Goal: Task Accomplishment & Management: Use online tool/utility

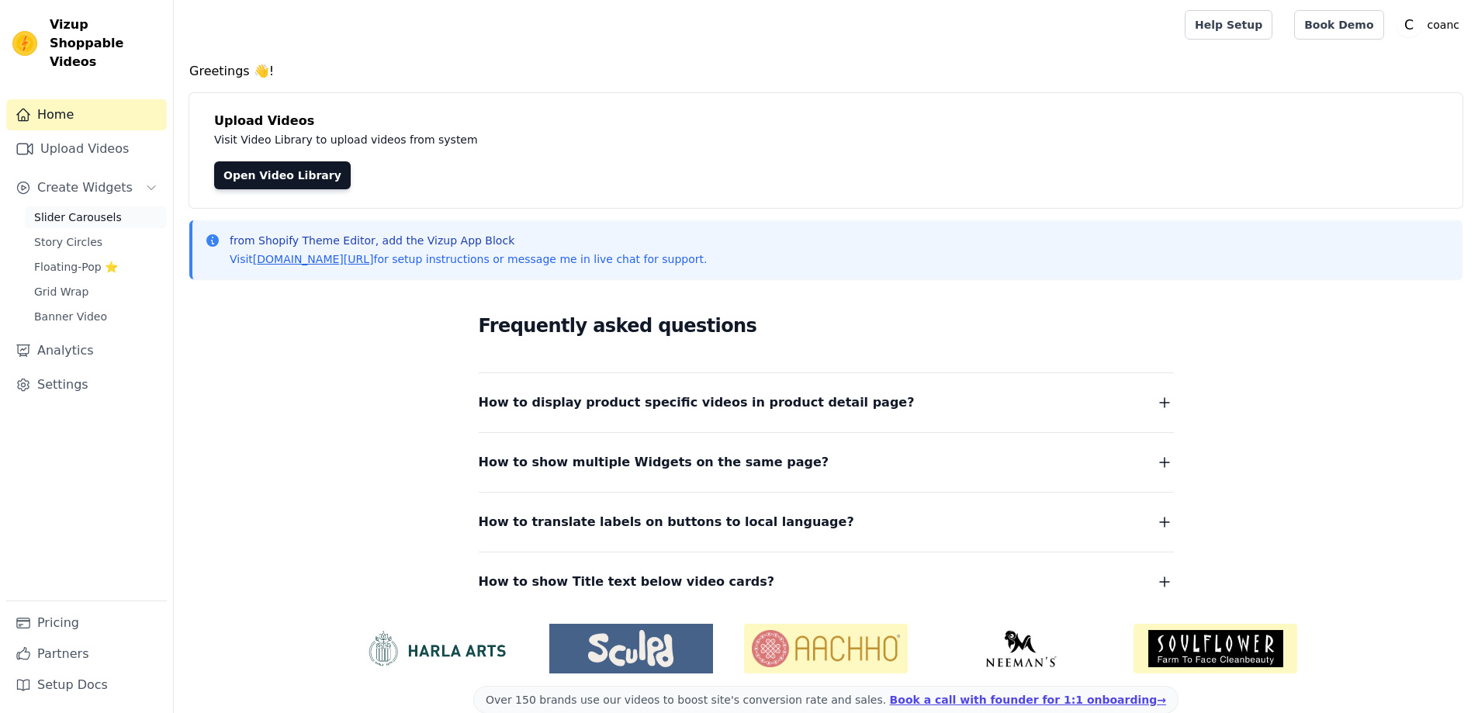
click at [78, 210] on span "Slider Carousels" at bounding box center [78, 218] width 88 height 16
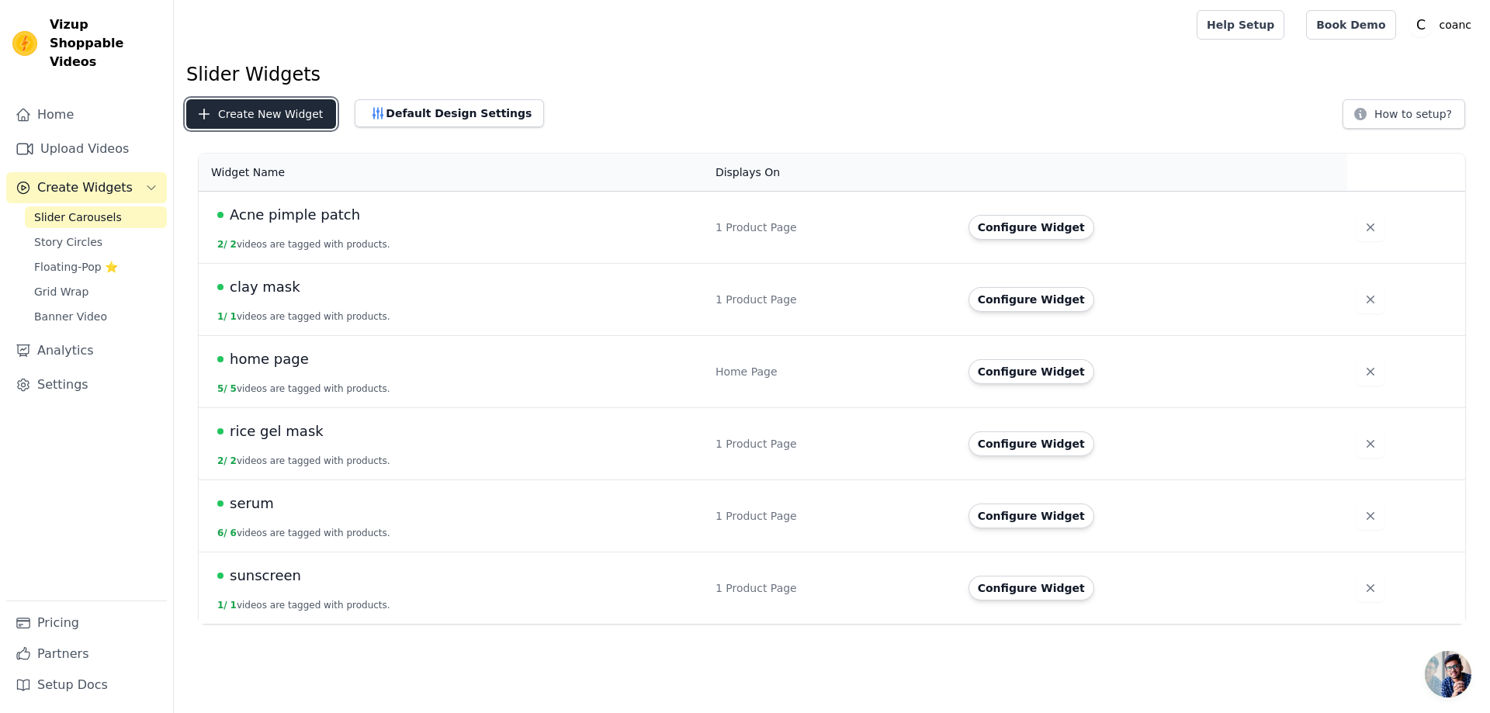
click at [264, 110] on button "Create New Widget" at bounding box center [261, 113] width 150 height 29
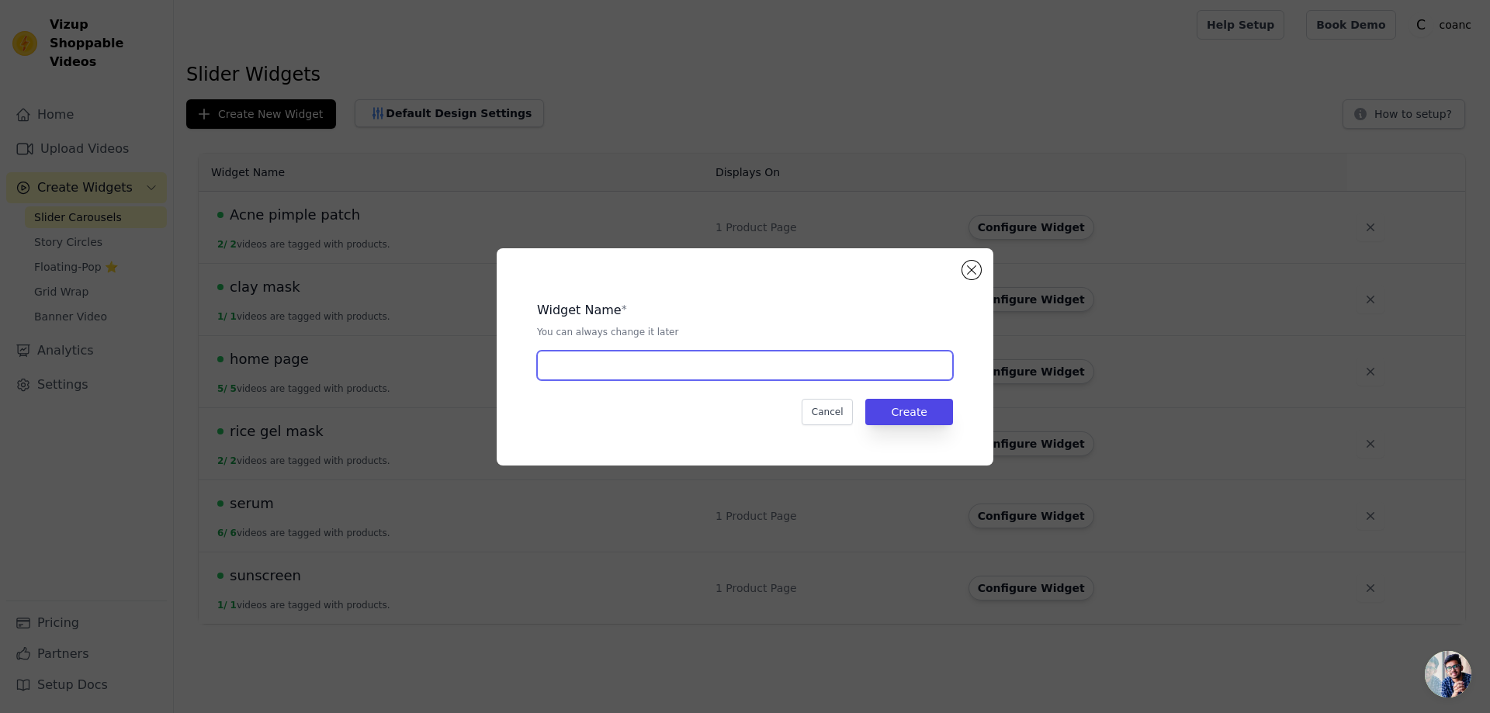
click at [638, 377] on input "text" at bounding box center [745, 365] width 416 height 29
type input "S"
type input "SERUM + SERUM PSPRAY"
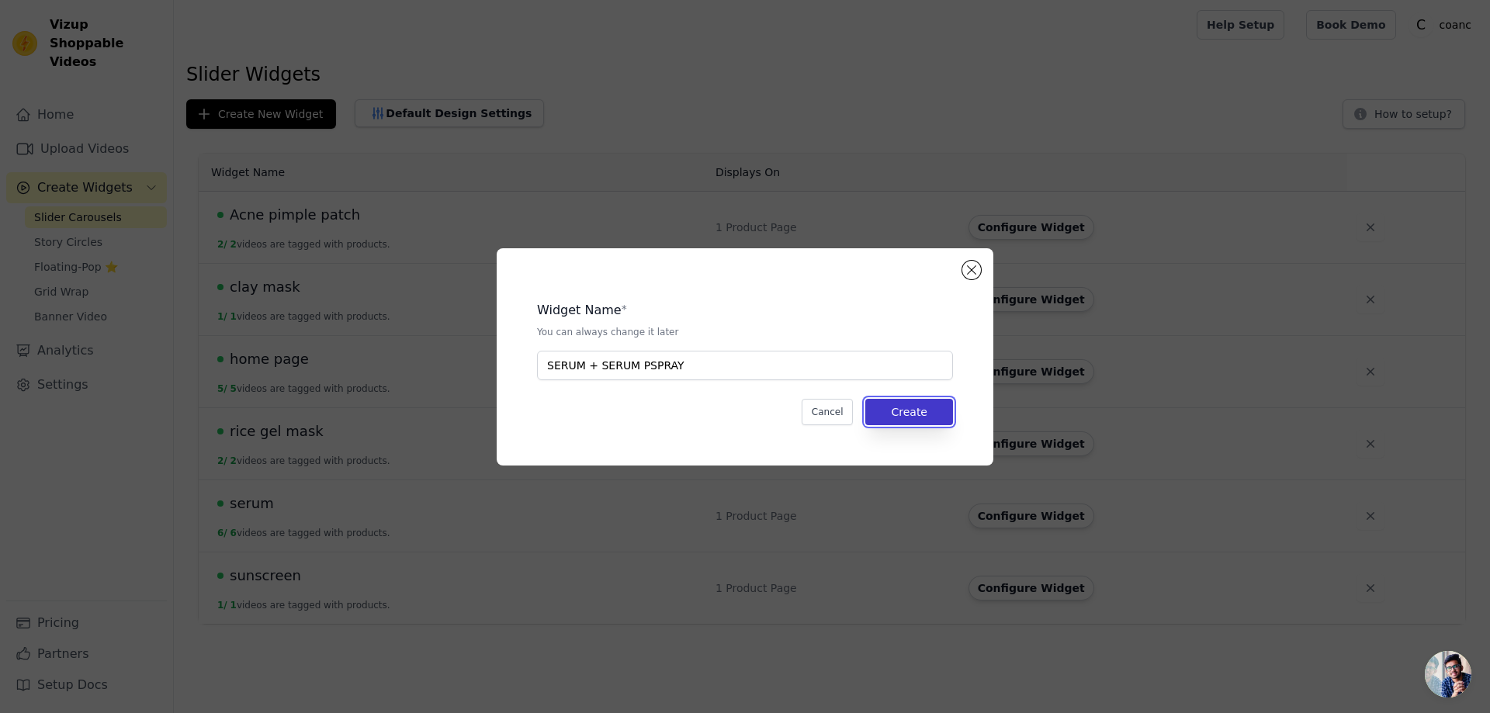
click at [923, 415] on button "Create" at bounding box center [909, 412] width 88 height 26
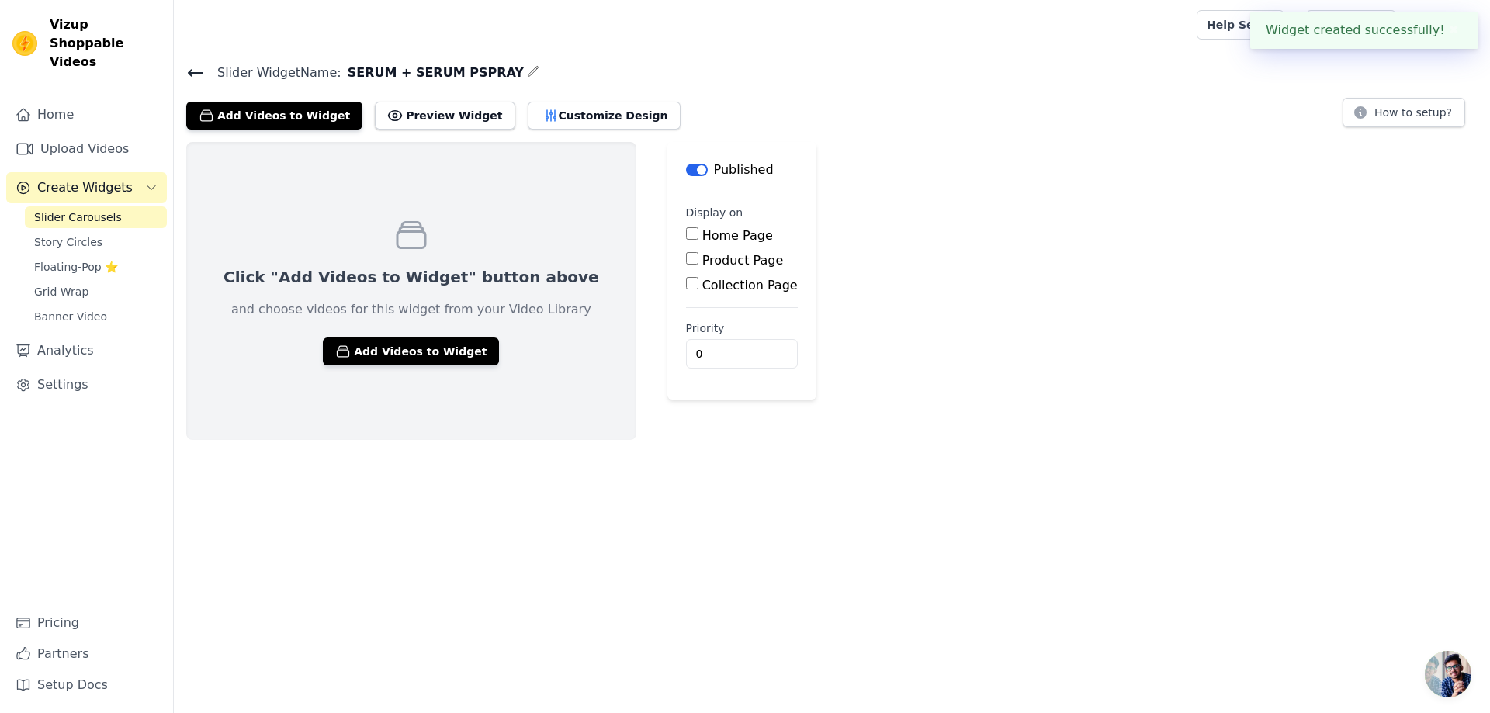
click at [195, 71] on icon at bounding box center [196, 73] width 14 height 6
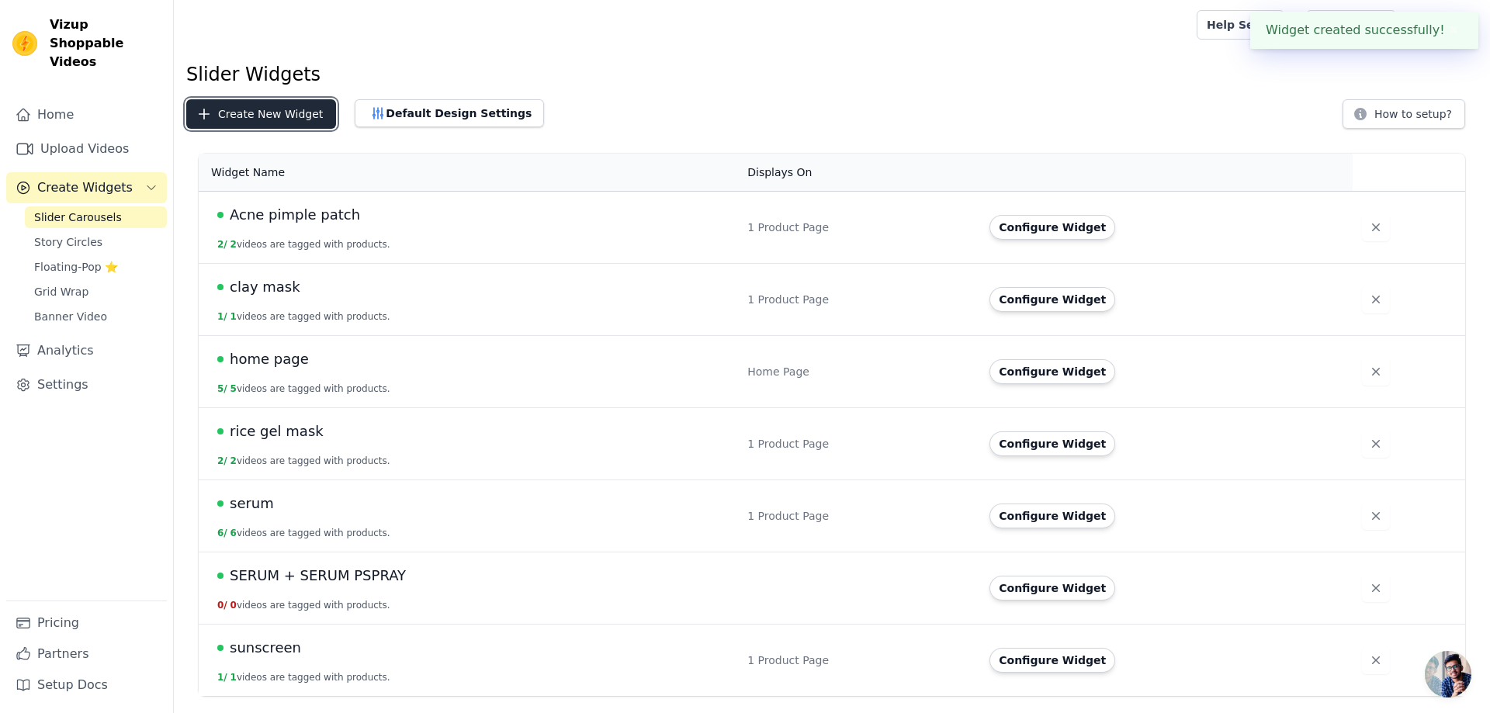
click at [279, 122] on button "Create New Widget" at bounding box center [261, 113] width 150 height 29
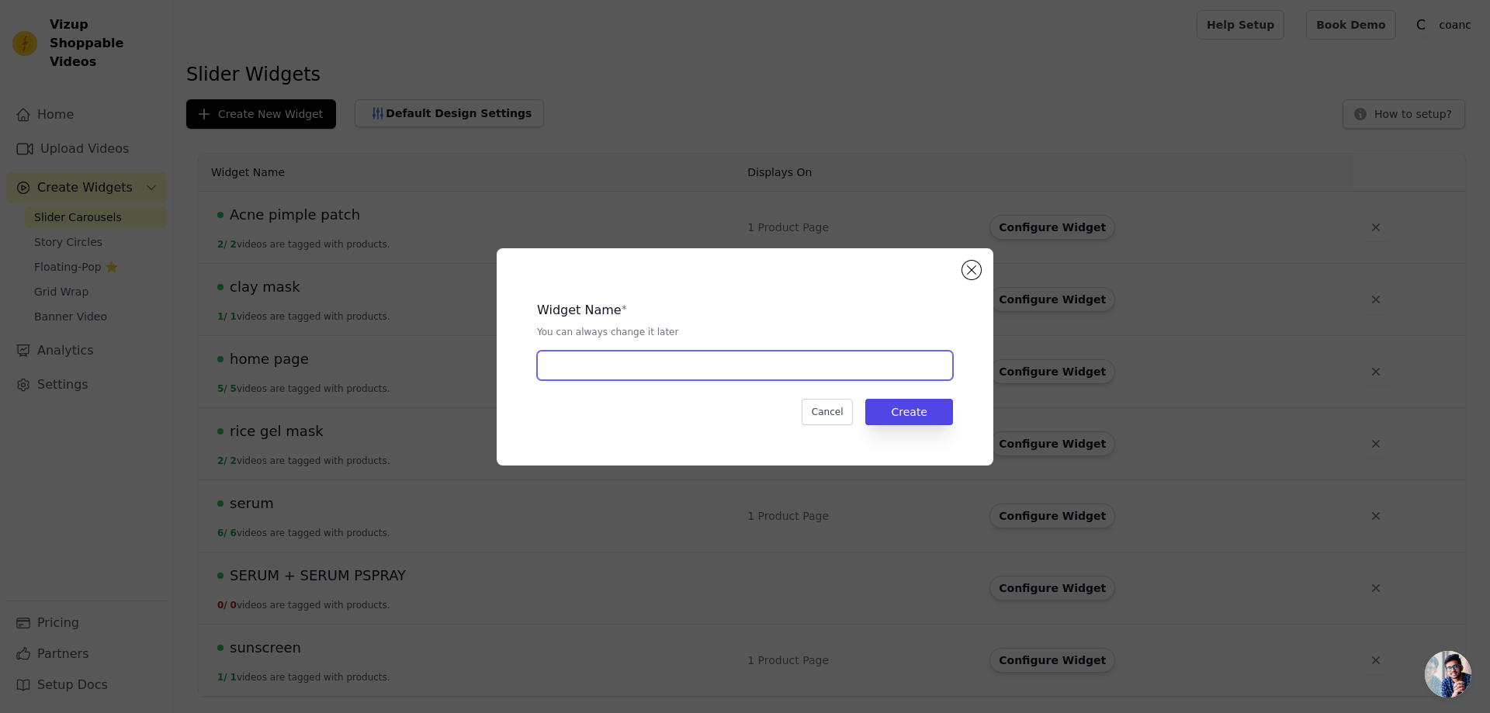
click at [719, 369] on input "text" at bounding box center [745, 365] width 416 height 29
type input "SERUM + SUNSCREEN"
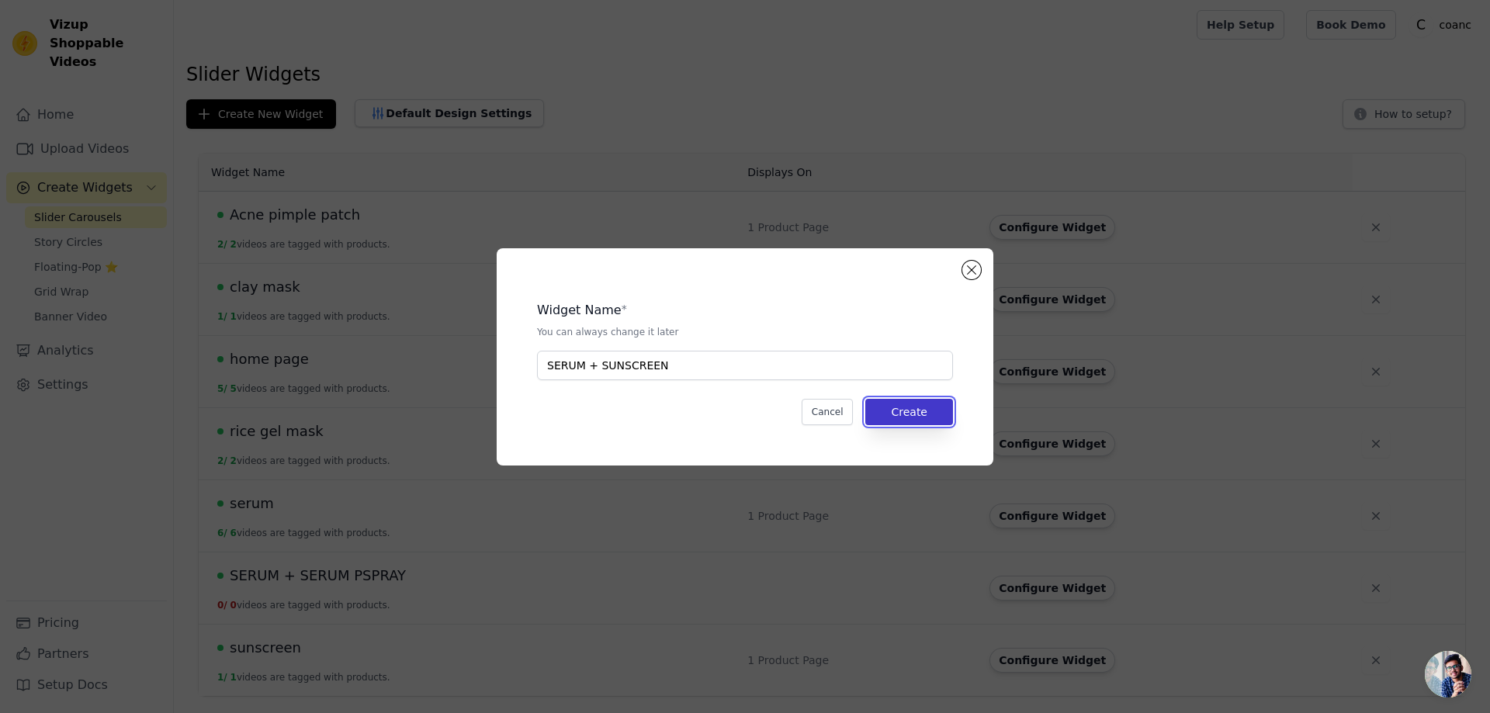
click at [909, 417] on button "Create" at bounding box center [909, 412] width 88 height 26
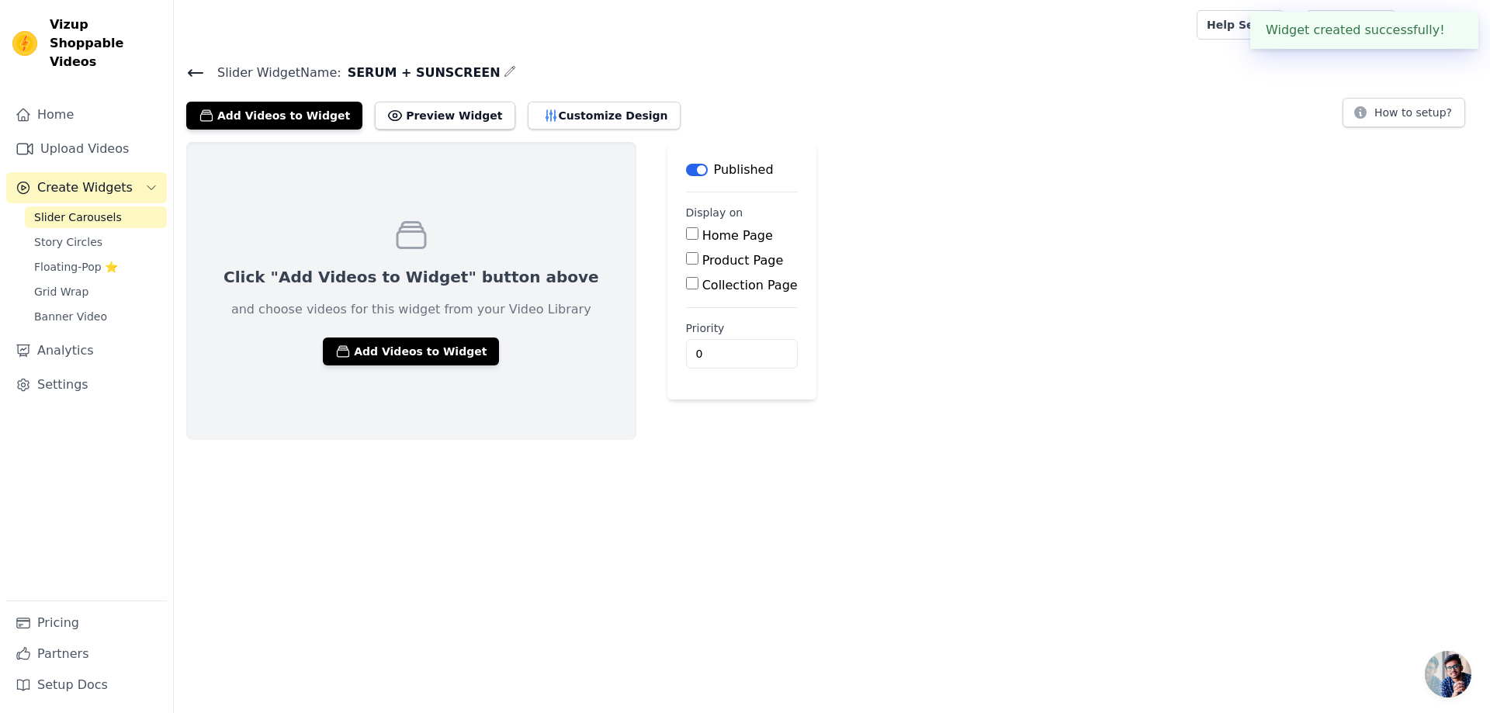
click at [205, 71] on span "Slider Widget Name:" at bounding box center [273, 73] width 137 height 19
click at [194, 74] on icon at bounding box center [195, 73] width 19 height 19
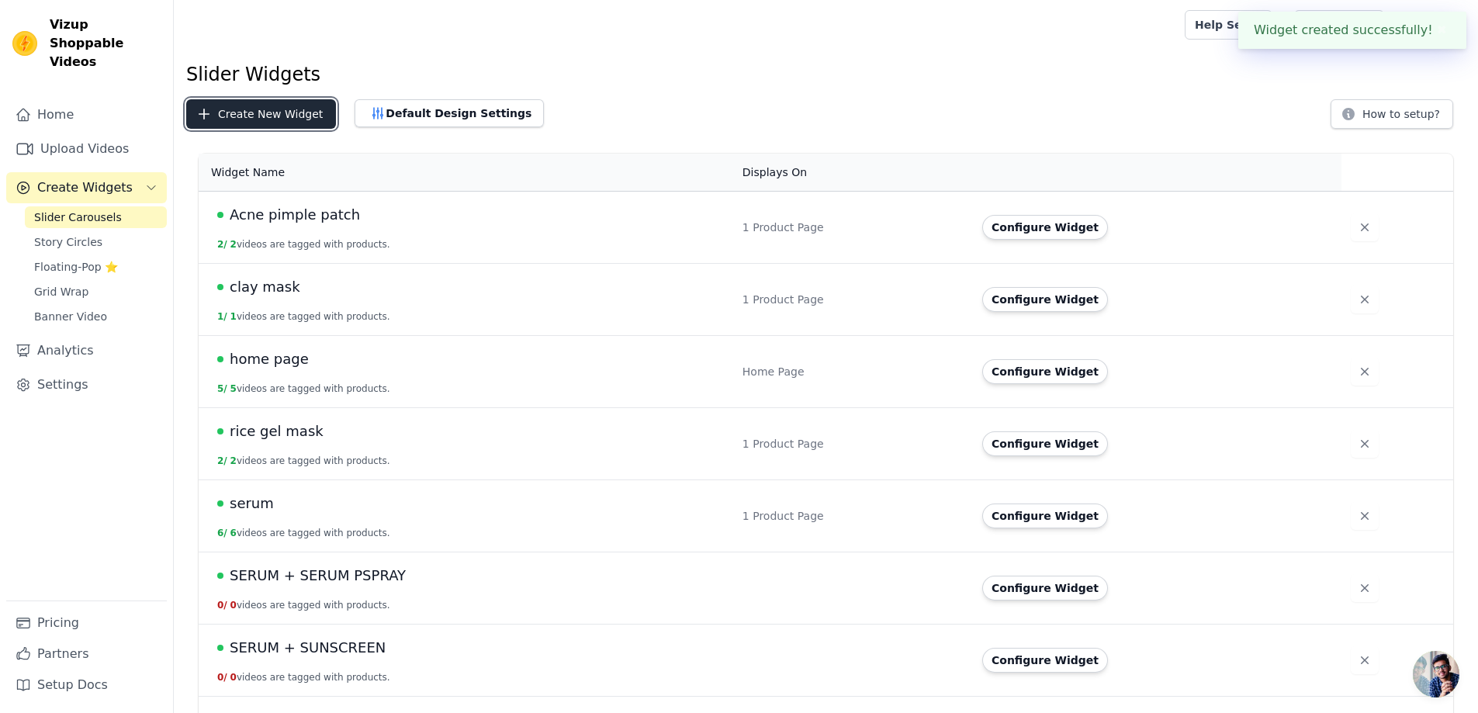
click at [288, 116] on button "Create New Widget" at bounding box center [261, 113] width 150 height 29
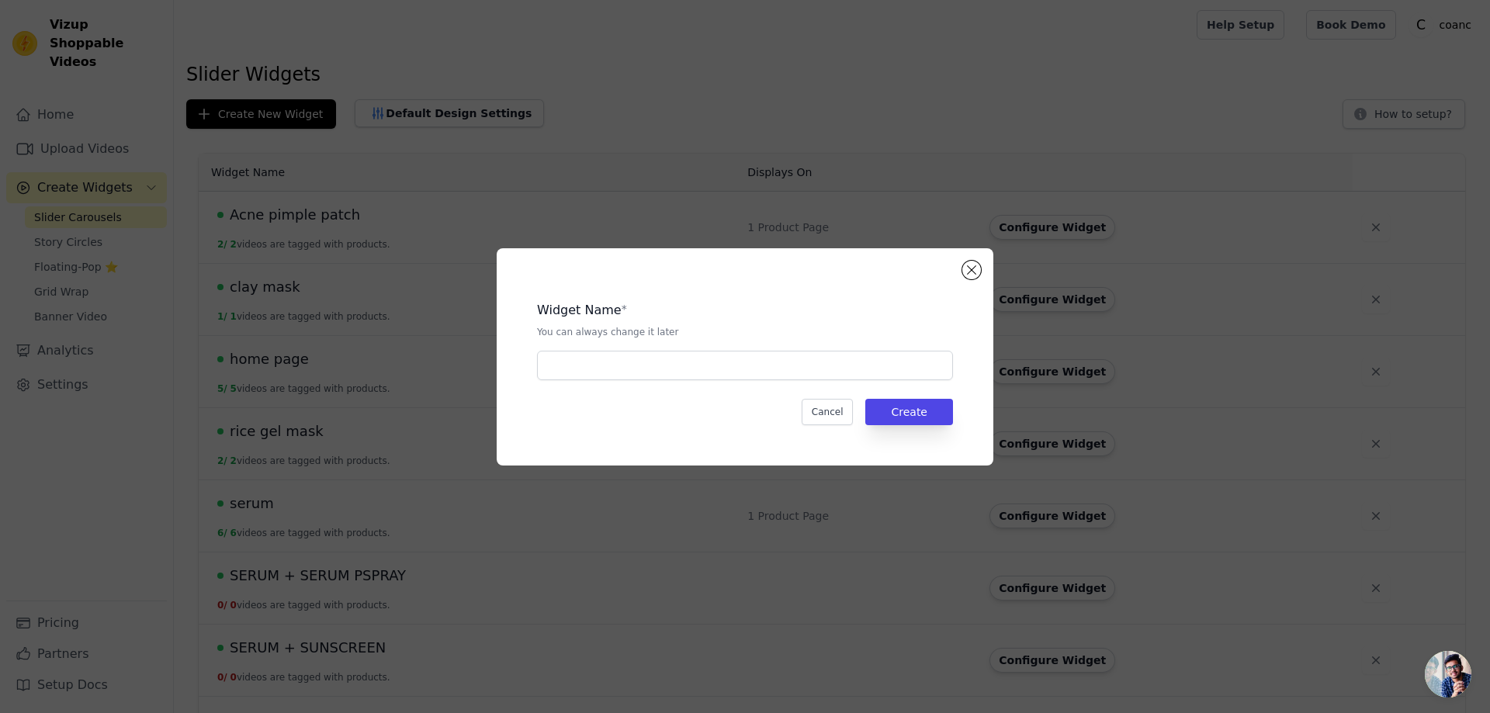
click at [663, 389] on div "Widget Name * You can always change it later Cancel Create" at bounding box center [744, 357] width 447 height 168
click at [667, 367] on input "text" at bounding box center [745, 365] width 416 height 29
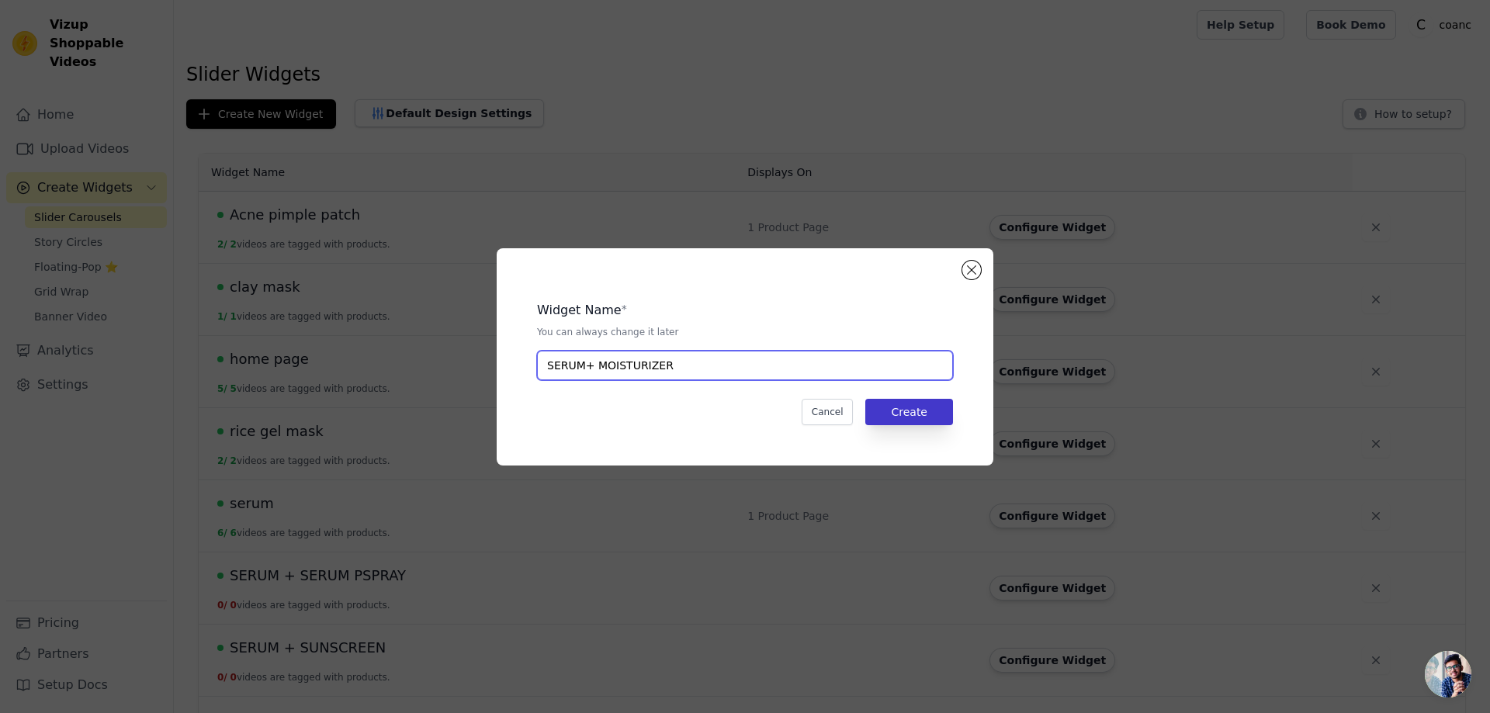
type input "SERUM+ MOISTURIZER"
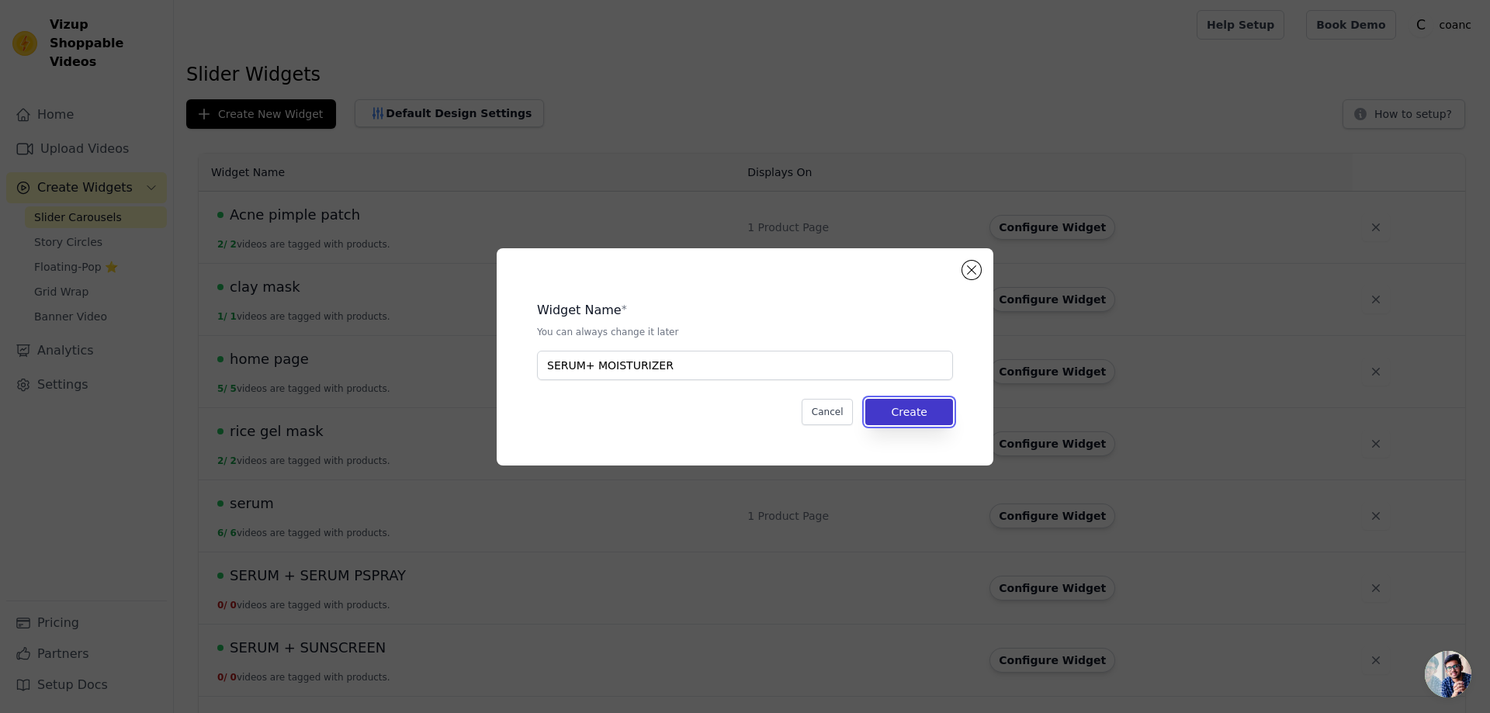
click at [915, 410] on button "Create" at bounding box center [909, 412] width 88 height 26
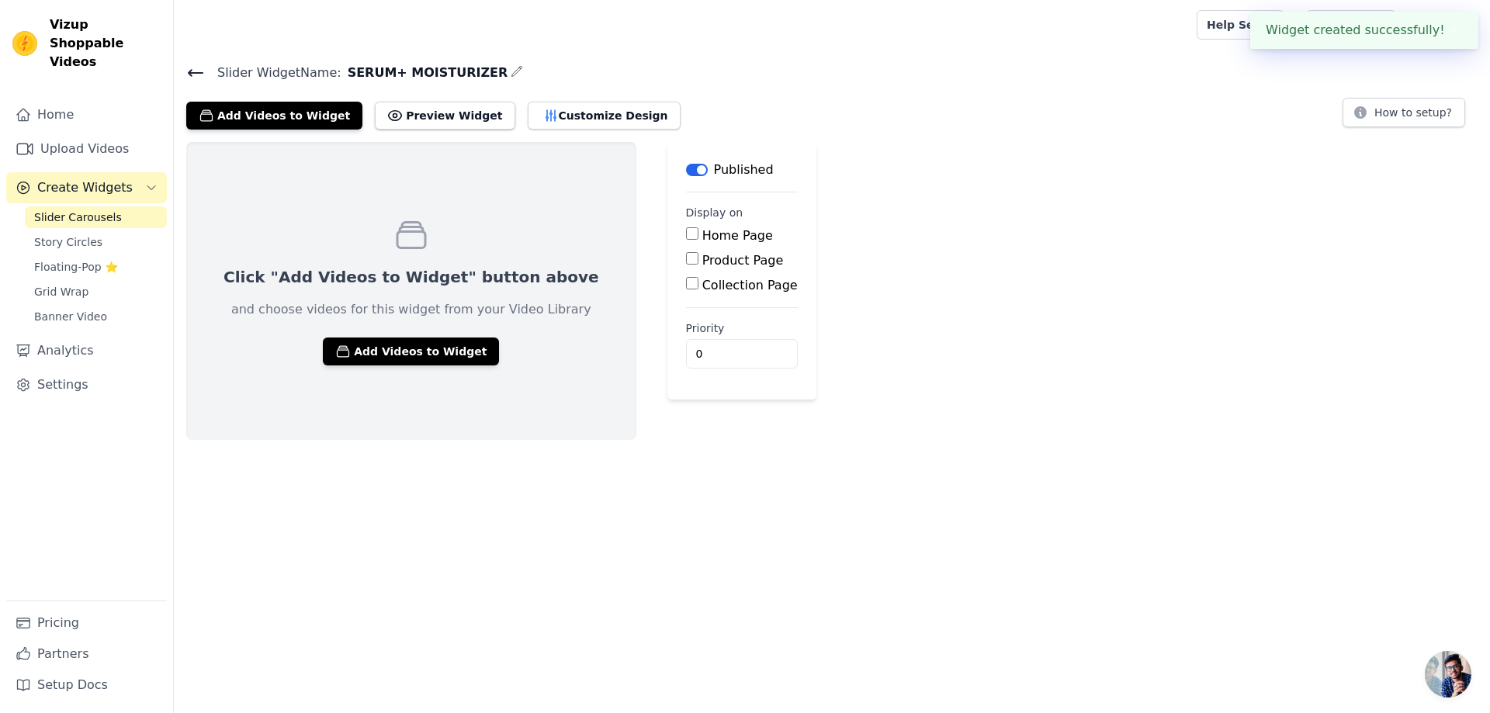
click at [190, 74] on icon at bounding box center [196, 73] width 14 height 6
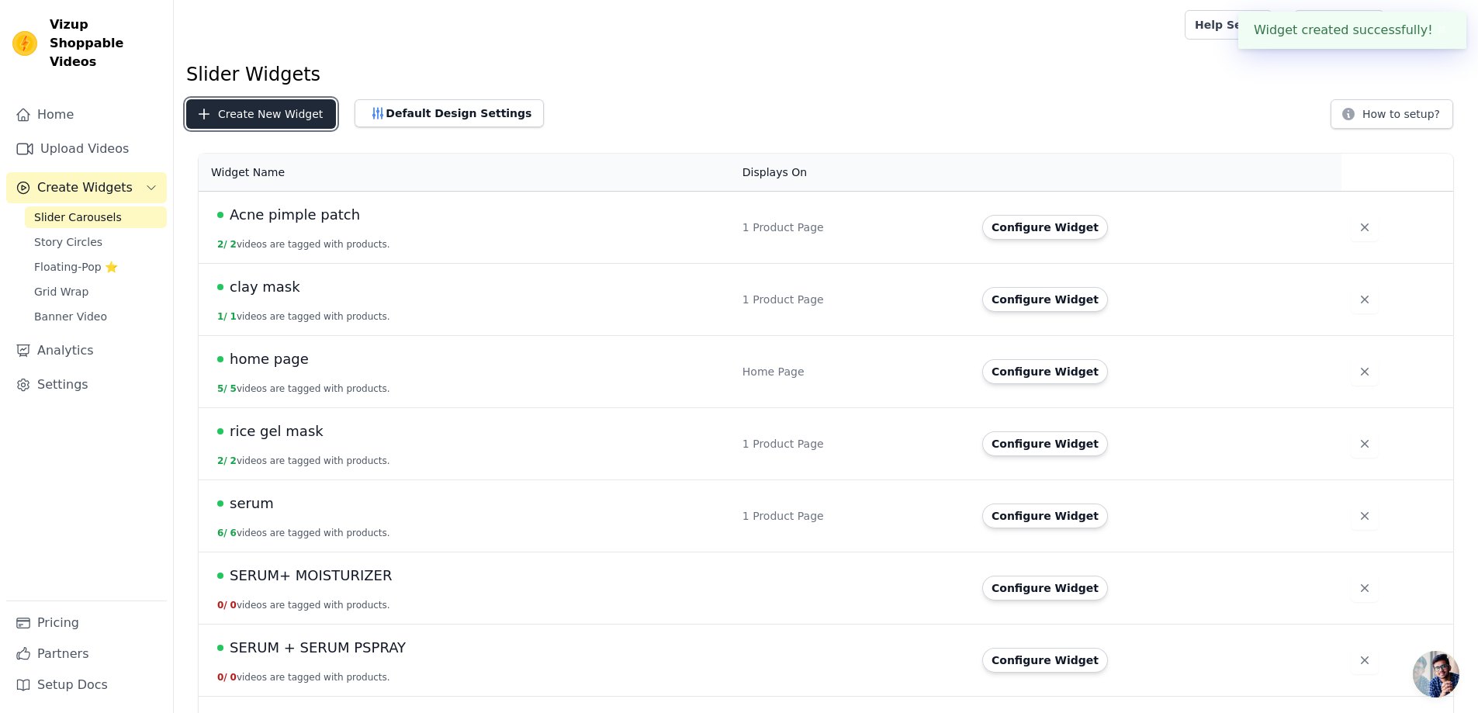
click at [258, 106] on button "Create New Widget" at bounding box center [261, 113] width 150 height 29
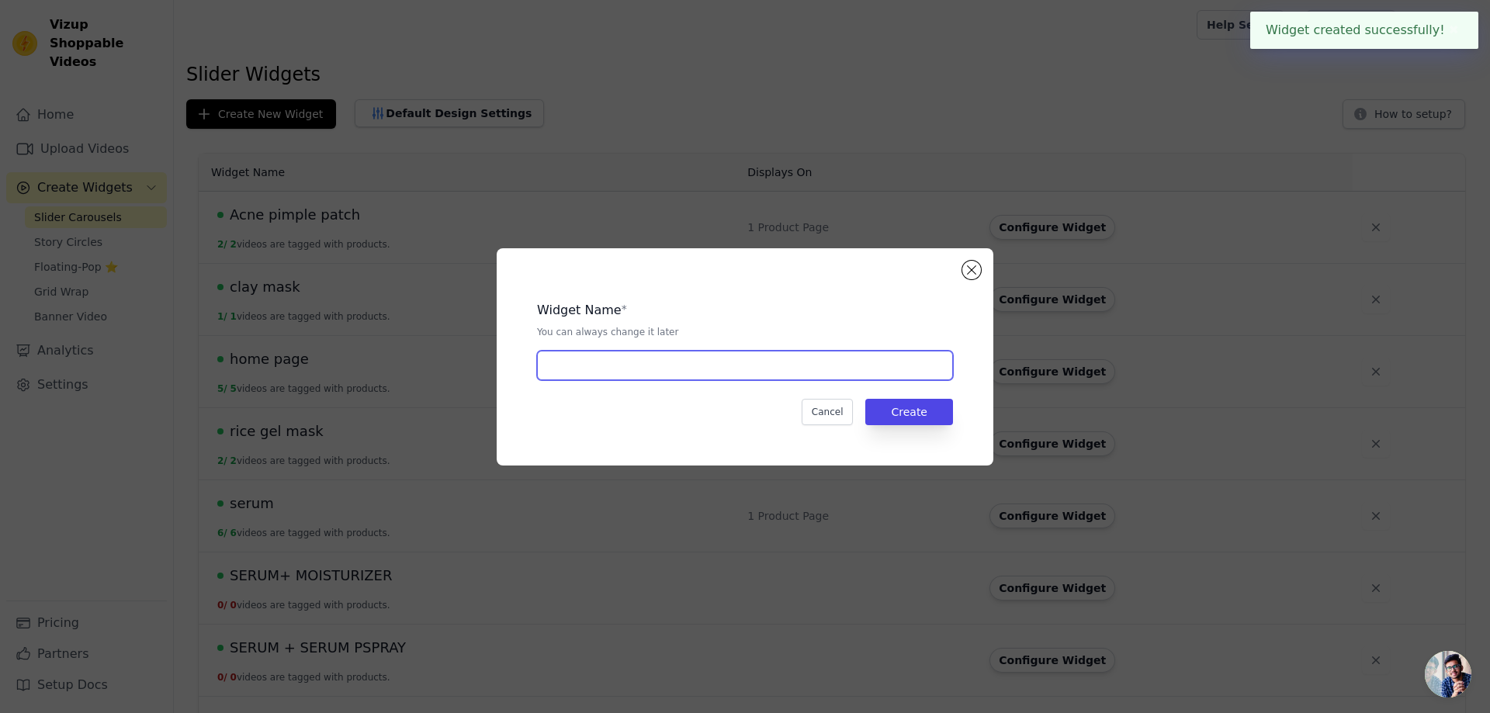
click at [634, 365] on input "text" at bounding box center [745, 365] width 416 height 29
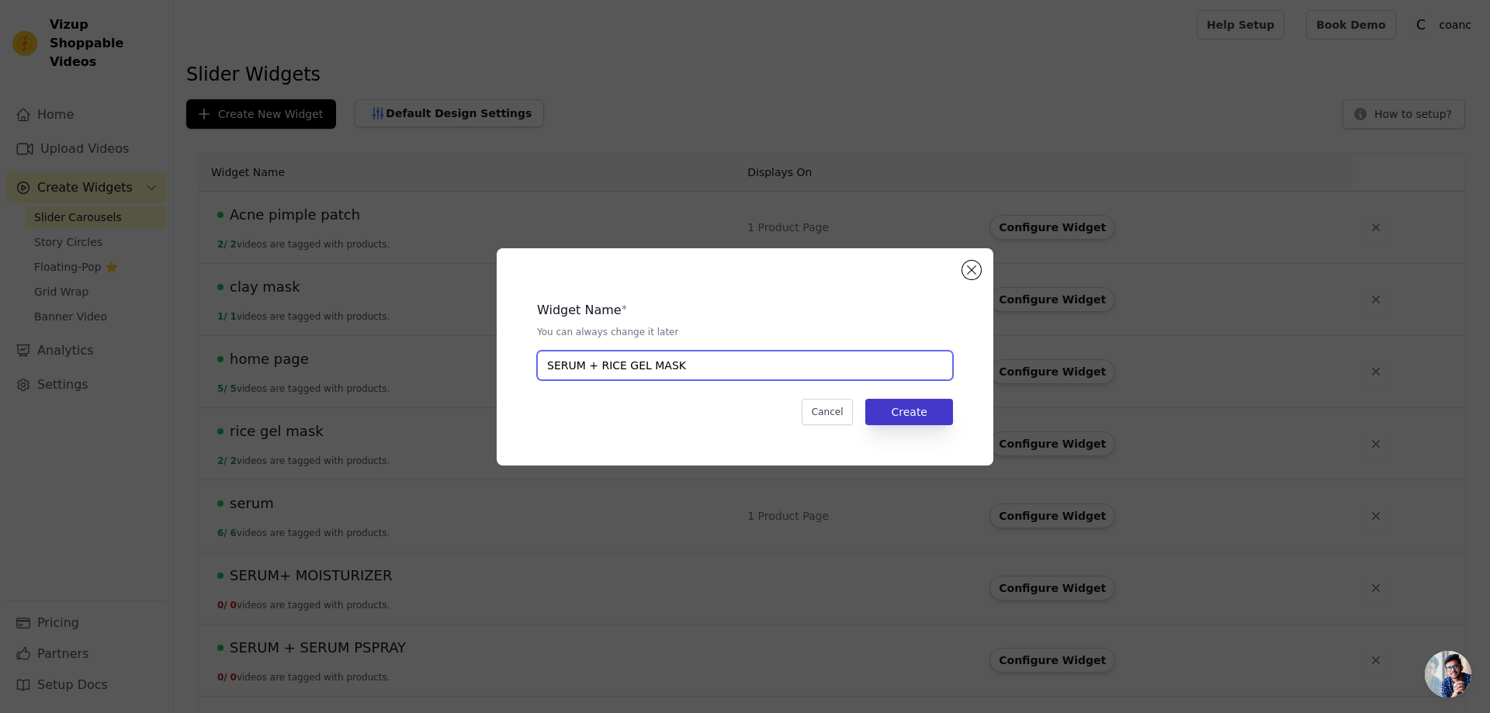
type input "SERUM + RICE GEL MASK"
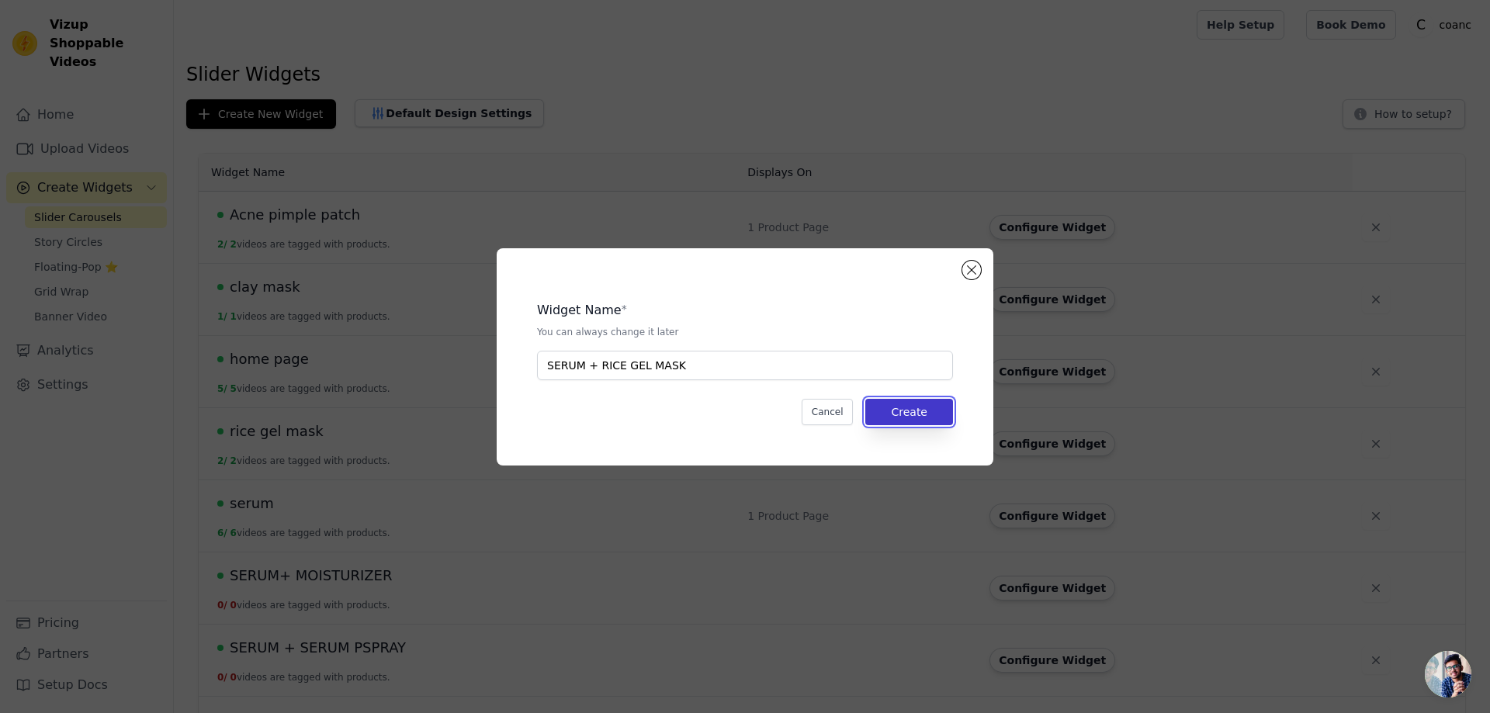
click at [901, 406] on button "Create" at bounding box center [909, 412] width 88 height 26
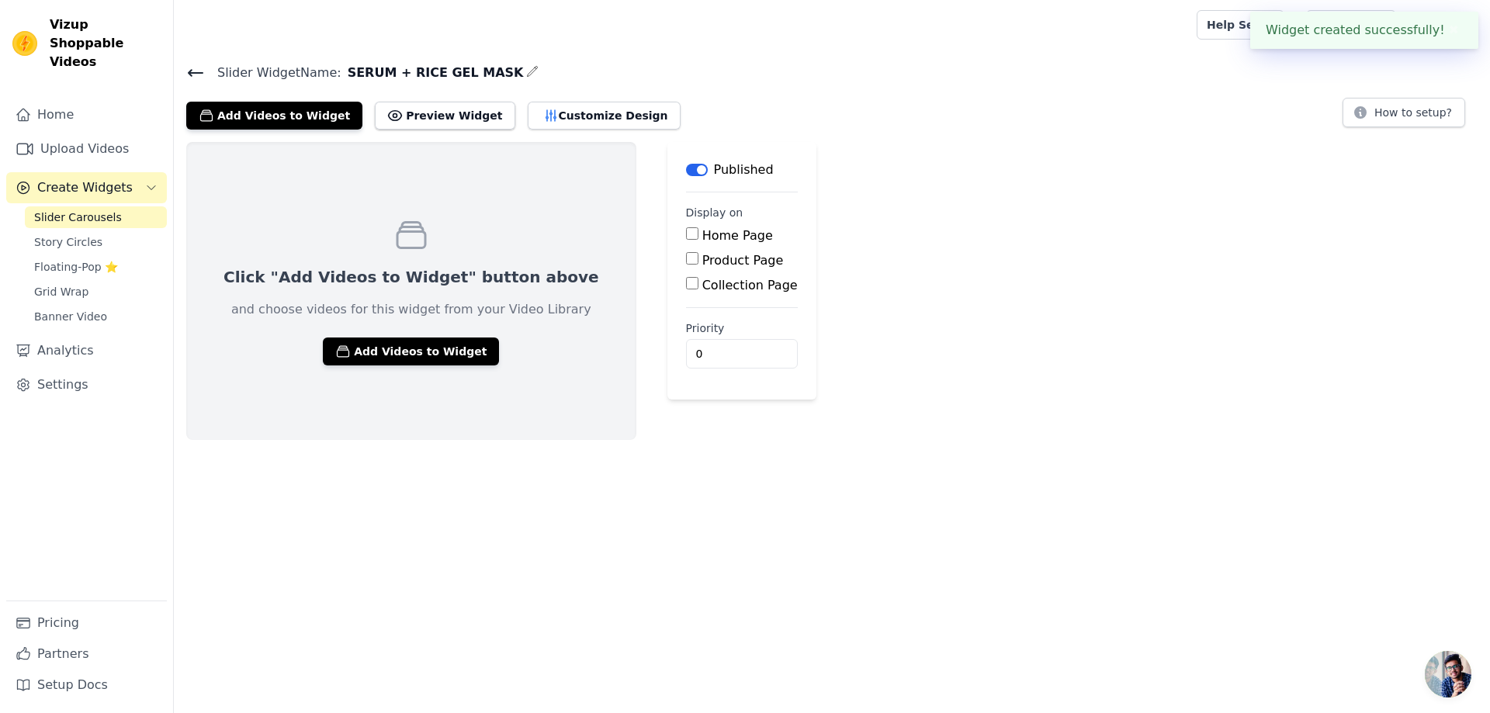
click at [194, 69] on icon at bounding box center [195, 73] width 19 height 19
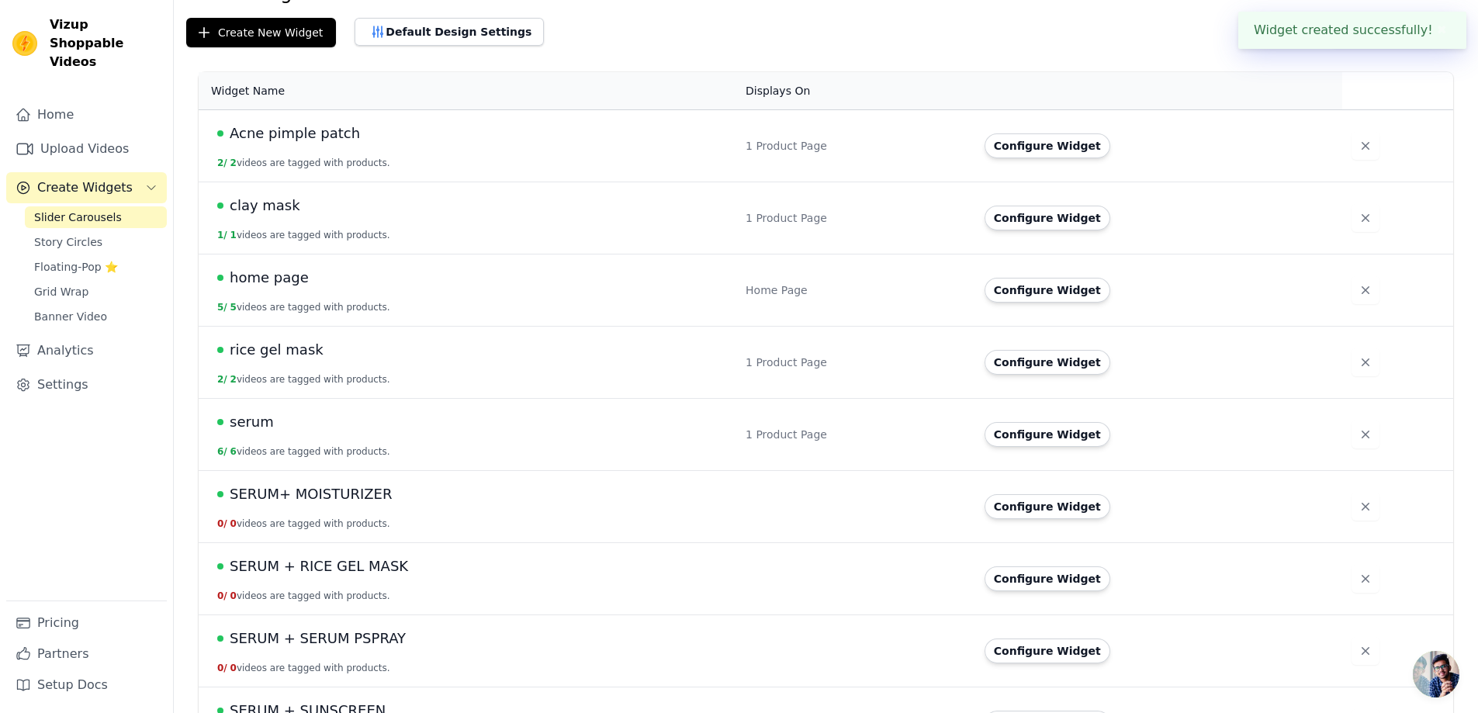
scroll to position [206, 0]
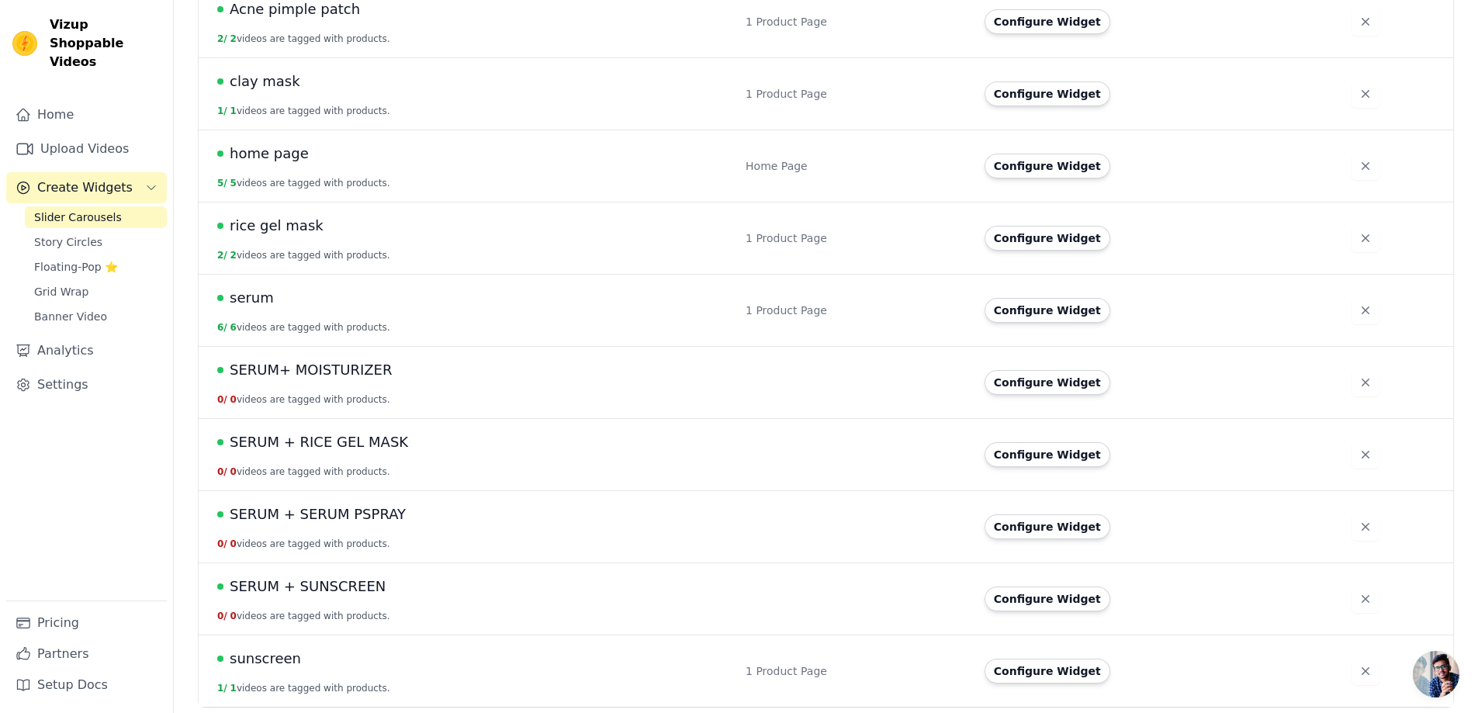
click at [390, 381] on td "SERUM+ MOISTURIZER 0 / 0 videos are tagged with products." at bounding box center [468, 383] width 538 height 72
click at [275, 376] on span "SERUM+ MOISTURIZER" at bounding box center [311, 370] width 162 height 22
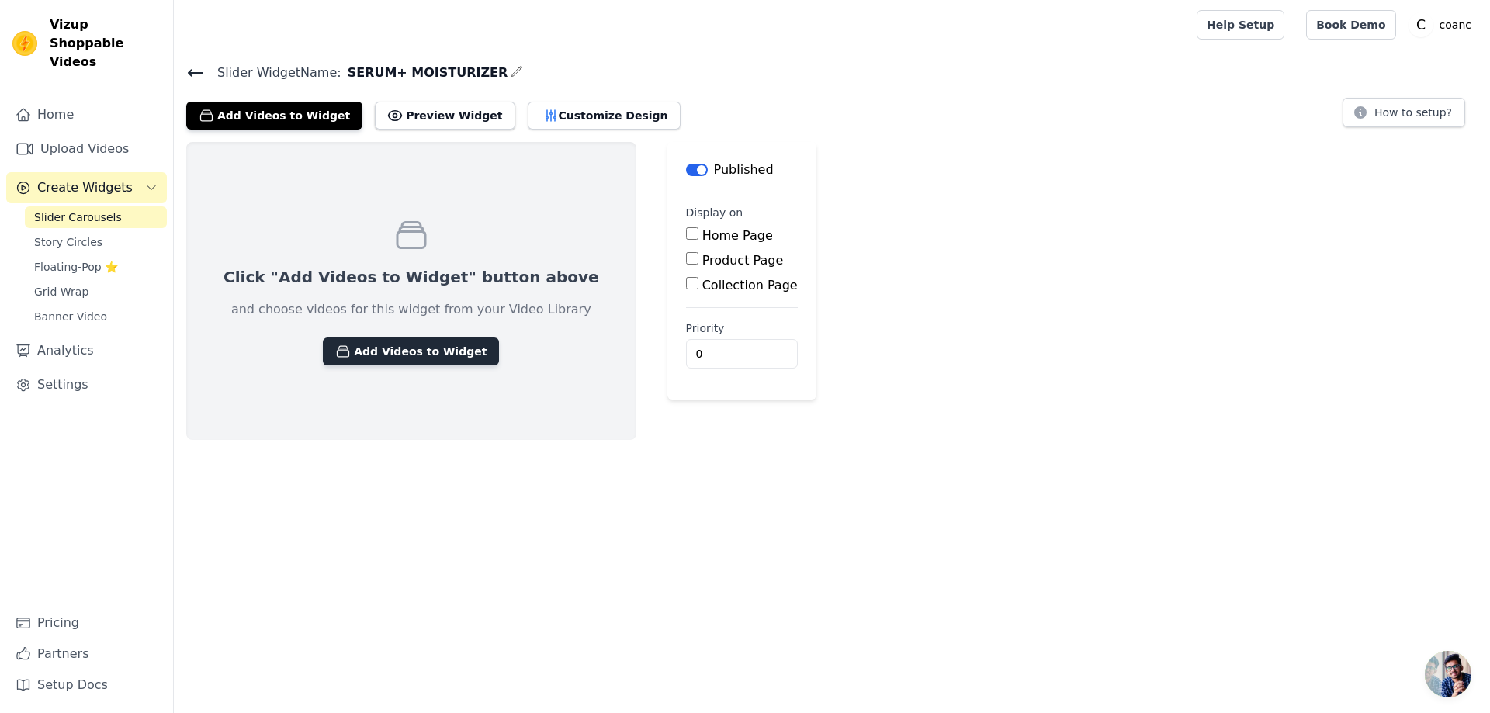
click at [382, 348] on button "Add Videos to Widget" at bounding box center [411, 352] width 176 height 28
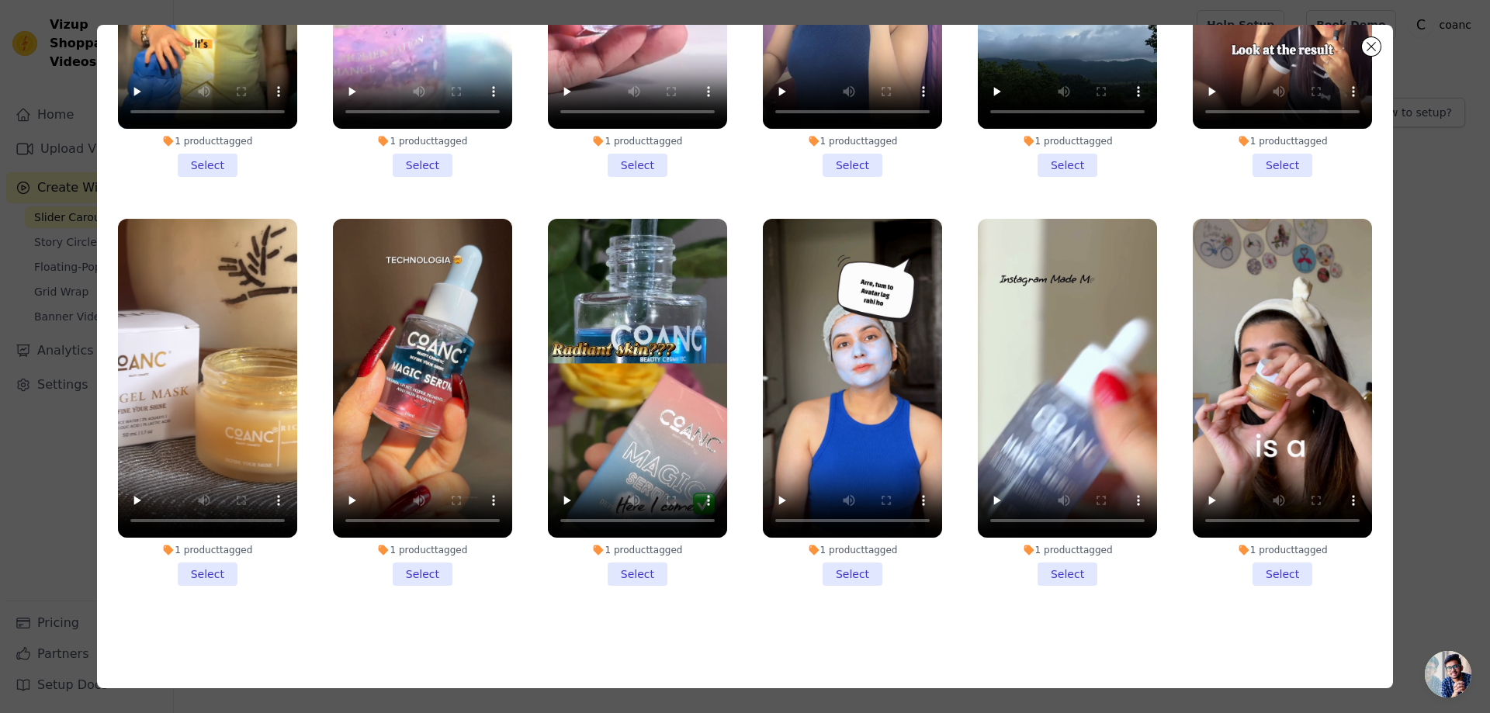
scroll to position [135, 0]
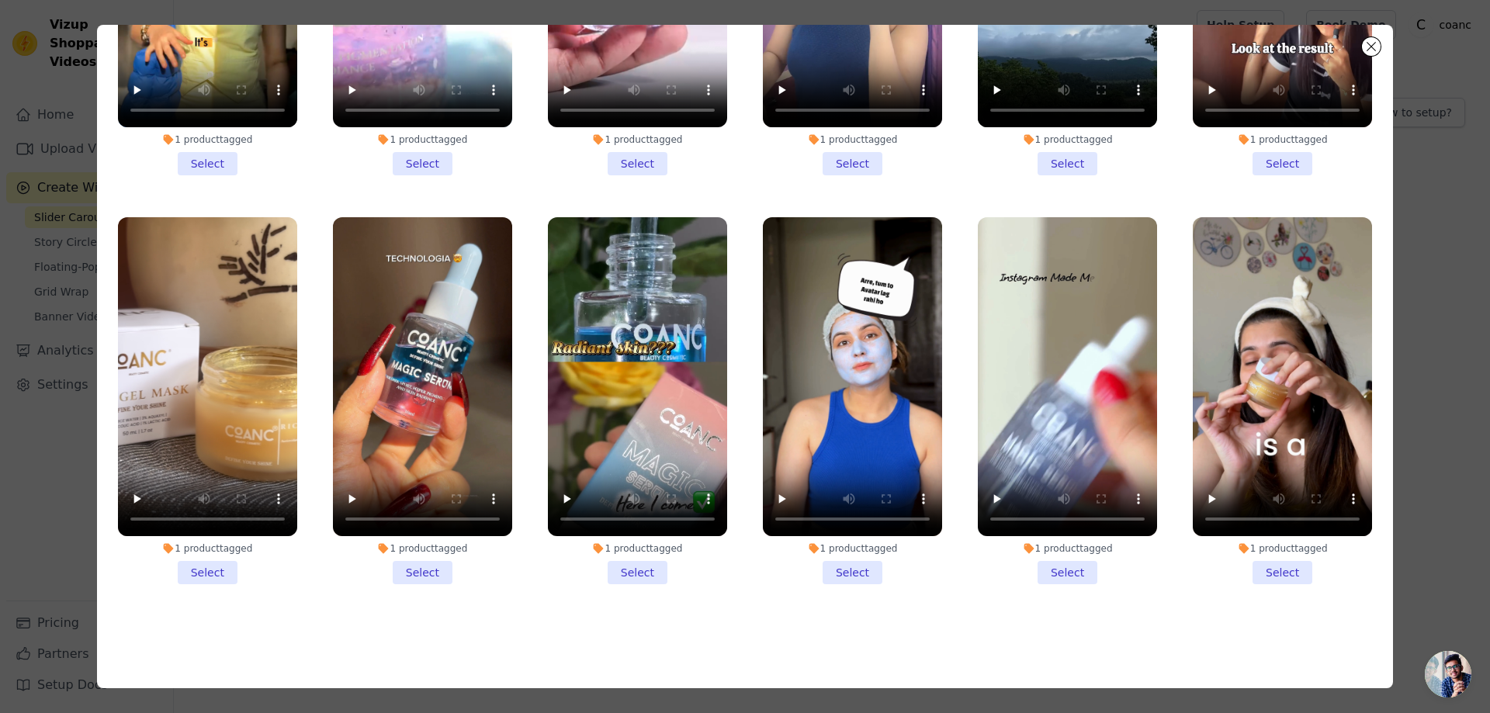
click at [1046, 563] on li "1 product tagged Select" at bounding box center [1067, 400] width 179 height 367
click at [0, 0] on input "1 product tagged Select" at bounding box center [0, 0] width 0 height 0
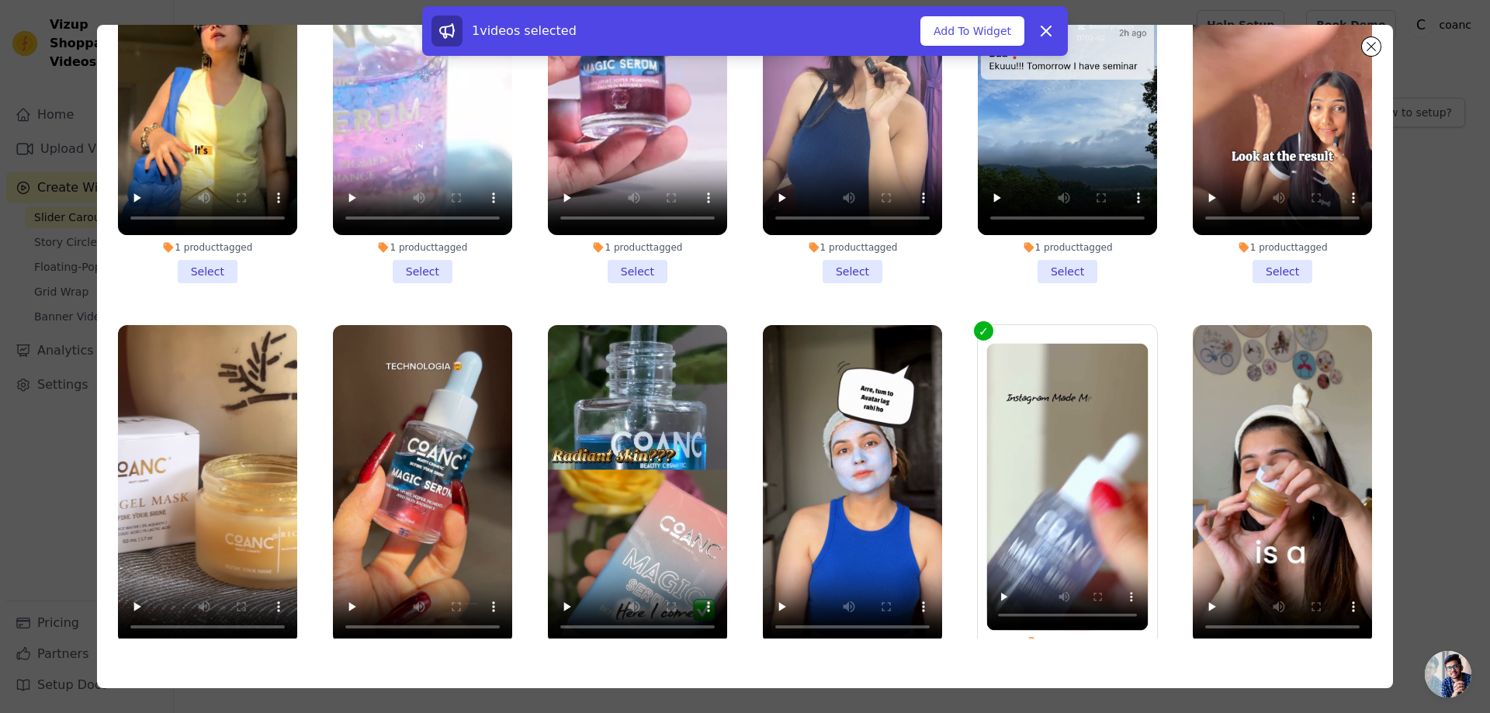
scroll to position [0, 0]
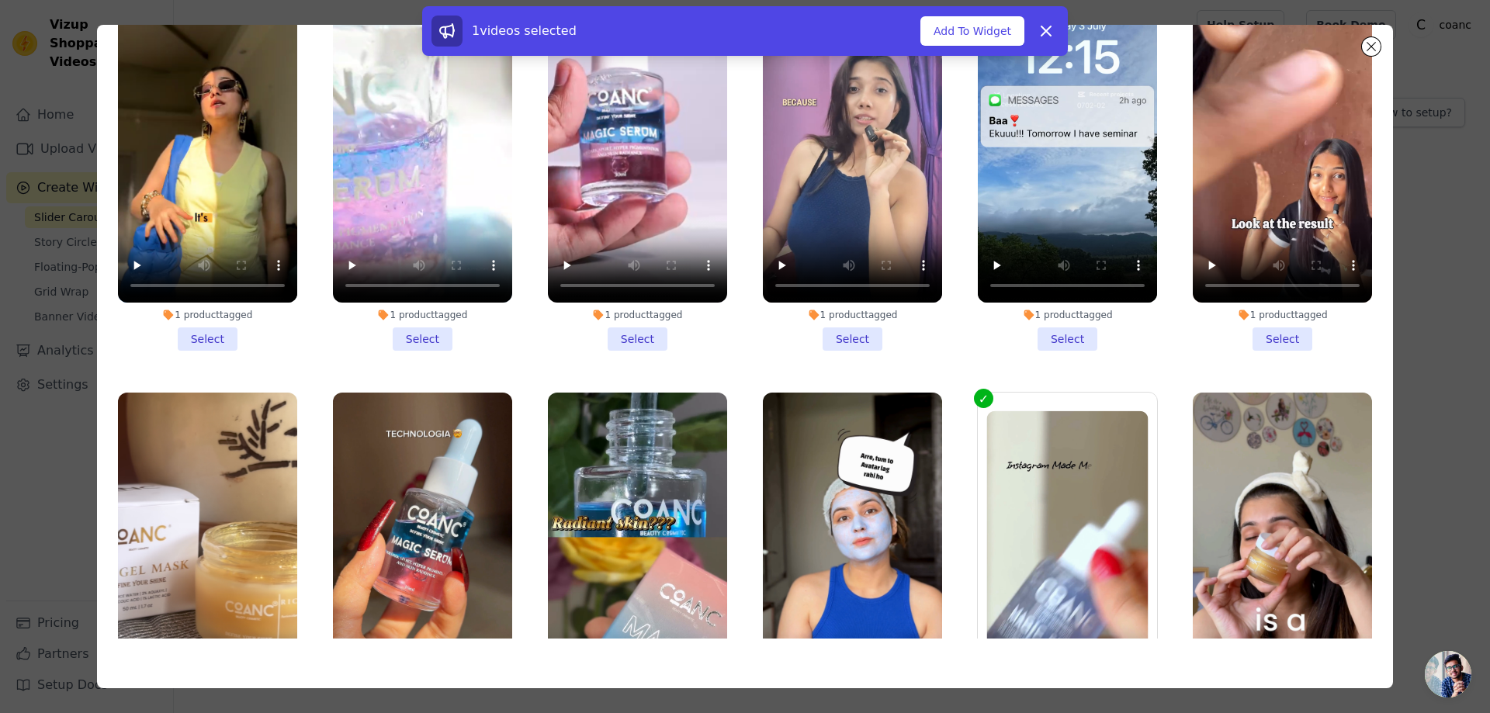
click at [615, 334] on li "1 product tagged Select" at bounding box center [637, 167] width 179 height 367
click at [0, 0] on input "1 product tagged Select" at bounding box center [0, 0] width 0 height 0
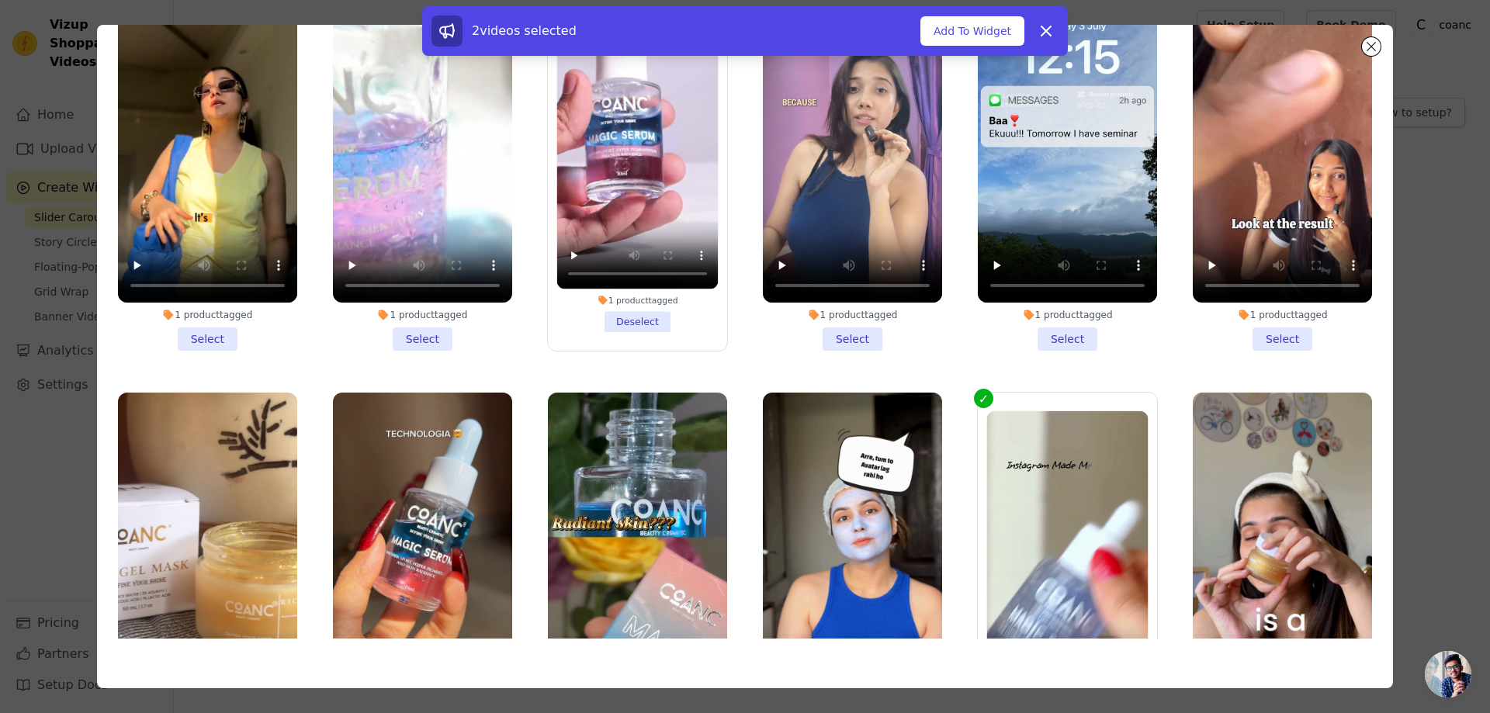
click at [397, 339] on li "1 product tagged Select" at bounding box center [422, 167] width 179 height 367
click at [0, 0] on input "1 product tagged Select" at bounding box center [0, 0] width 0 height 0
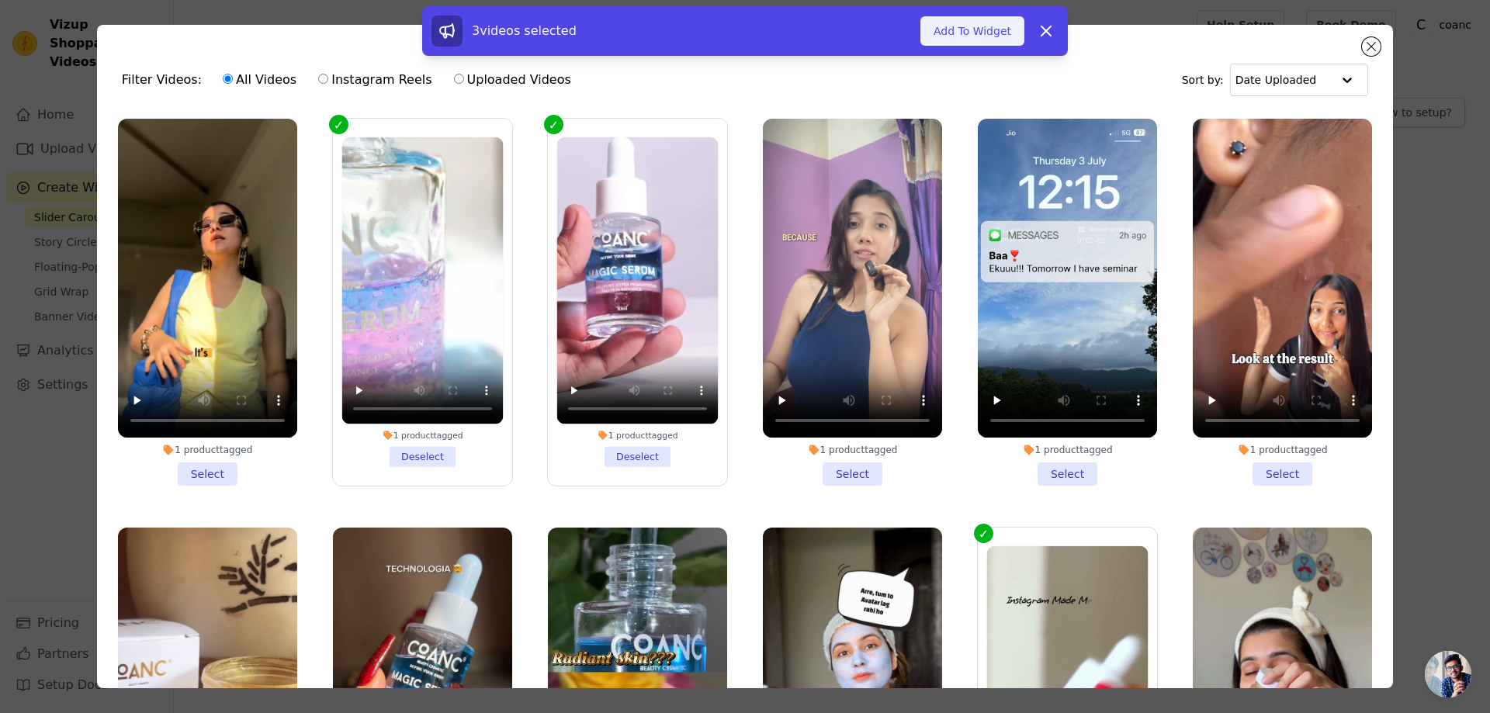
click at [964, 30] on button "Add To Widget" at bounding box center [972, 30] width 104 height 29
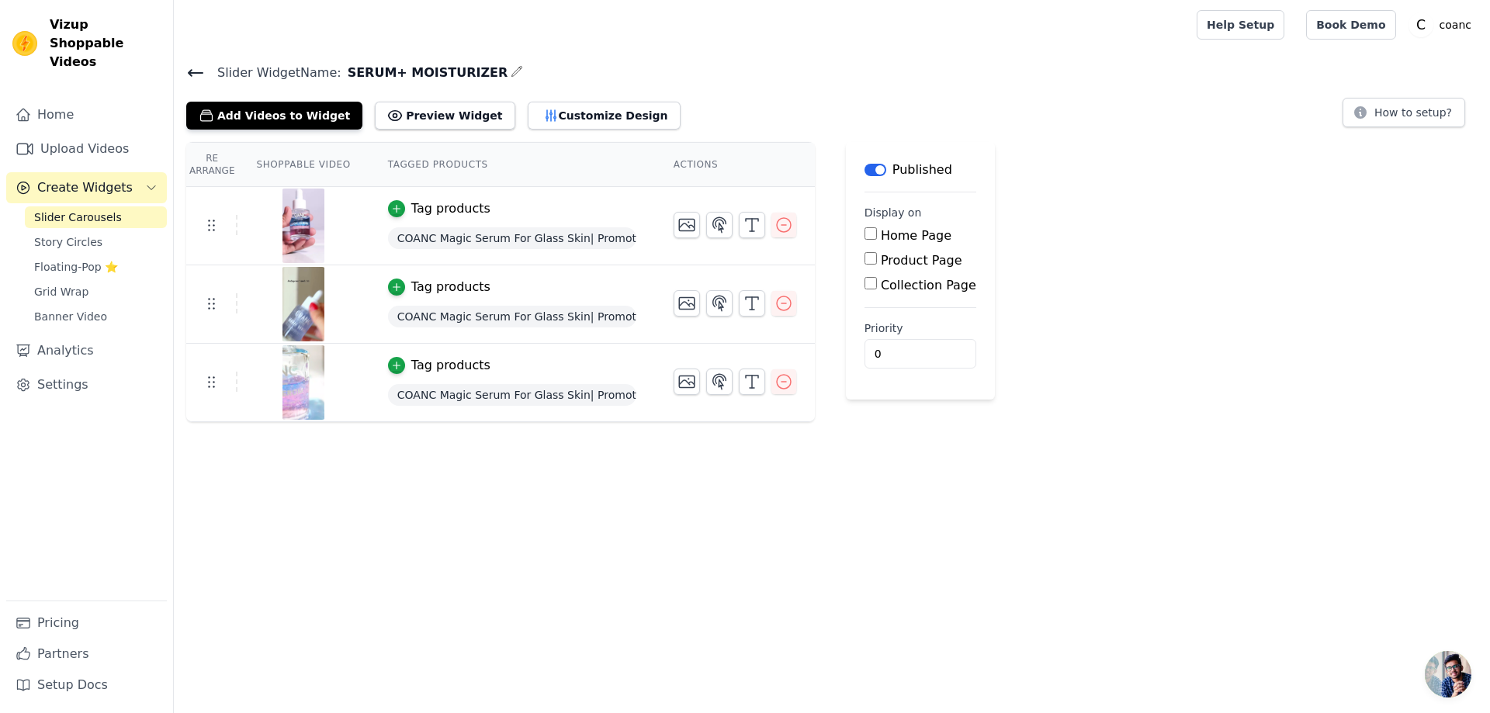
click at [97, 210] on span "Slider Carousels" at bounding box center [78, 218] width 88 height 16
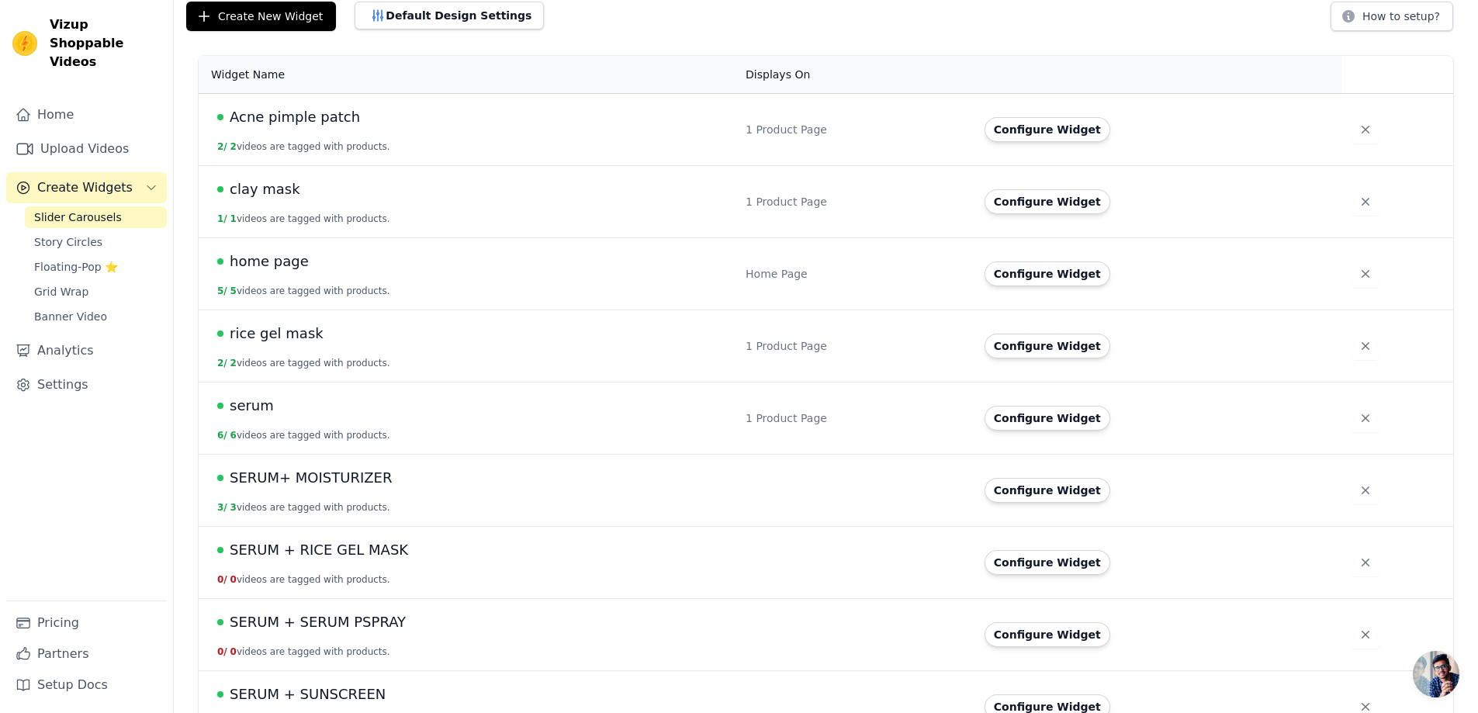
scroll to position [206, 0]
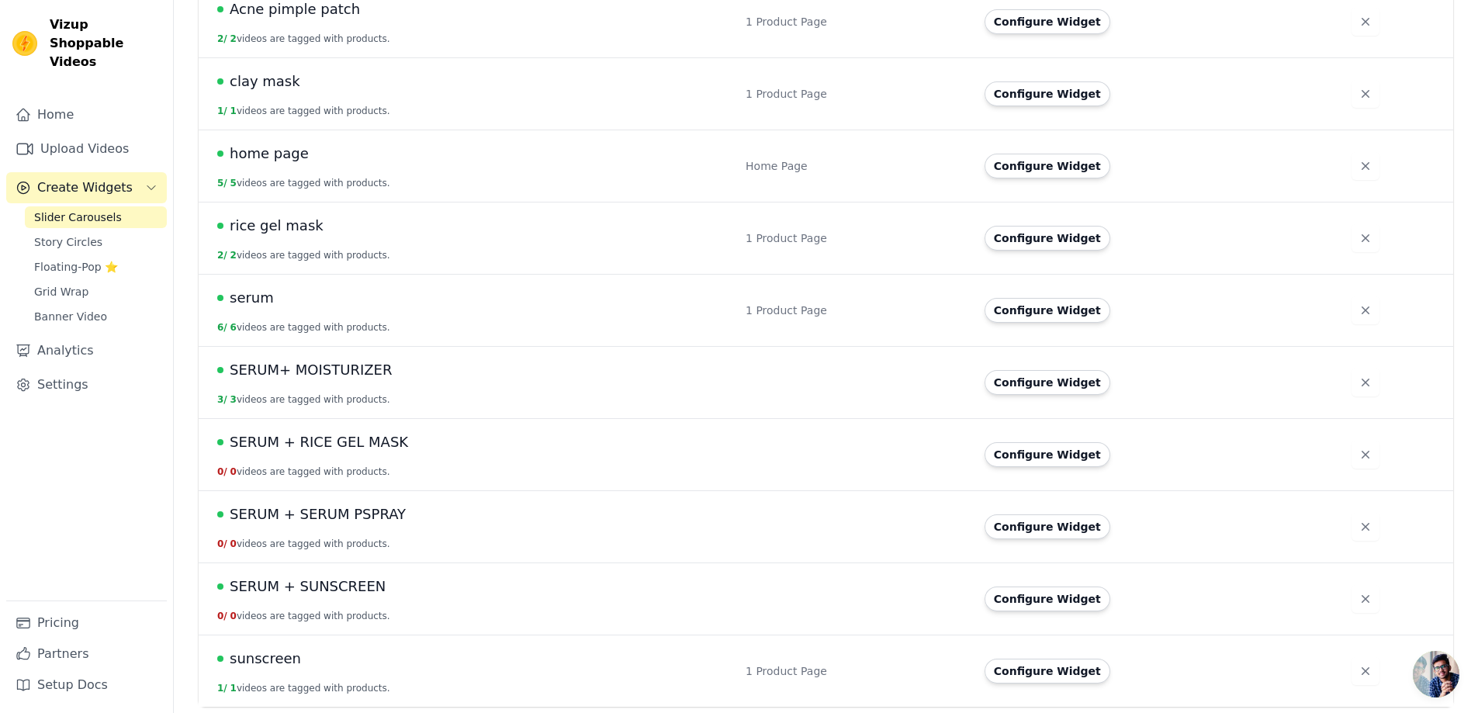
click at [267, 435] on span "SERUM + RICE GEL MASK" at bounding box center [319, 442] width 178 height 22
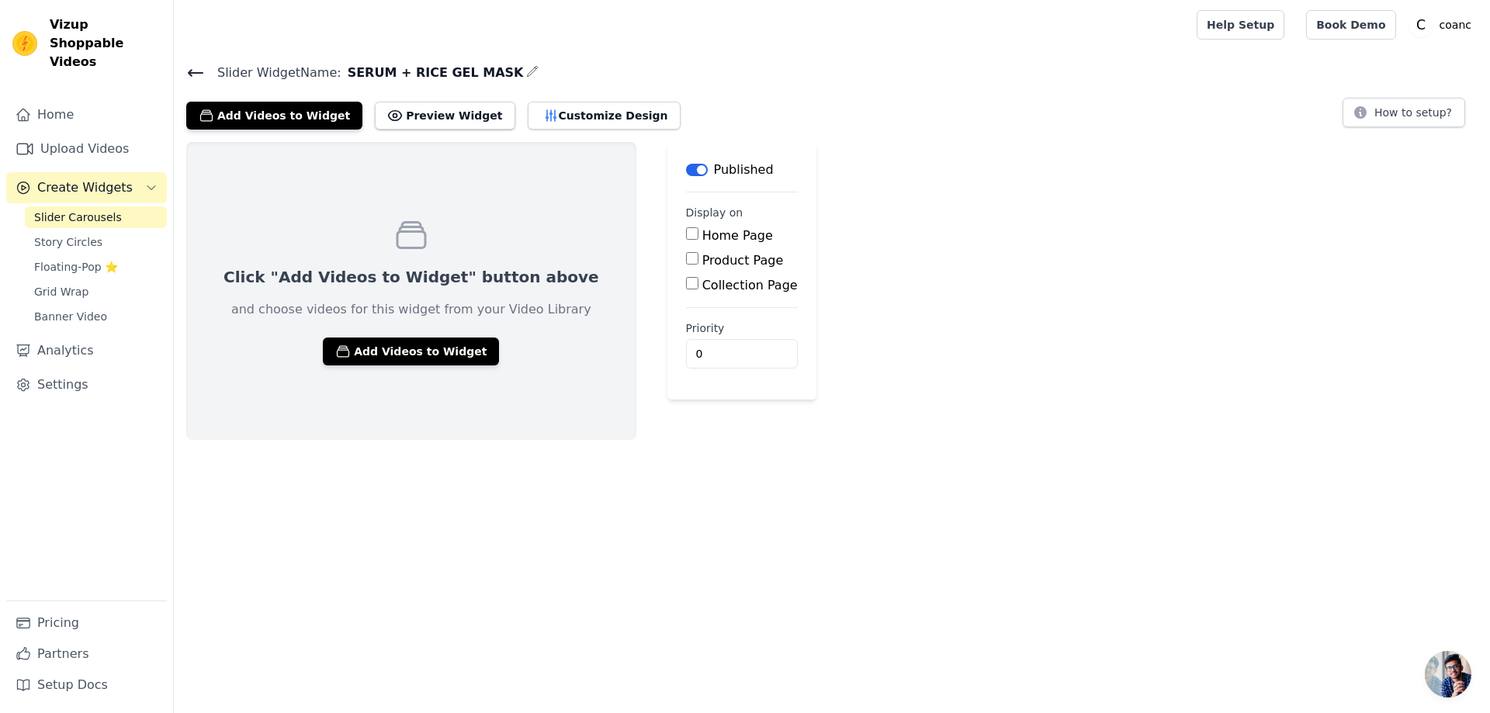
click at [282, 93] on div "Slider Widget Name: SERUM + RICE GEL MASK Add Videos to Widget Preview Widget C…" at bounding box center [832, 96] width 1316 height 68
click at [285, 110] on button "Add Videos to Widget" at bounding box center [274, 116] width 176 height 28
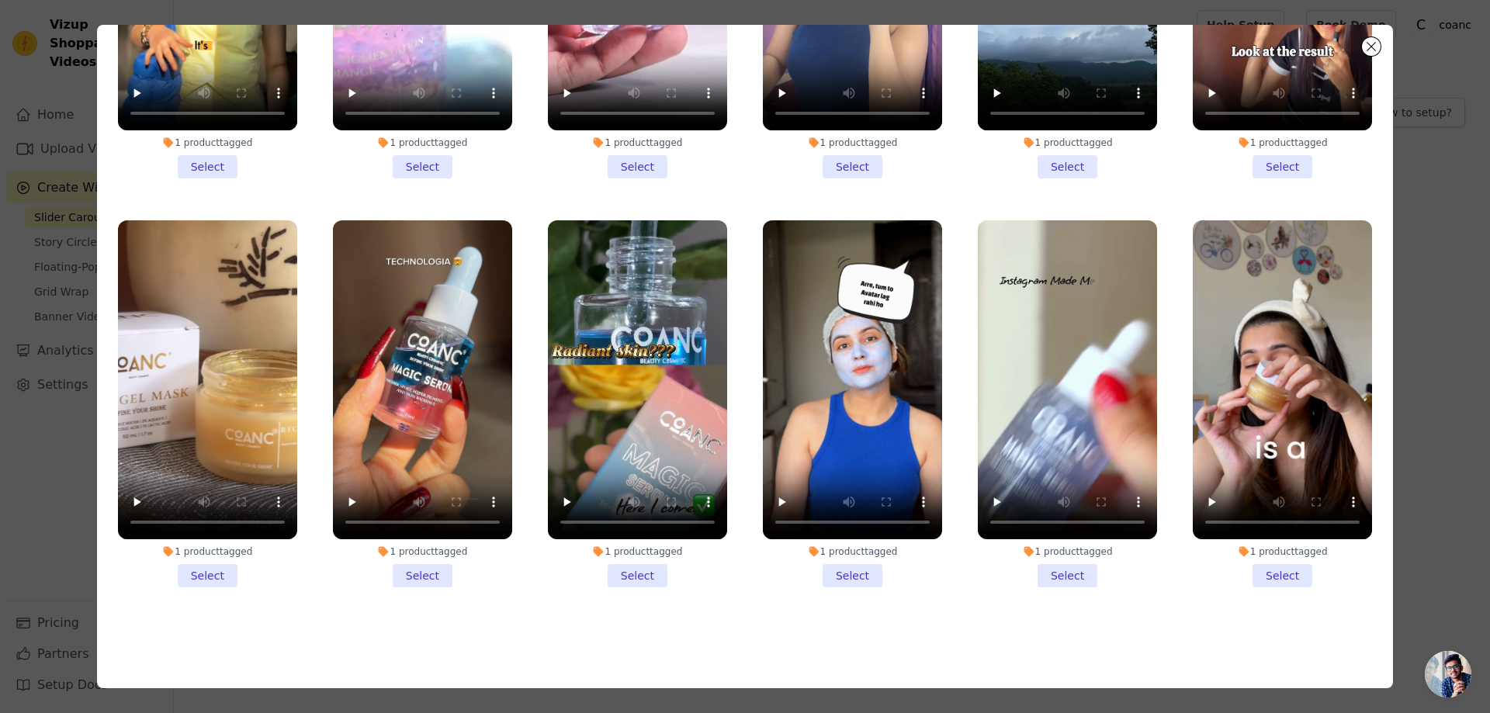
scroll to position [135, 0]
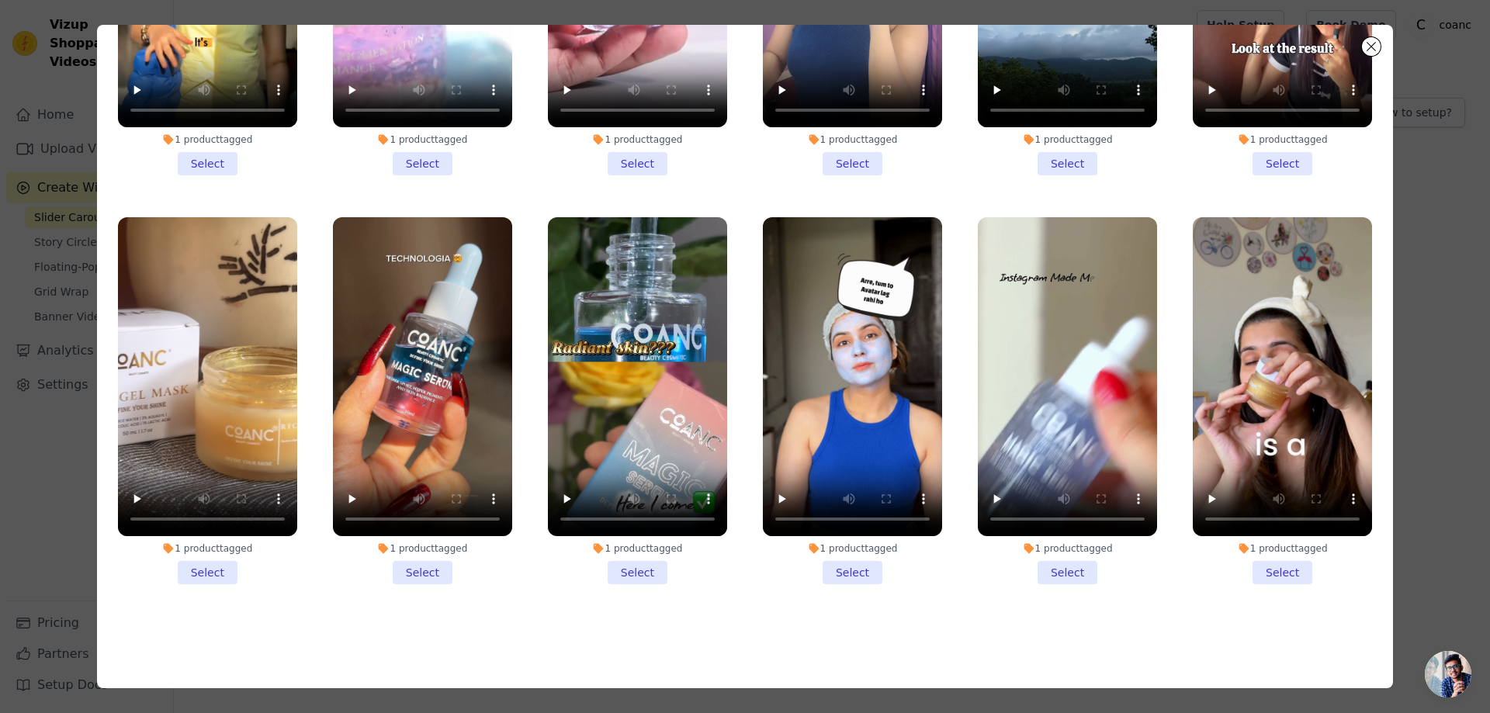
click at [1252, 558] on li "1 product tagged Select" at bounding box center [1282, 400] width 179 height 367
click at [0, 0] on input "1 product tagged Select" at bounding box center [0, 0] width 0 height 0
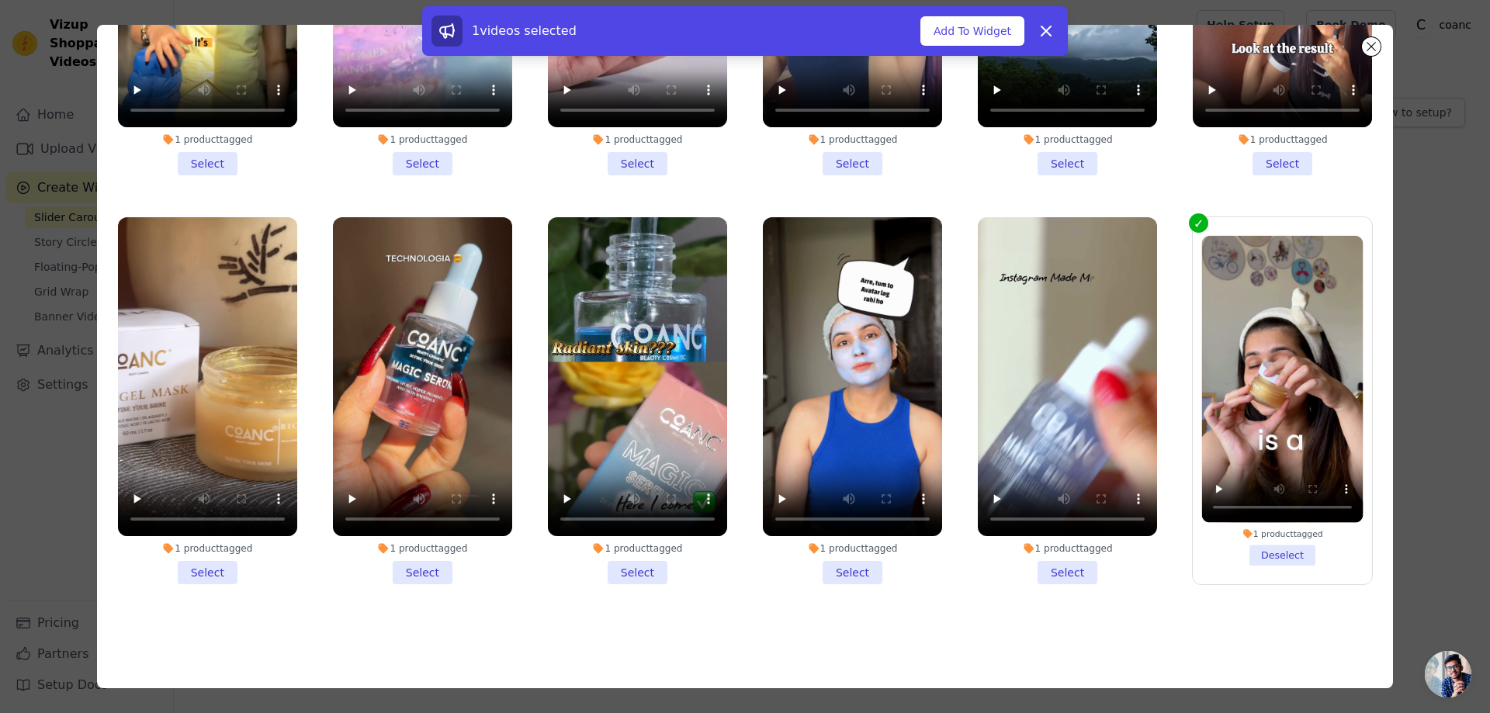
click at [188, 552] on li "1 product tagged Select" at bounding box center [207, 400] width 179 height 367
click at [0, 0] on input "1 product tagged Select" at bounding box center [0, 0] width 0 height 0
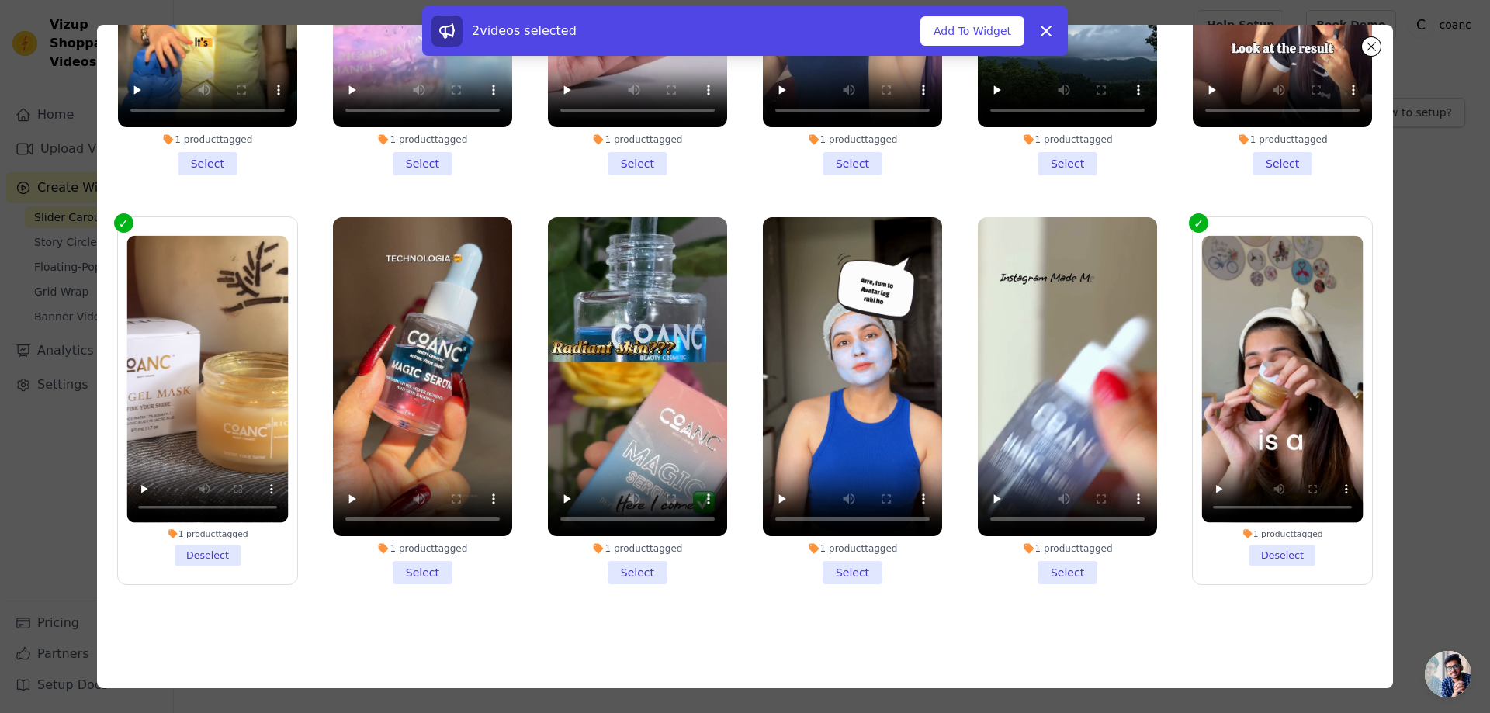
click at [1030, 557] on li "1 product tagged Select" at bounding box center [1067, 400] width 179 height 367
click at [0, 0] on input "1 product tagged Select" at bounding box center [0, 0] width 0 height 0
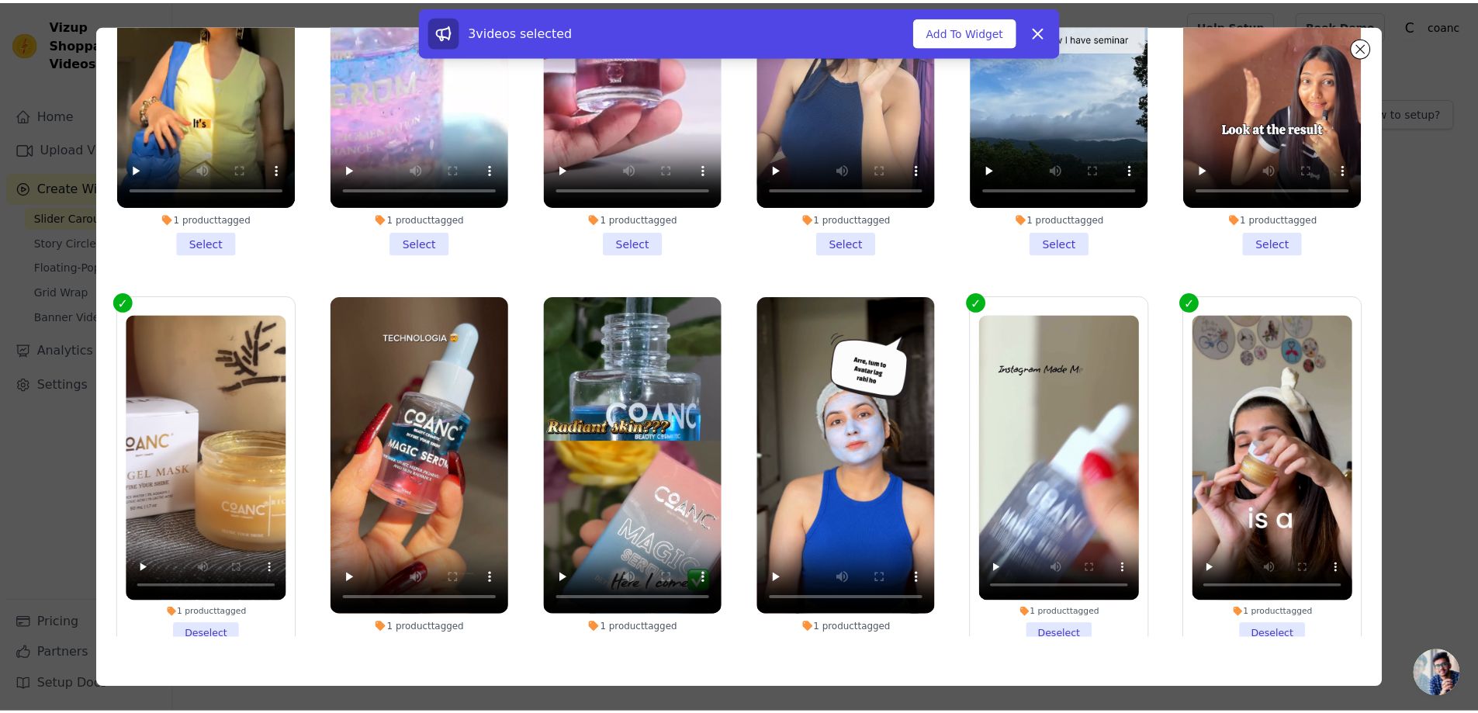
scroll to position [20, 0]
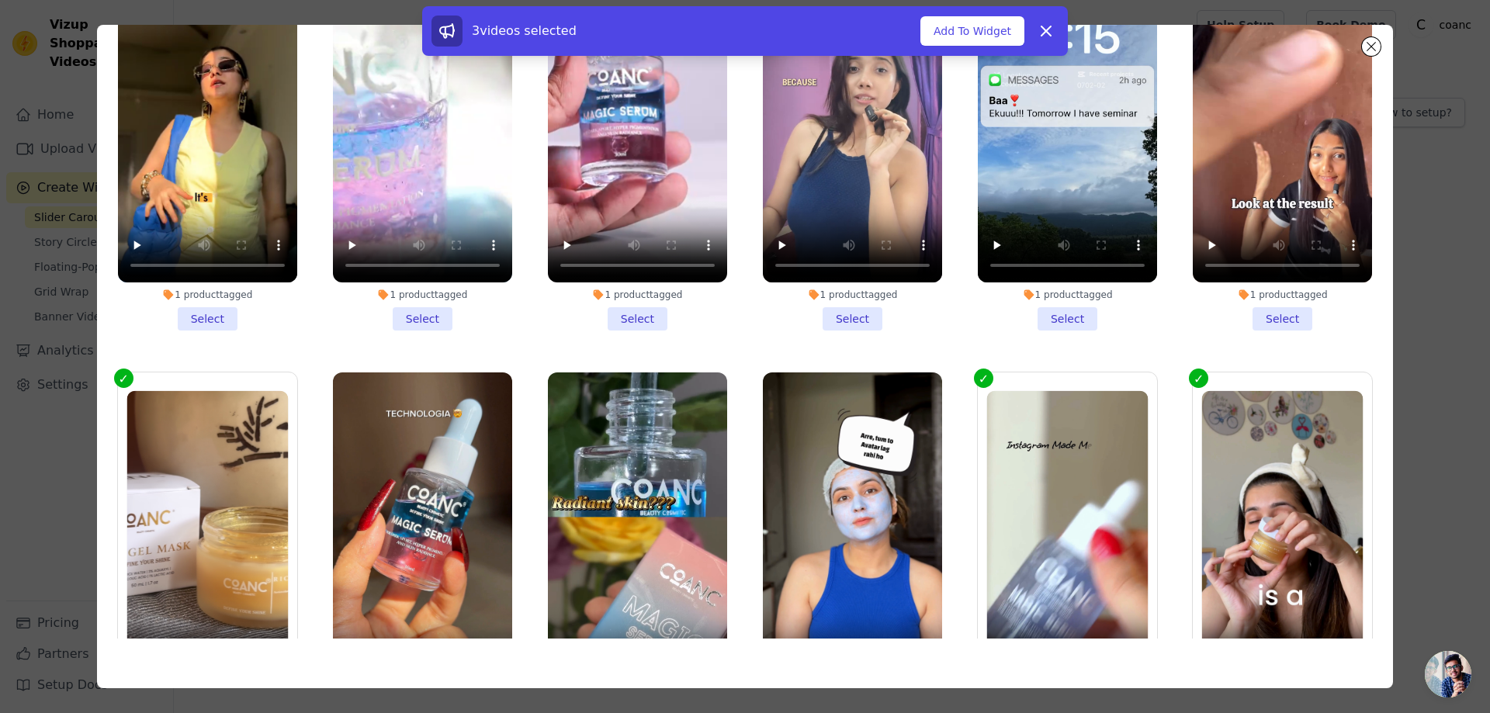
click at [421, 310] on li "1 product tagged Select" at bounding box center [422, 147] width 179 height 367
click at [0, 0] on input "1 product tagged Select" at bounding box center [0, 0] width 0 height 0
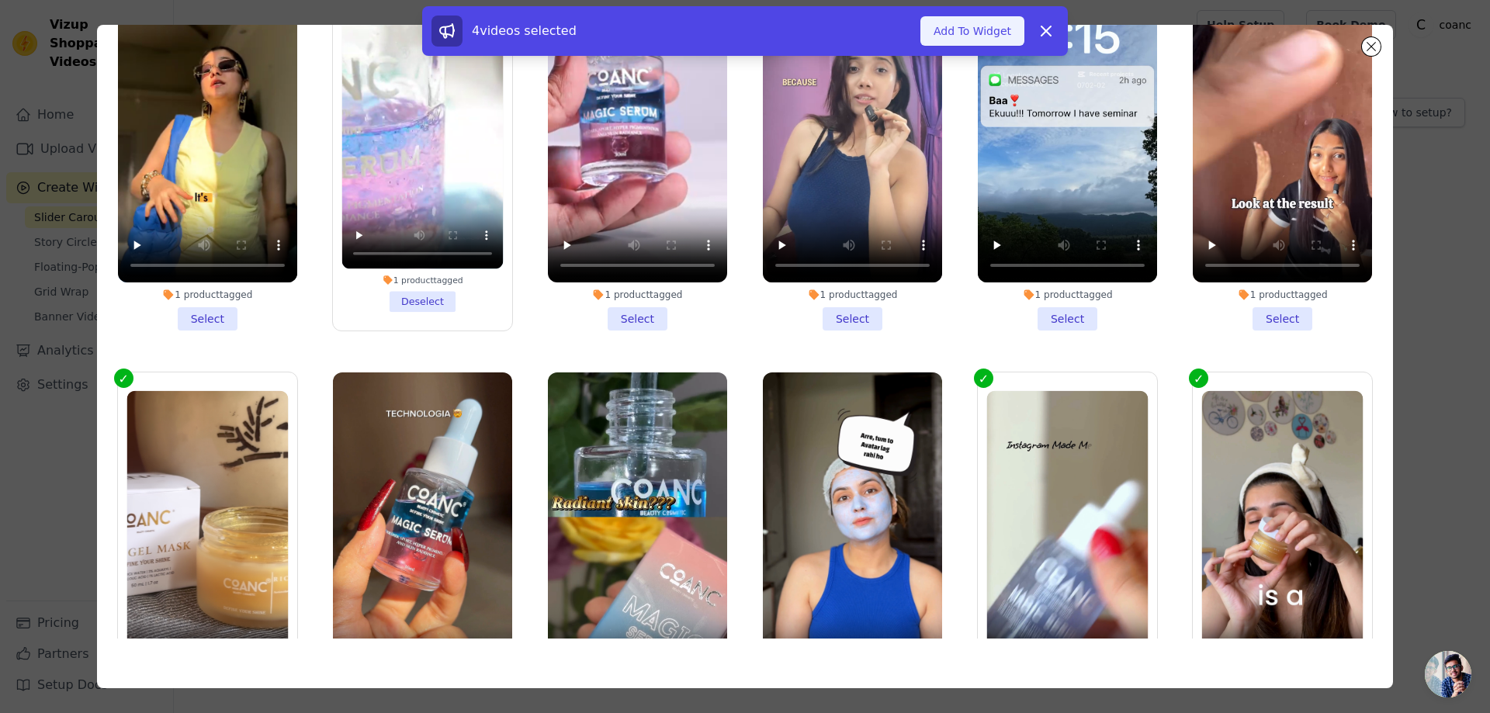
click at [987, 29] on button "Add To Widget" at bounding box center [972, 30] width 104 height 29
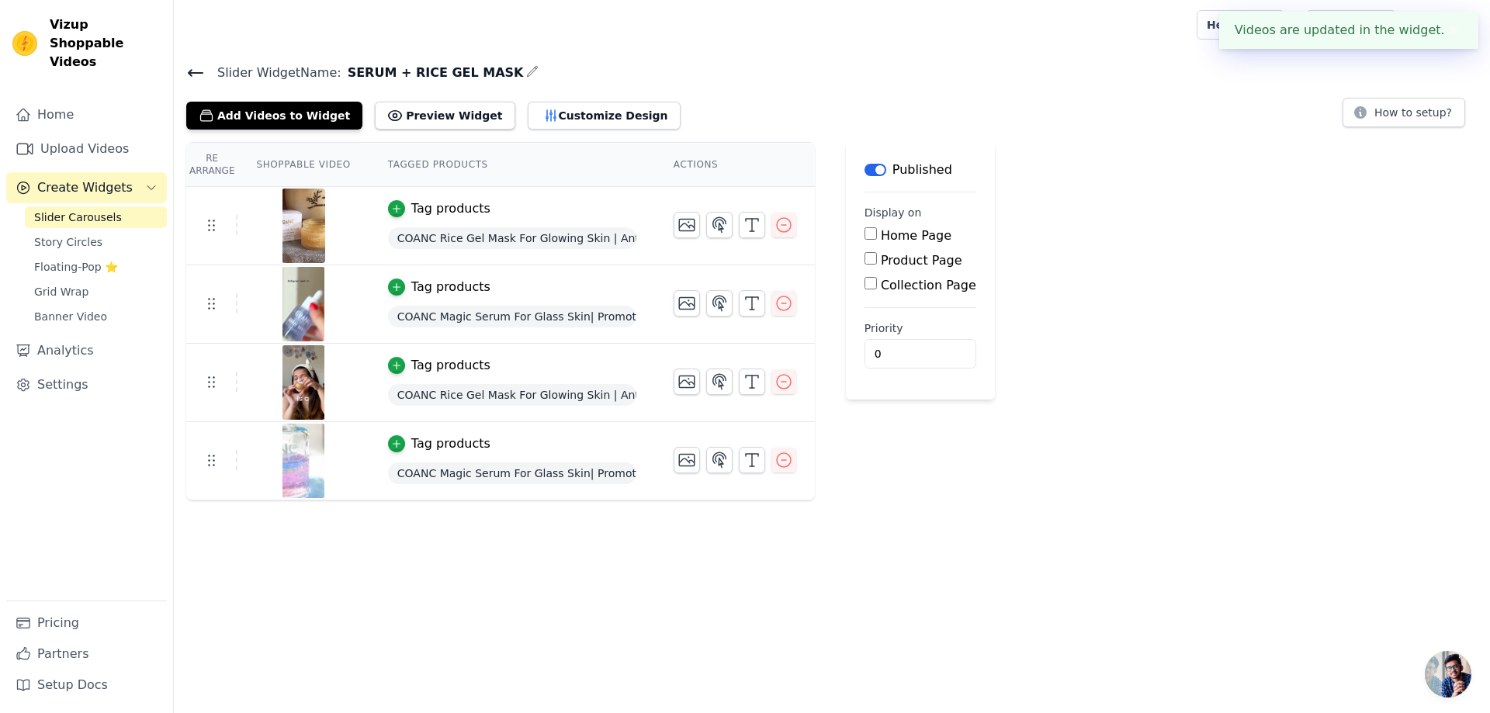
click at [189, 74] on icon at bounding box center [195, 73] width 19 height 19
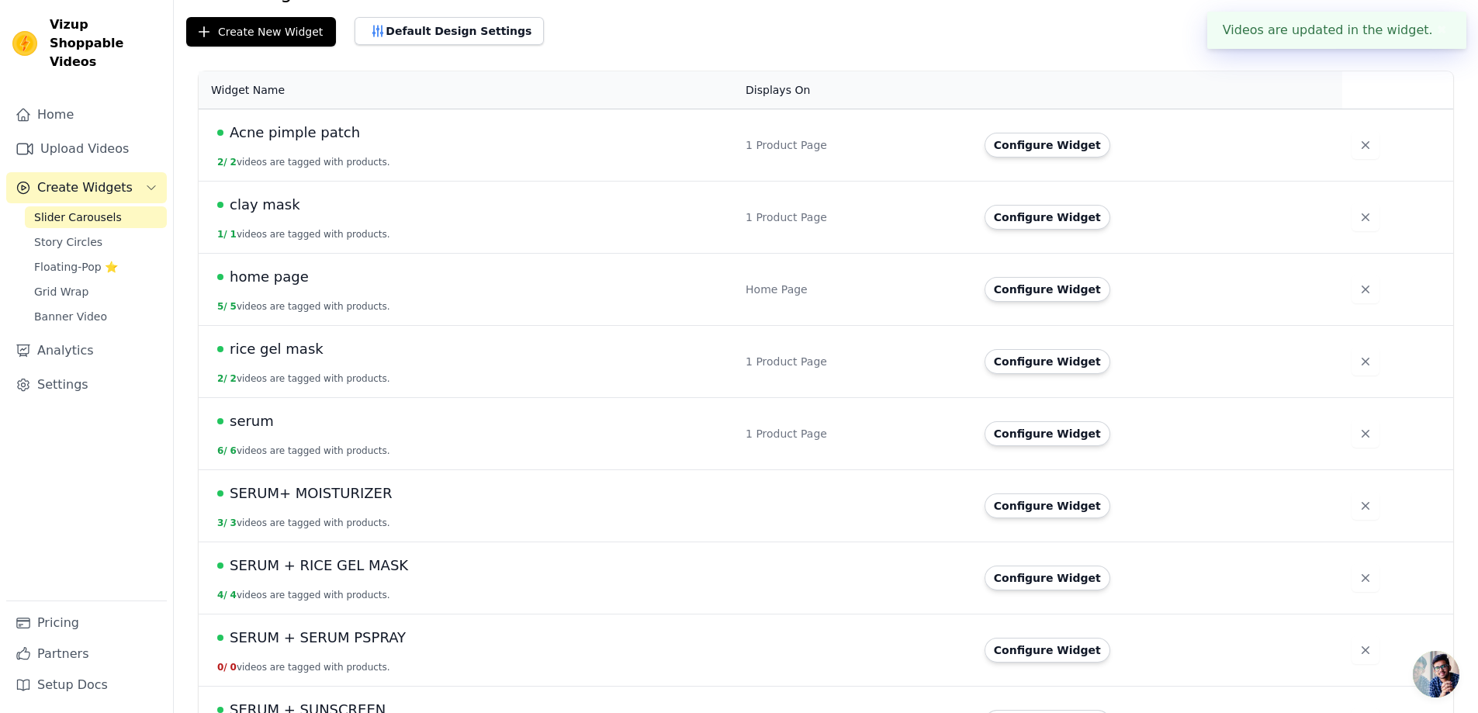
scroll to position [206, 0]
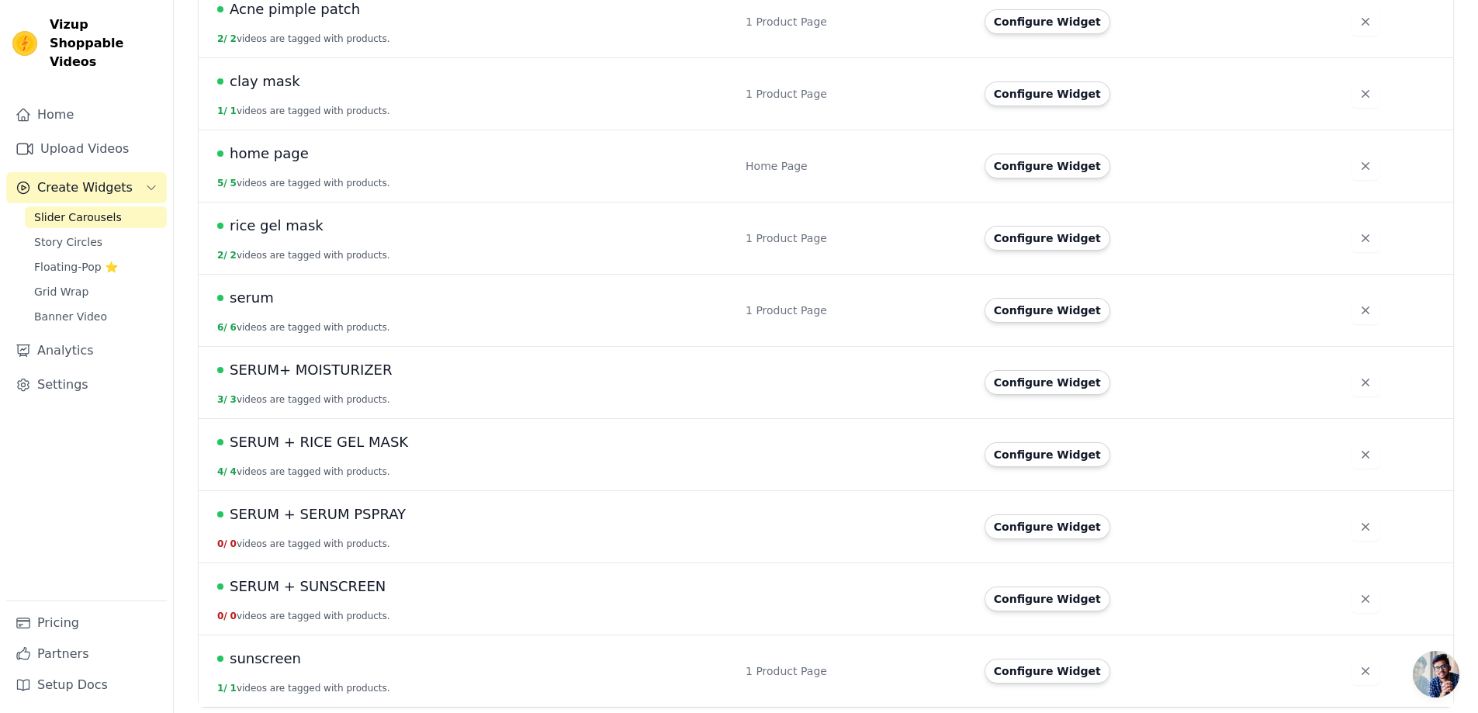
click at [393, 383] on td "SERUM+ MOISTURIZER 3 / 3 videos are tagged with products." at bounding box center [468, 383] width 538 height 72
click at [350, 373] on span "SERUM+ MOISTURIZER" at bounding box center [311, 370] width 162 height 22
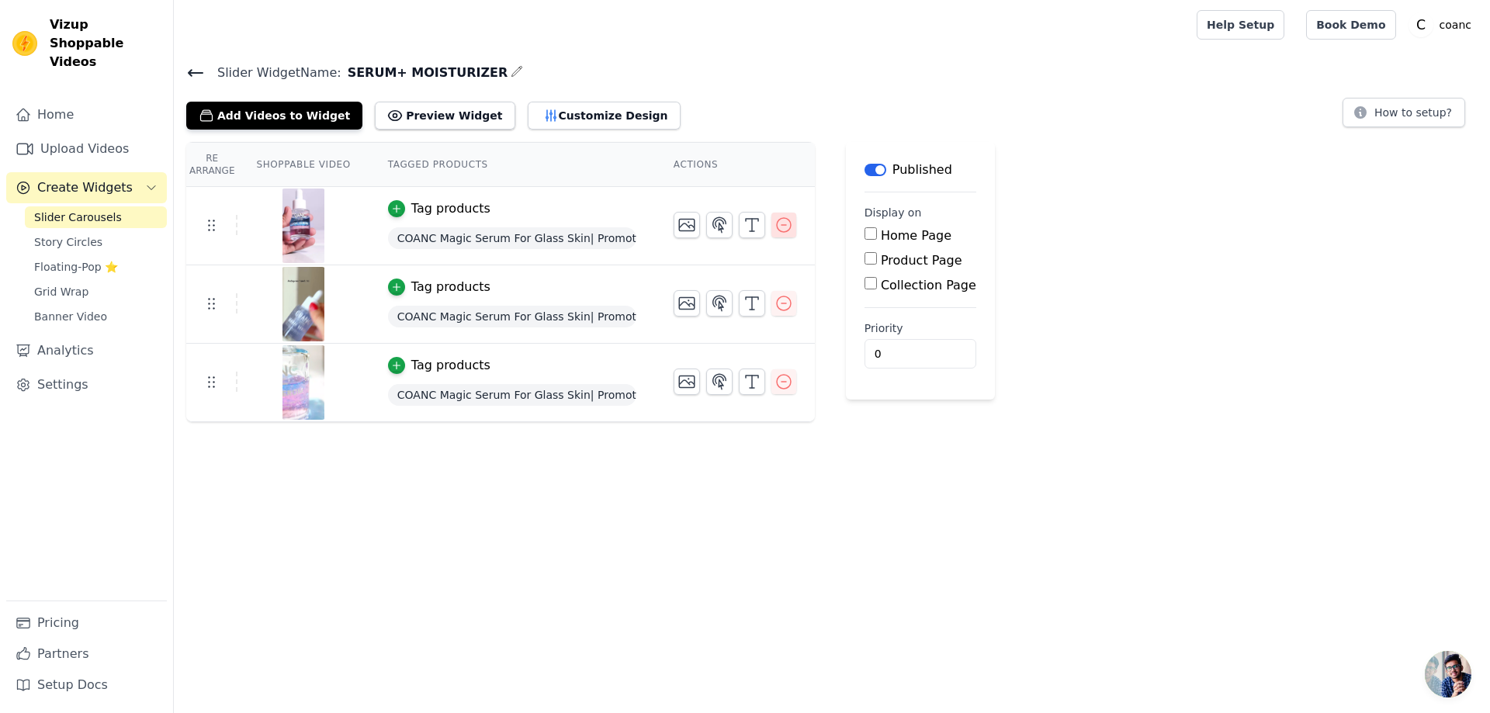
click at [774, 223] on icon "button" at bounding box center [783, 225] width 19 height 19
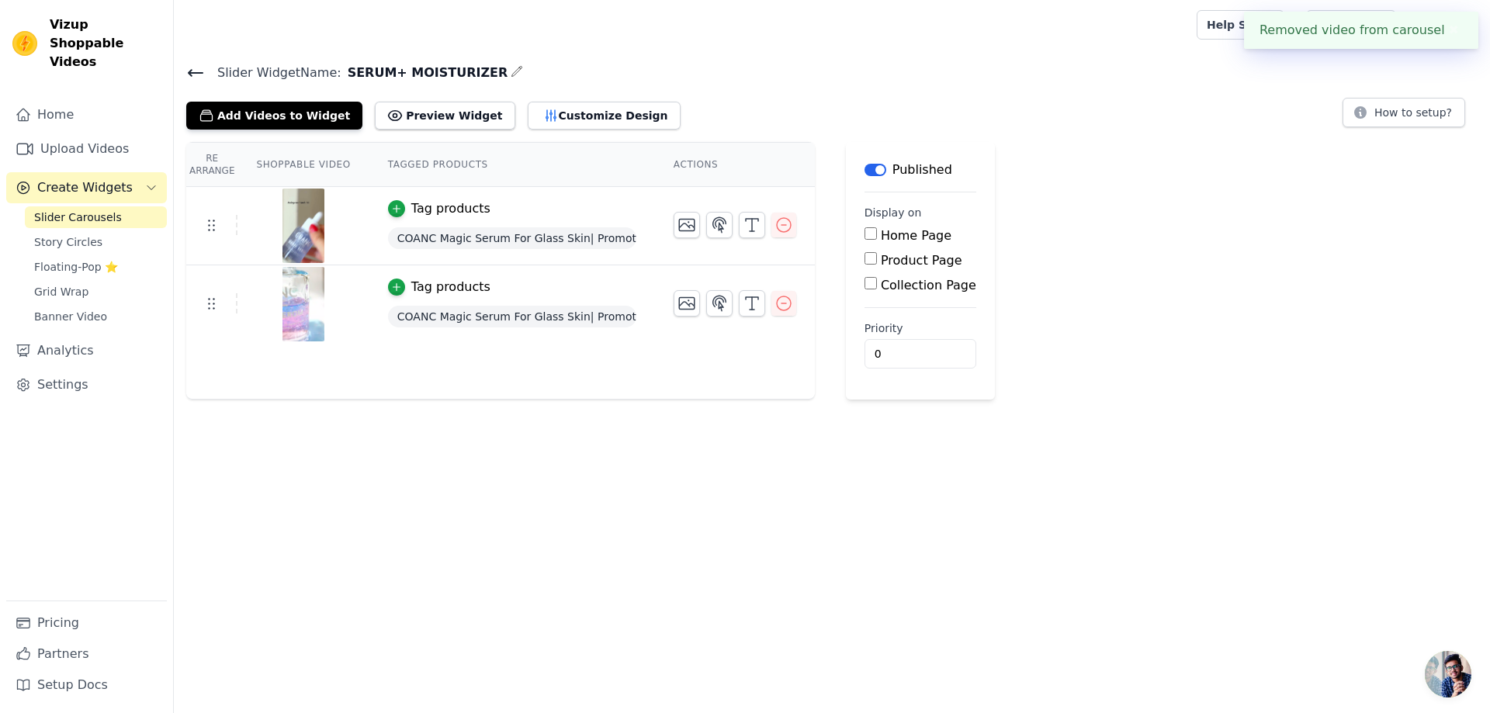
click at [104, 206] on link "Slider Carousels" at bounding box center [96, 217] width 142 height 22
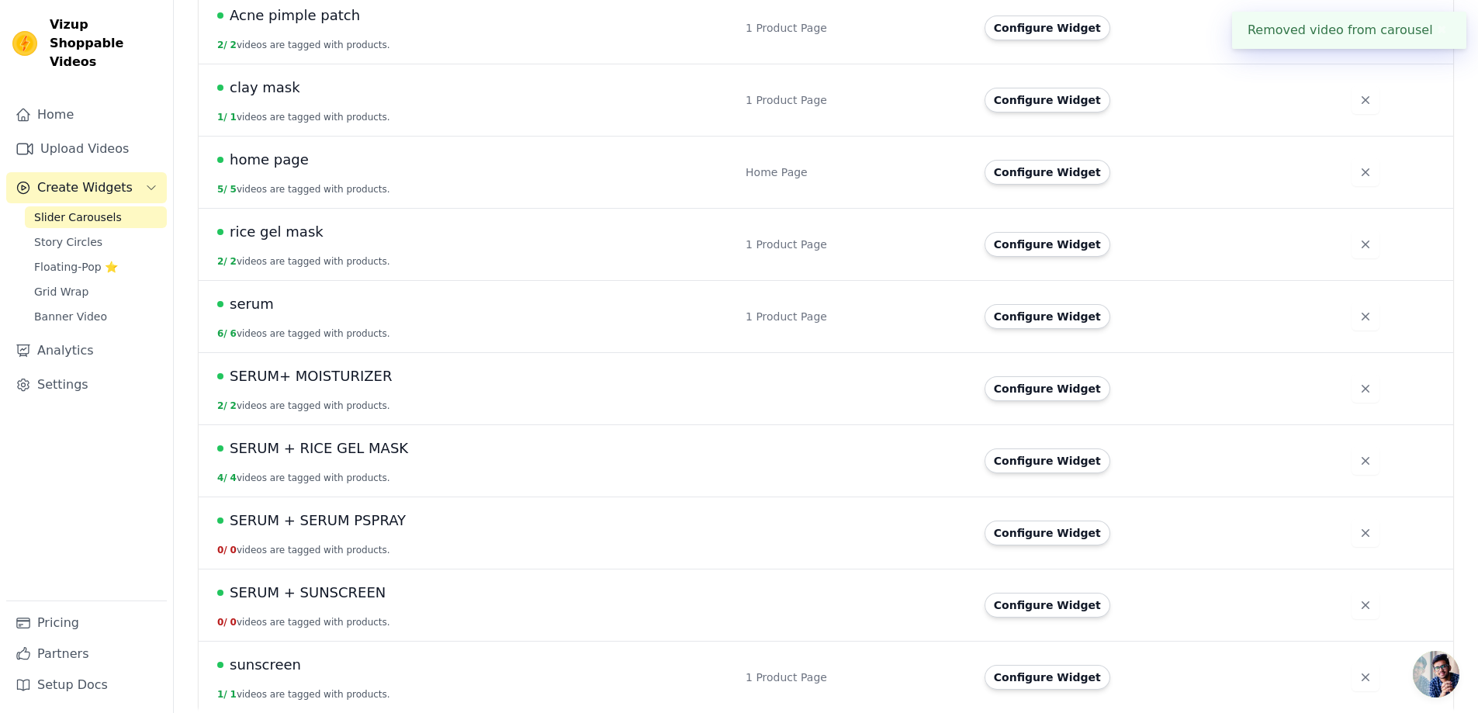
scroll to position [206, 0]
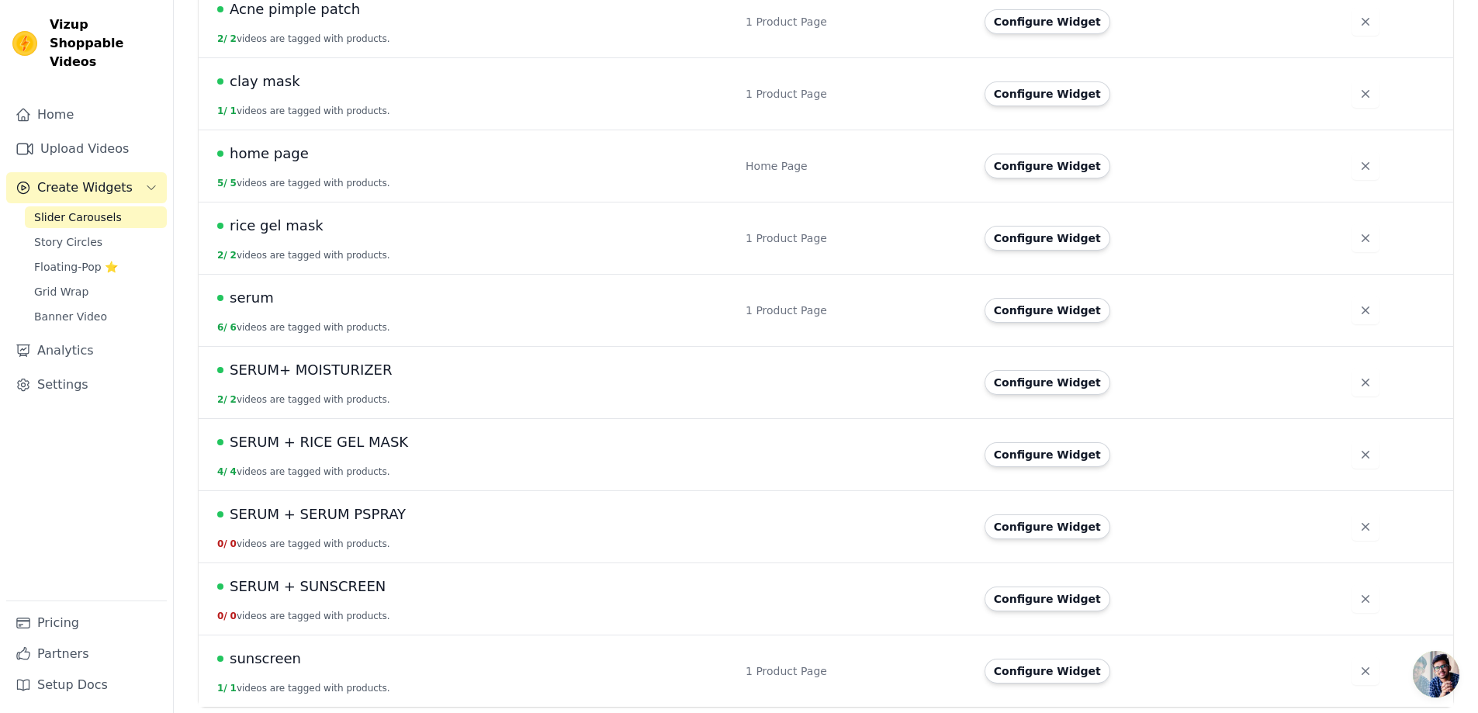
click at [324, 592] on span "SERUM + SUNSCREEN" at bounding box center [308, 587] width 156 height 22
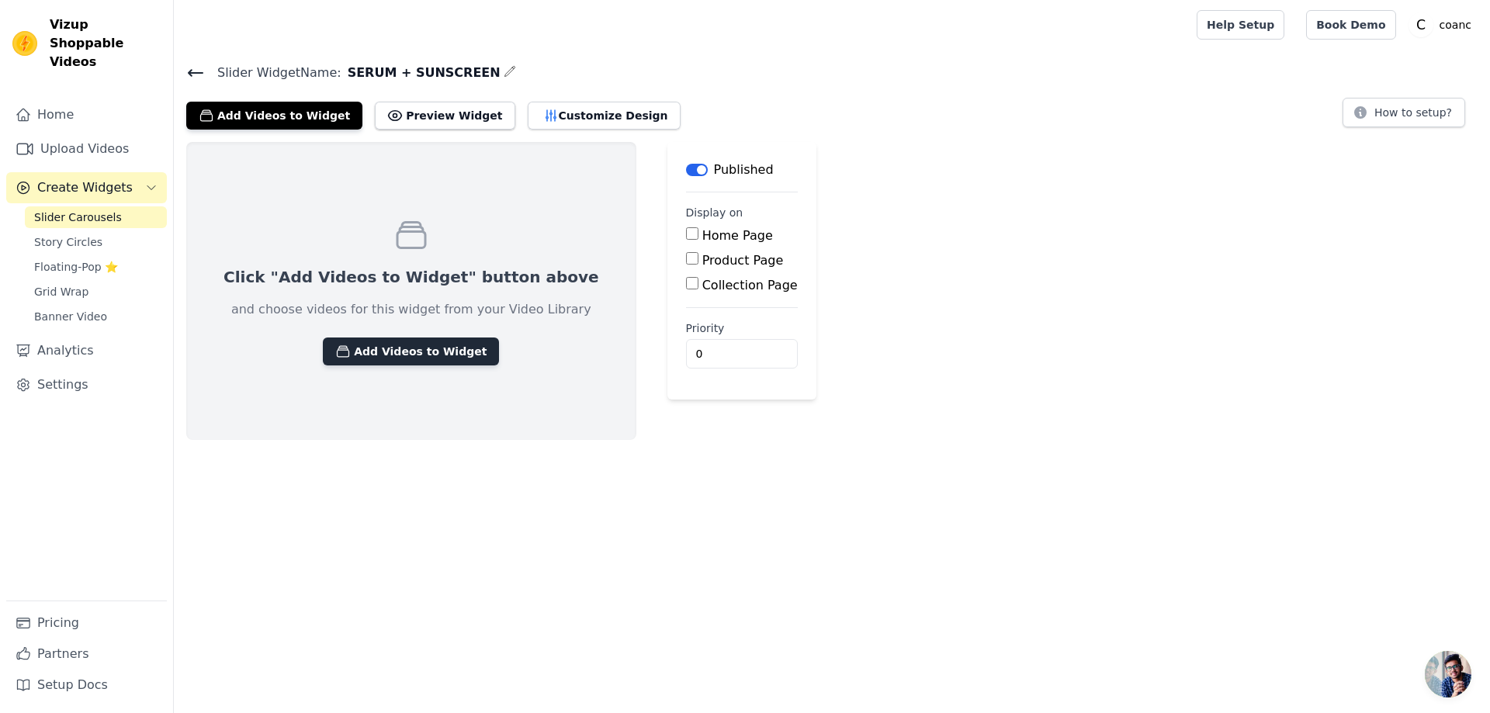
click at [432, 344] on button "Add Videos to Widget" at bounding box center [411, 352] width 176 height 28
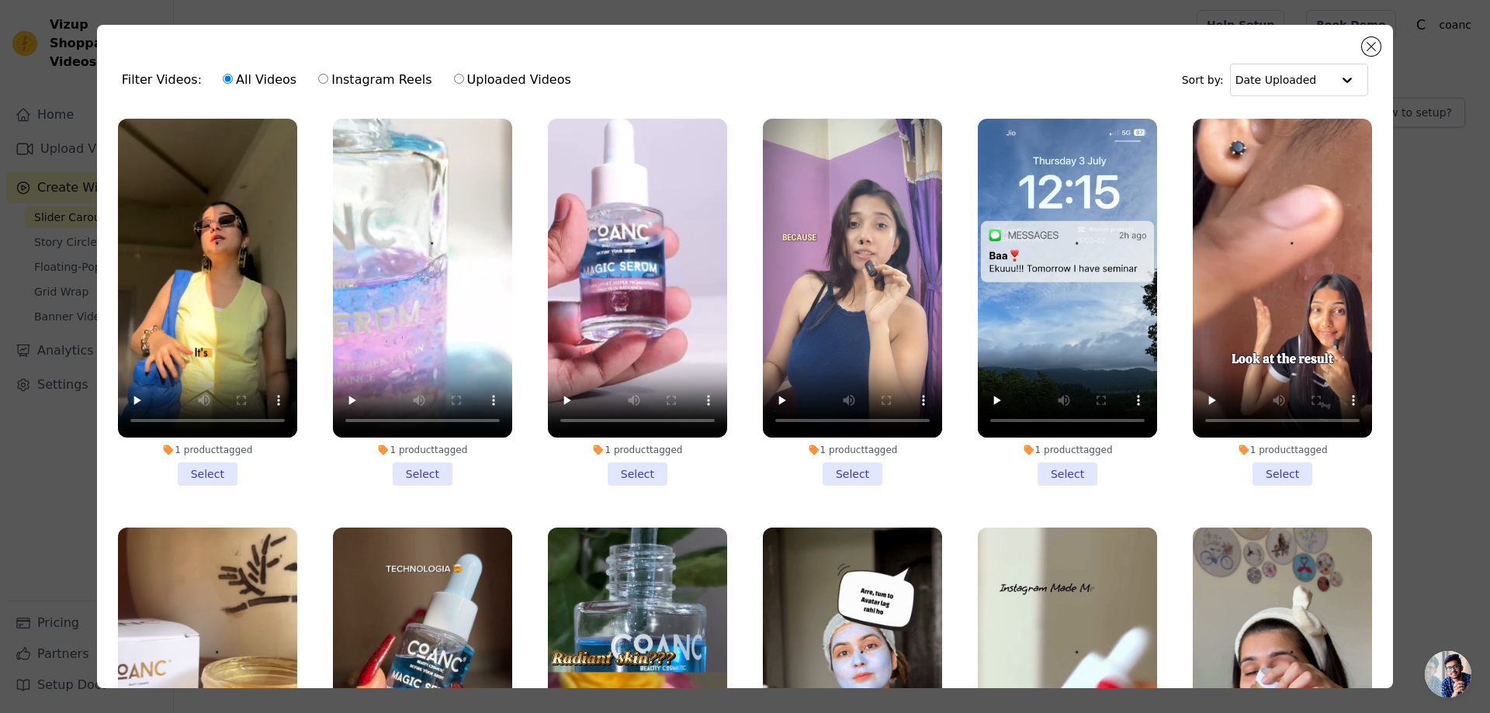
click at [644, 470] on li "1 product tagged Select" at bounding box center [637, 302] width 179 height 367
click at [0, 0] on input "1 product tagged Select" at bounding box center [0, 0] width 0 height 0
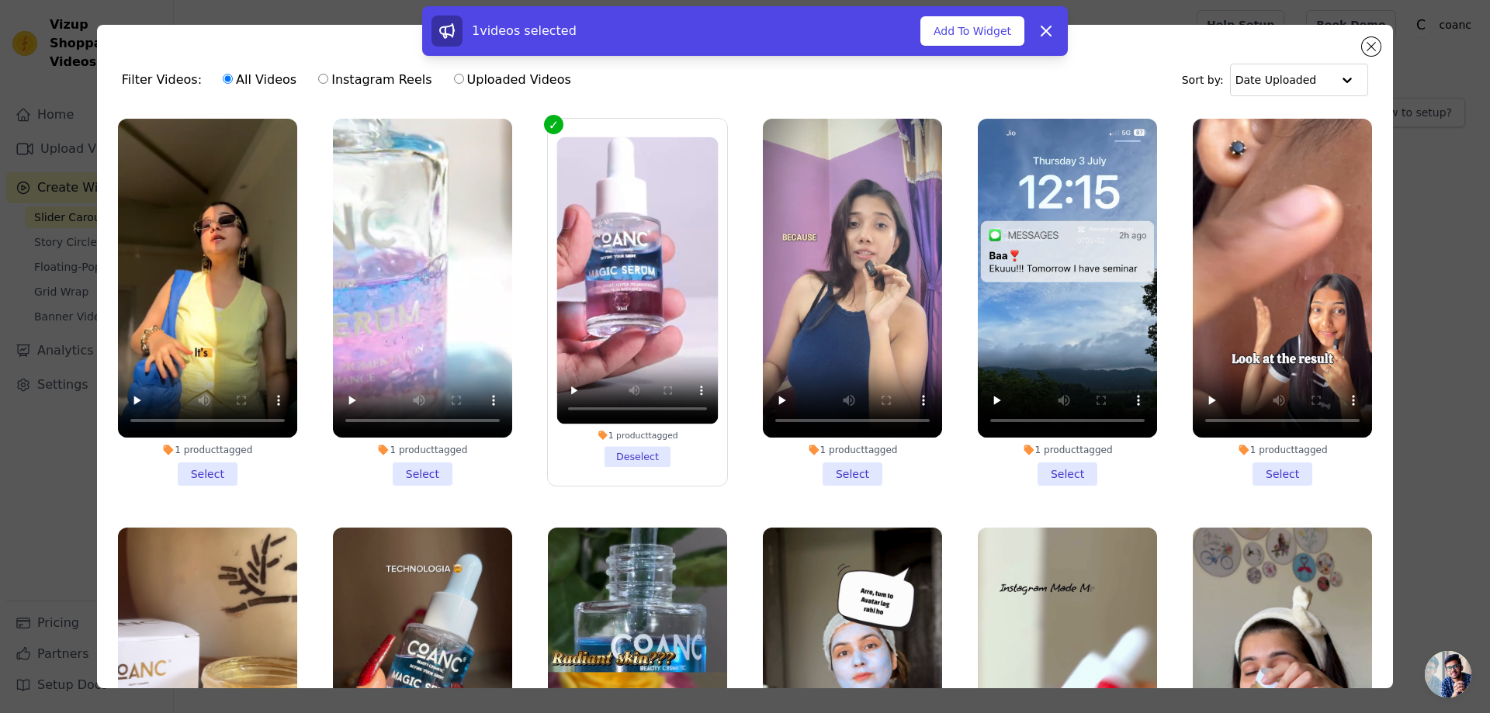
click at [632, 461] on li "1 product tagged Deselect" at bounding box center [636, 302] width 161 height 330
click at [0, 0] on input "1 product tagged Deselect" at bounding box center [0, 0] width 0 height 0
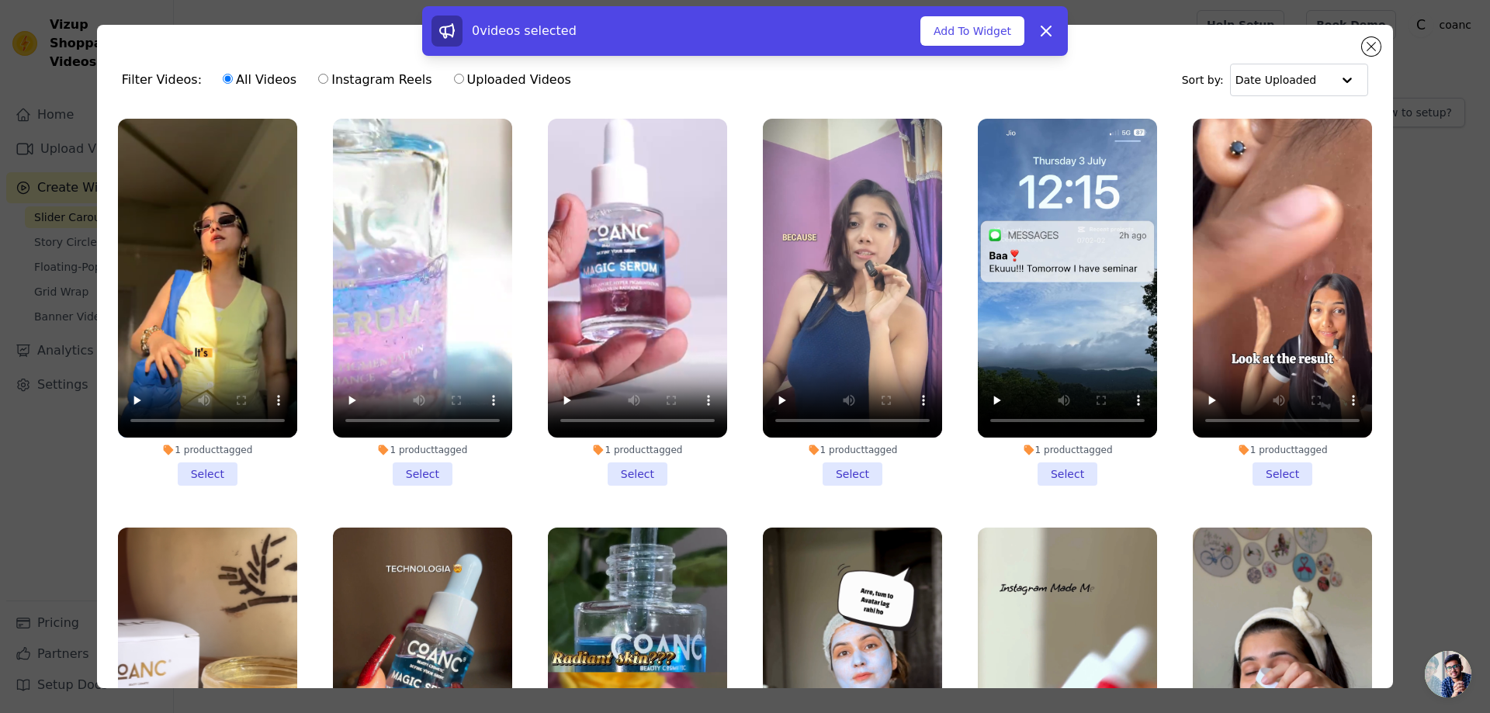
click at [427, 476] on li "1 product tagged Select" at bounding box center [422, 302] width 179 height 367
click at [0, 0] on input "1 product tagged Select" at bounding box center [0, 0] width 0 height 0
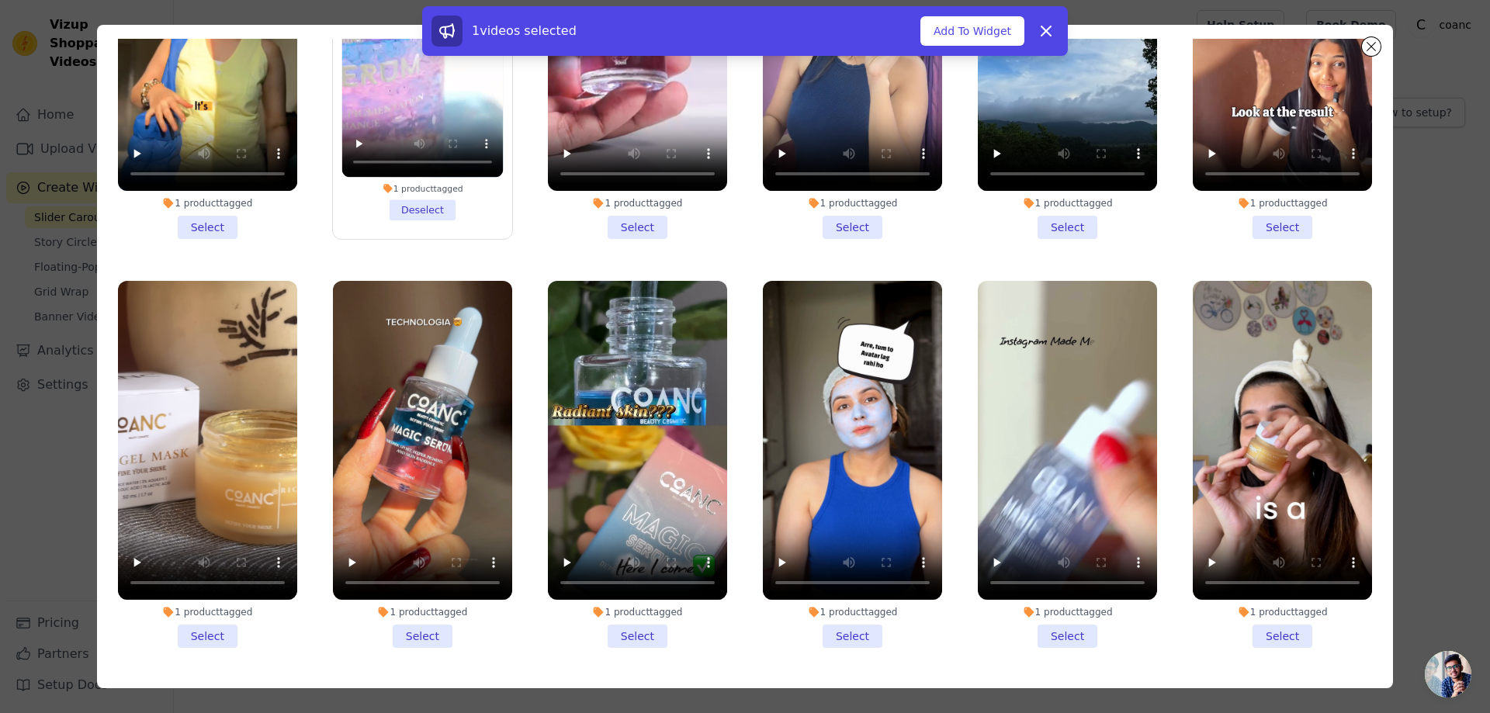
scroll to position [78, 0]
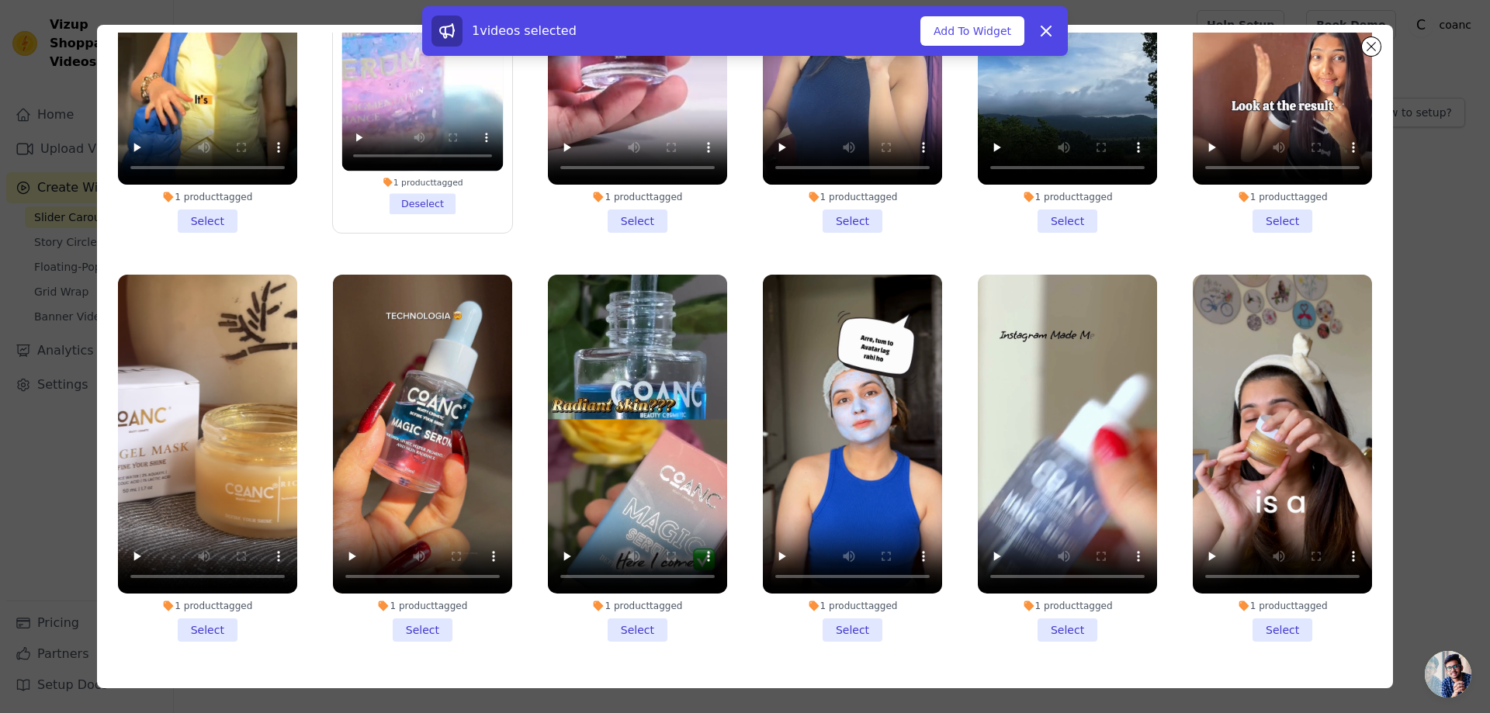
click at [1061, 615] on li "1 product tagged Select" at bounding box center [1067, 458] width 179 height 367
click at [0, 0] on input "1 product tagged Select" at bounding box center [0, 0] width 0 height 0
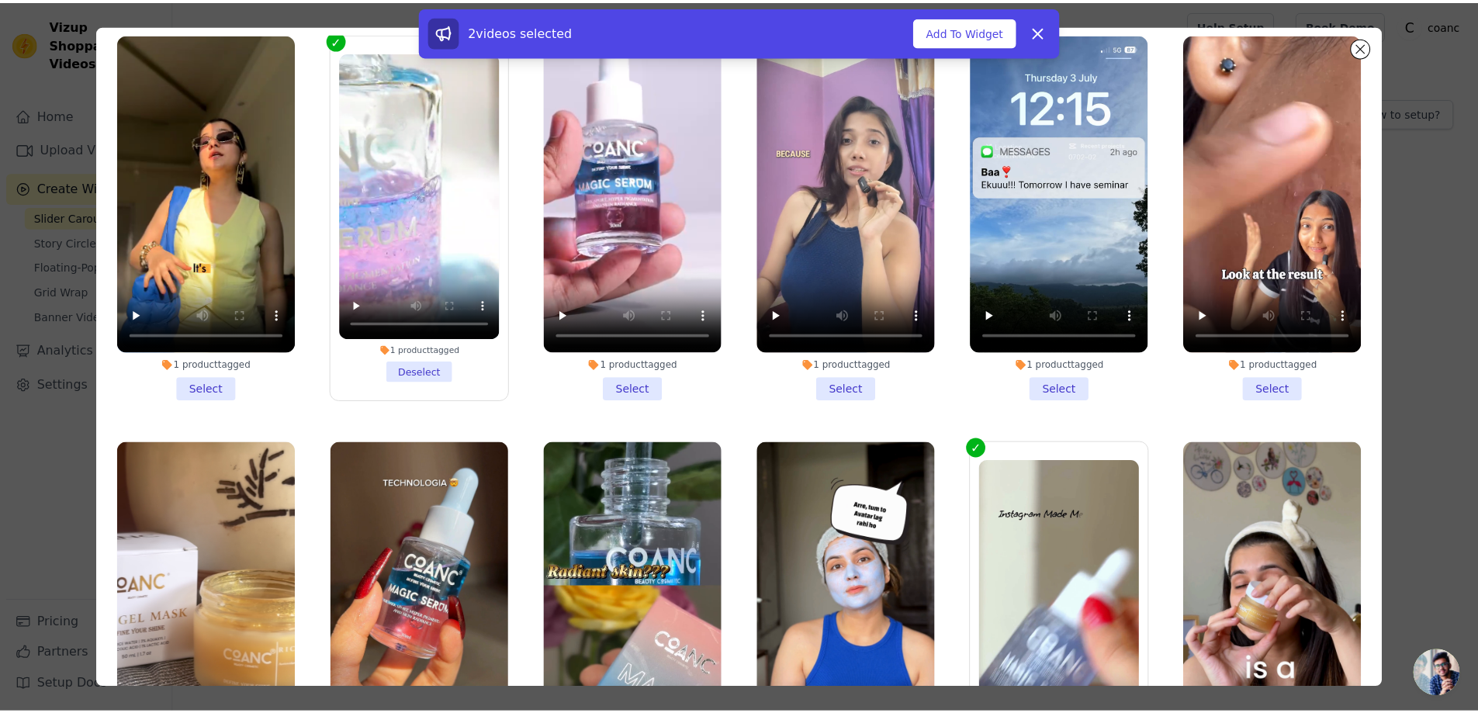
scroll to position [0, 0]
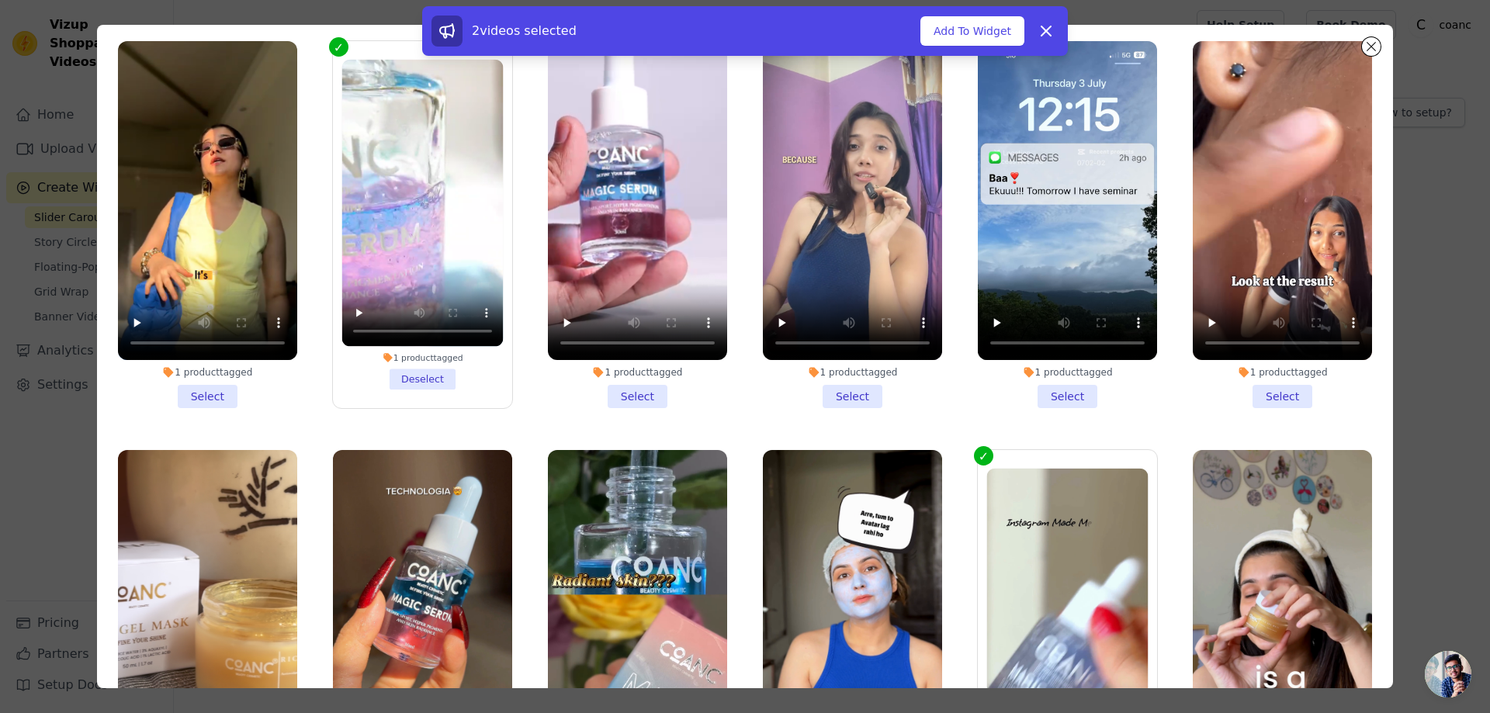
click at [200, 391] on li "1 product tagged Select" at bounding box center [207, 224] width 179 height 367
click at [0, 0] on input "1 product tagged Select" at bounding box center [0, 0] width 0 height 0
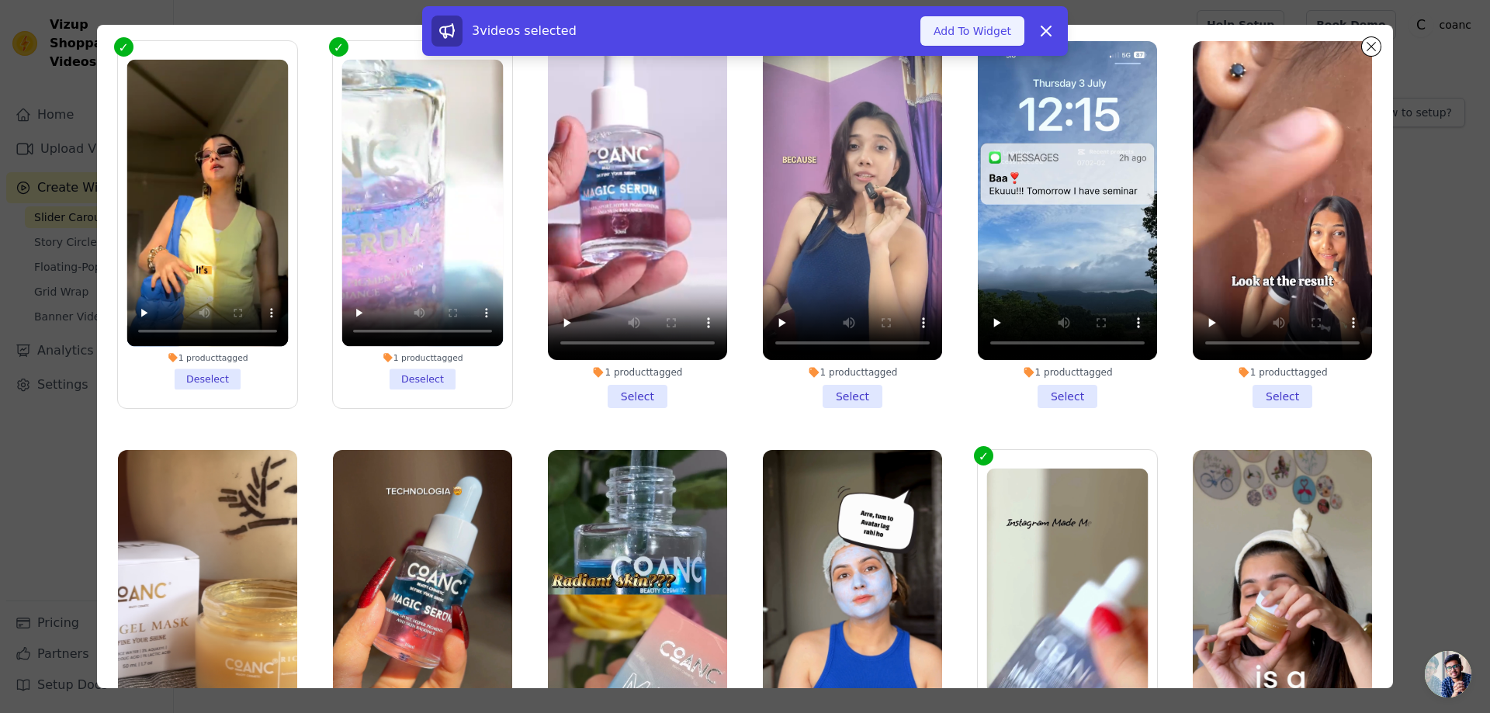
click at [996, 33] on button "Add To Widget" at bounding box center [972, 30] width 104 height 29
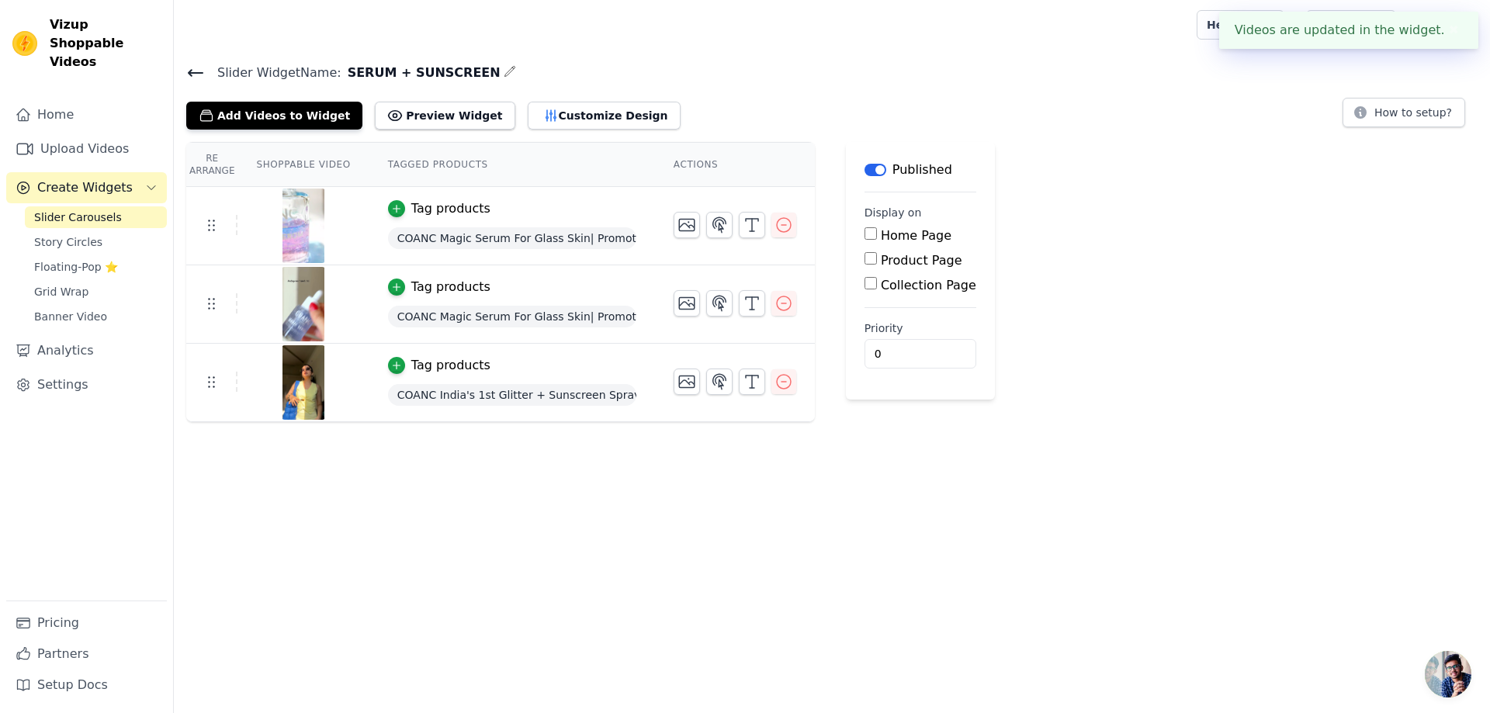
click at [185, 68] on div "Slider Widget Name: SERUM + SUNSCREEN Add Videos to Widget Preview Widget Custo…" at bounding box center [832, 96] width 1316 height 68
click at [199, 71] on icon at bounding box center [196, 73] width 14 height 6
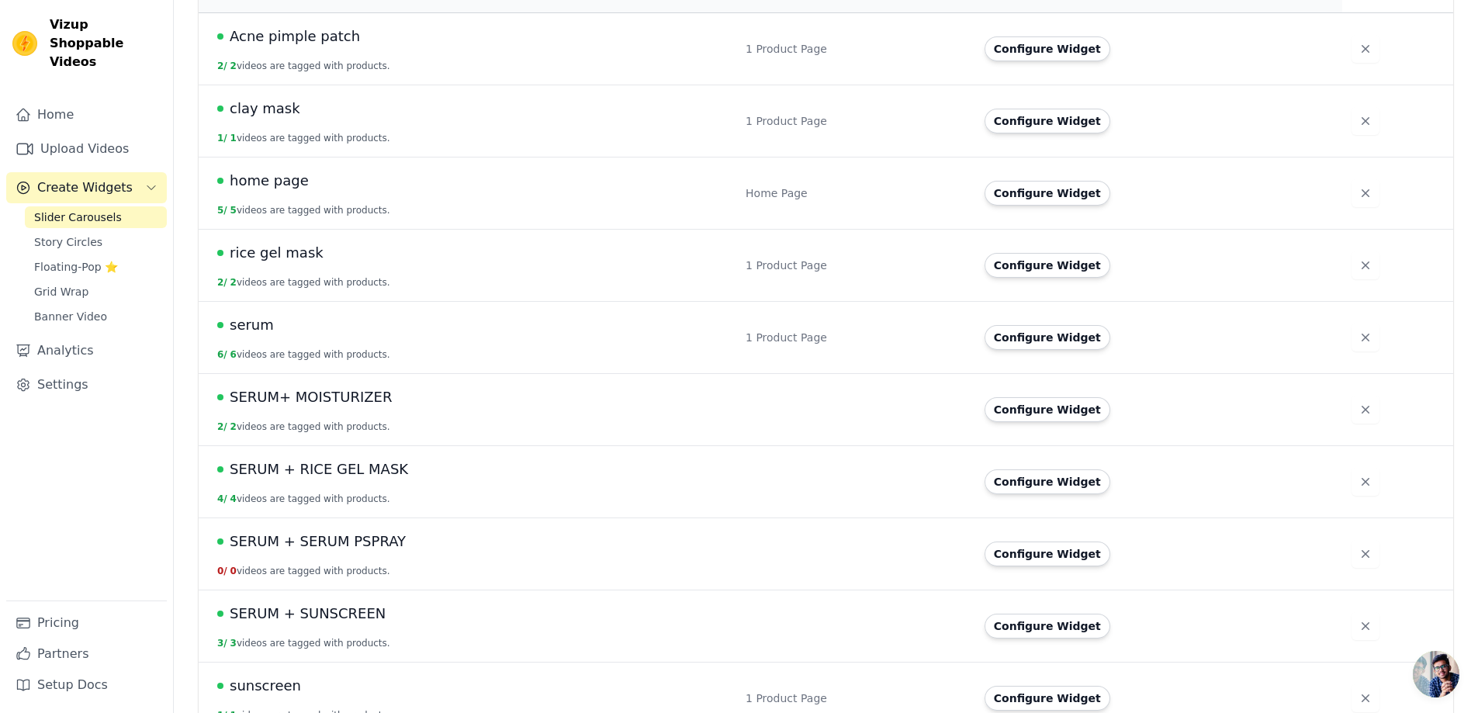
scroll to position [206, 0]
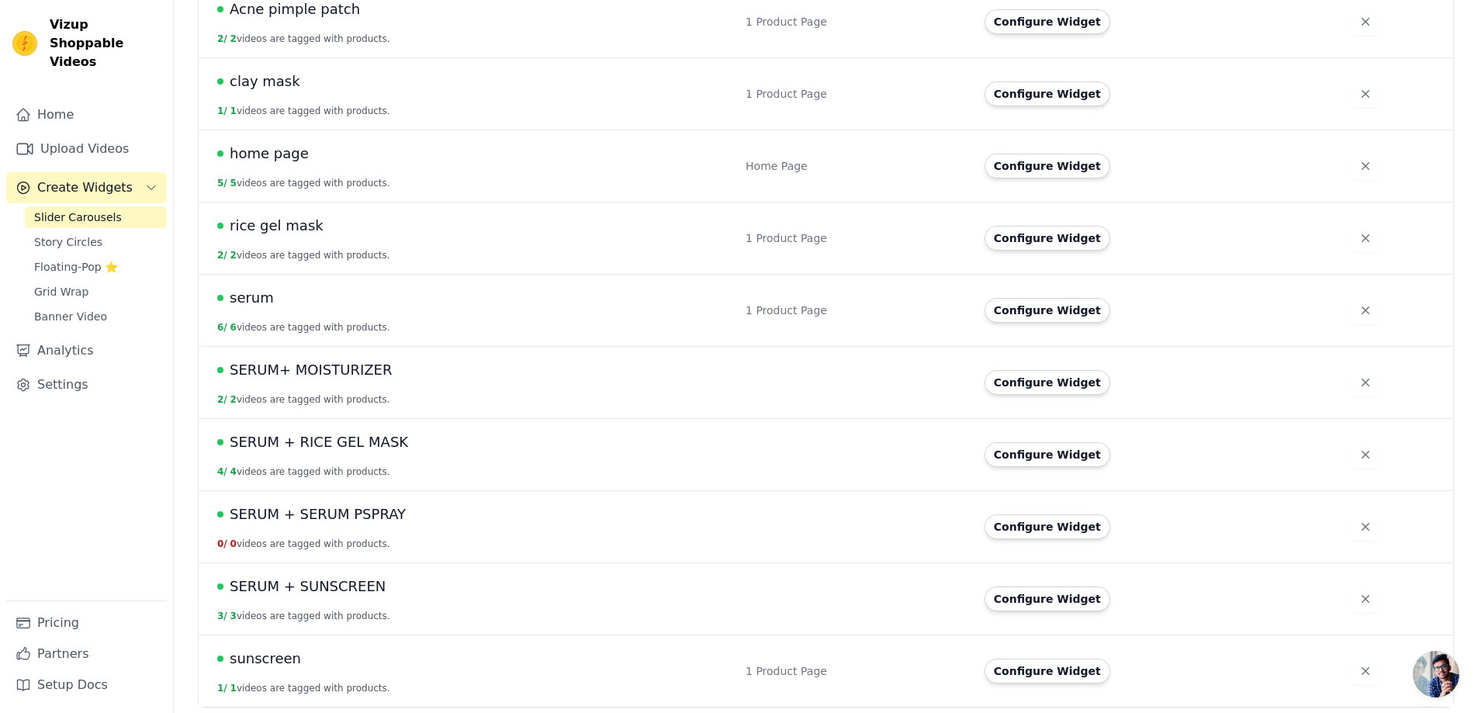
click at [325, 523] on span "SERUM + SERUM PSPRAY" at bounding box center [318, 515] width 176 height 22
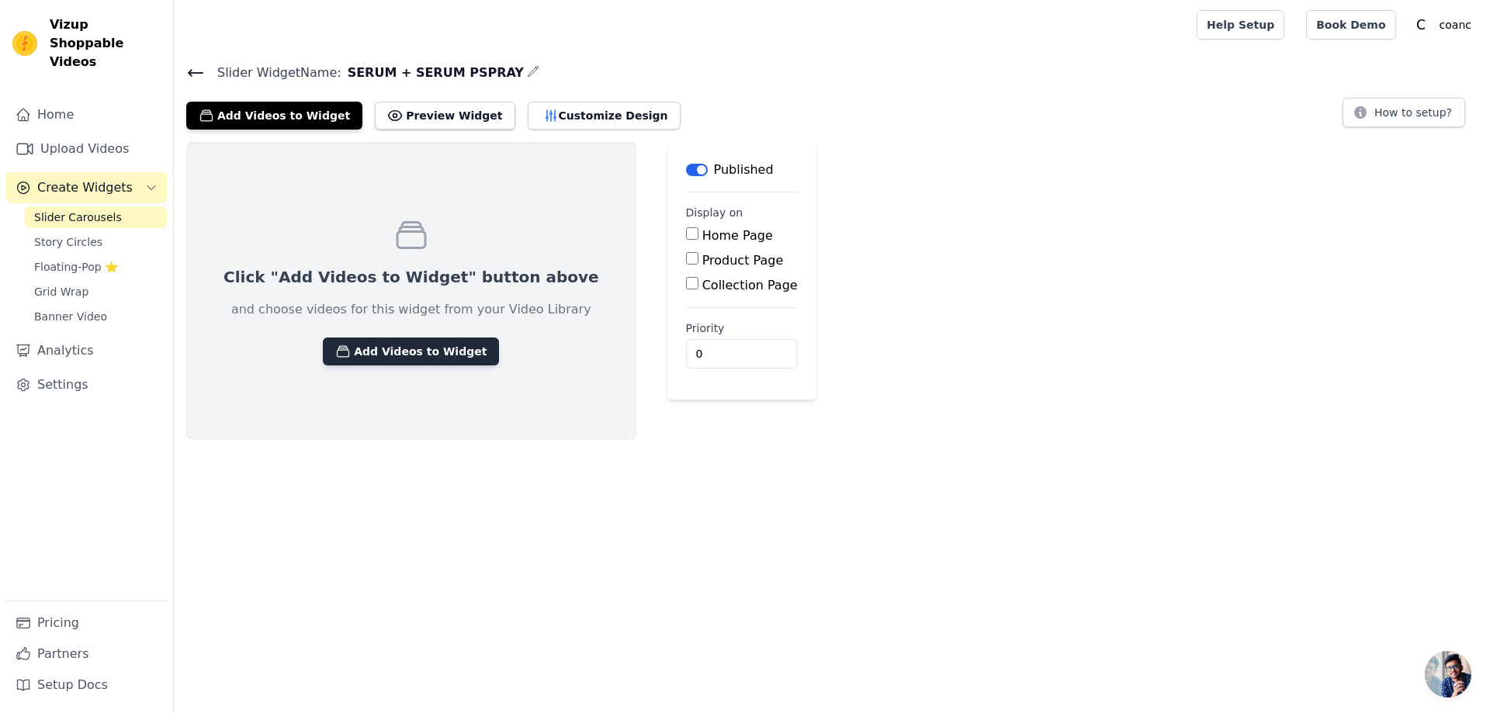
click at [393, 360] on button "Add Videos to Widget" at bounding box center [411, 352] width 176 height 28
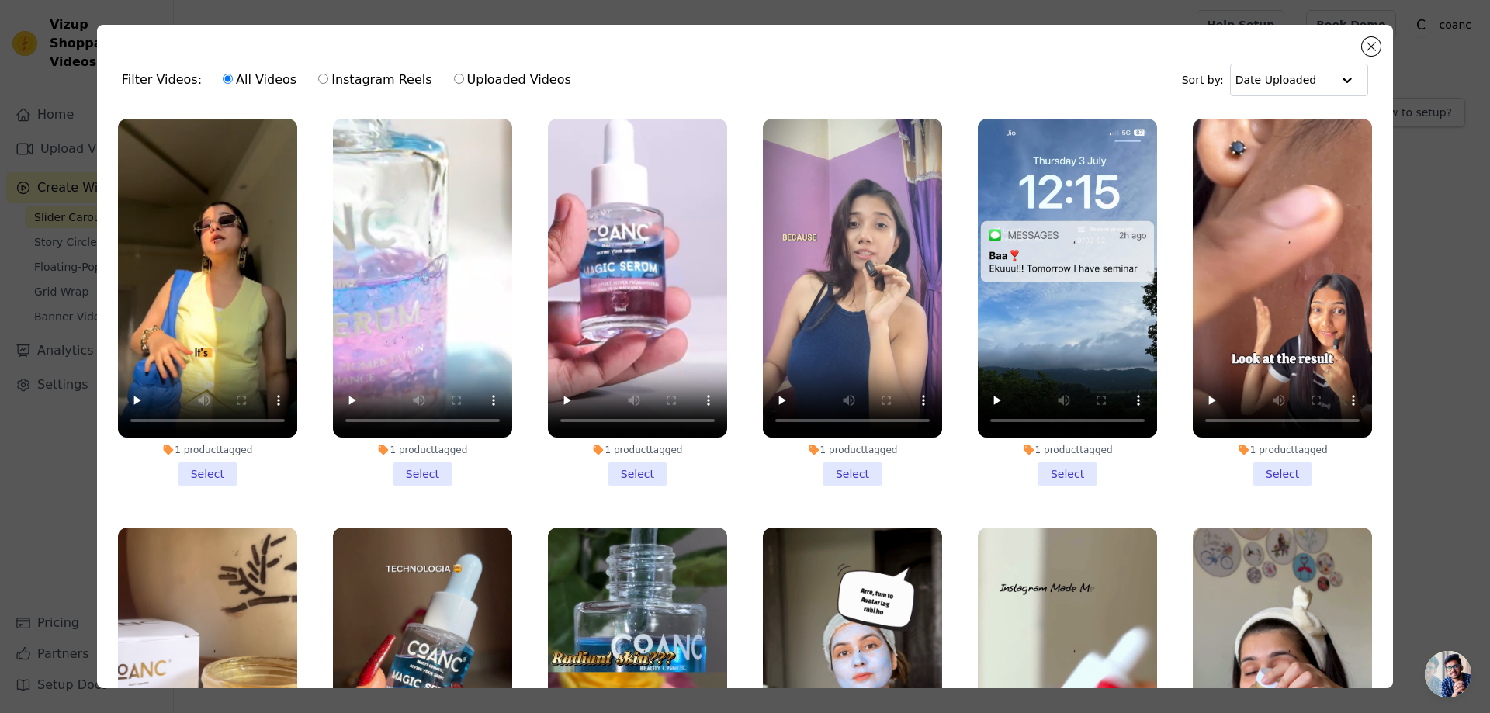
click at [618, 466] on li "1 product tagged Select" at bounding box center [637, 302] width 179 height 367
click at [0, 0] on input "1 product tagged Select" at bounding box center [0, 0] width 0 height 0
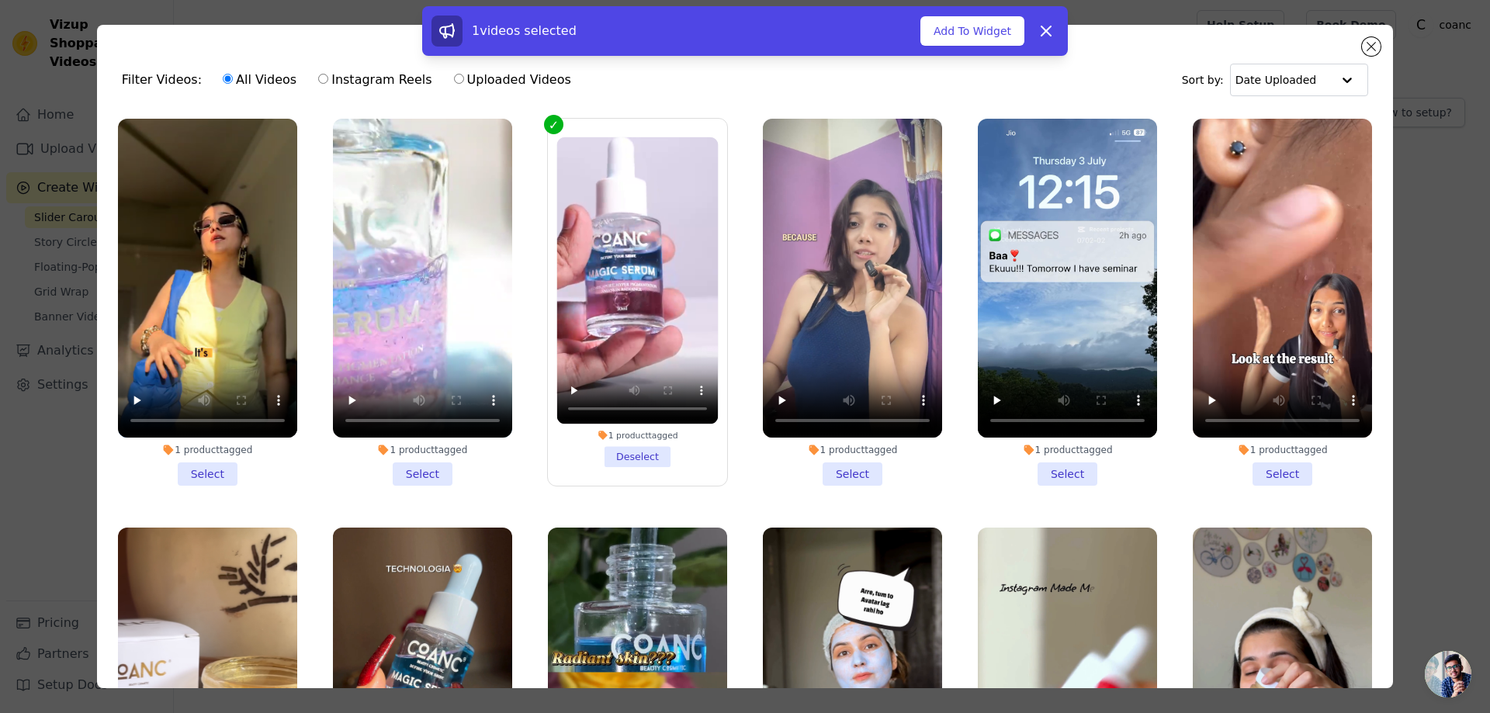
click at [854, 473] on li "1 product tagged Select" at bounding box center [852, 302] width 179 height 367
click at [0, 0] on input "1 product tagged Select" at bounding box center [0, 0] width 0 height 0
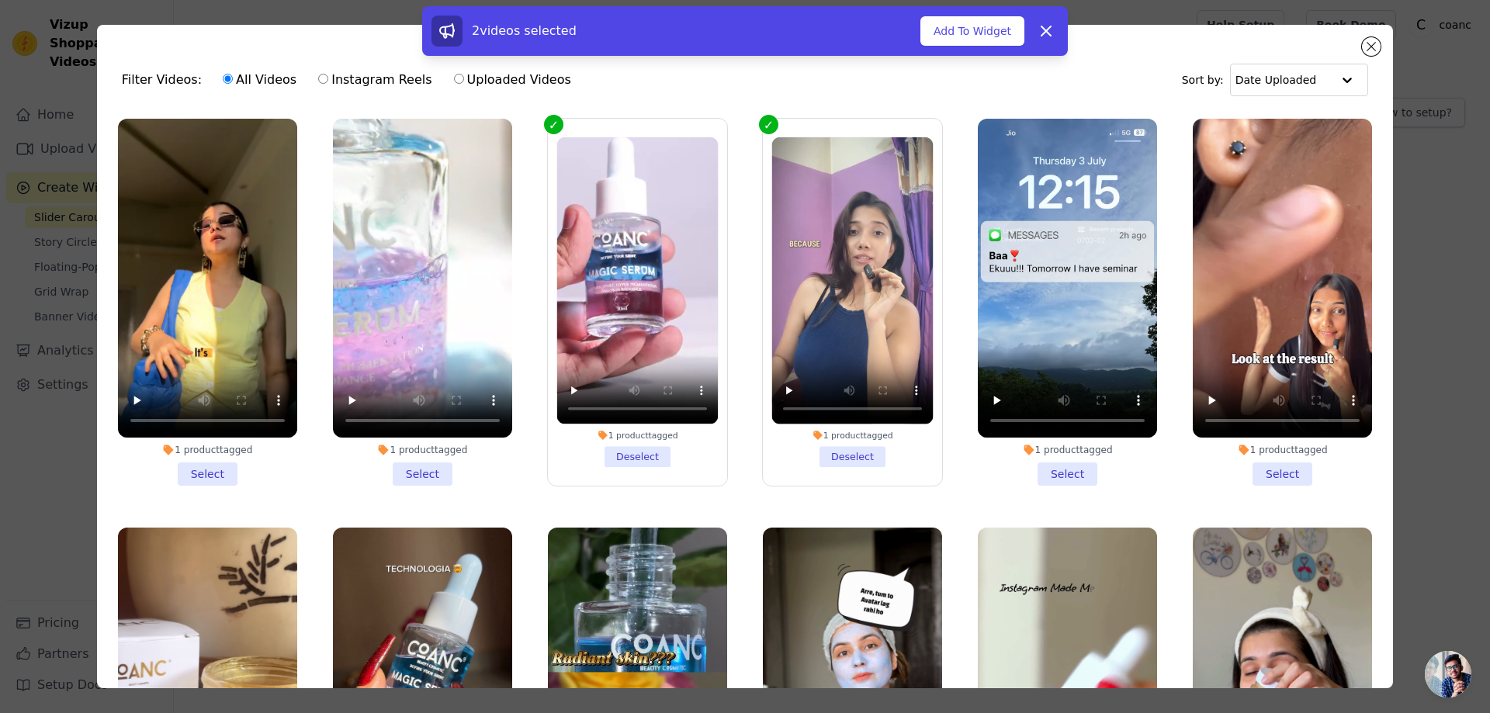
click at [838, 438] on li "1 product tagged Deselect" at bounding box center [852, 302] width 161 height 330
click at [0, 0] on input "1 product tagged Deselect" at bounding box center [0, 0] width 0 height 0
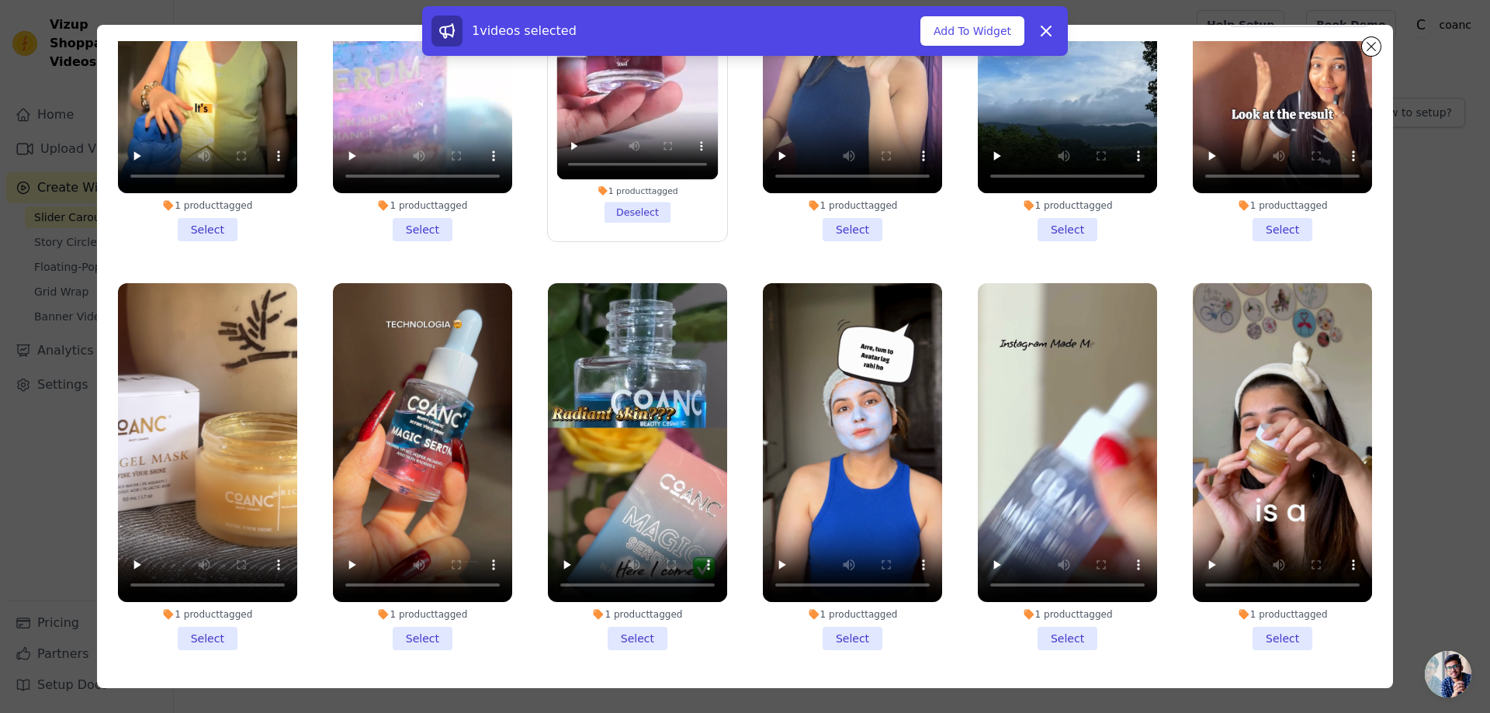
scroll to position [135, 0]
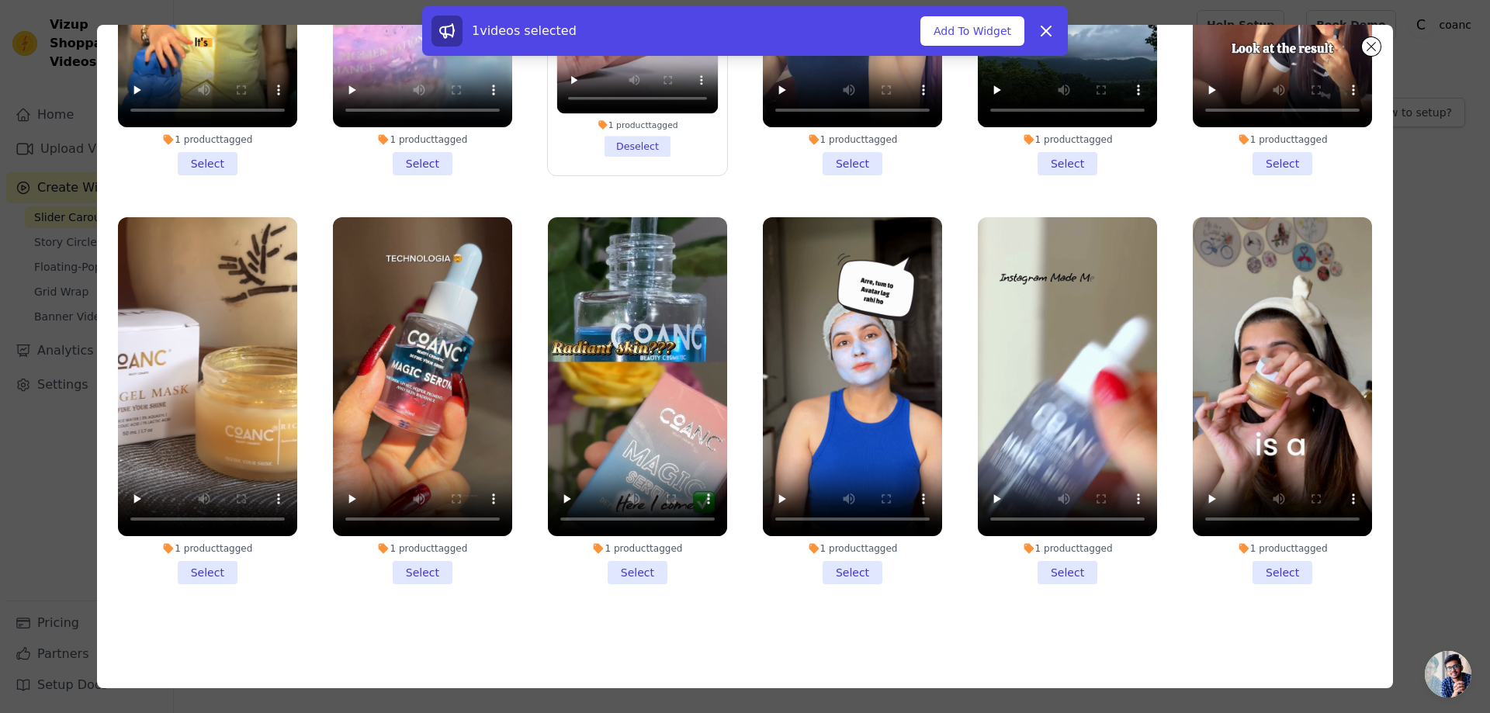
click at [634, 566] on li "1 product tagged Select" at bounding box center [637, 400] width 179 height 367
click at [0, 0] on input "1 product tagged Select" at bounding box center [0, 0] width 0 height 0
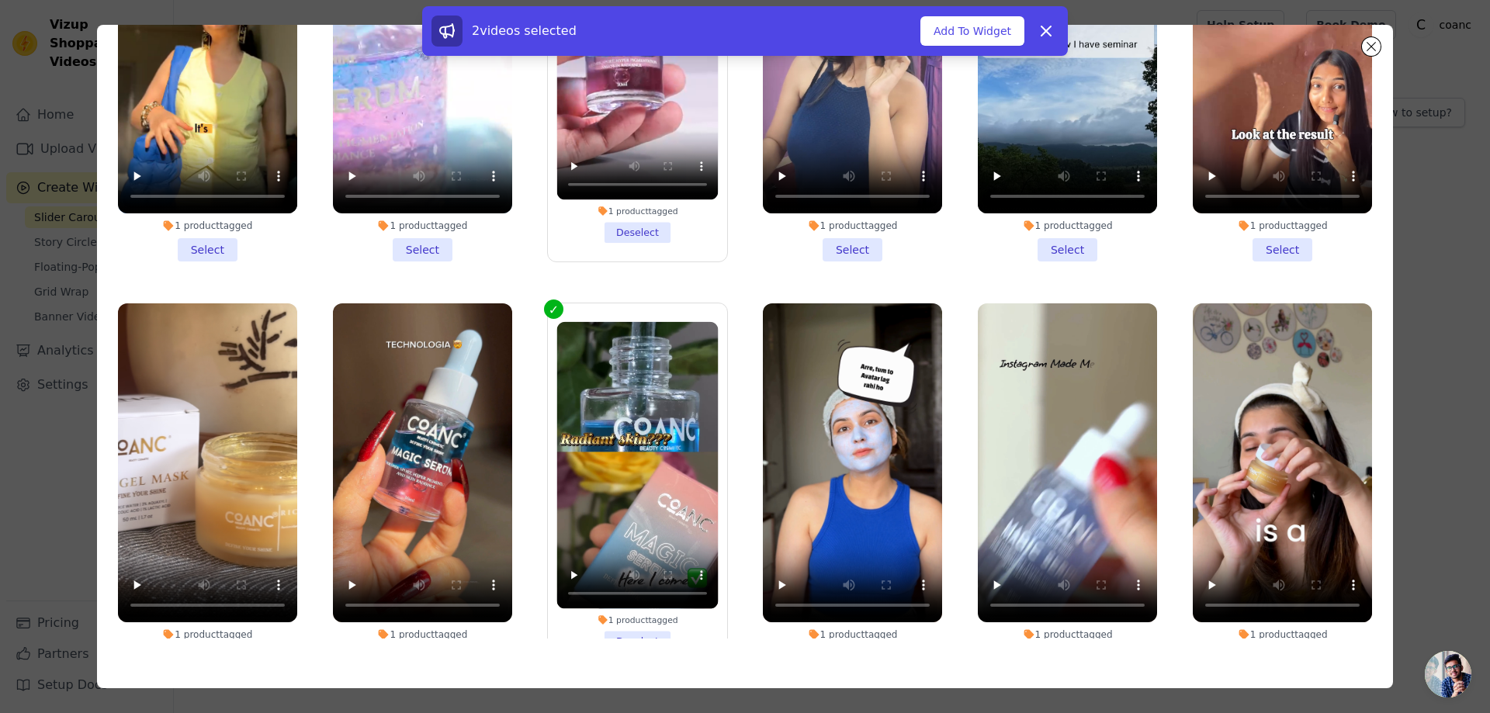
scroll to position [175, 0]
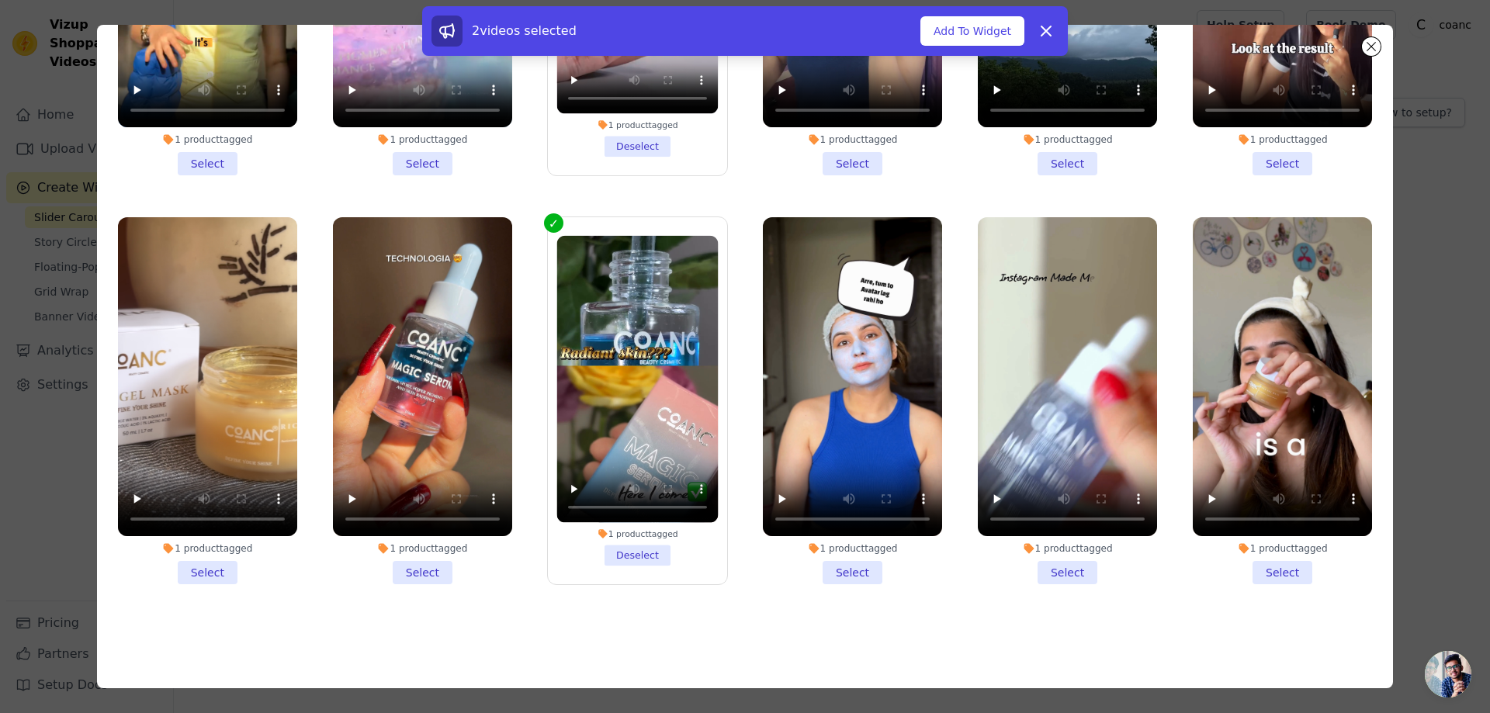
click at [558, 216] on label "1 product tagged Deselect" at bounding box center [637, 400] width 181 height 369
click at [0, 0] on input "1 product tagged Deselect" at bounding box center [0, 0] width 0 height 0
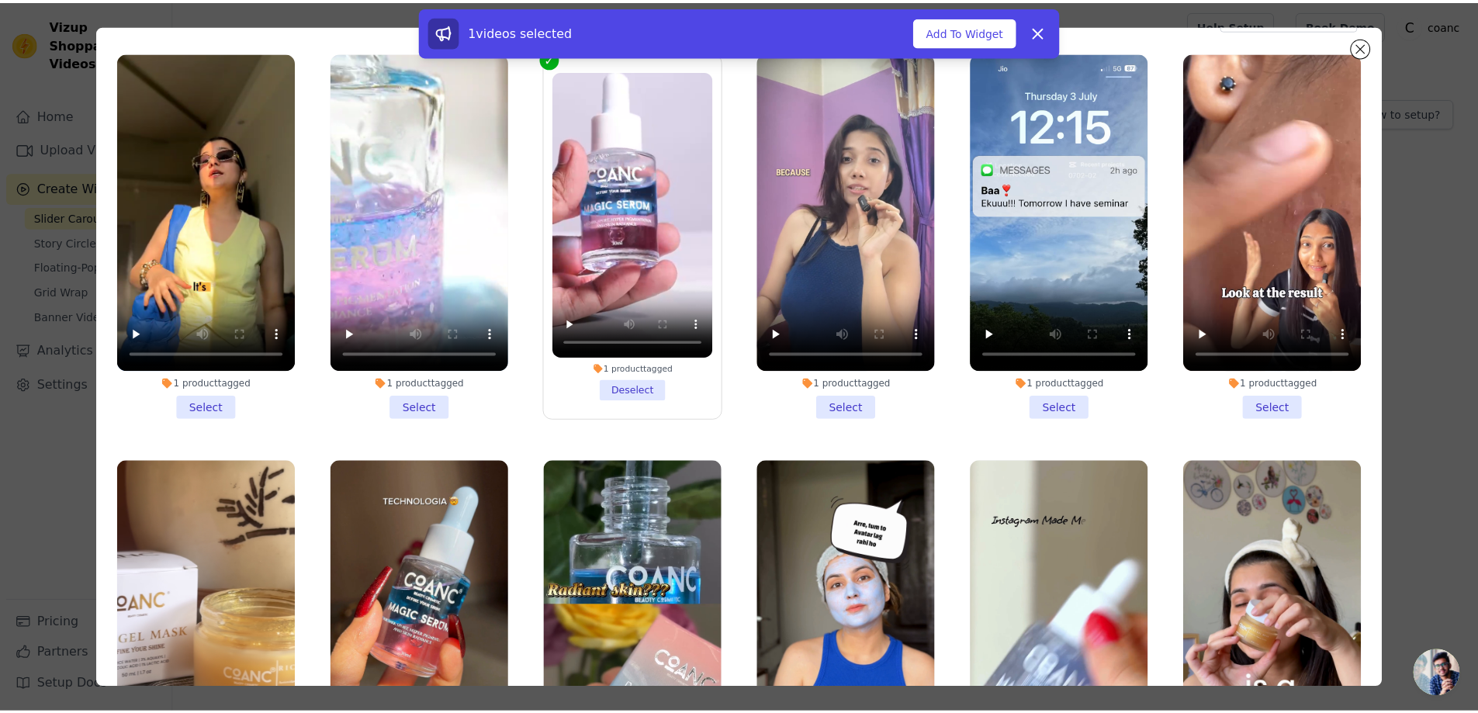
scroll to position [0, 0]
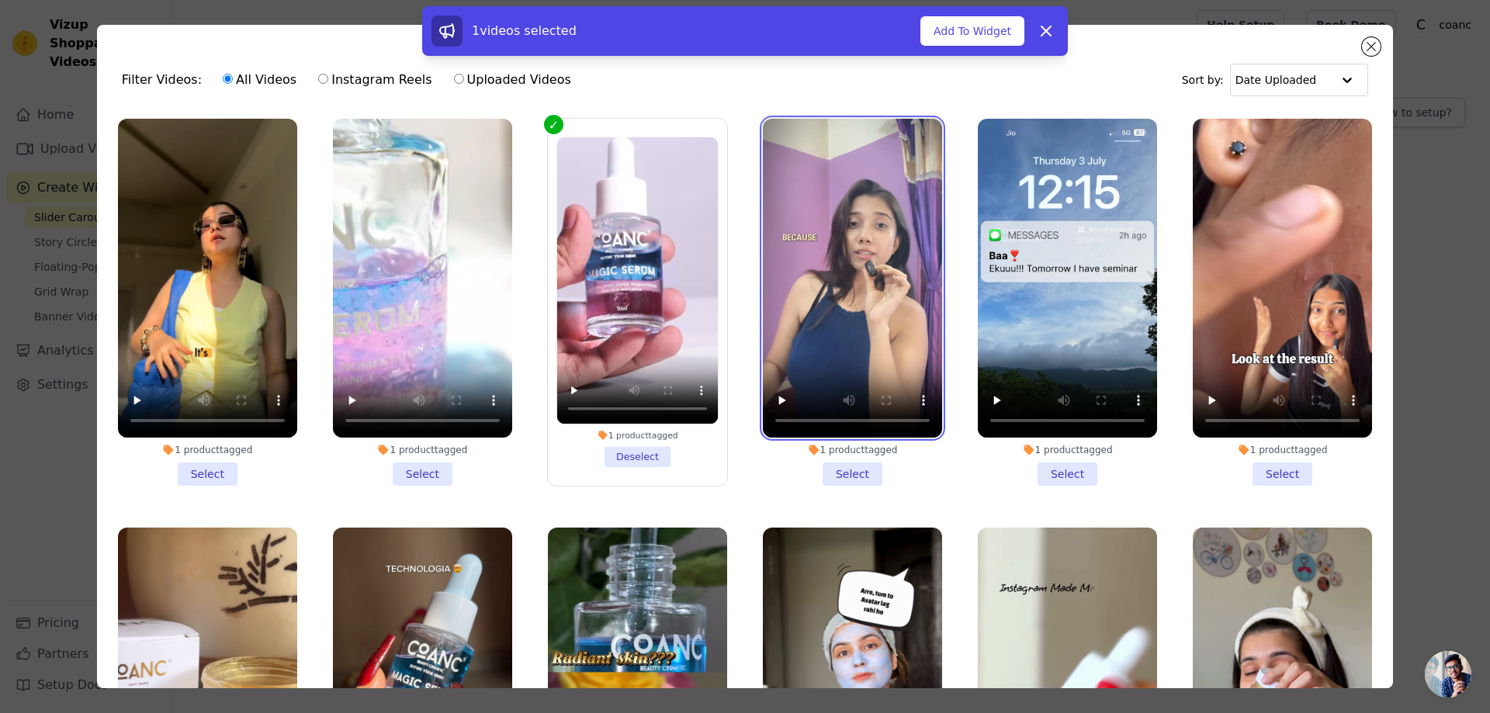
click at [829, 271] on video at bounding box center [852, 278] width 179 height 319
click at [854, 471] on li "1 product tagged Select" at bounding box center [852, 302] width 179 height 367
click at [0, 0] on input "1 product tagged Select" at bounding box center [0, 0] width 0 height 0
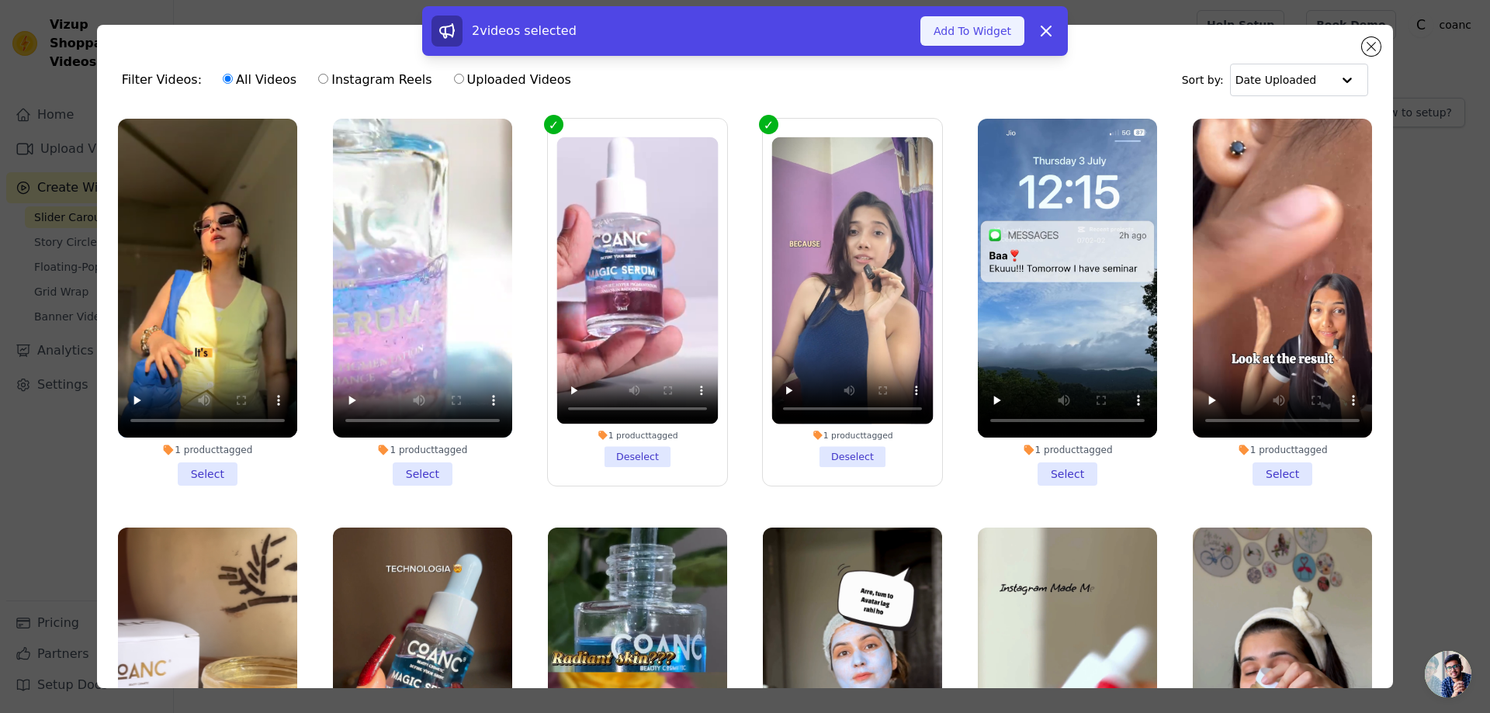
click at [941, 40] on button "Add To Widget" at bounding box center [972, 30] width 104 height 29
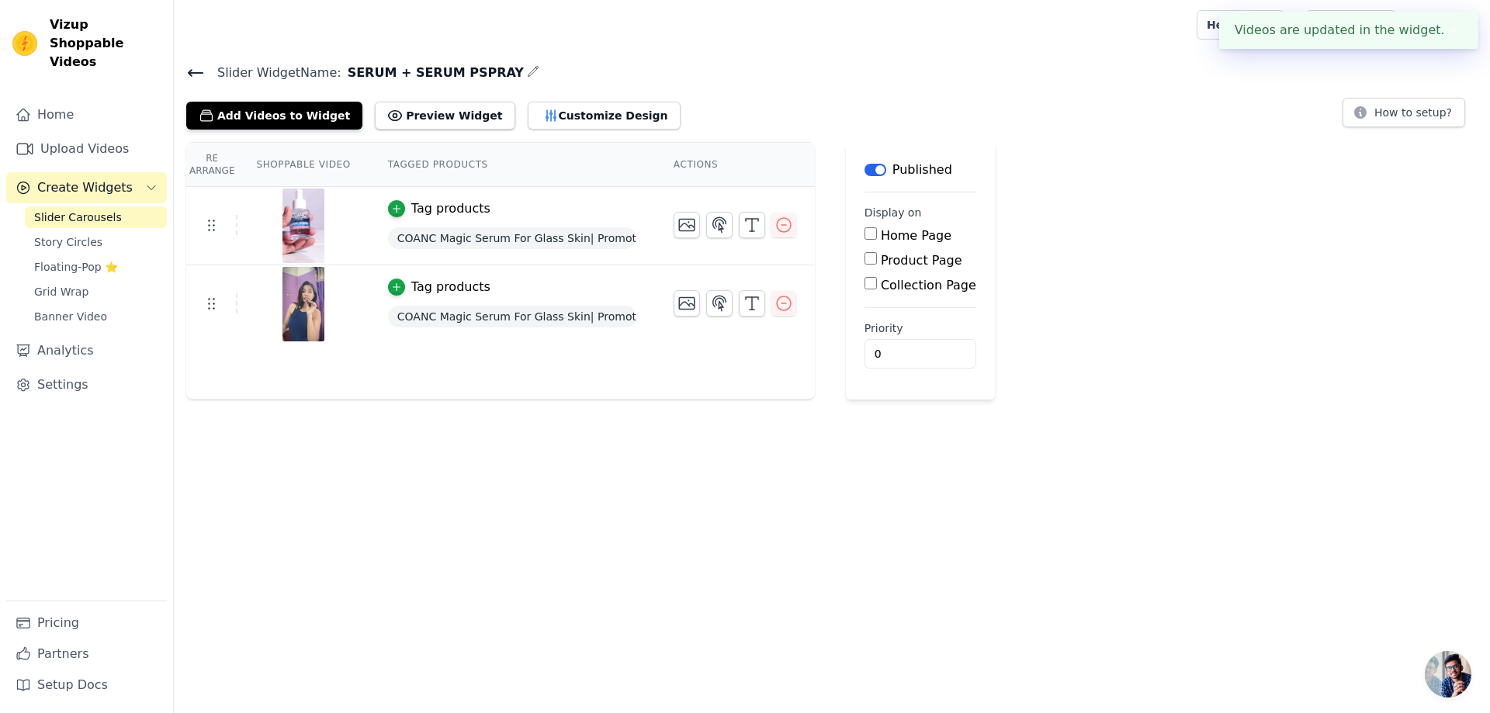
click at [189, 70] on icon at bounding box center [195, 73] width 19 height 19
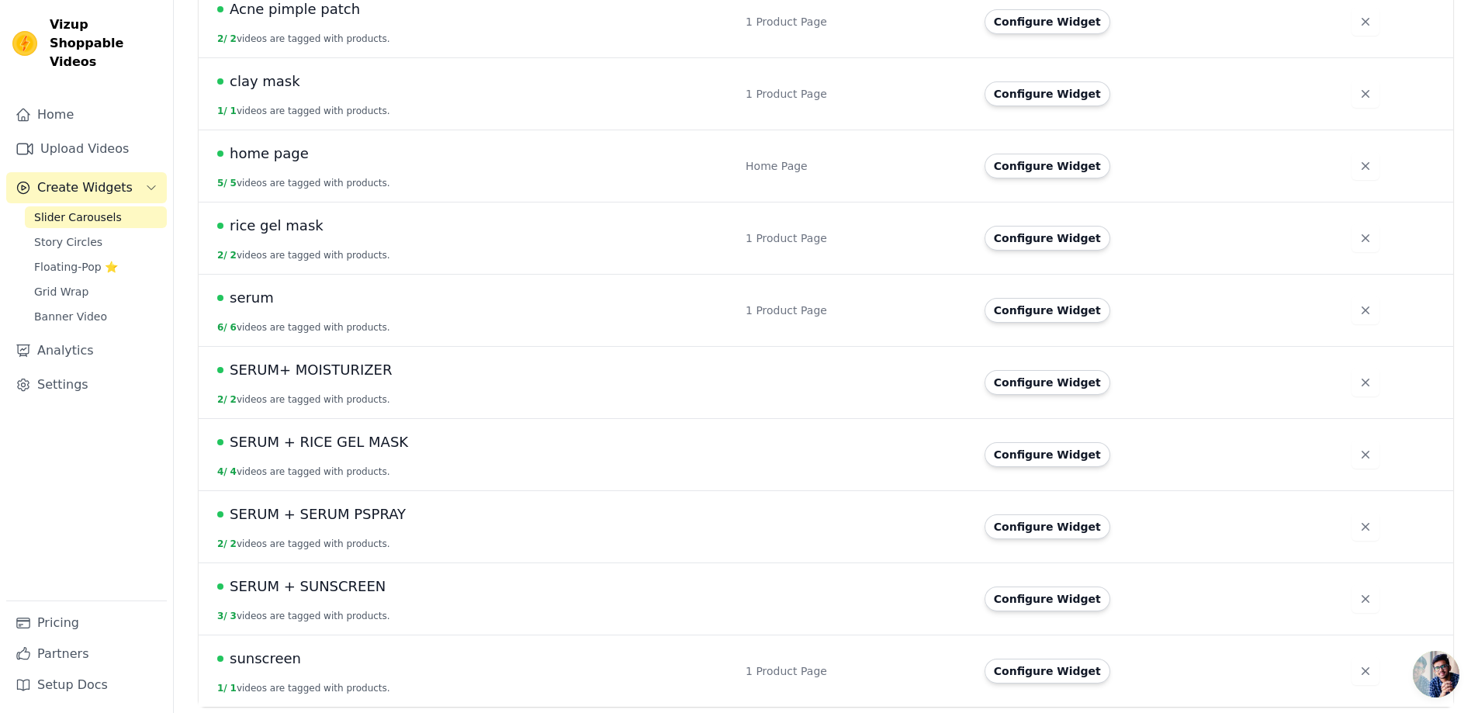
scroll to position [128, 0]
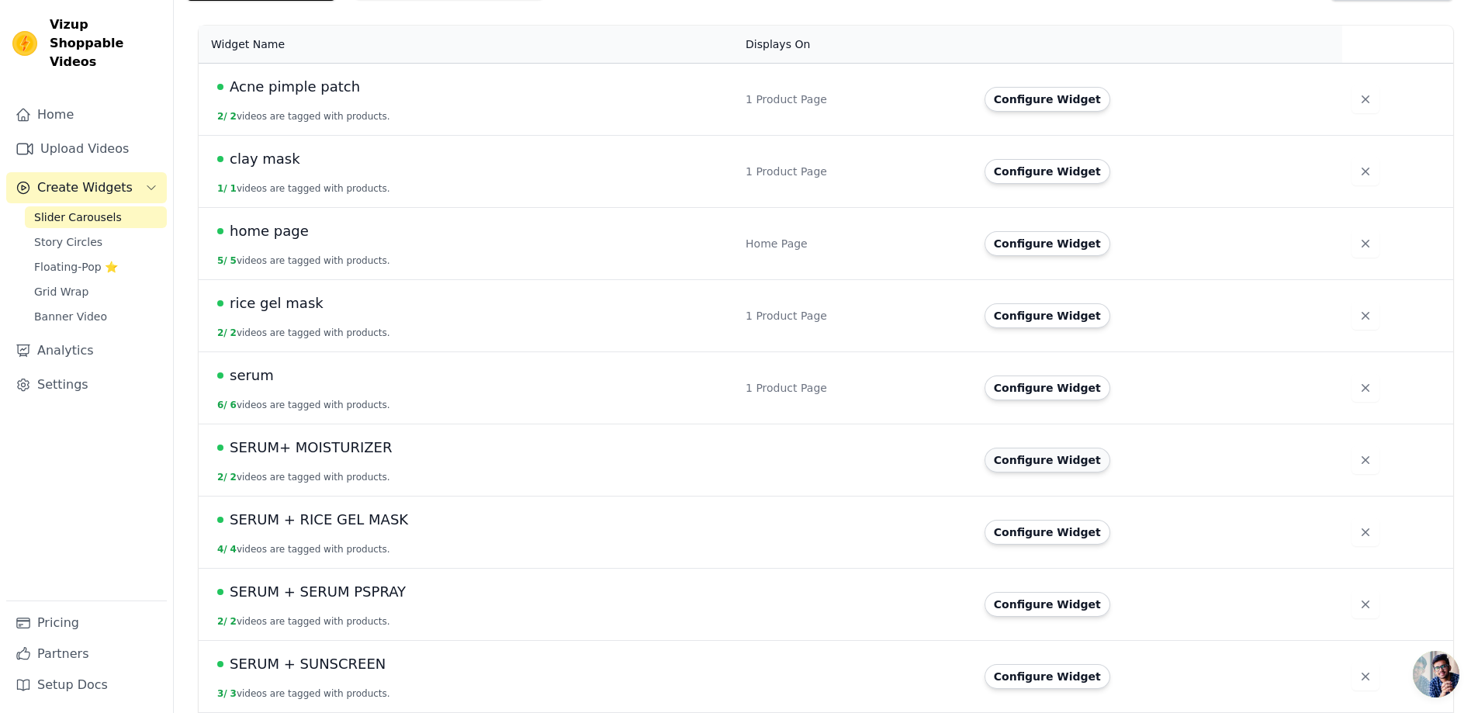
click at [1018, 463] on button "Configure Widget" at bounding box center [1048, 460] width 126 height 25
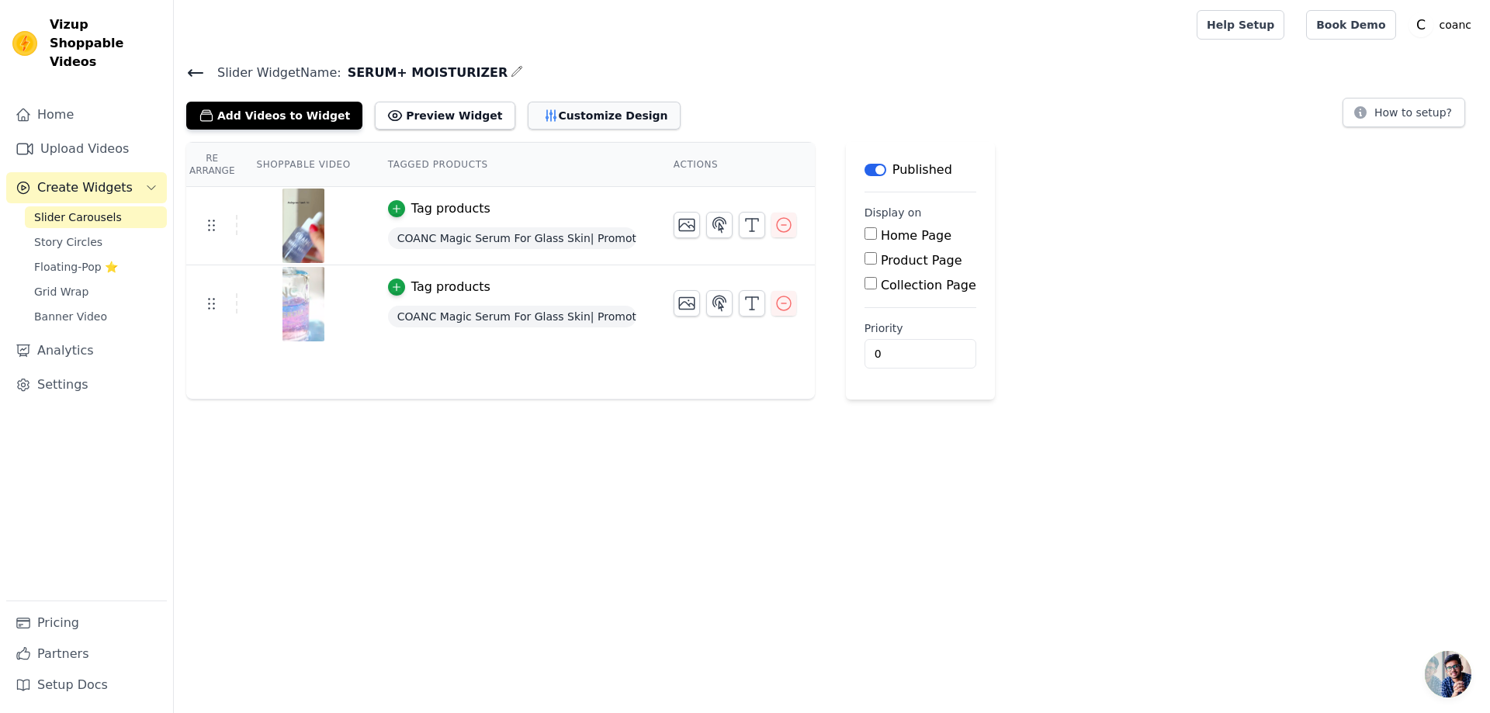
click at [559, 103] on button "Customize Design" at bounding box center [604, 116] width 153 height 28
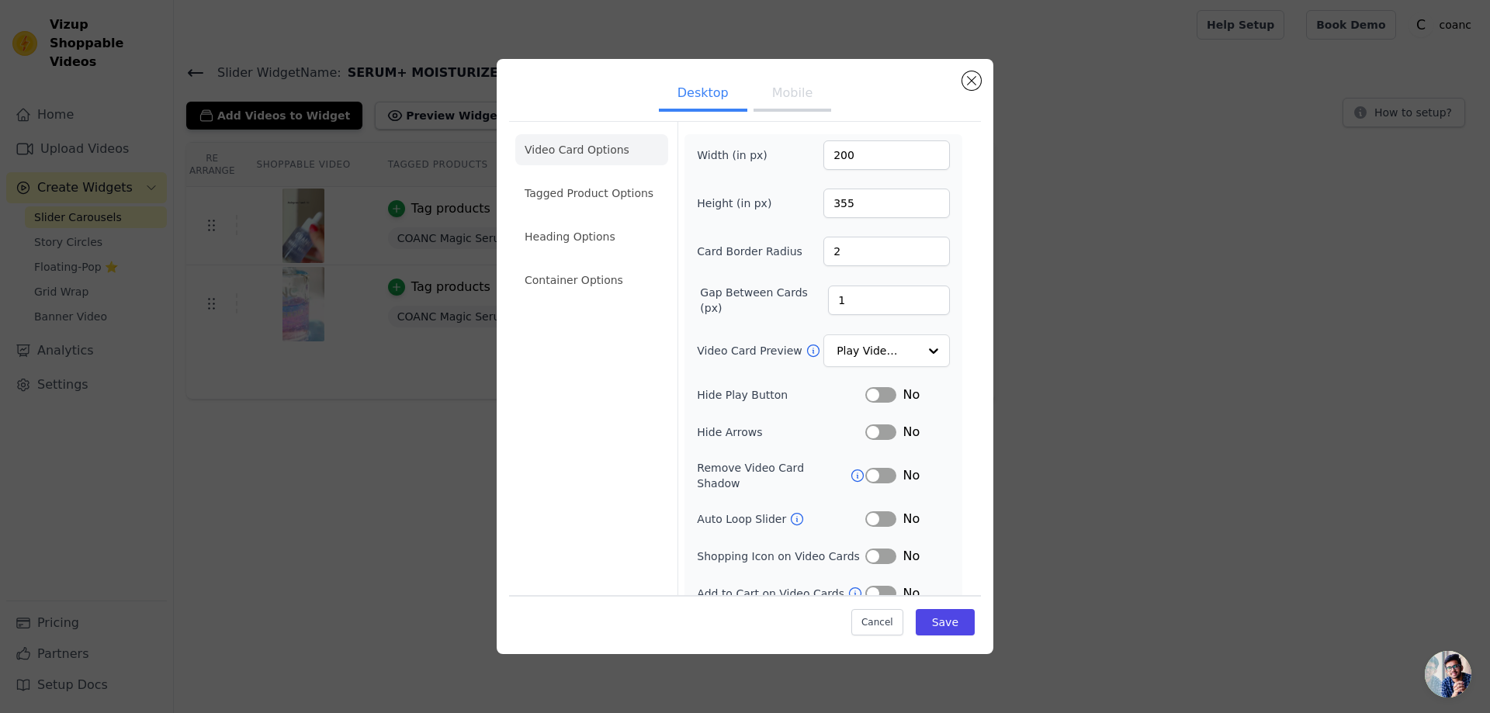
click at [869, 400] on button "Label" at bounding box center [880, 395] width 31 height 16
click at [868, 427] on button "Label" at bounding box center [880, 432] width 31 height 16
click at [942, 629] on button "Save" at bounding box center [945, 622] width 59 height 26
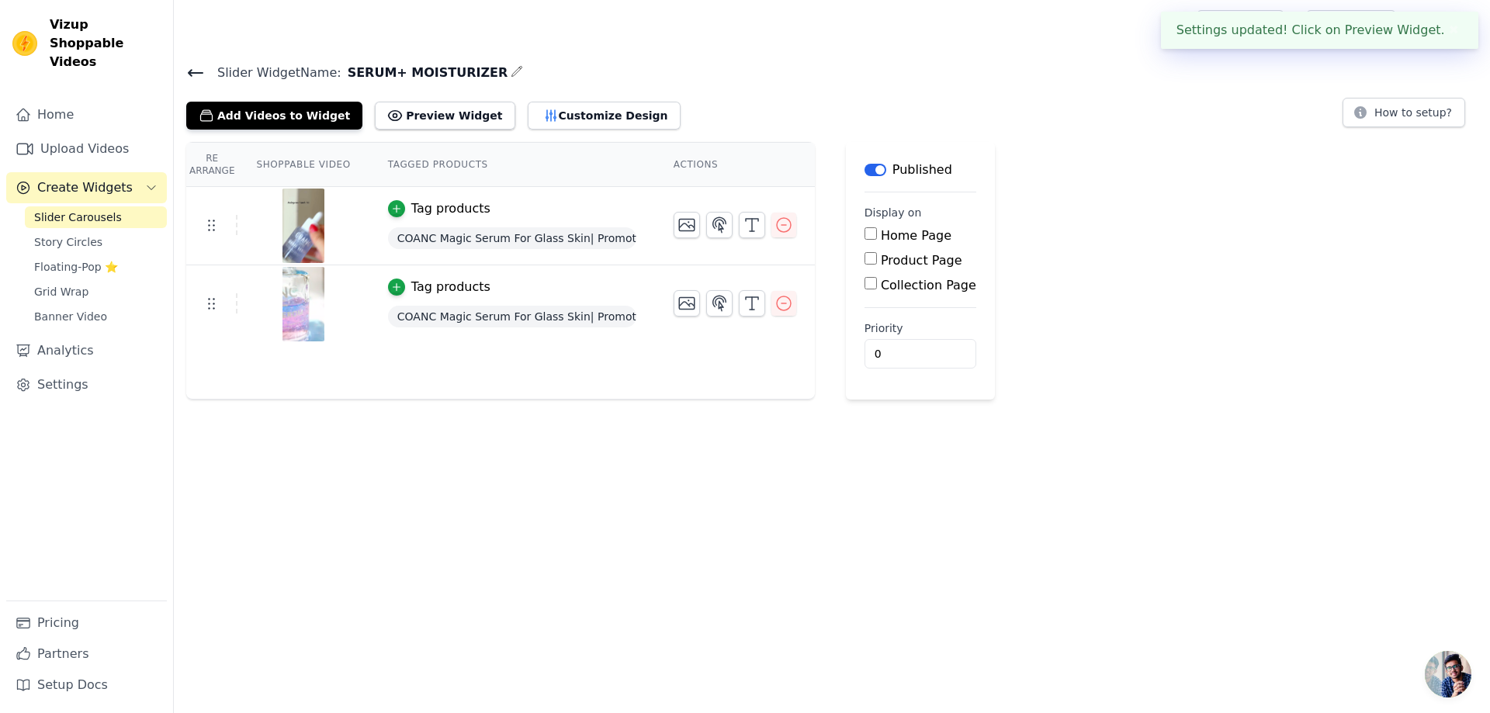
click at [188, 71] on icon at bounding box center [195, 73] width 19 height 19
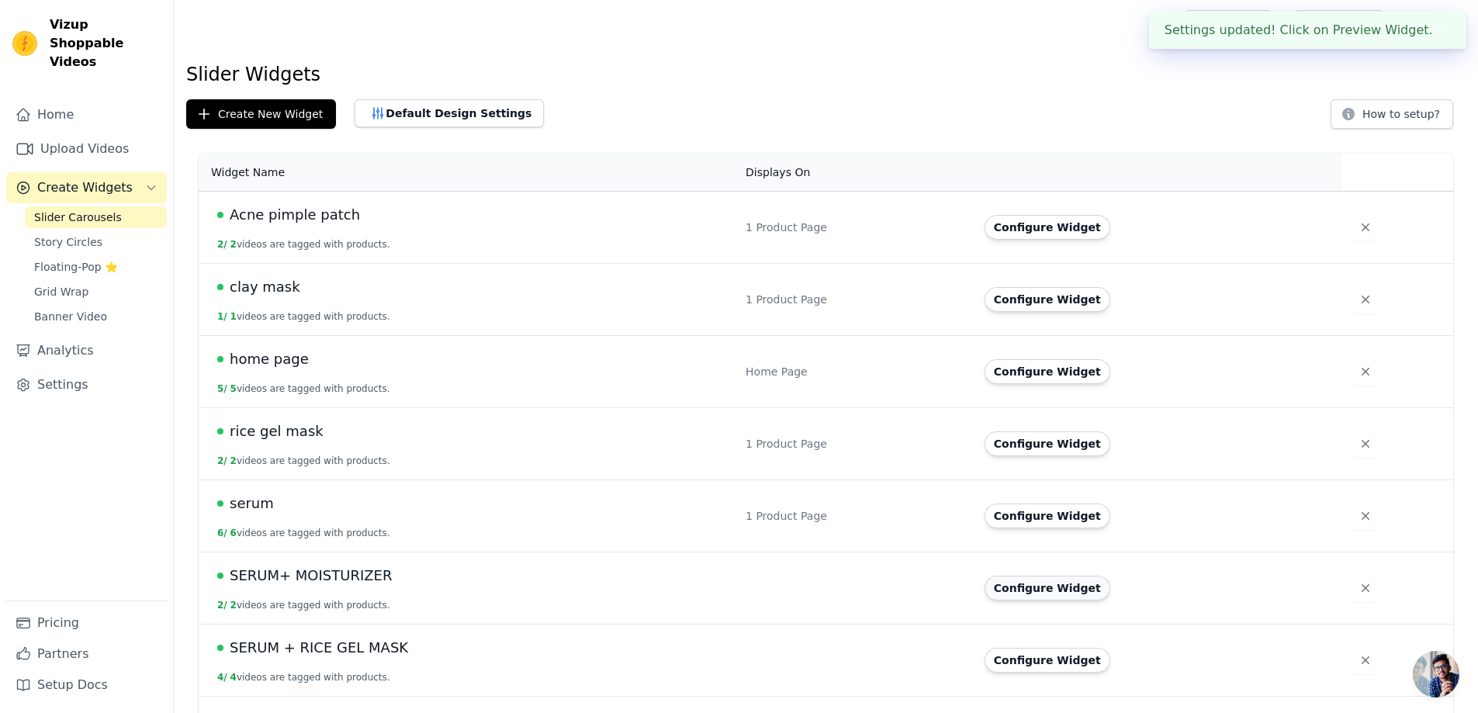
click at [1008, 585] on button "Configure Widget" at bounding box center [1048, 588] width 126 height 25
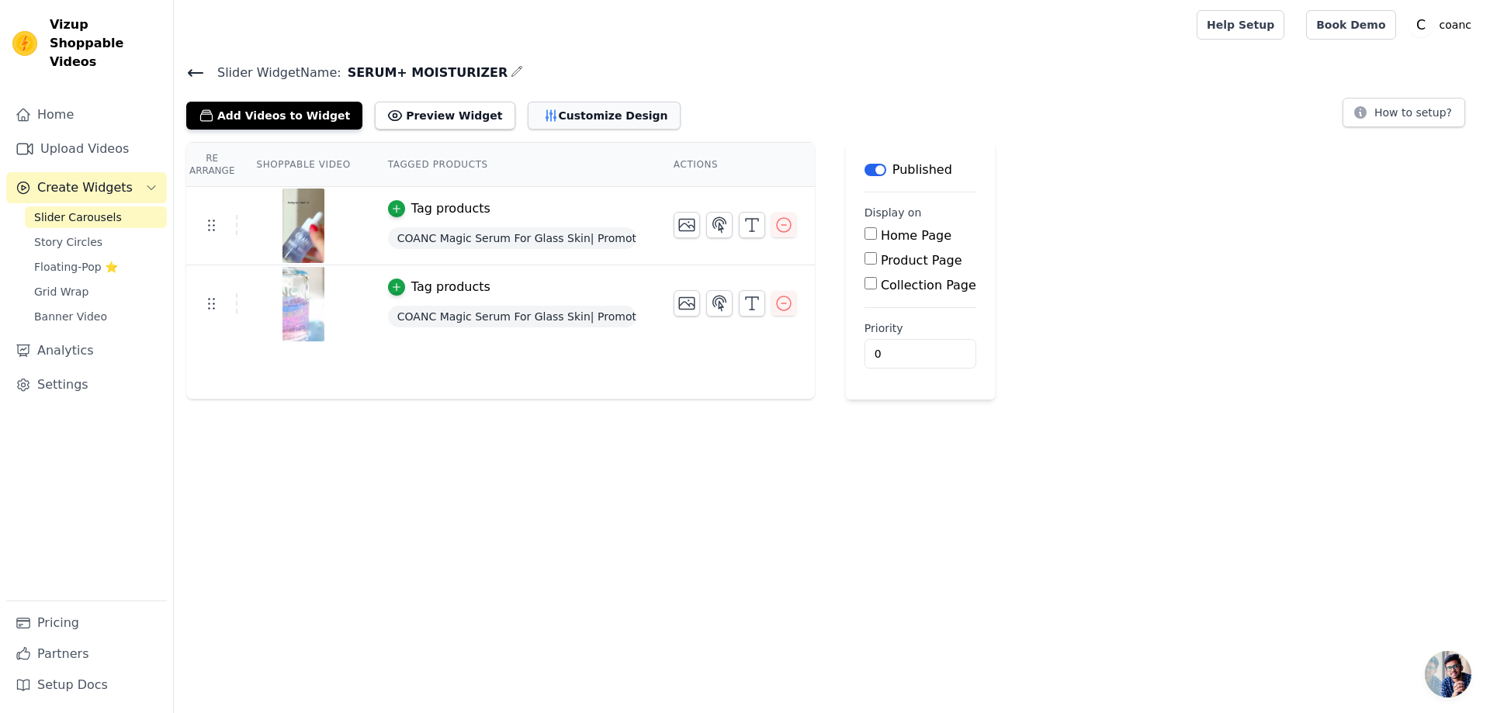
click at [545, 113] on icon "button" at bounding box center [550, 115] width 10 height 11
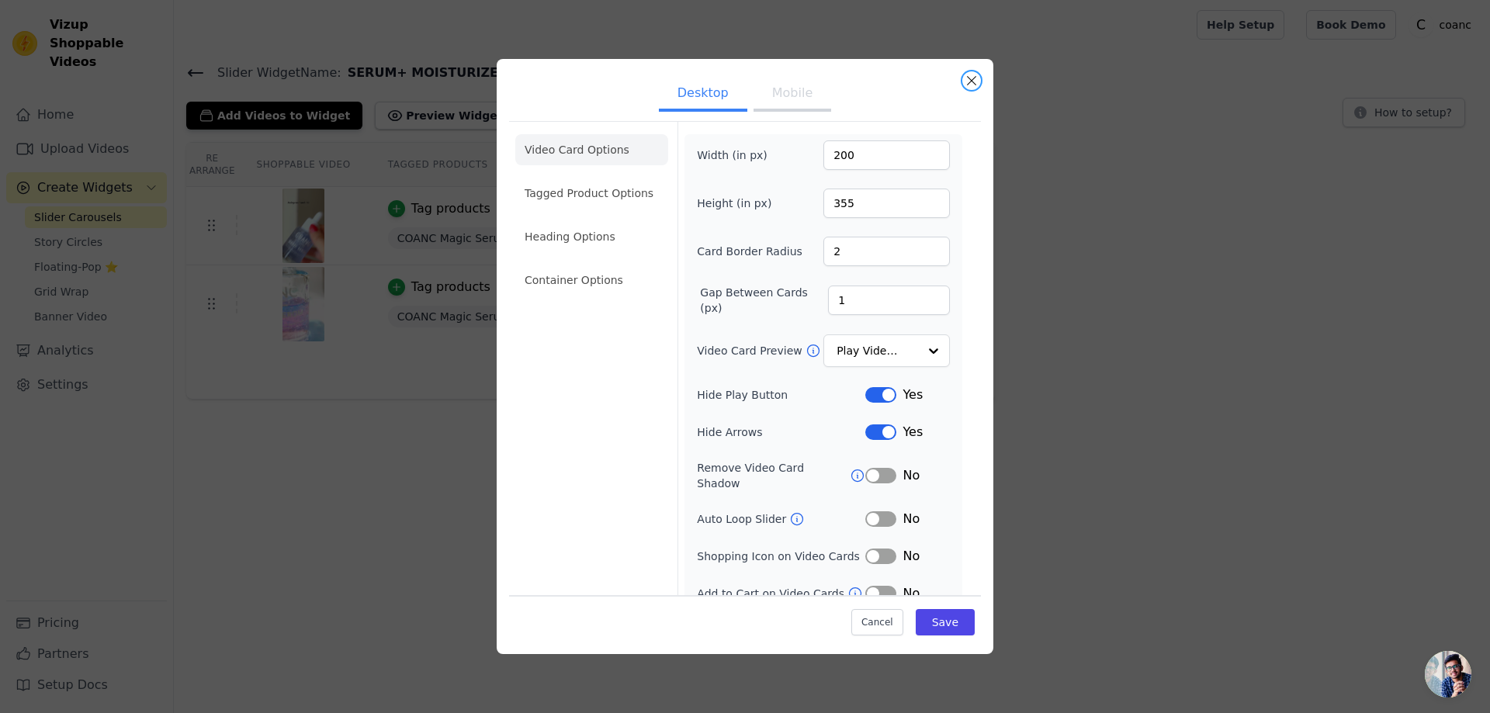
click at [968, 74] on button "Close modal" at bounding box center [971, 80] width 19 height 19
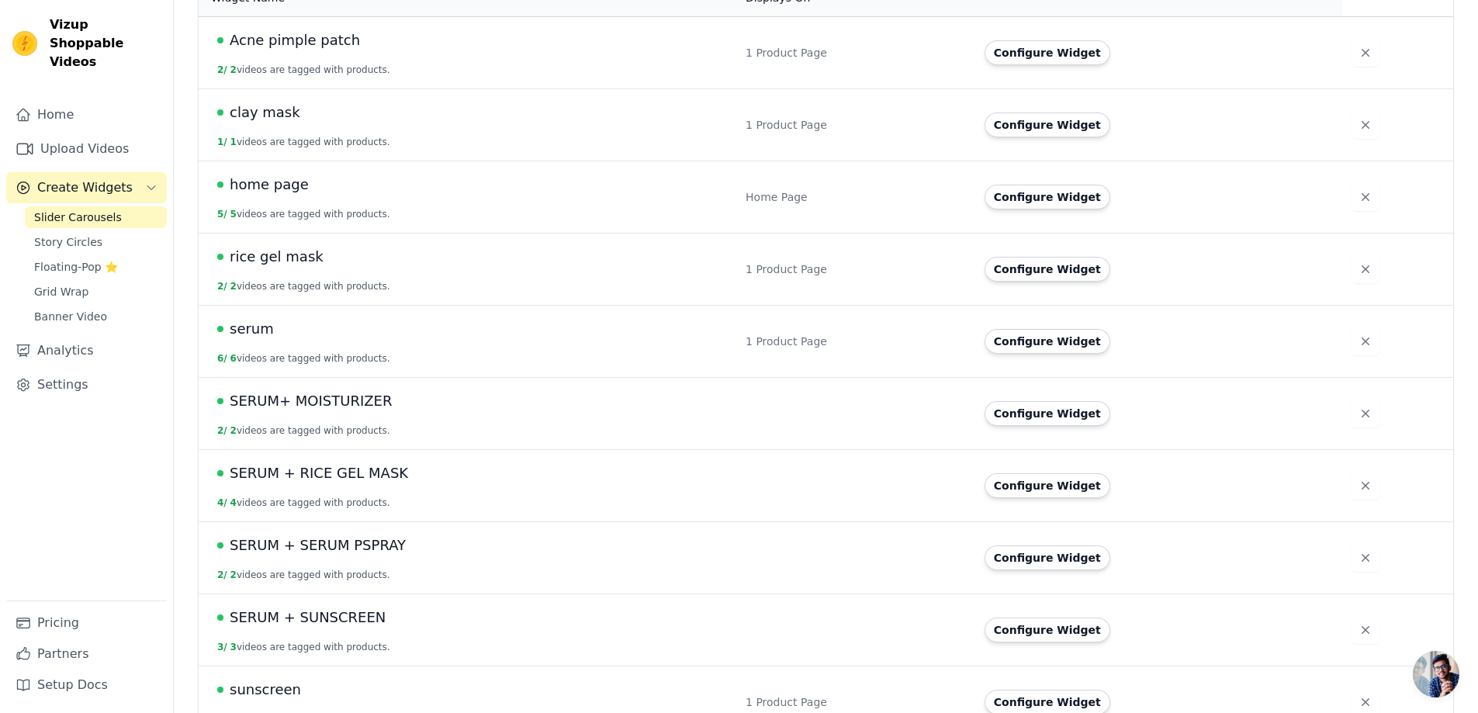
scroll to position [206, 0]
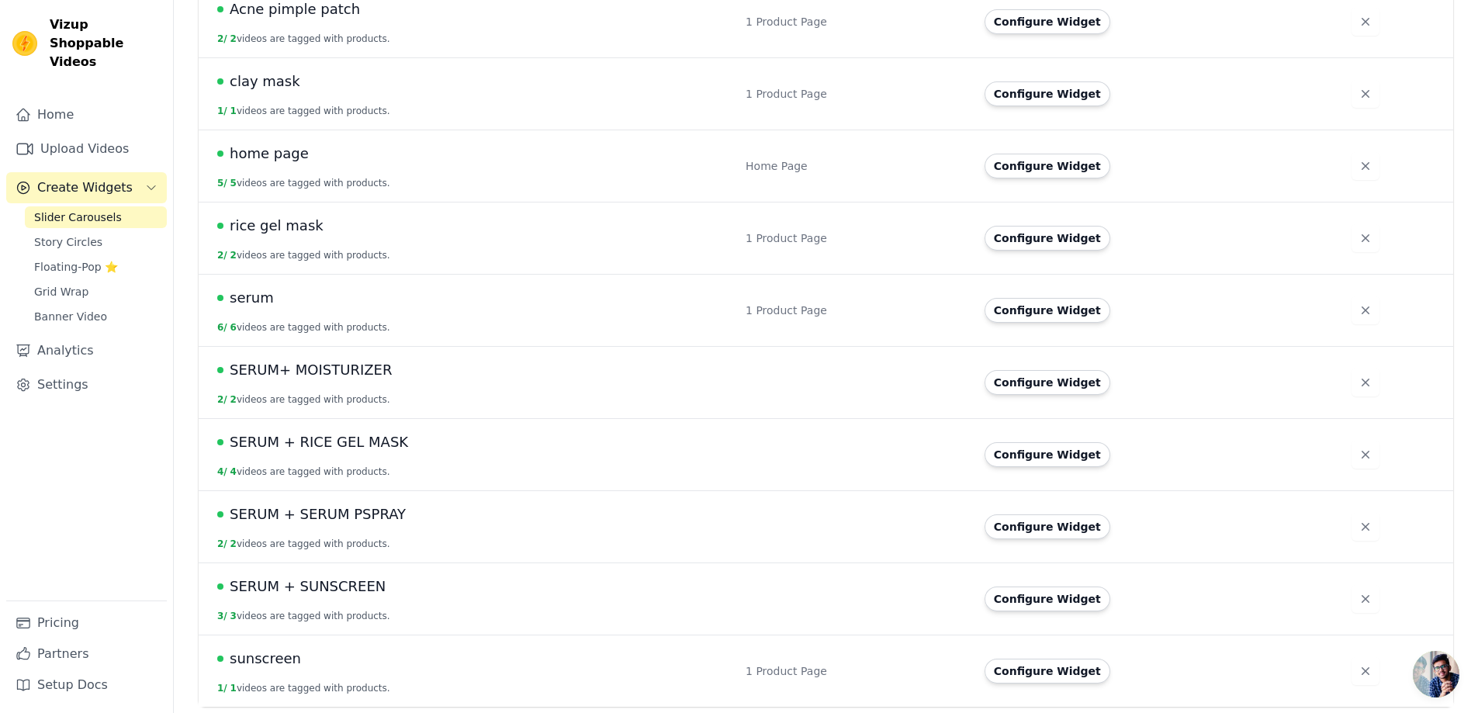
click at [373, 393] on button "2 / 2 videos are tagged with products." at bounding box center [303, 399] width 173 height 12
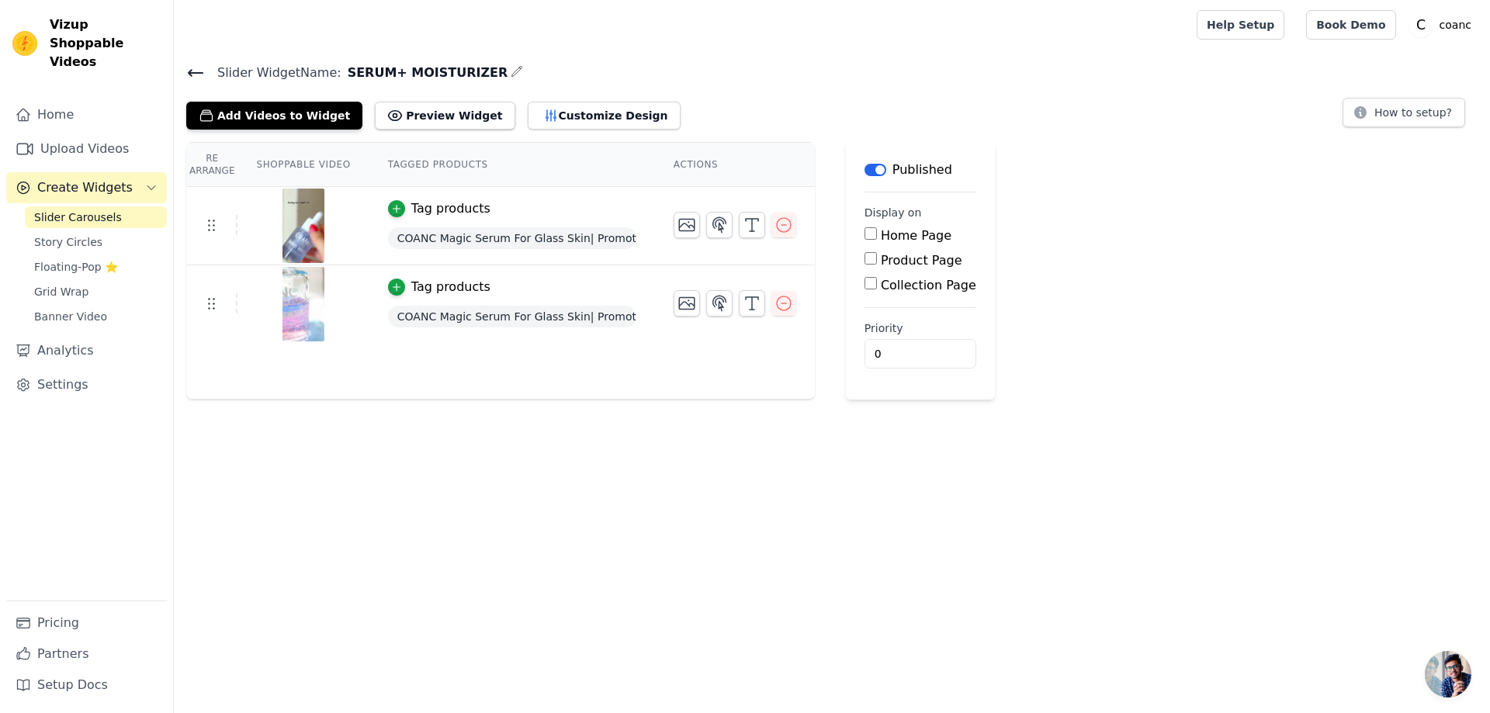
click at [866, 259] on input "Product Page" at bounding box center [870, 258] width 12 height 12
checkbox input "true"
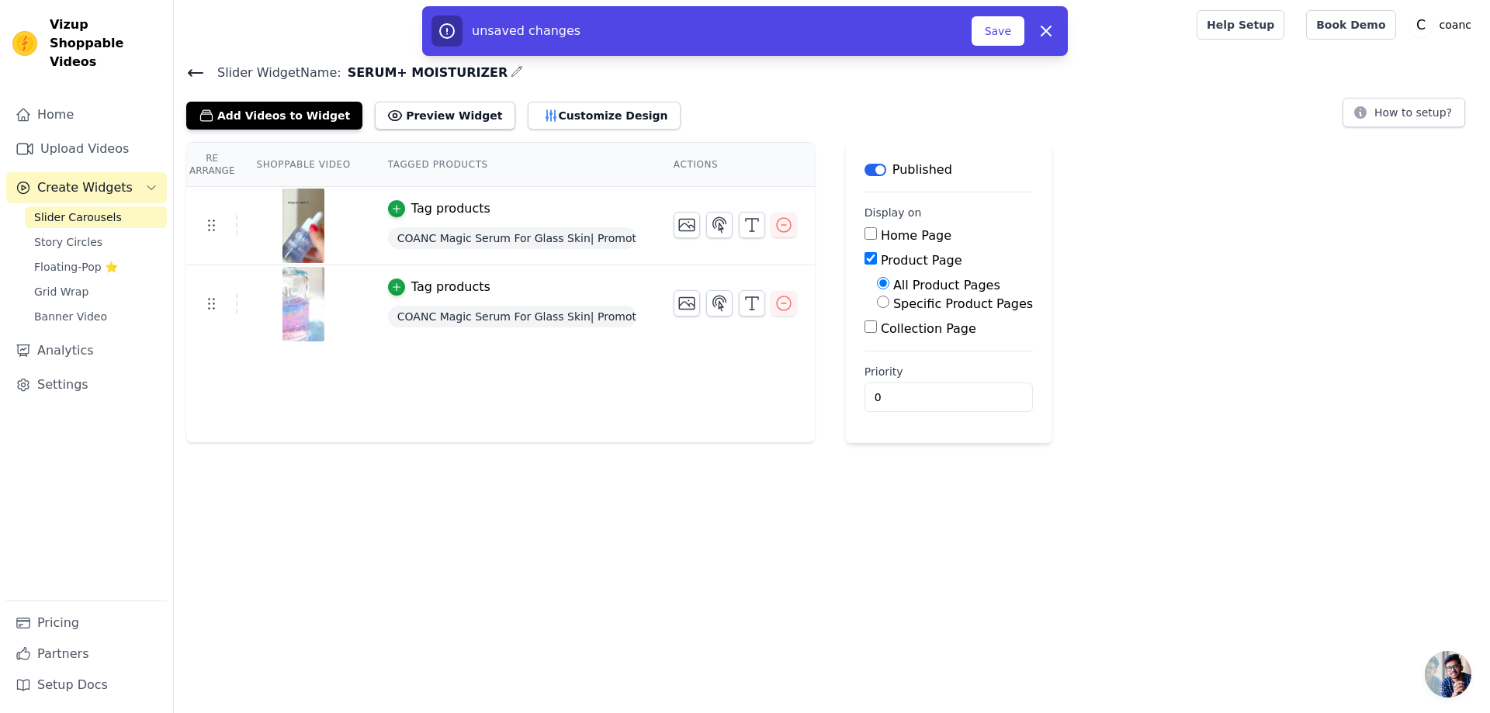
click at [893, 306] on label "Specific Product Pages" at bounding box center [963, 303] width 140 height 15
click at [888, 306] on input "Specific Product Pages" at bounding box center [883, 302] width 12 height 12
radio input "true"
click at [892, 338] on button "Select Products" at bounding box center [929, 339] width 104 height 26
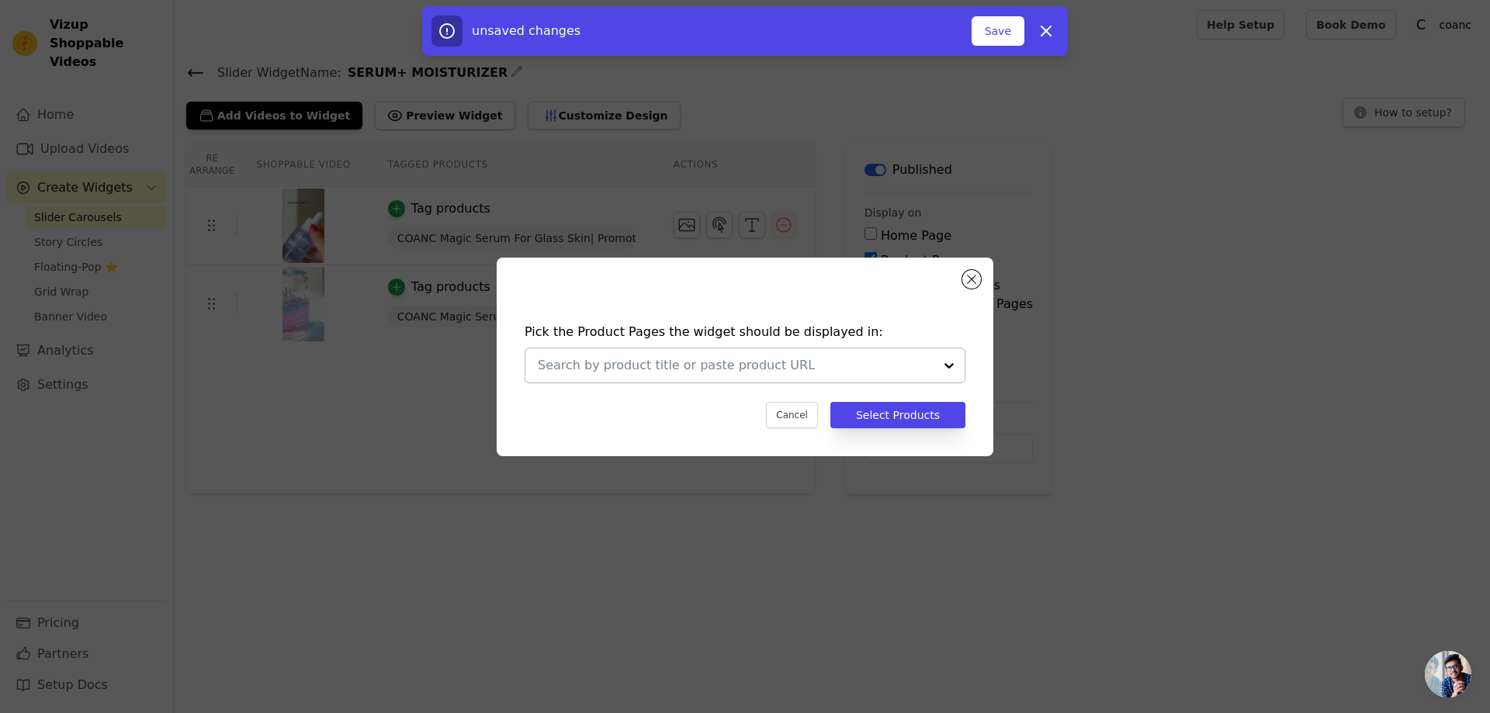
click at [715, 368] on input "text" at bounding box center [736, 365] width 396 height 19
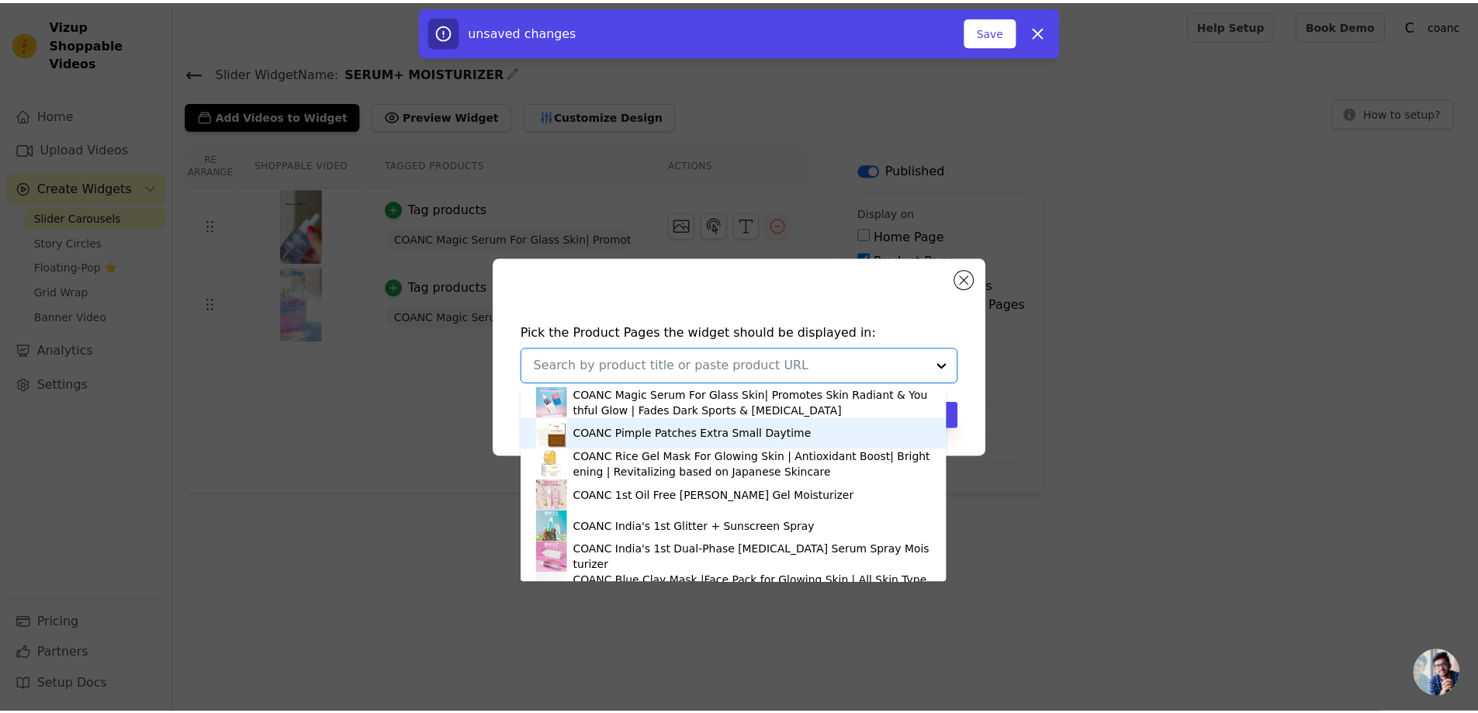
scroll to position [155, 0]
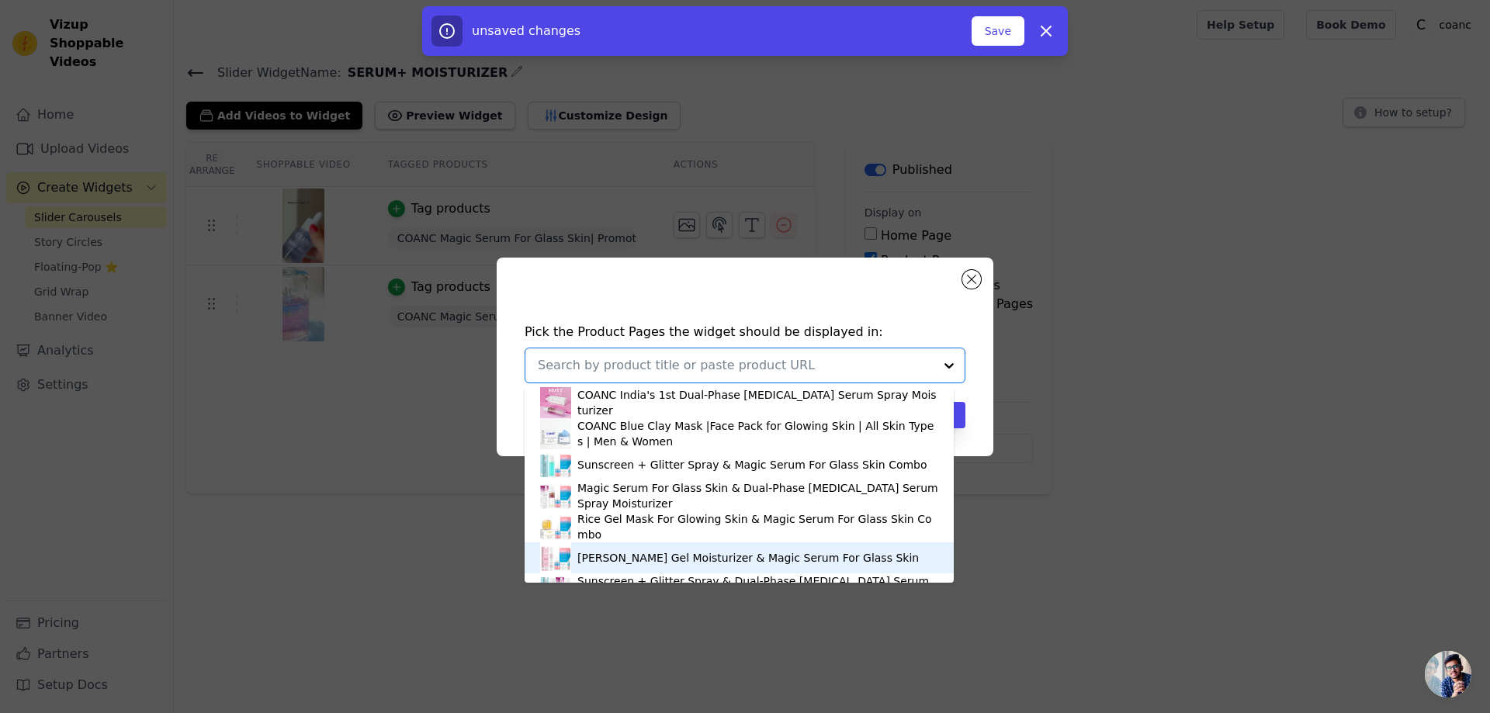
click at [729, 555] on div "[PERSON_NAME] Gel Moisturizer & Magic Serum For Glass Skin" at bounding box center [747, 558] width 341 height 16
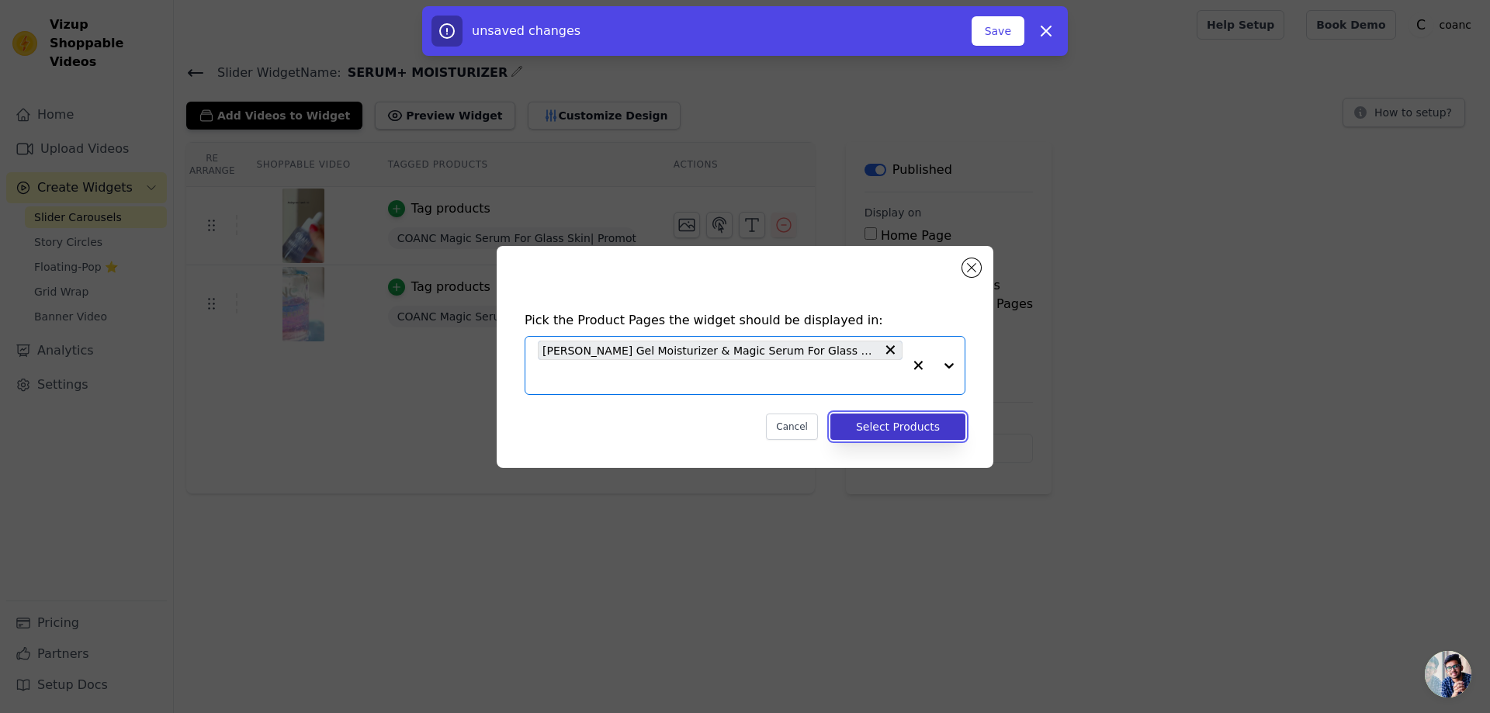
click at [919, 417] on button "Select Products" at bounding box center [897, 427] width 135 height 26
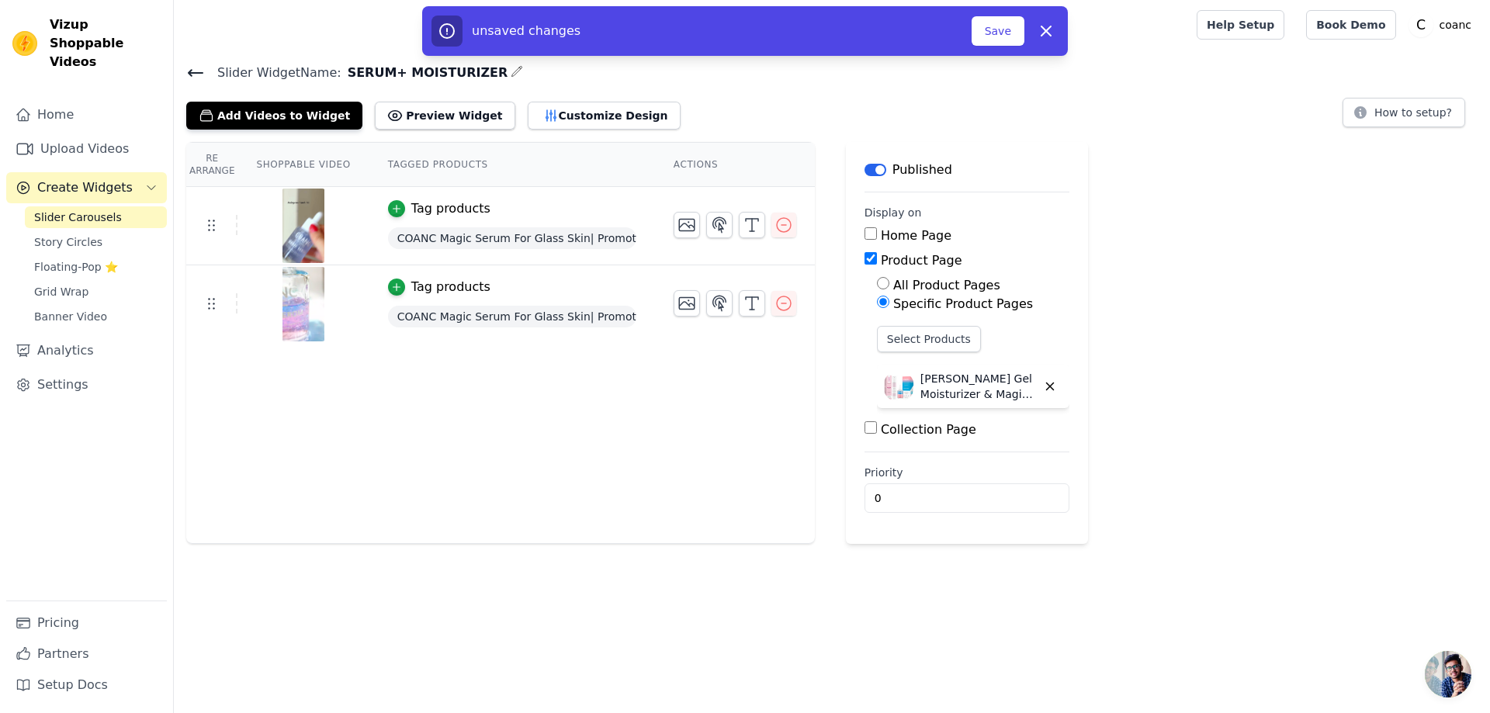
click at [194, 68] on icon at bounding box center [195, 73] width 19 height 19
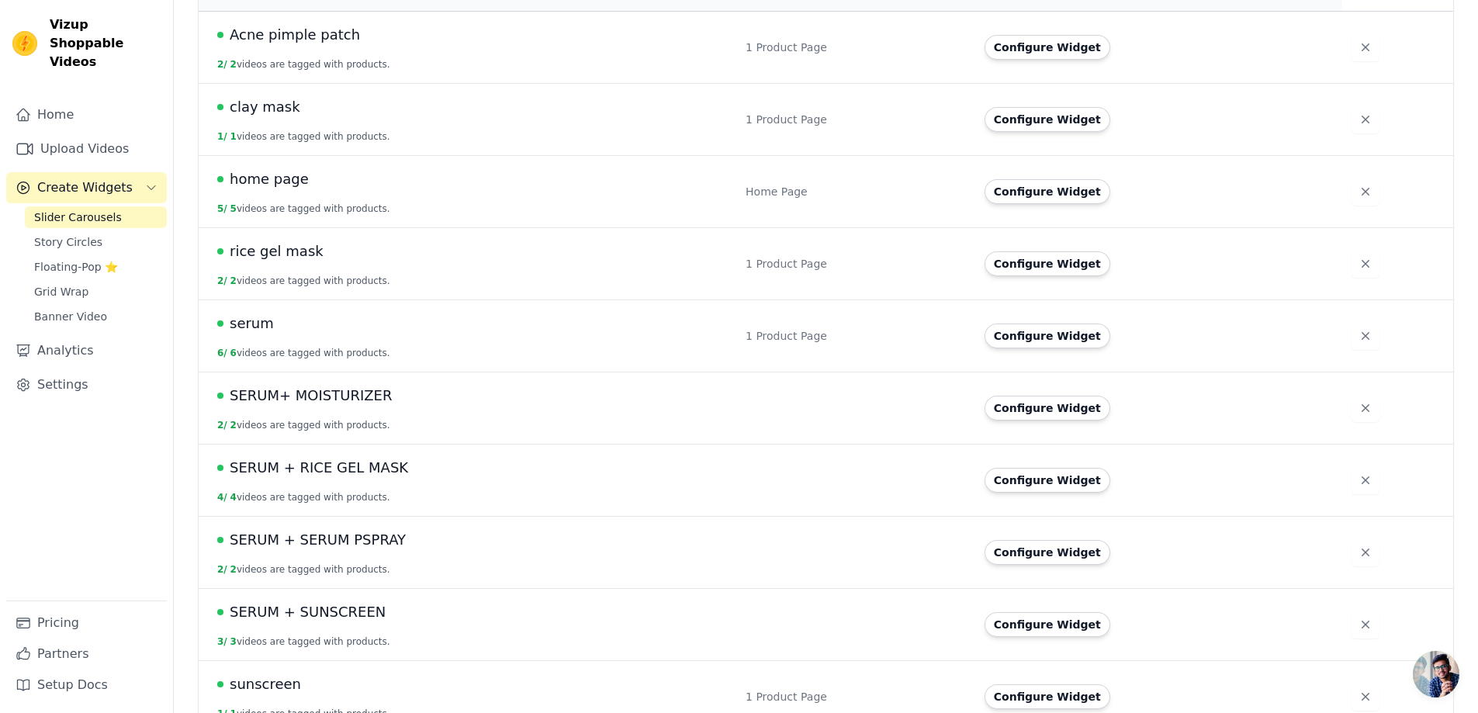
scroll to position [206, 0]
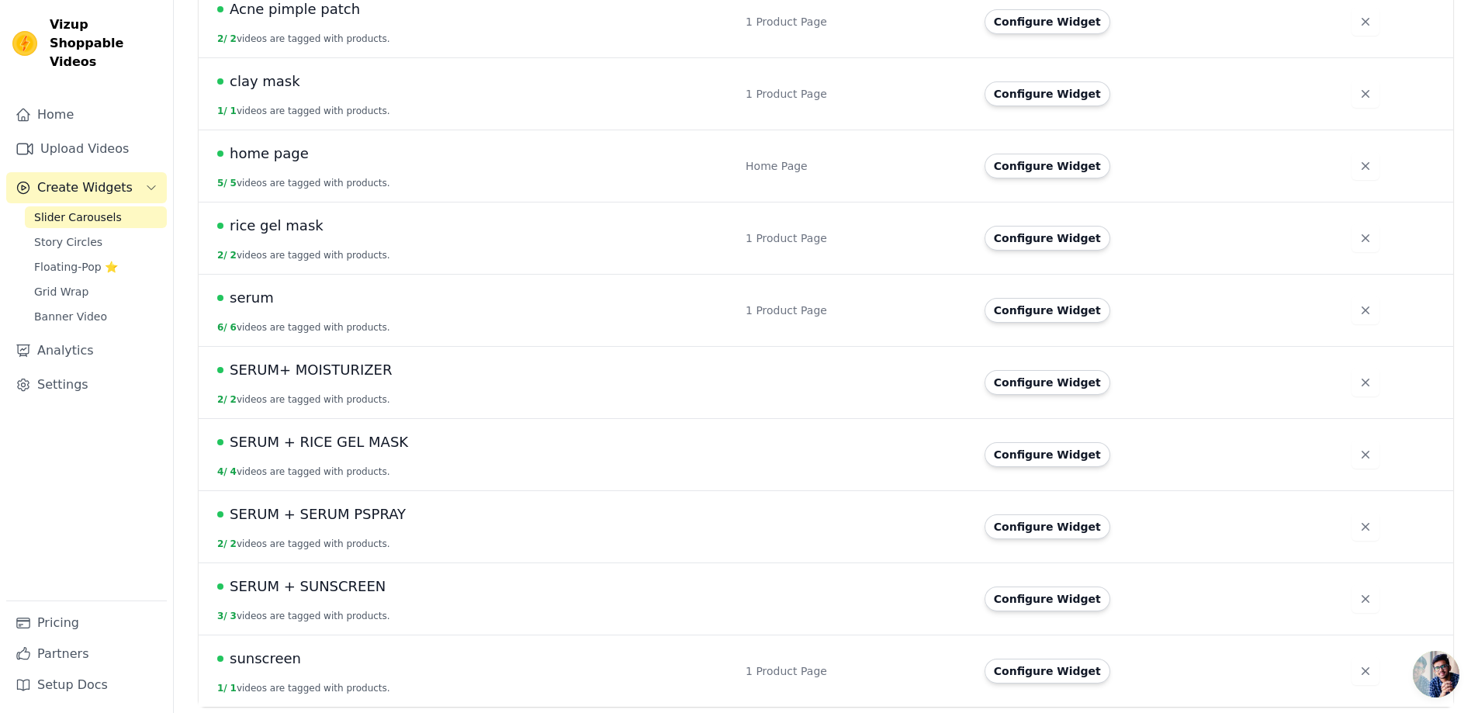
click at [559, 398] on td "SERUM+ MOISTURIZER 2 / 2 videos are tagged with products." at bounding box center [468, 383] width 538 height 72
click at [364, 376] on span "SERUM+ MOISTURIZER" at bounding box center [311, 370] width 162 height 22
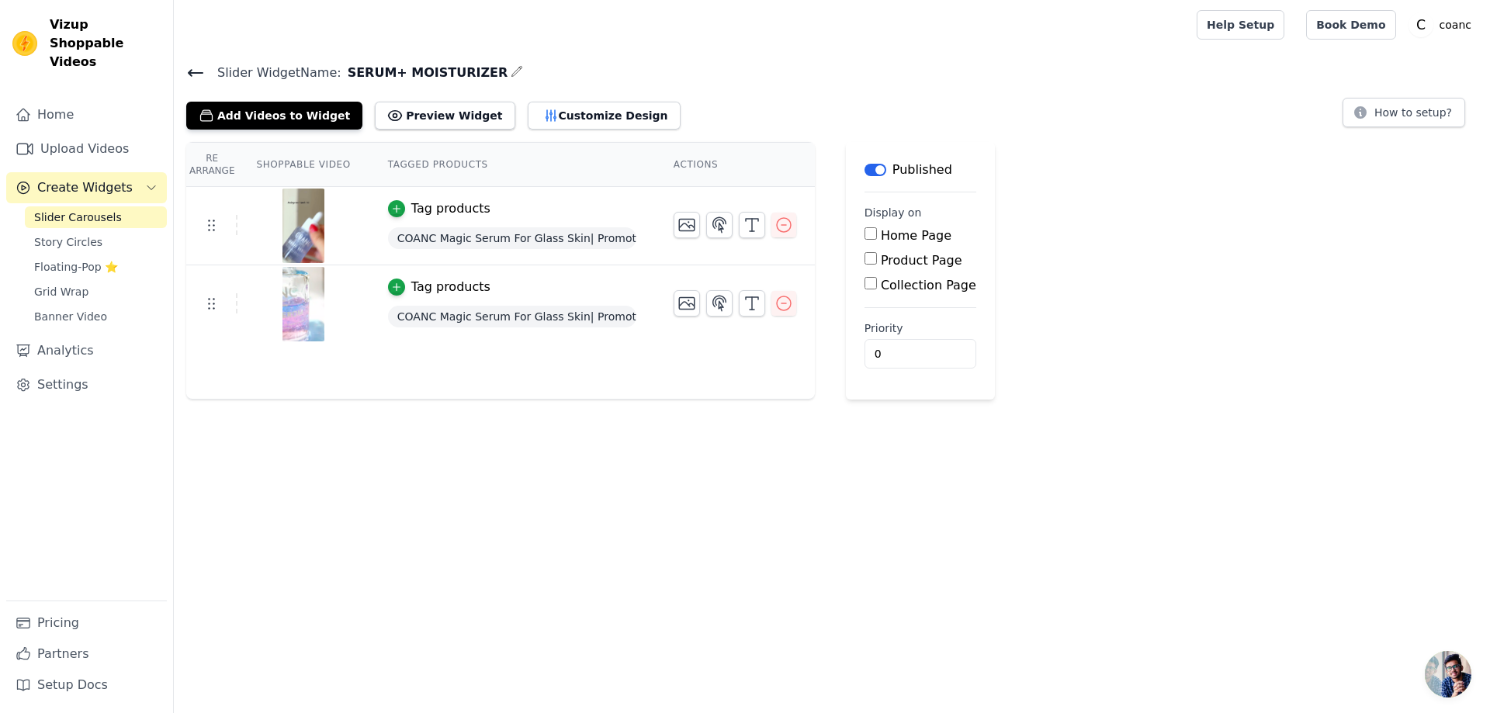
click at [868, 259] on div "Product Page" at bounding box center [920, 260] width 112 height 19
click at [864, 259] on input "Product Page" at bounding box center [870, 258] width 12 height 12
checkbox input "true"
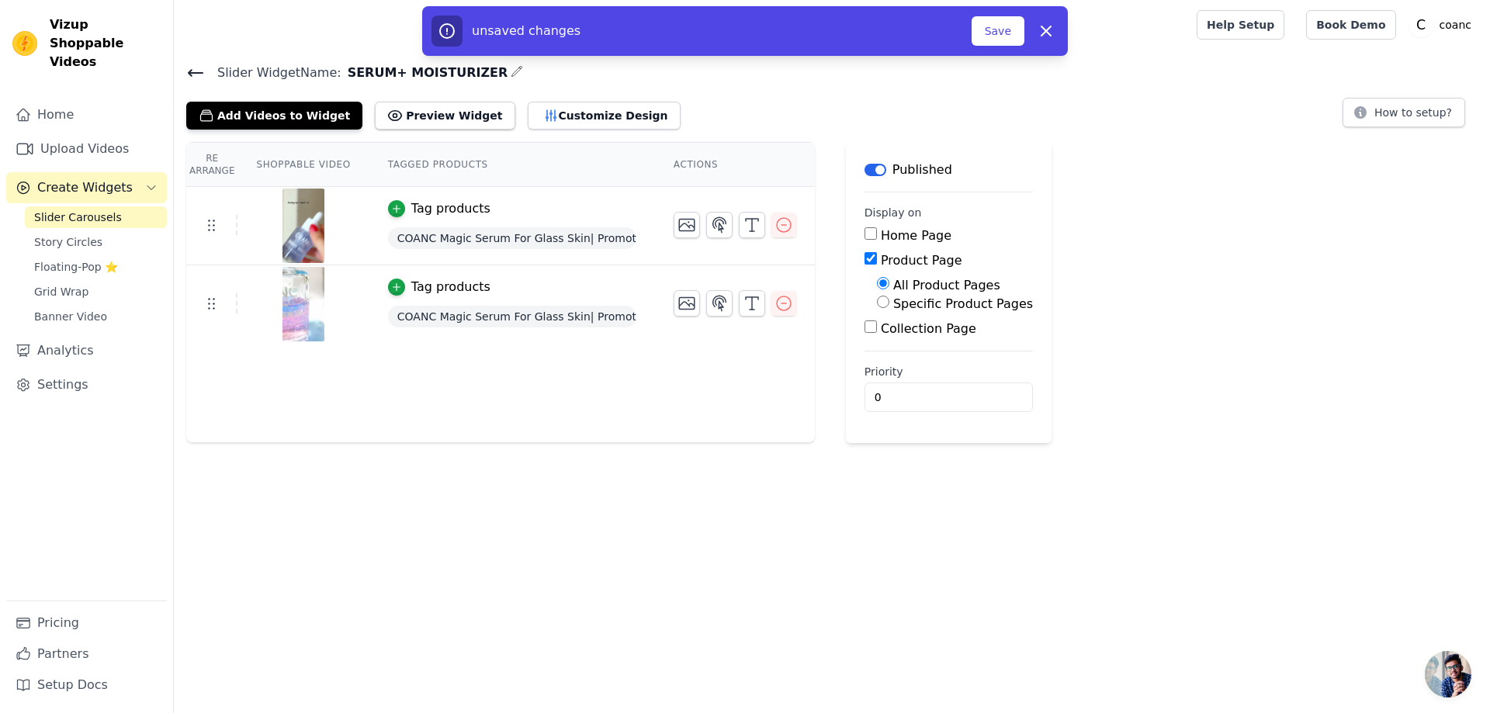
click at [877, 306] on input "Specific Product Pages" at bounding box center [883, 302] width 12 height 12
radio input "true"
click at [898, 337] on button "Select Products" at bounding box center [929, 339] width 104 height 26
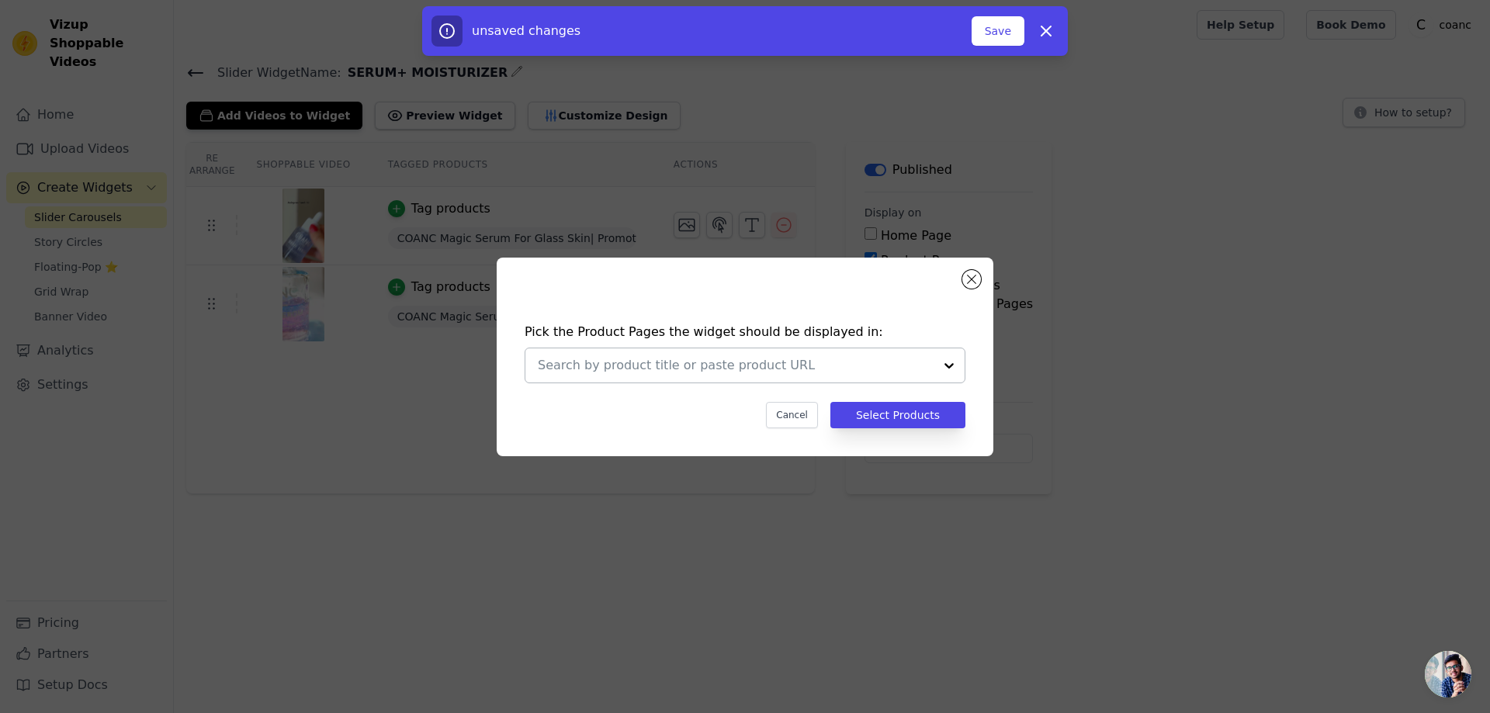
click at [618, 358] on input "text" at bounding box center [736, 365] width 396 height 19
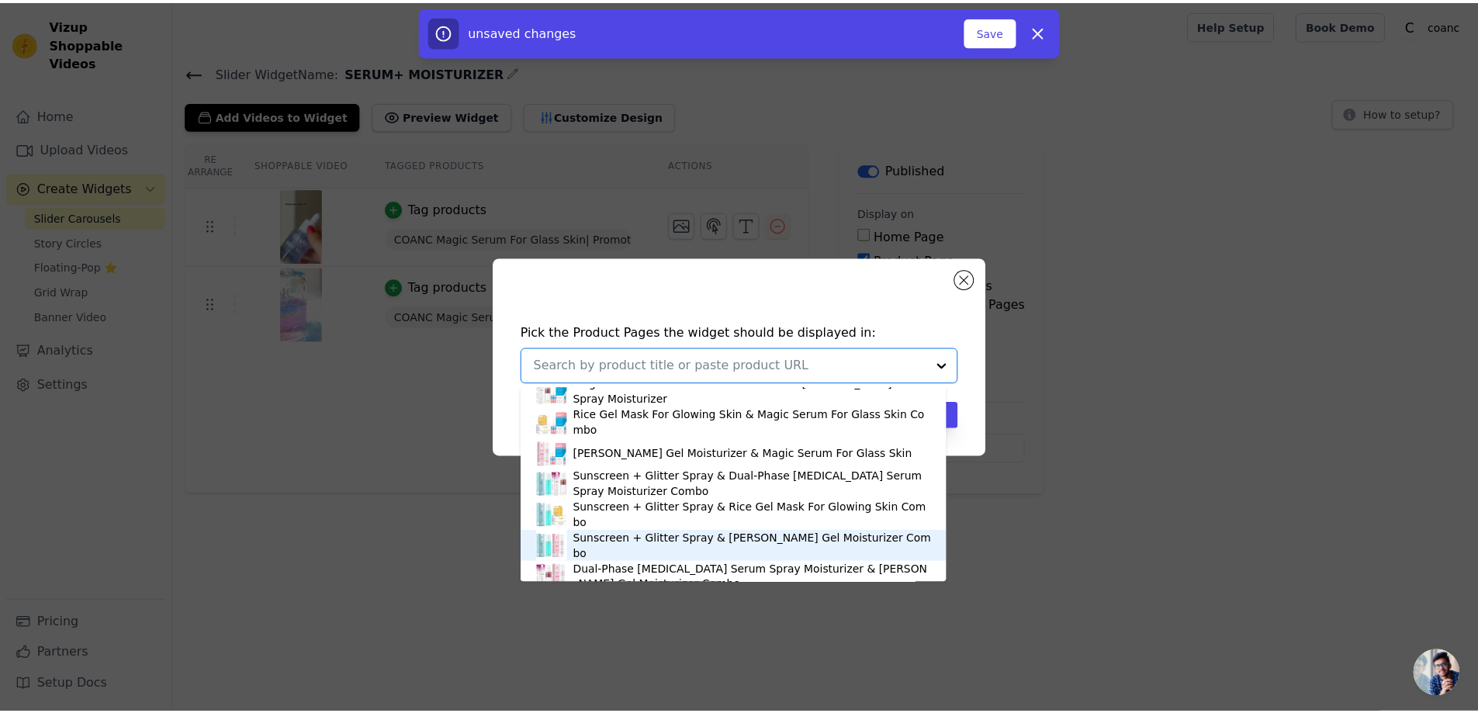
scroll to position [233, 0]
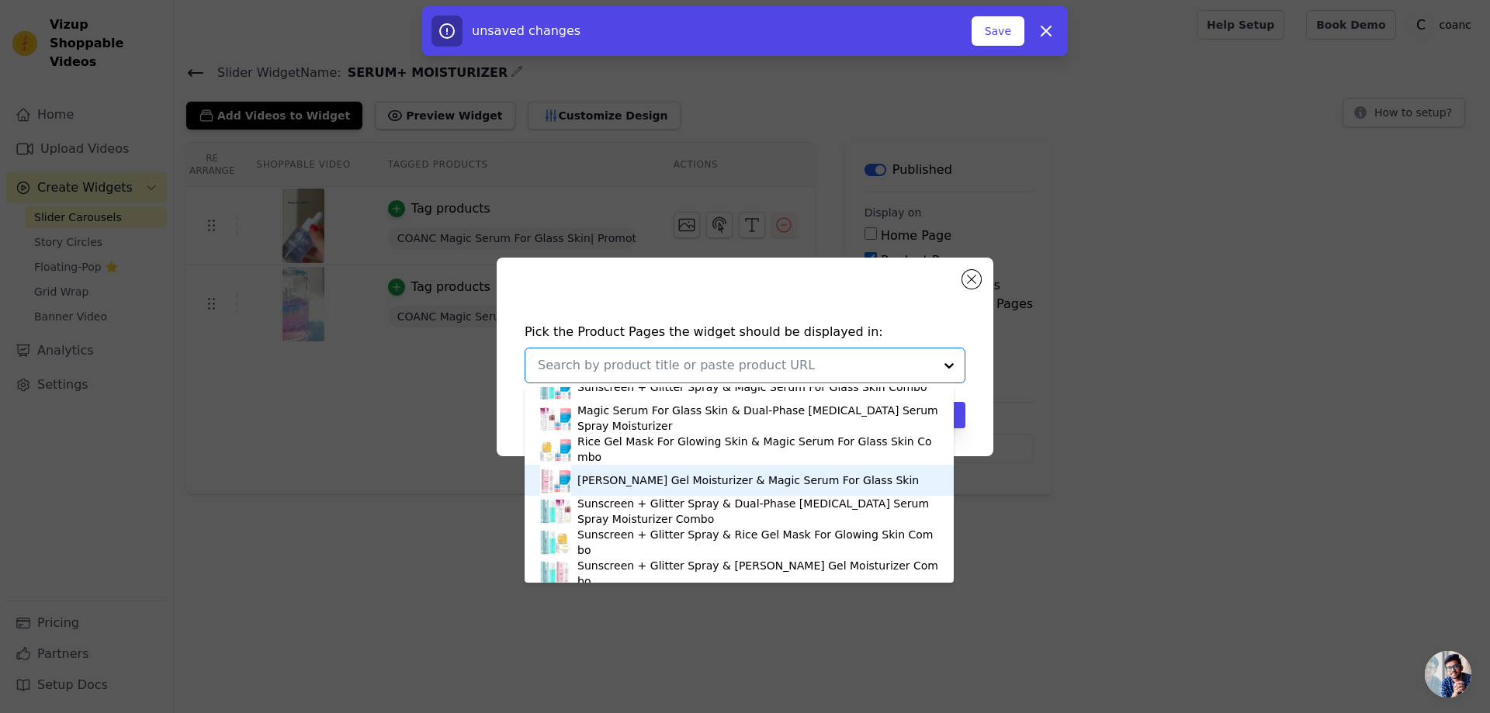
click at [618, 486] on div "[PERSON_NAME] Gel Moisturizer & Magic Serum For Glass Skin" at bounding box center [747, 481] width 341 height 16
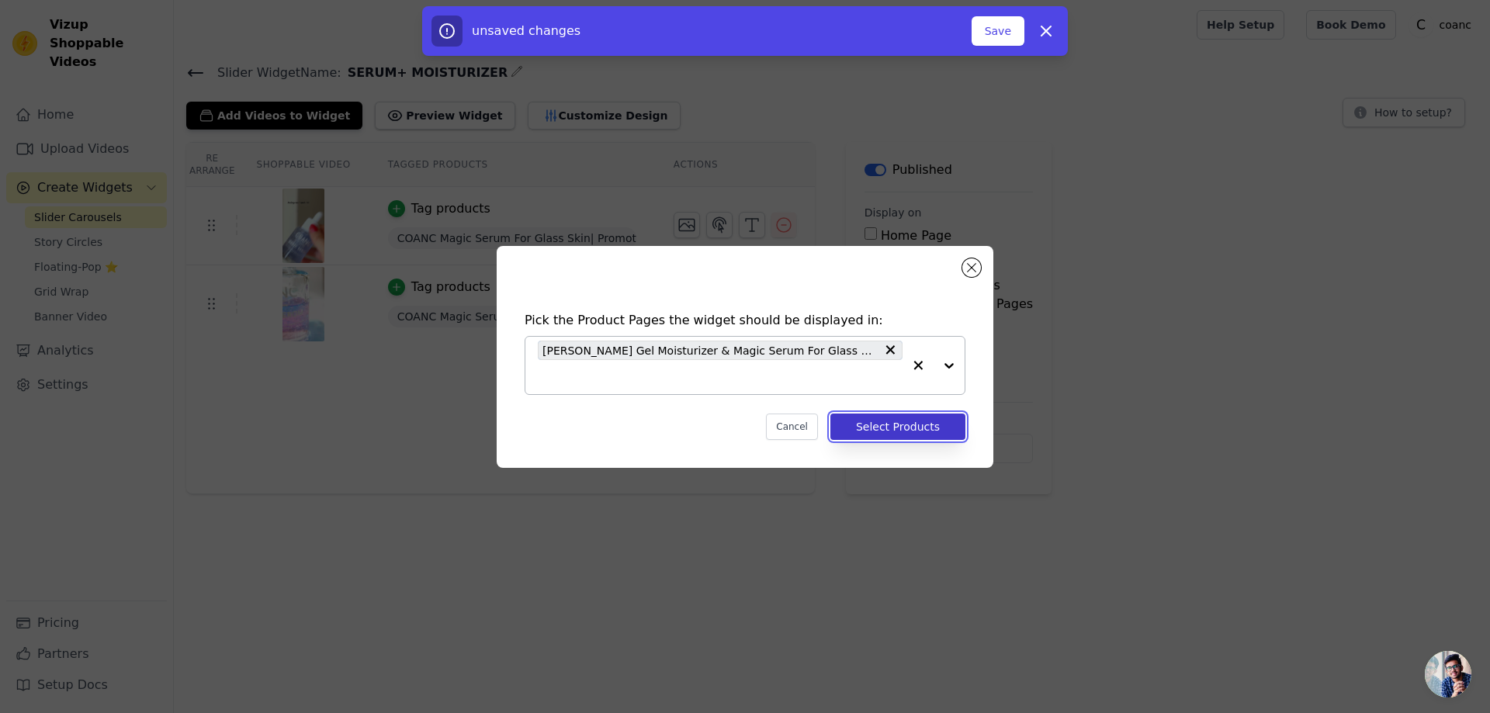
click at [921, 415] on button "Select Products" at bounding box center [897, 427] width 135 height 26
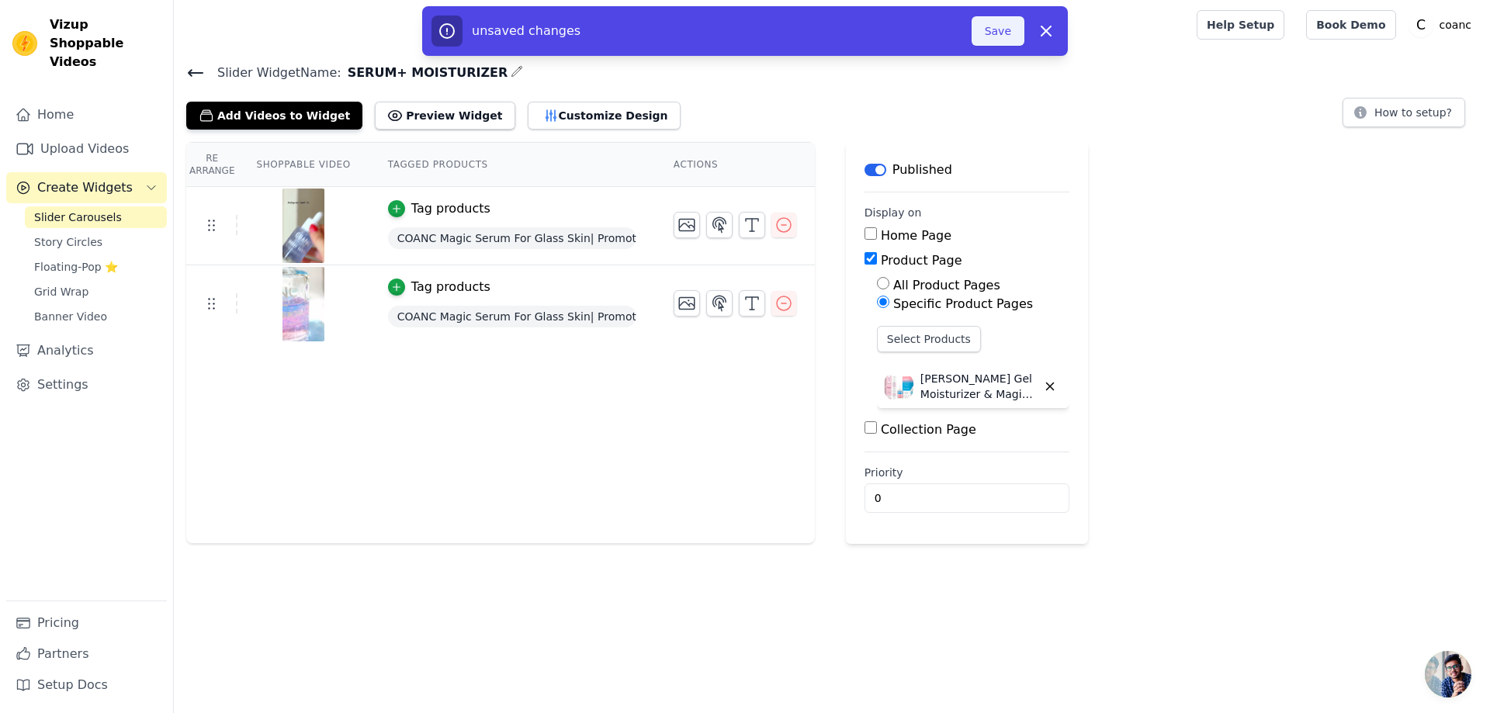
click at [985, 29] on button "Save" at bounding box center [997, 30] width 53 height 29
click at [1006, 34] on button "Save" at bounding box center [997, 30] width 53 height 29
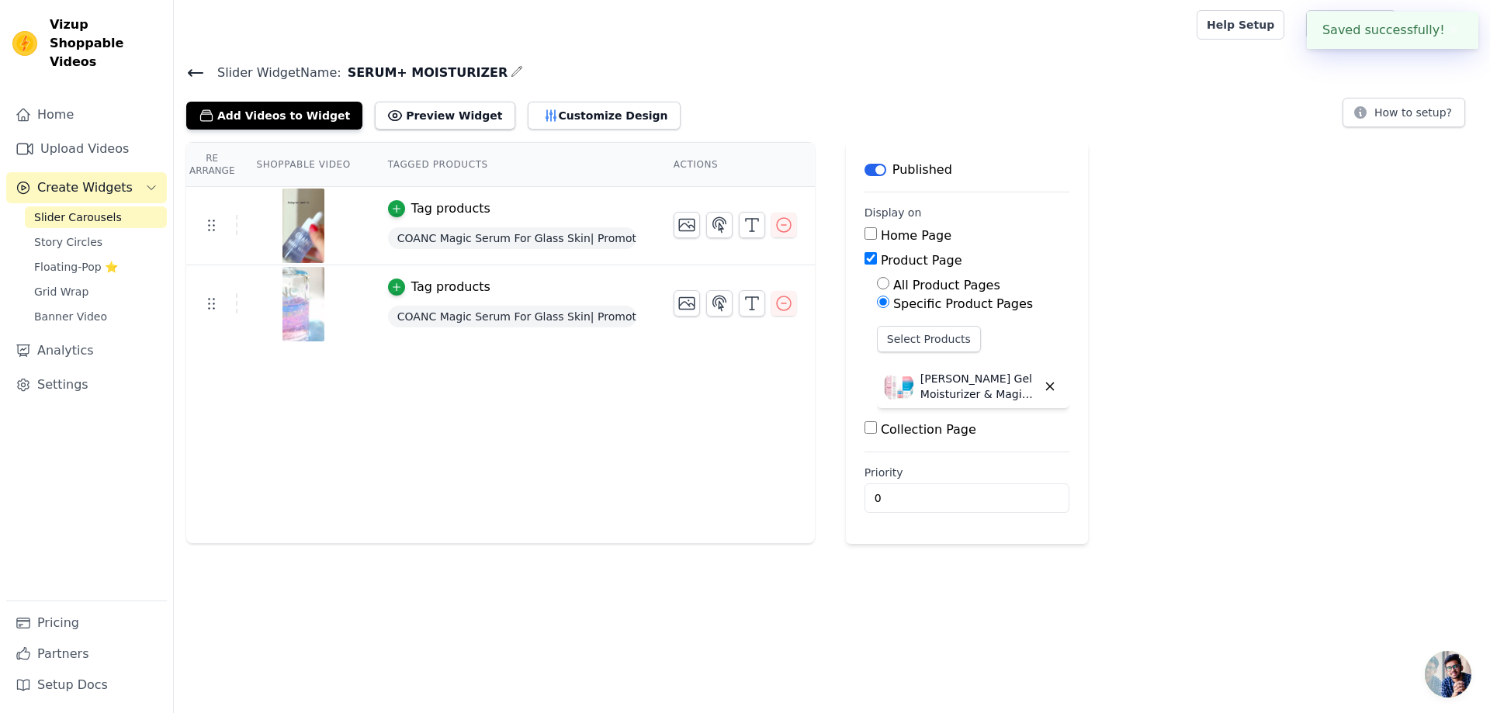
click at [192, 75] on icon at bounding box center [196, 73] width 14 height 6
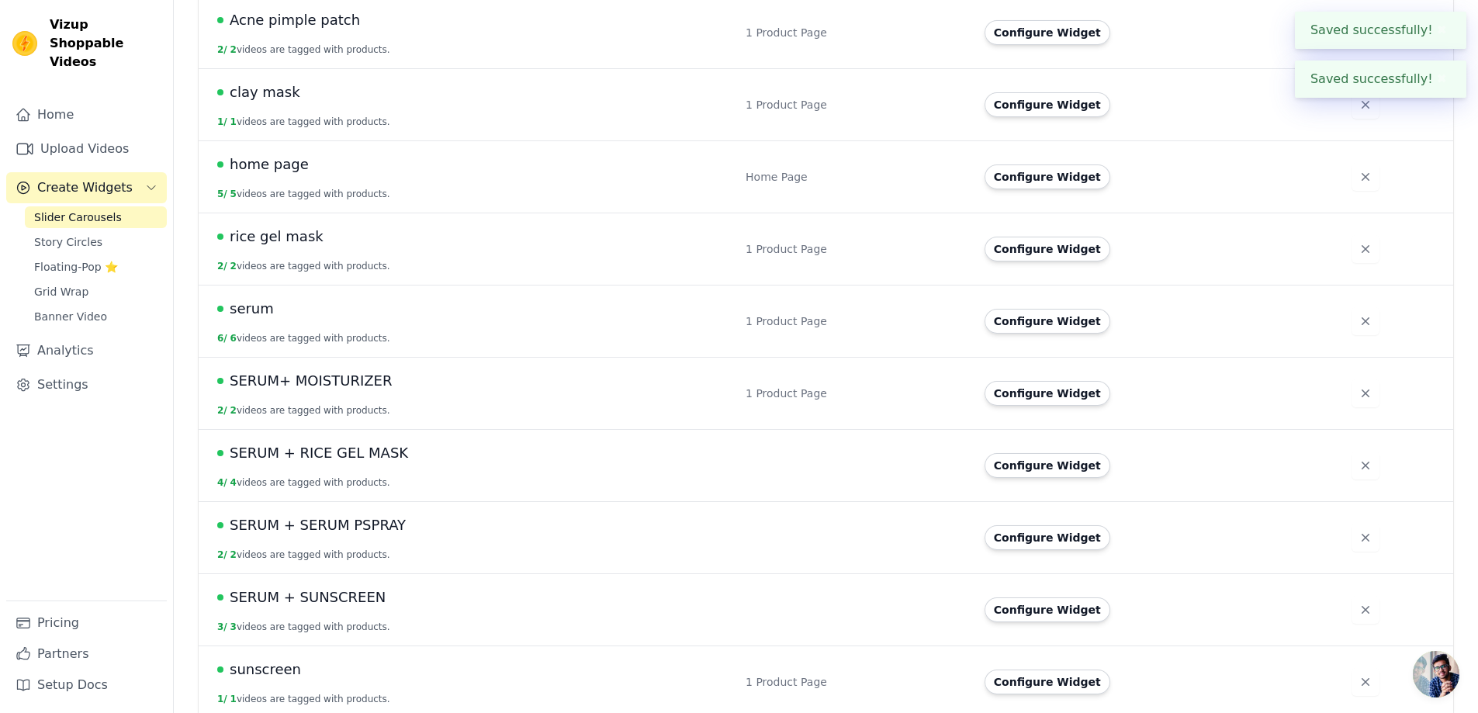
scroll to position [206, 0]
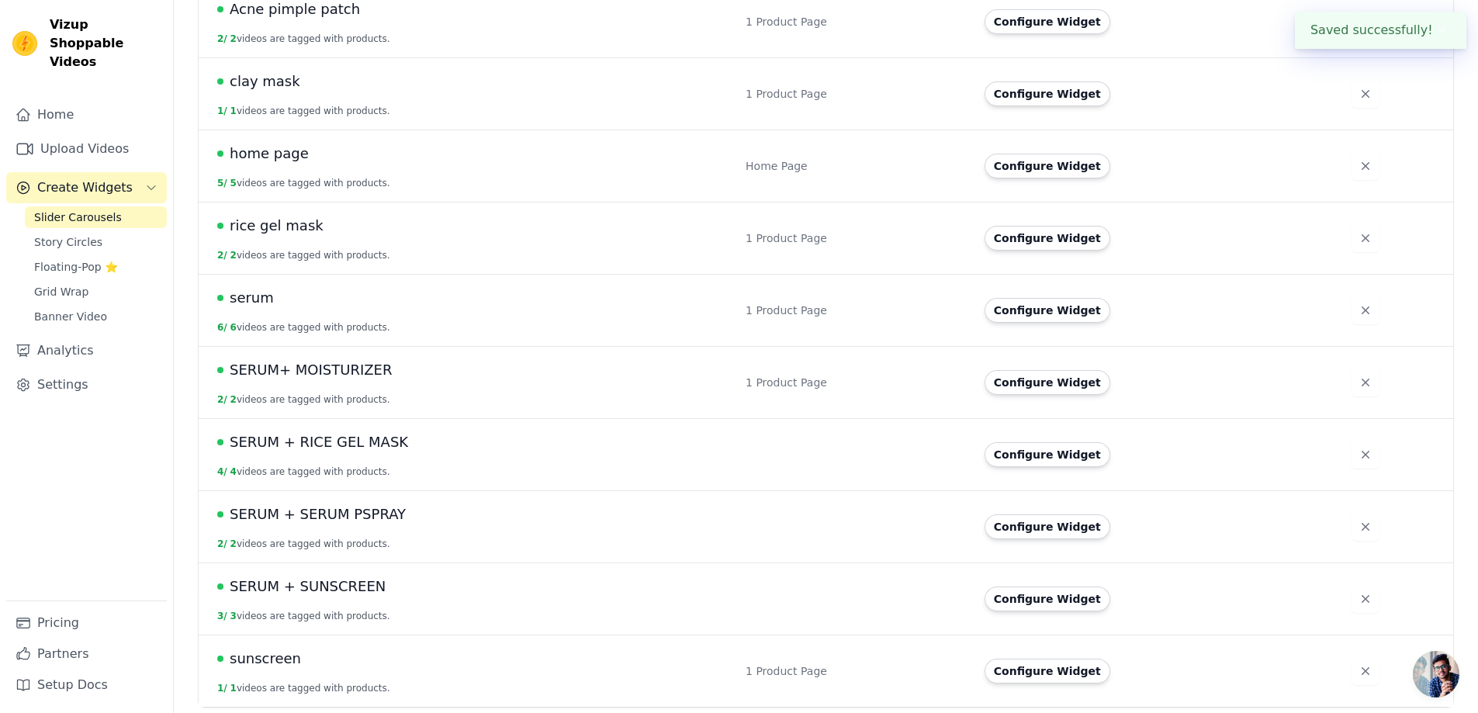
click at [343, 445] on span "SERUM + RICE GEL MASK" at bounding box center [319, 442] width 178 height 22
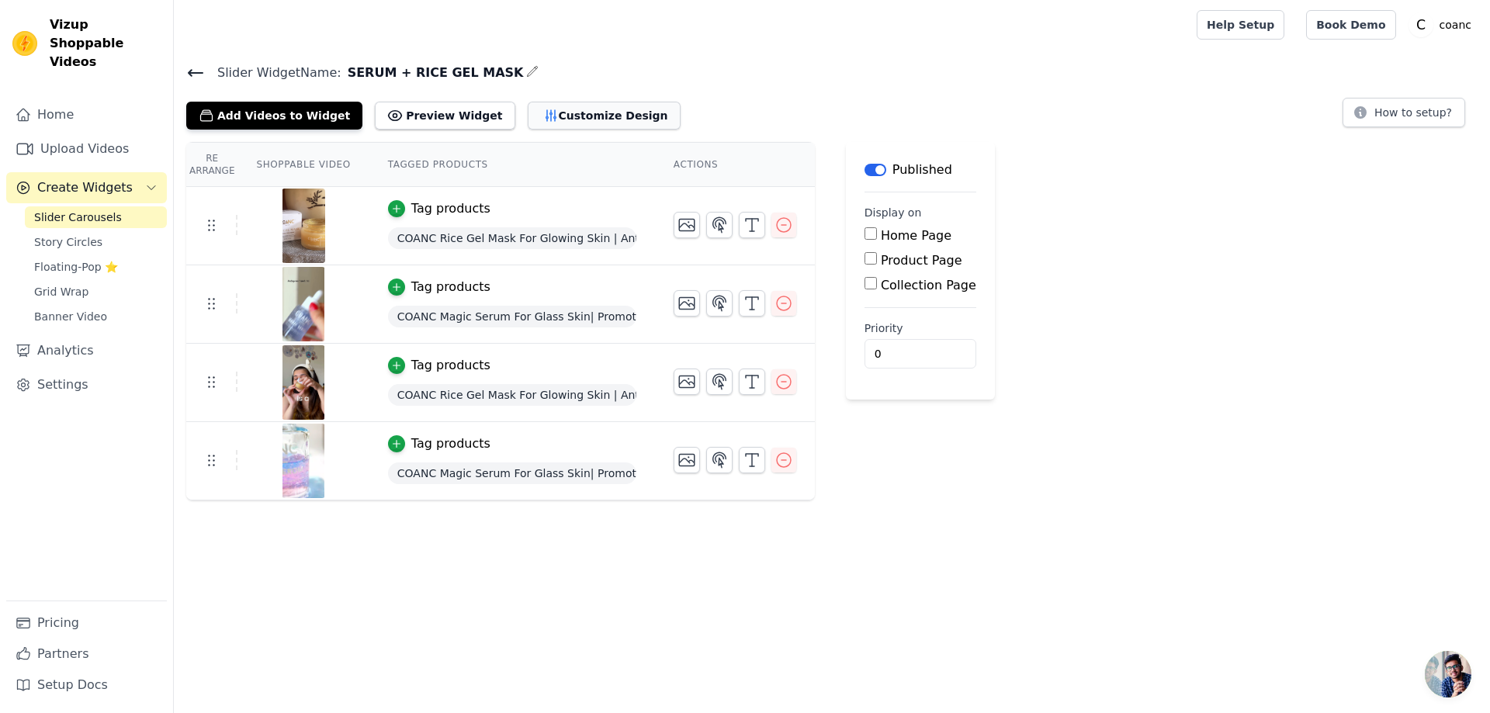
click at [531, 116] on button "Customize Design" at bounding box center [604, 116] width 153 height 28
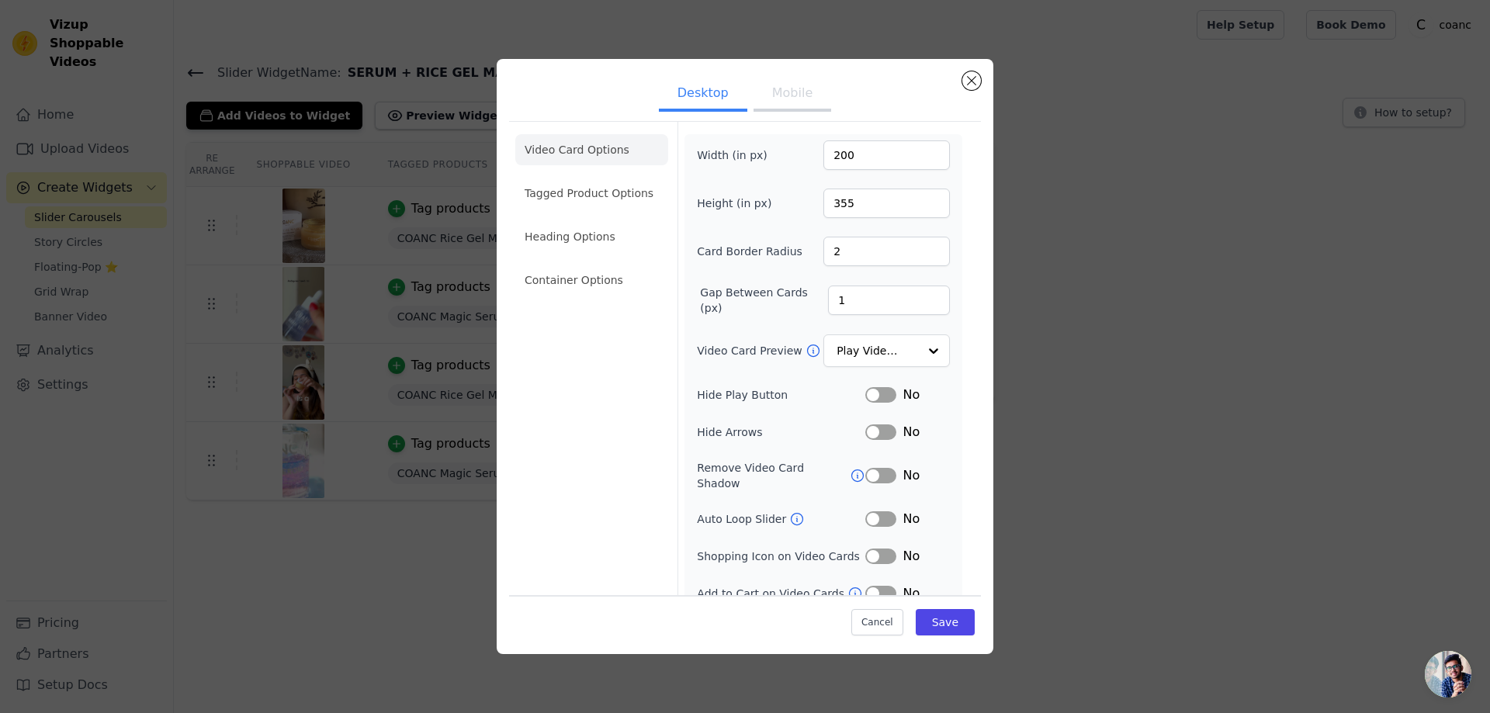
click at [880, 393] on button "Label" at bounding box center [880, 395] width 31 height 16
click at [878, 429] on button "Label" at bounding box center [880, 432] width 31 height 16
click at [925, 618] on button "Save" at bounding box center [945, 622] width 59 height 26
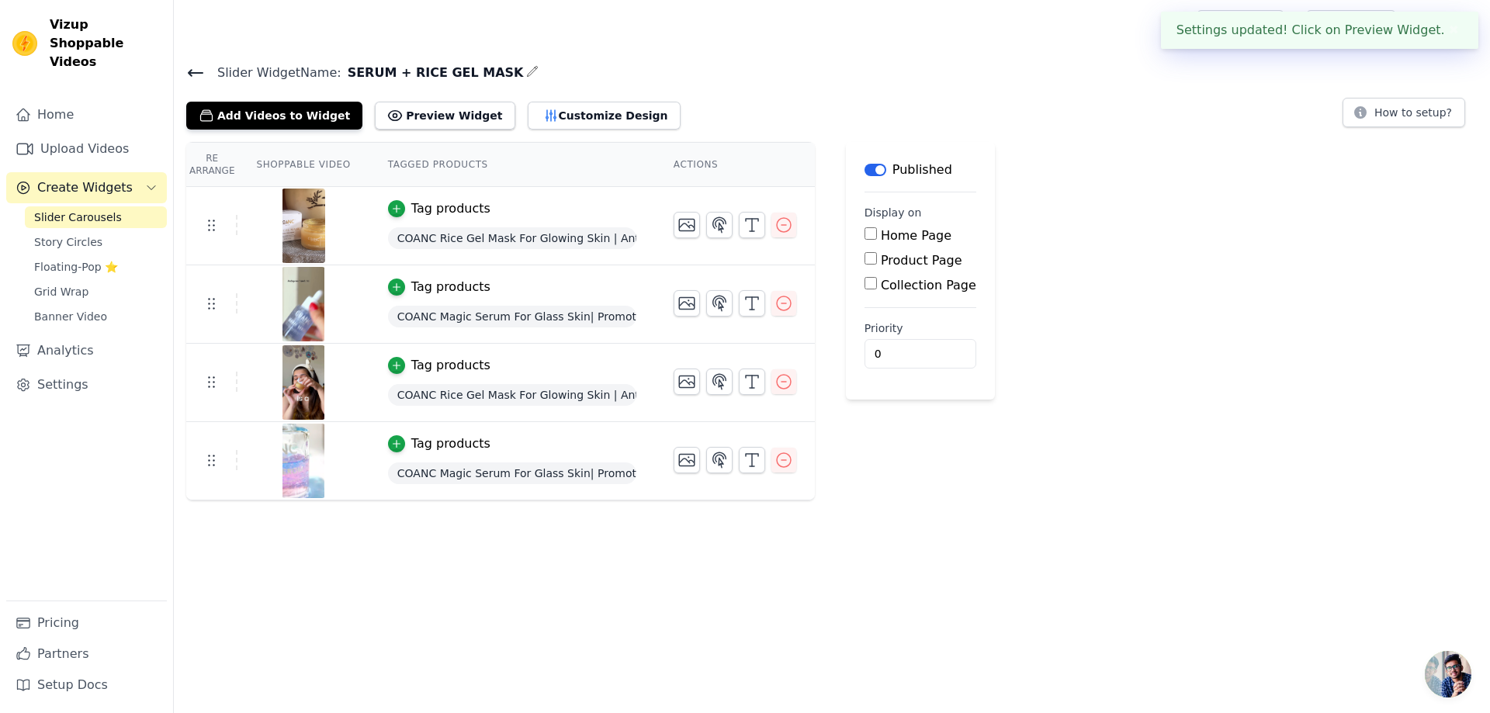
click at [864, 254] on input "Product Page" at bounding box center [870, 258] width 12 height 12
checkbox input "true"
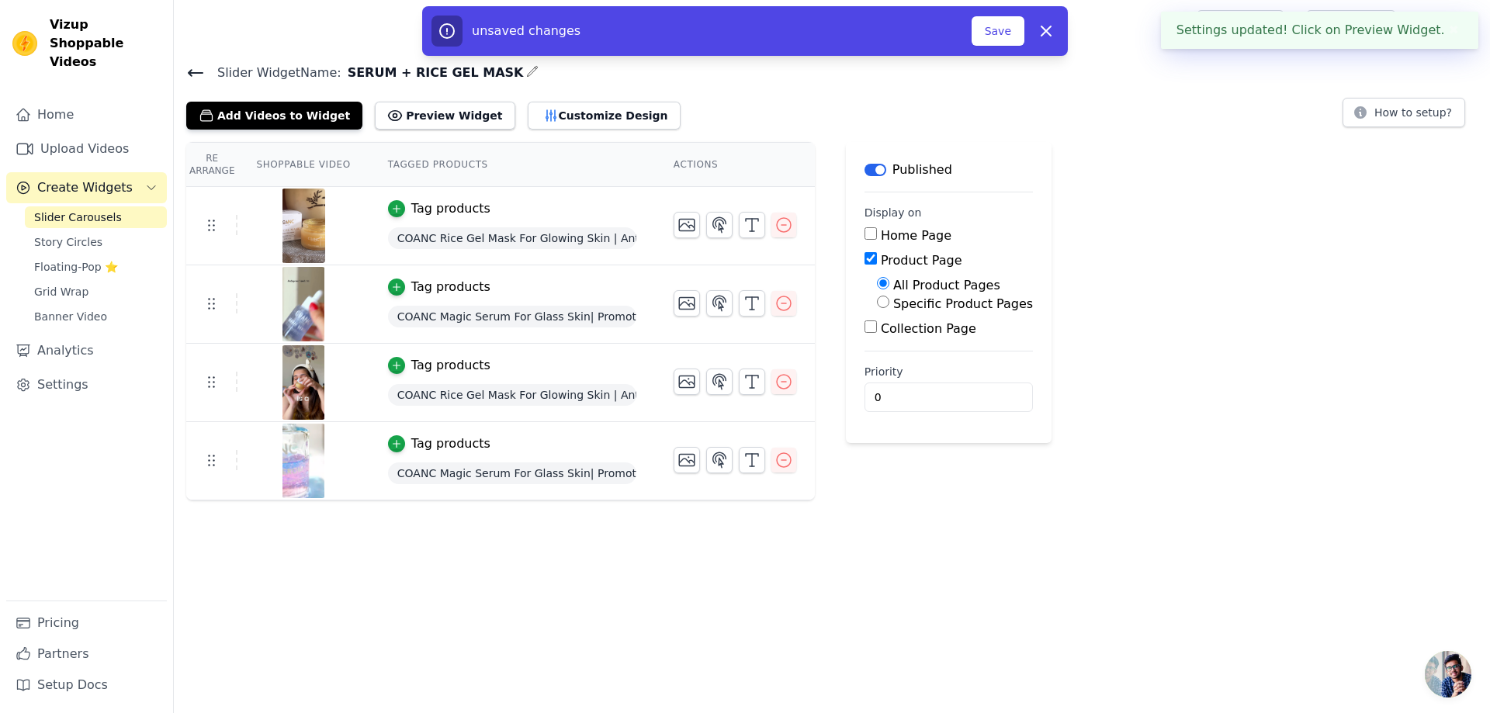
click at [877, 295] on div "Specific Product Pages" at bounding box center [955, 304] width 156 height 19
click at [877, 301] on input "Specific Product Pages" at bounding box center [883, 302] width 12 height 12
radio input "true"
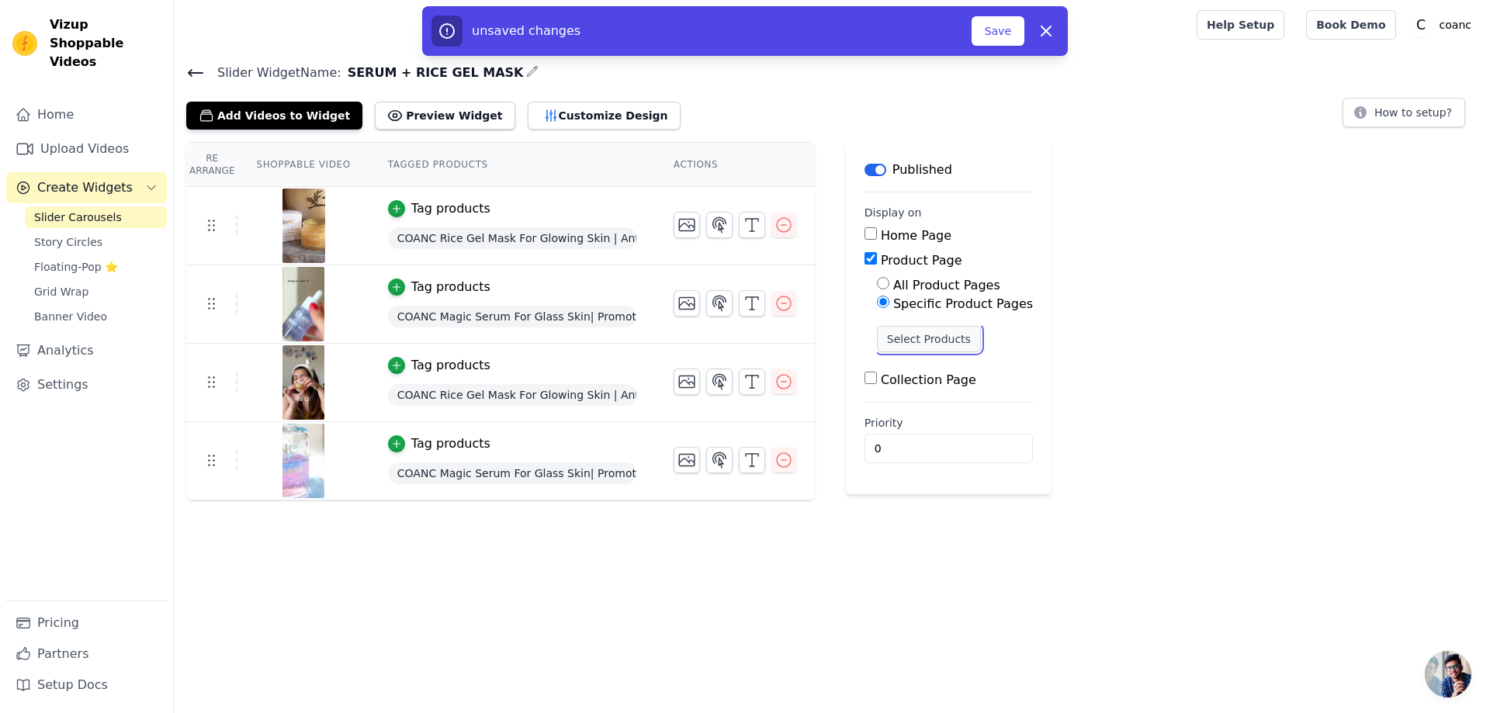
click at [888, 338] on button "Select Products" at bounding box center [929, 339] width 104 height 26
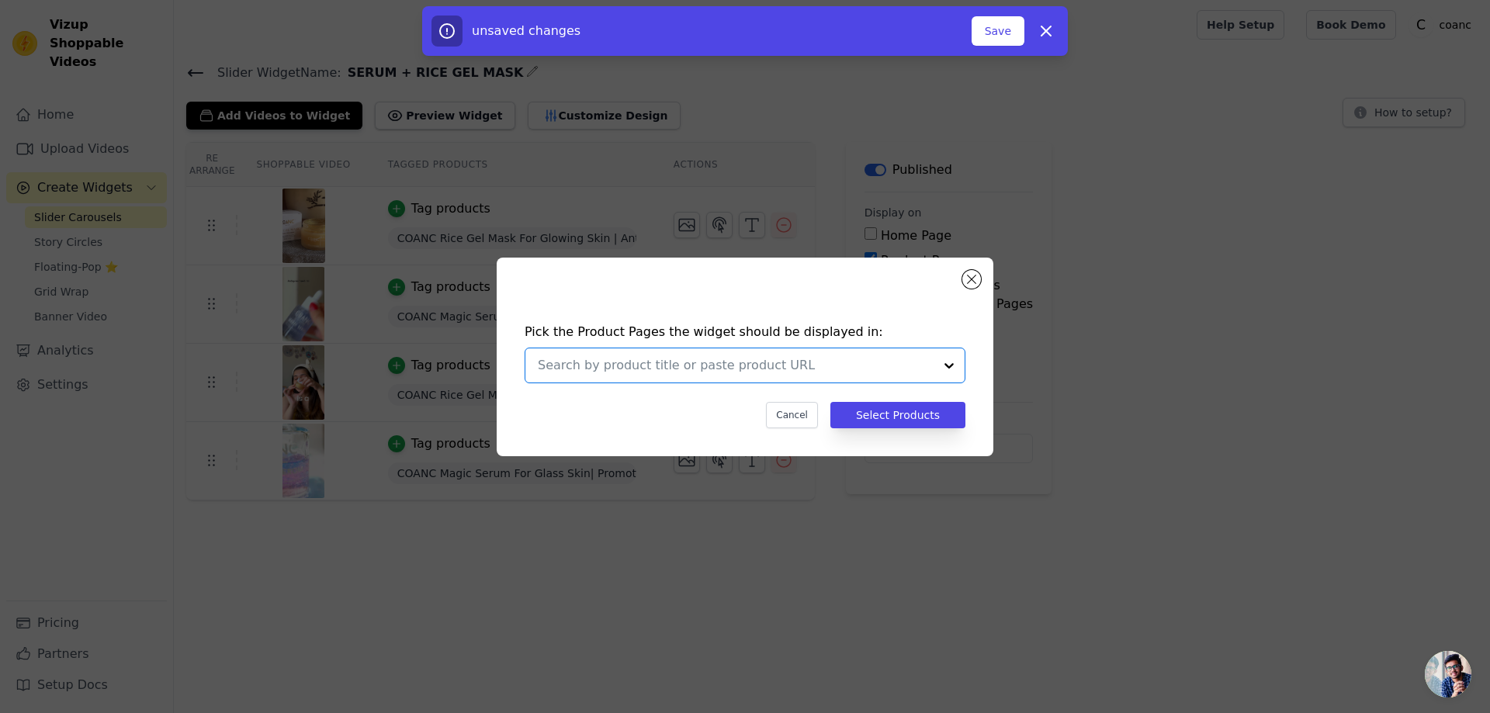
click at [726, 362] on input "text" at bounding box center [736, 365] width 396 height 19
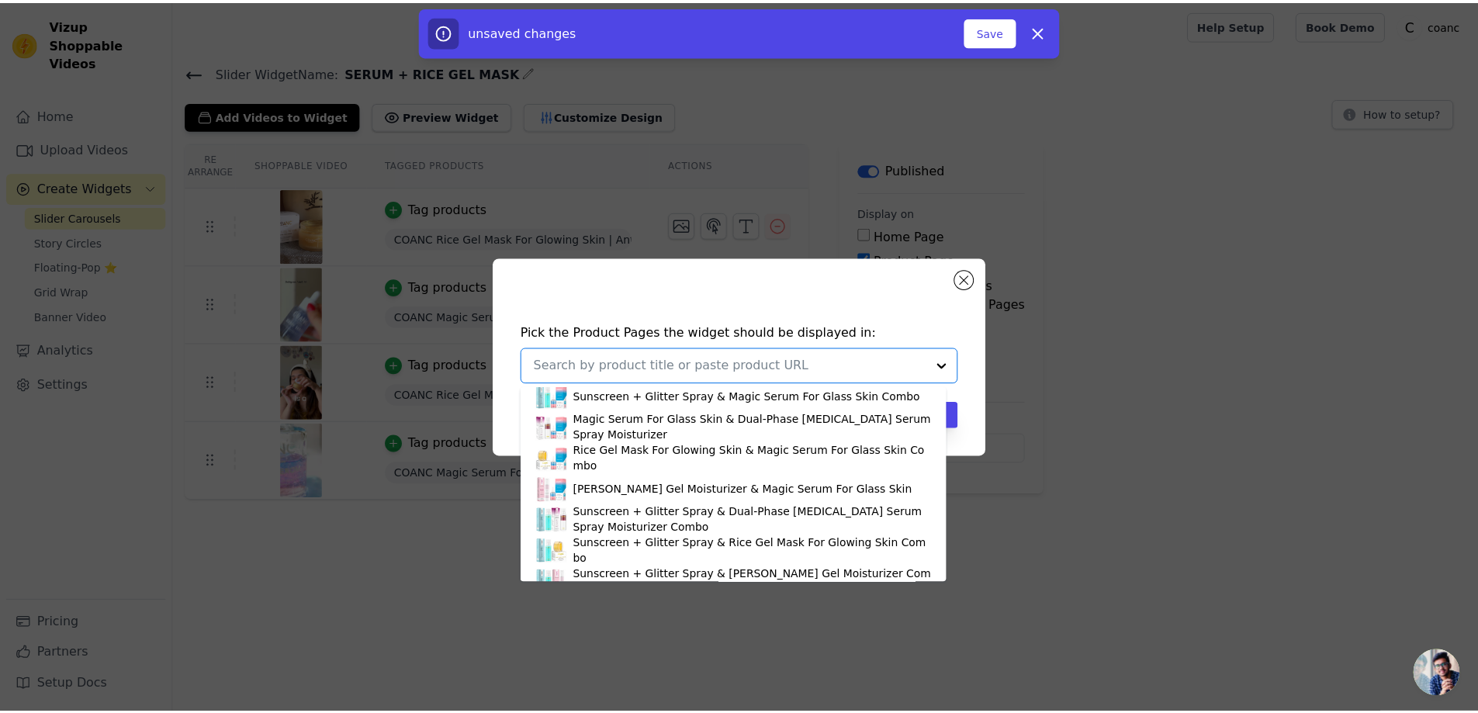
scroll to position [233, 0]
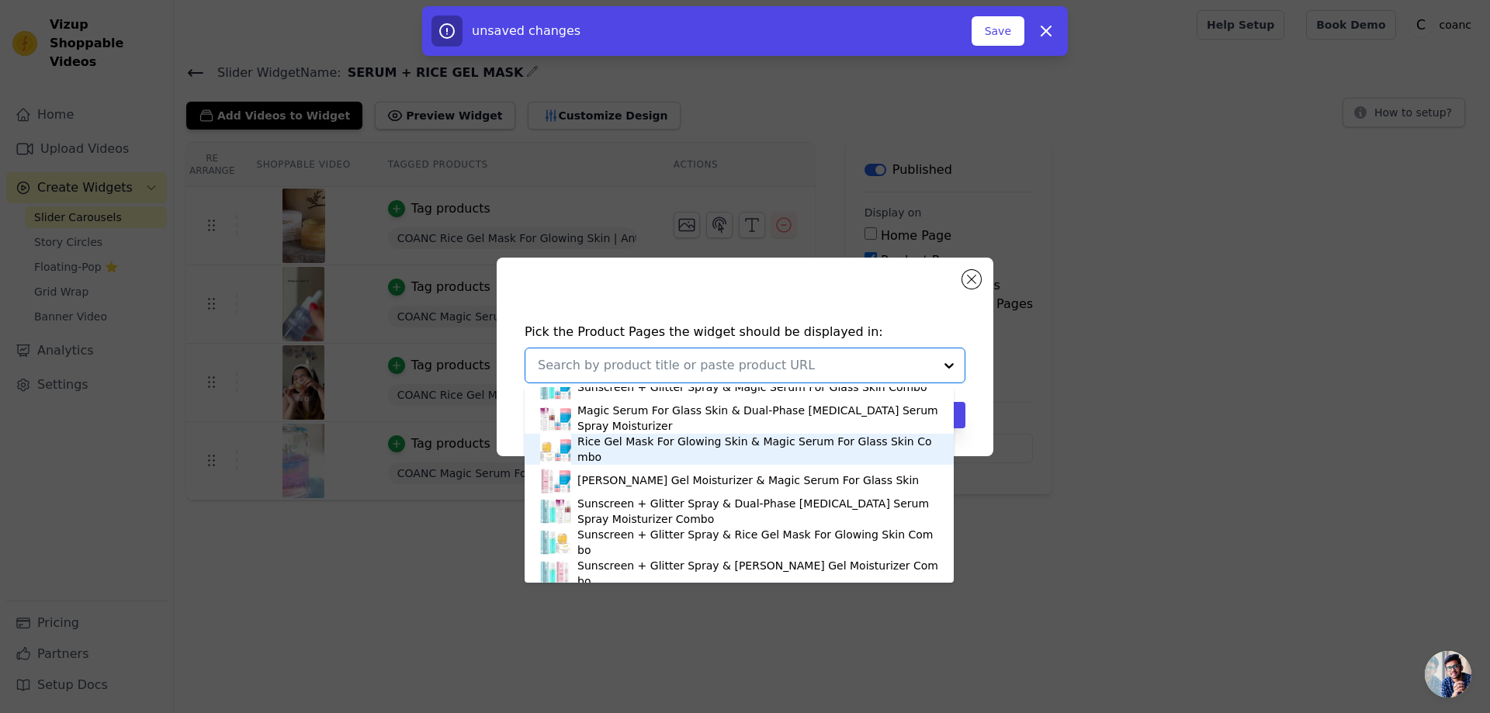
click at [636, 451] on div "Rice Gel Mask For Glowing Skin & Magic Serum For Glass Skin Combo" at bounding box center [757, 449] width 361 height 31
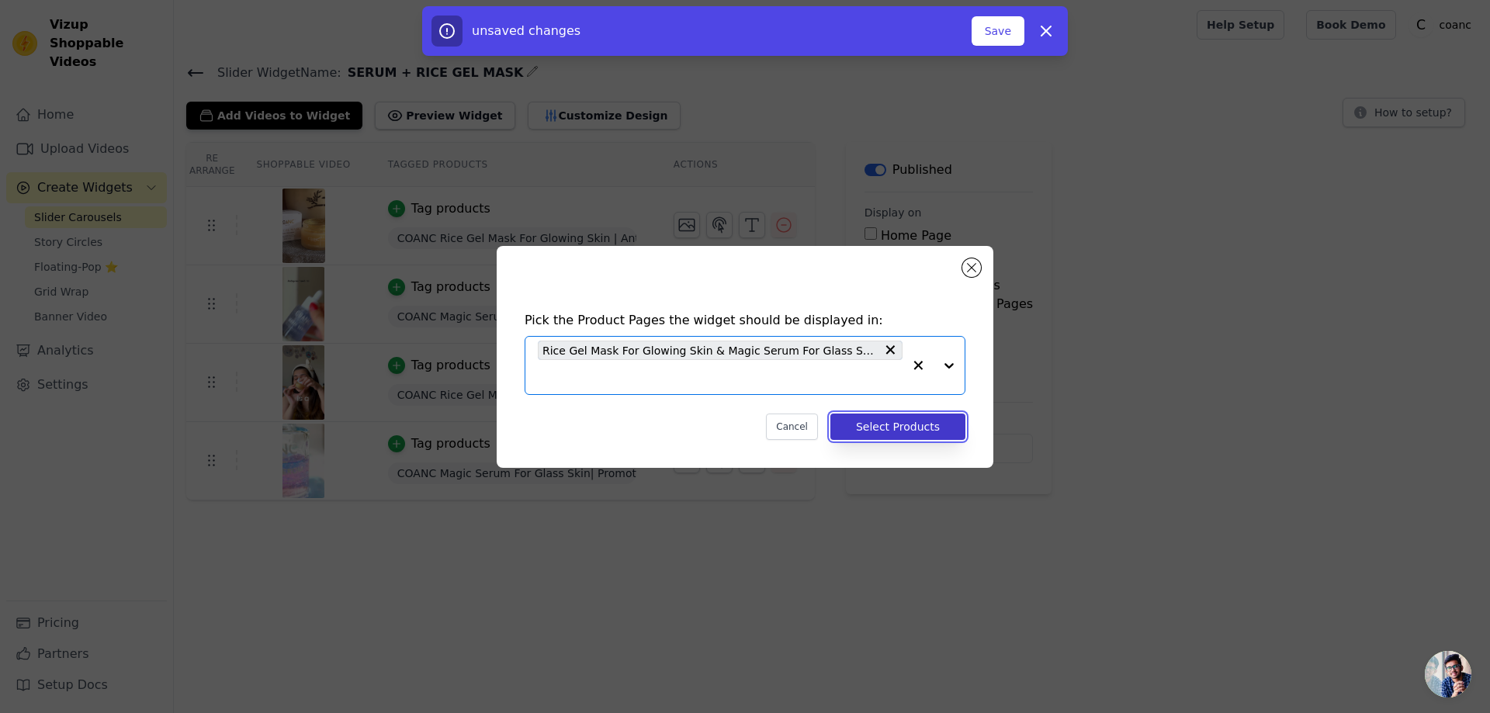
click at [906, 422] on button "Select Products" at bounding box center [897, 427] width 135 height 26
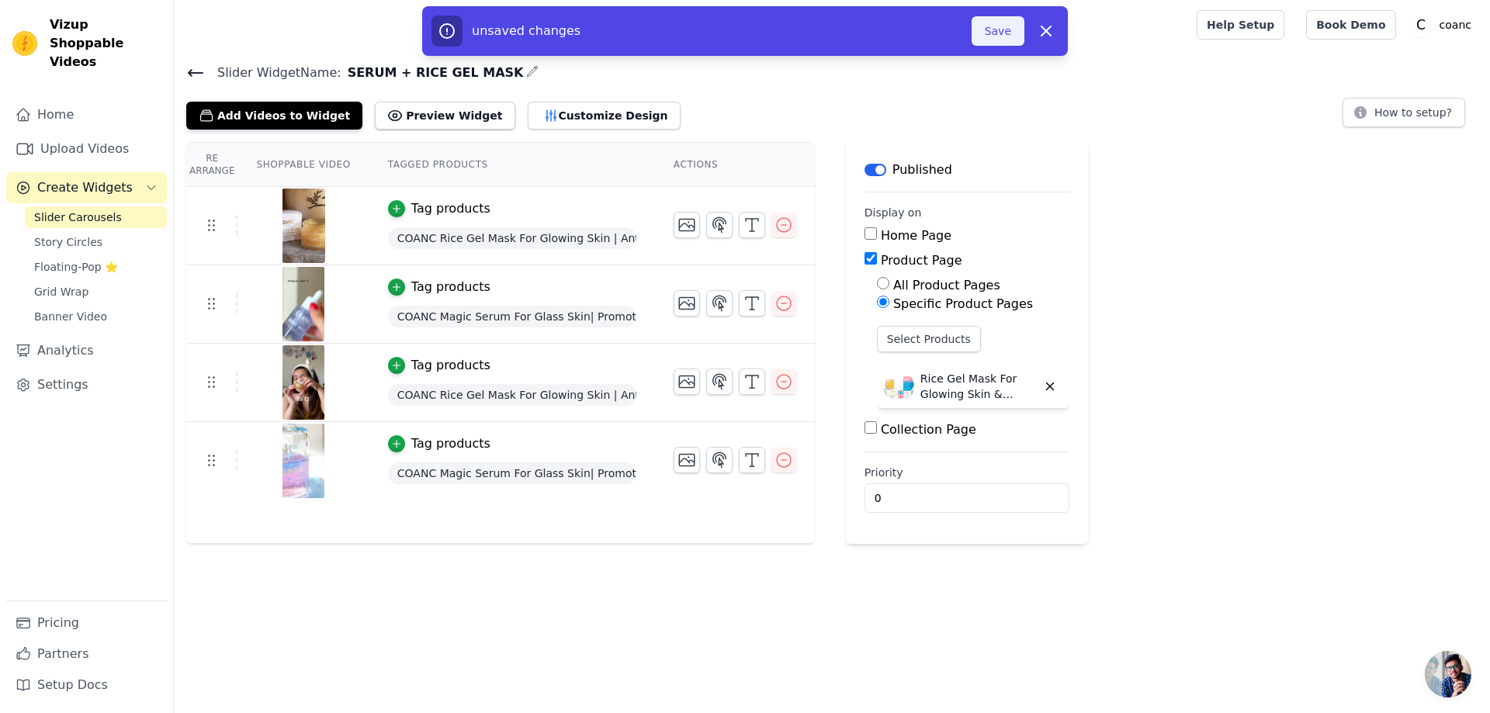
click at [1001, 40] on button "Save" at bounding box center [997, 30] width 53 height 29
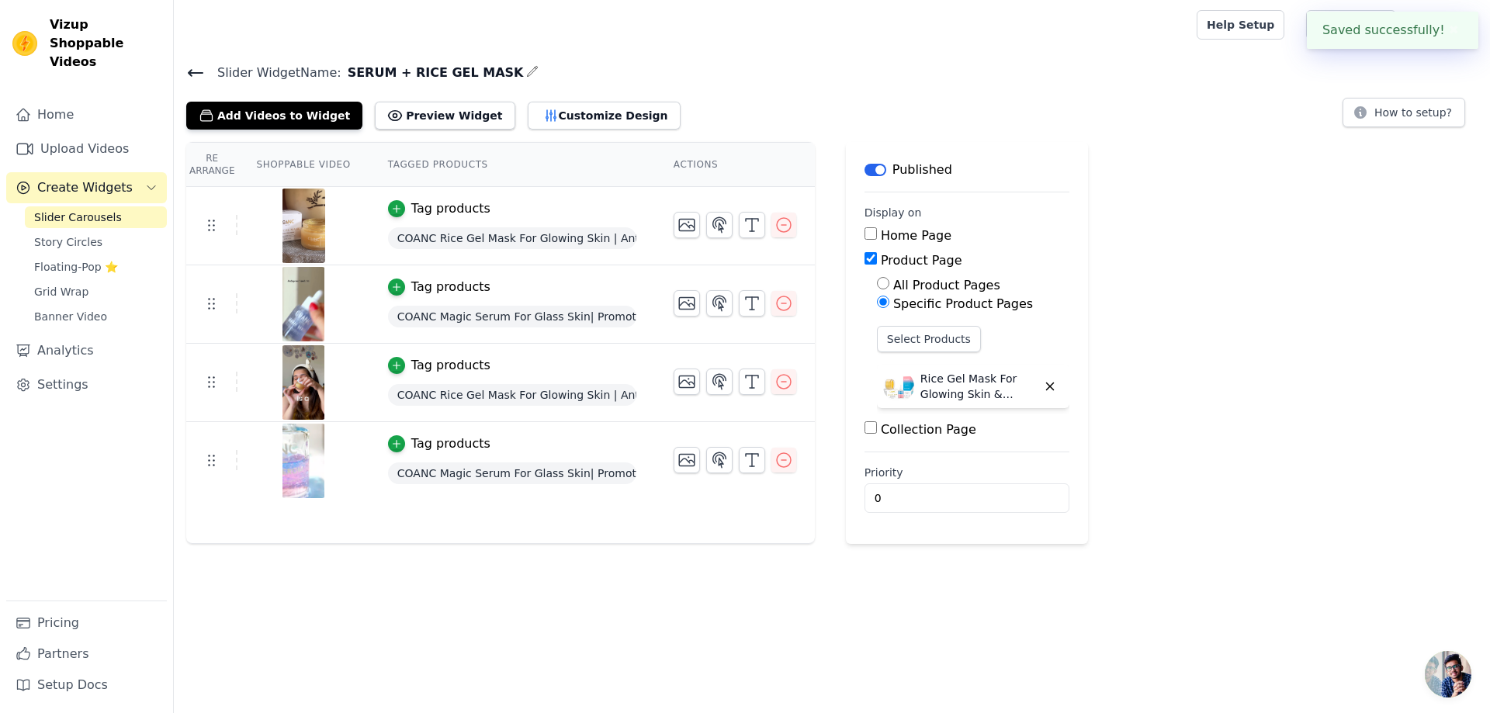
click at [195, 68] on icon at bounding box center [195, 73] width 19 height 19
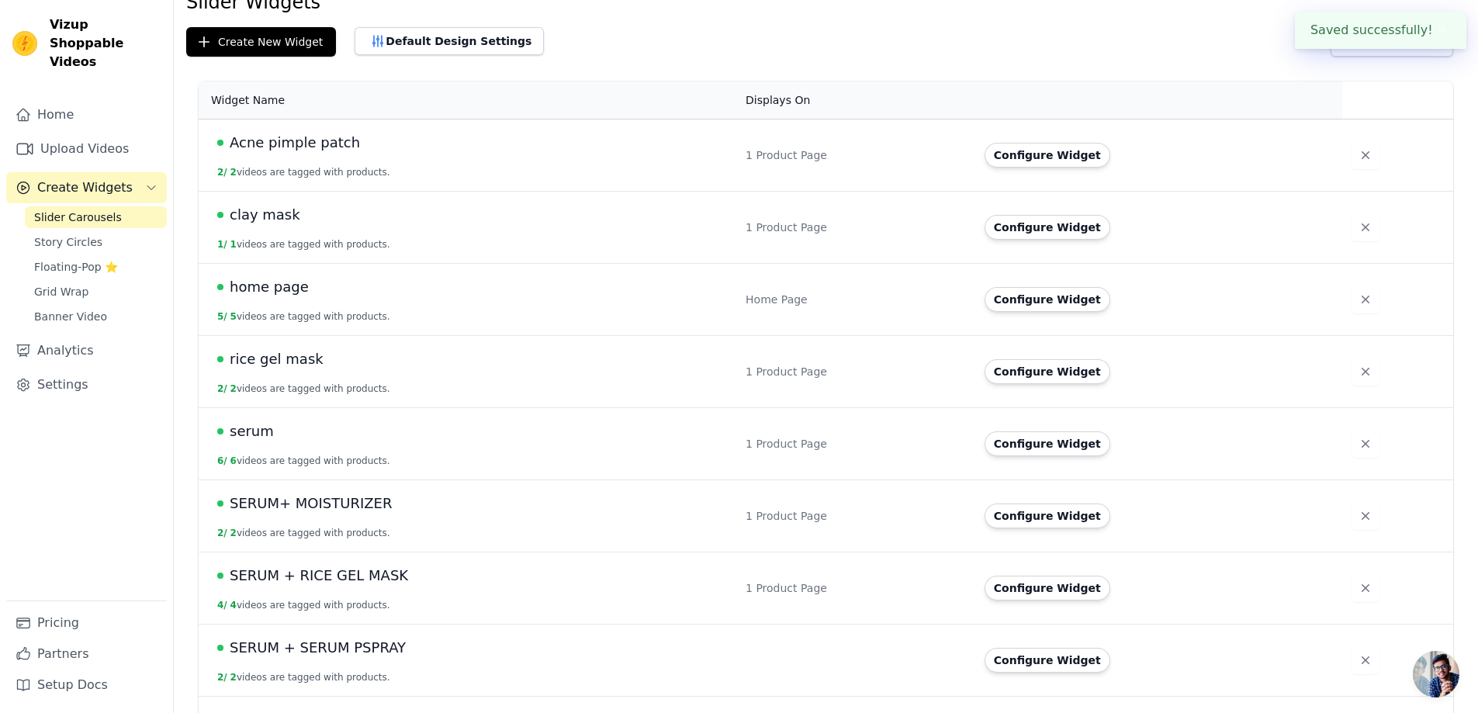
scroll to position [206, 0]
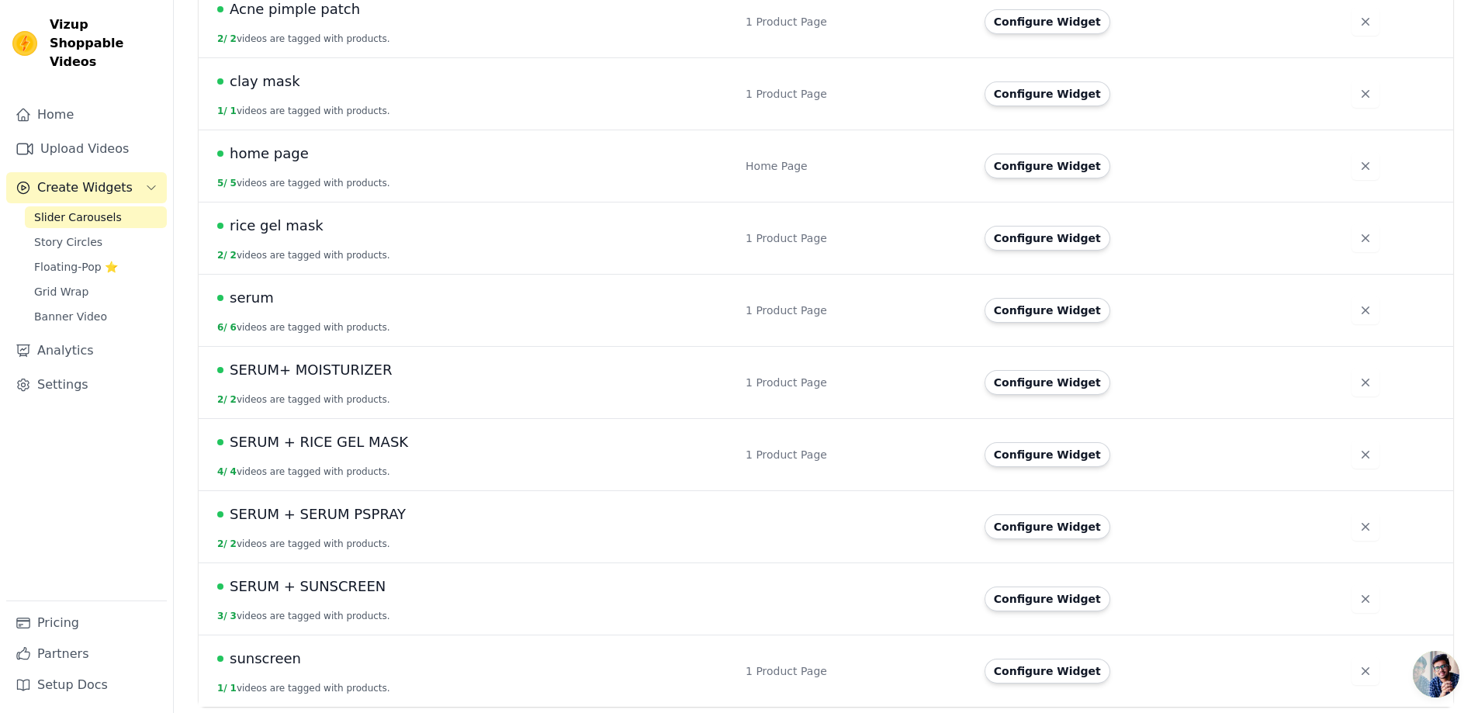
click at [277, 515] on span "SERUM + SERUM PSPRAY" at bounding box center [318, 515] width 176 height 22
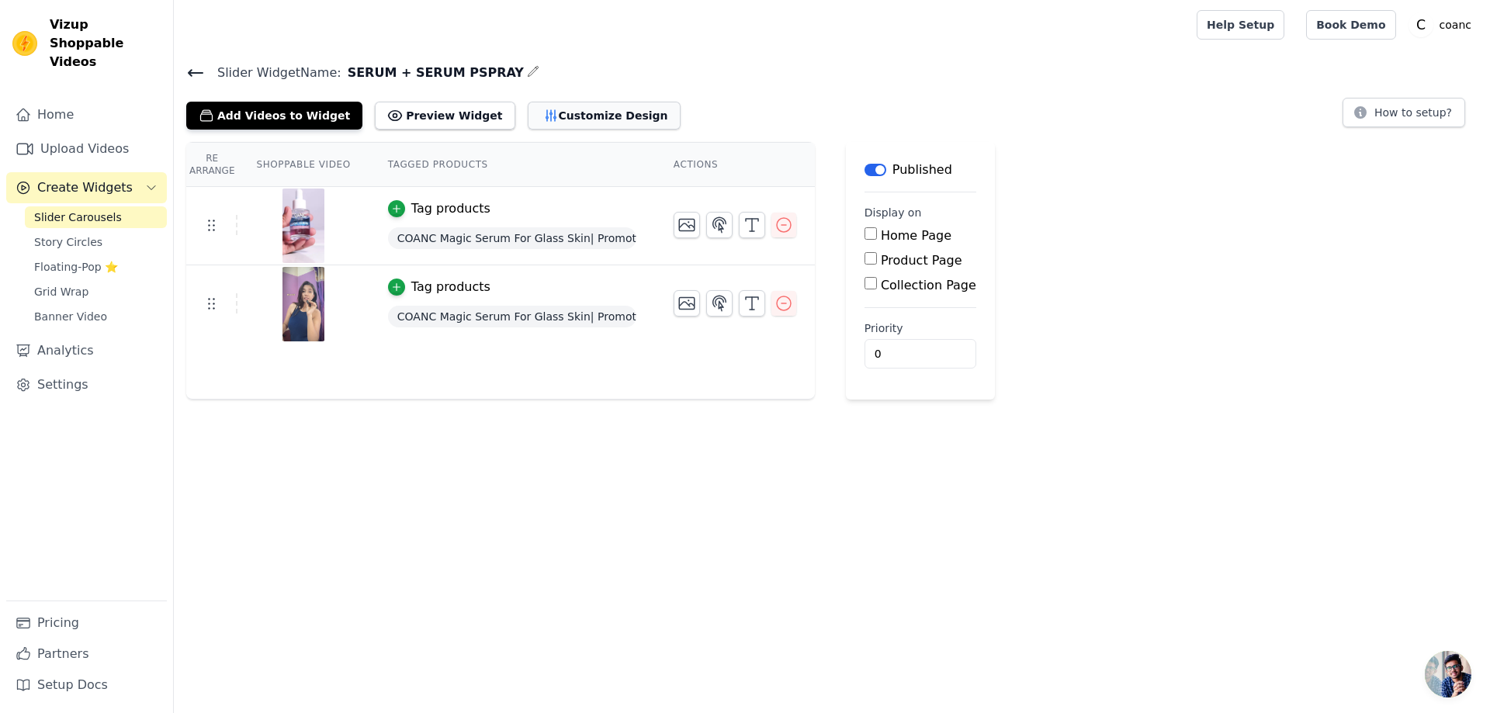
click at [549, 116] on button "Customize Design" at bounding box center [604, 116] width 153 height 28
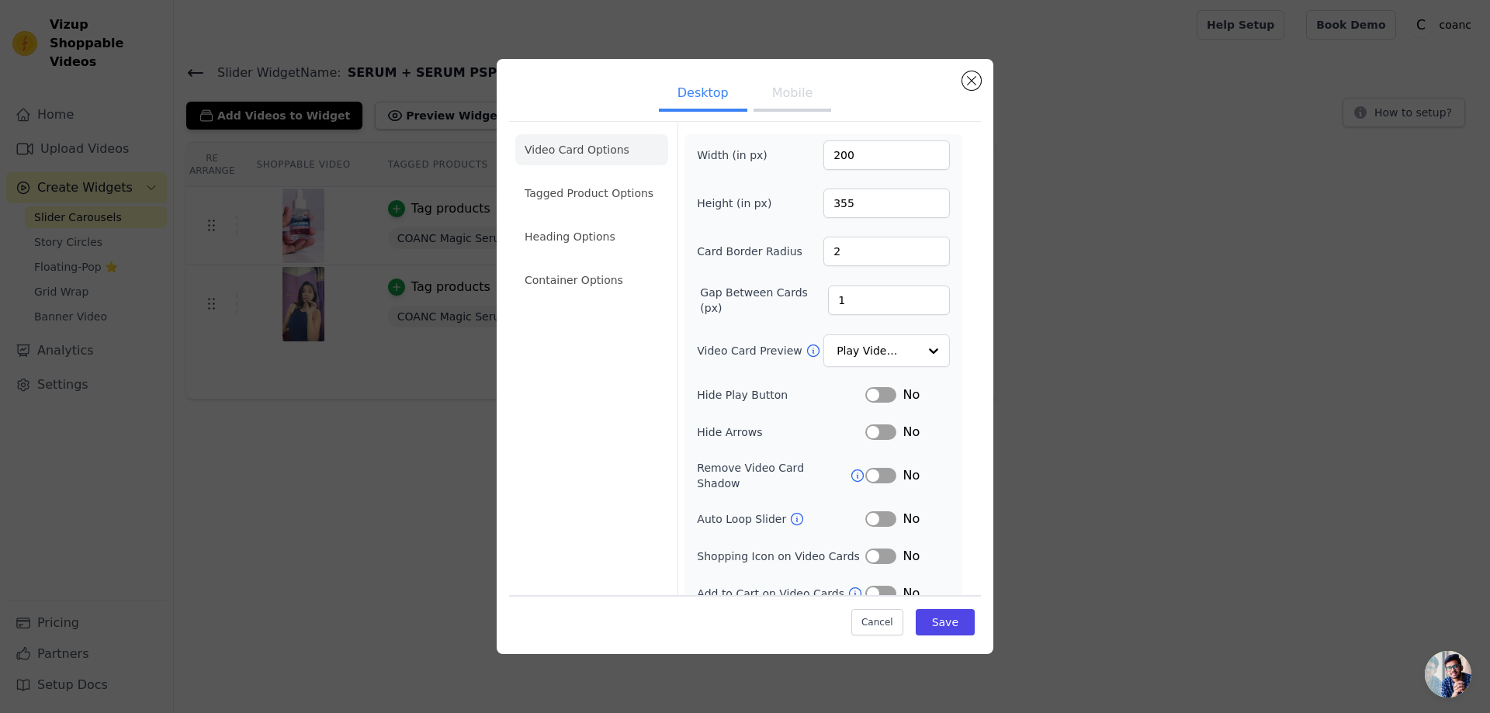
click at [870, 392] on button "Label" at bounding box center [880, 395] width 31 height 16
click at [882, 426] on button "Label" at bounding box center [880, 432] width 31 height 16
click at [954, 620] on button "Save" at bounding box center [945, 622] width 59 height 26
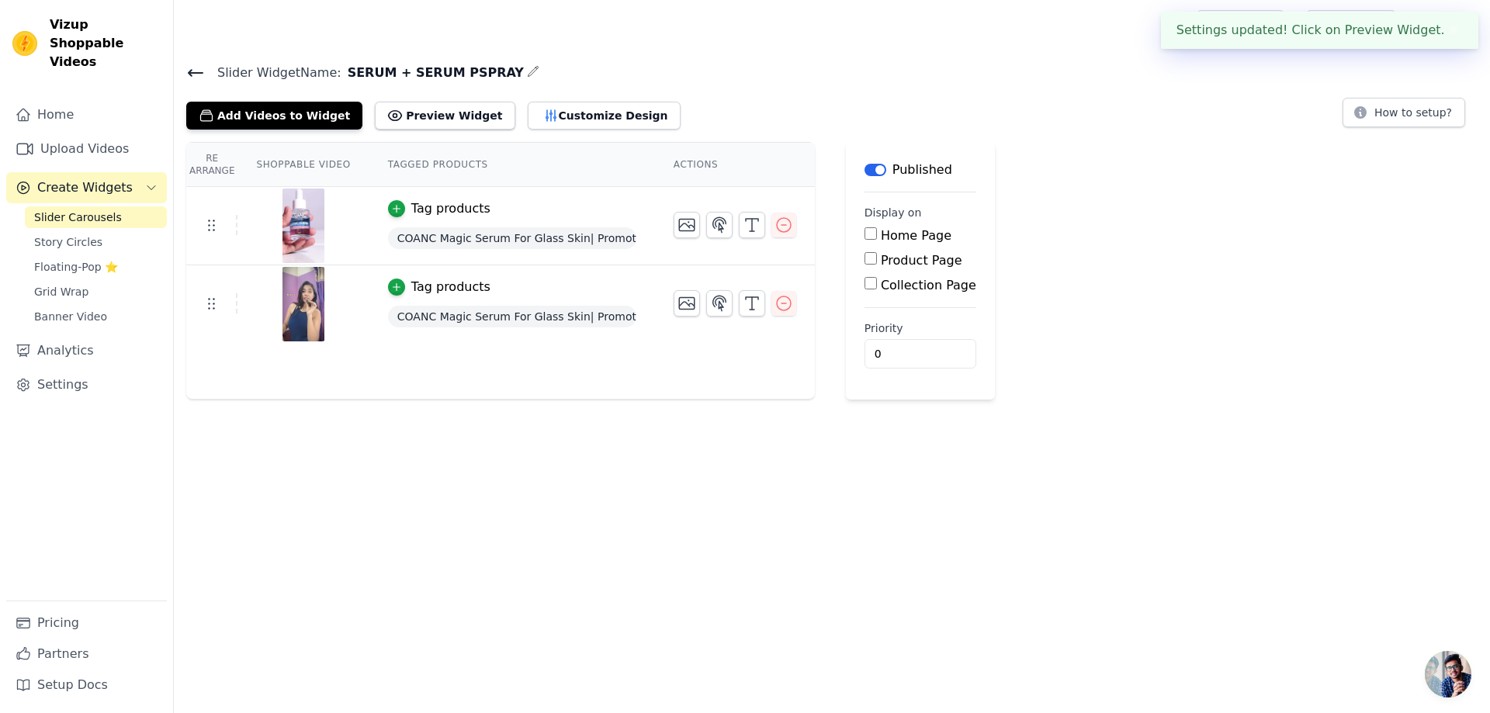
click at [864, 255] on input "Product Page" at bounding box center [870, 258] width 12 height 12
checkbox input "true"
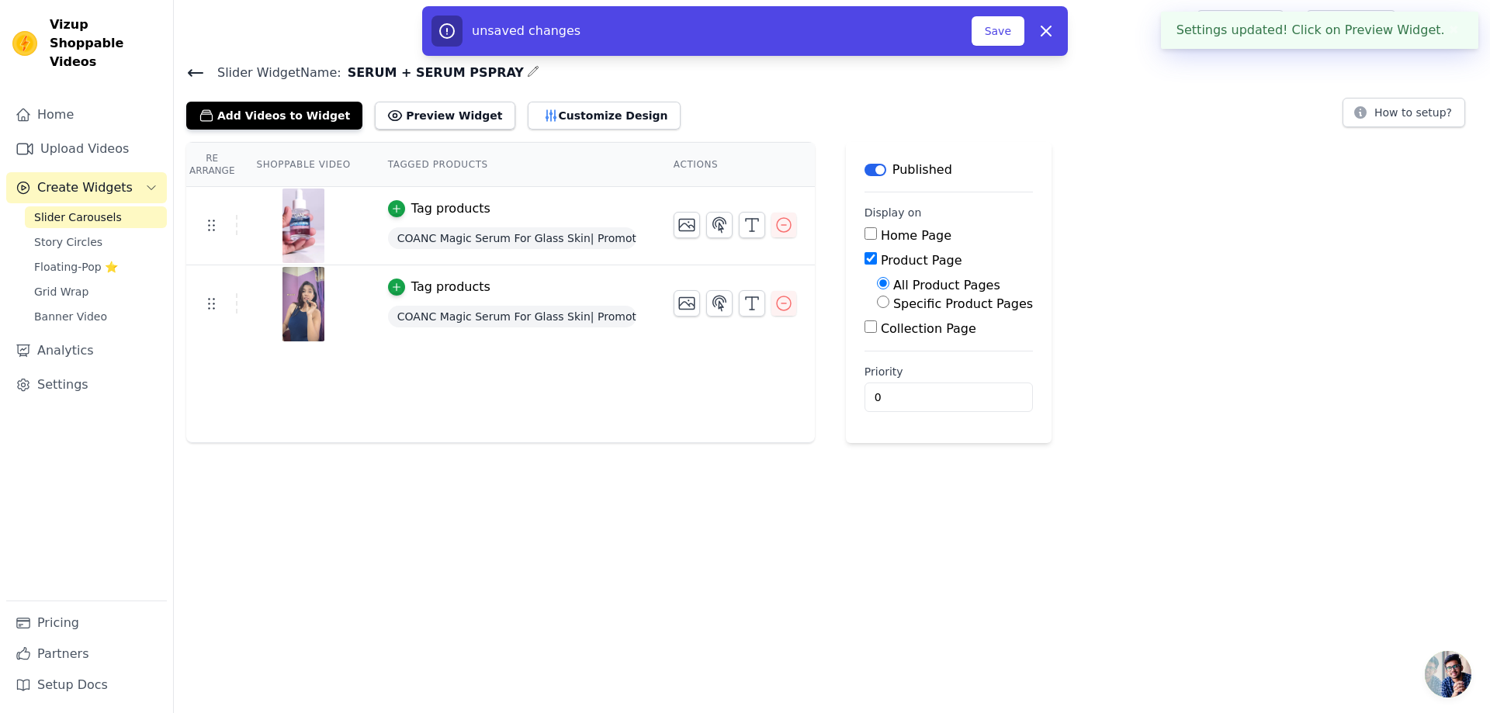
click at [877, 297] on input "Specific Product Pages" at bounding box center [883, 302] width 12 height 12
radio input "true"
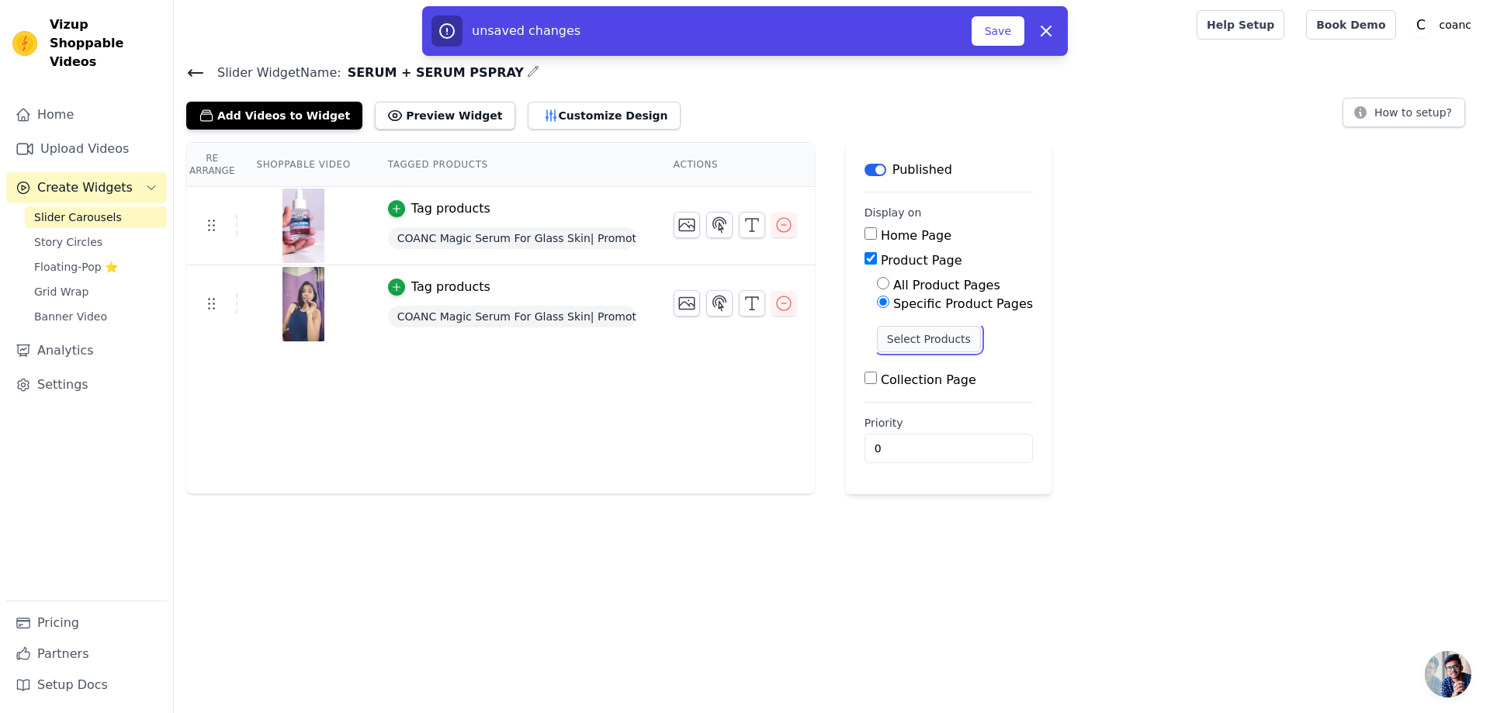
click at [888, 338] on button "Select Products" at bounding box center [929, 339] width 104 height 26
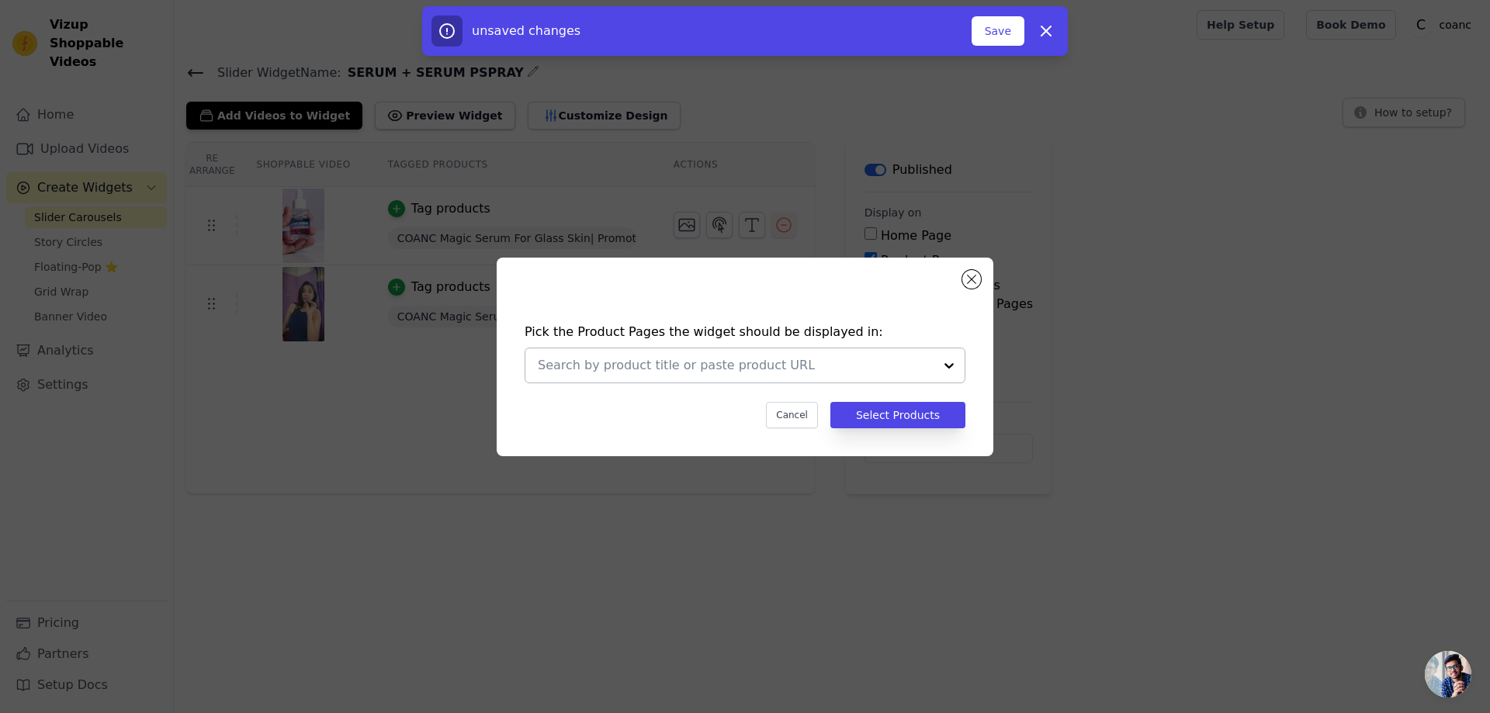
click at [900, 362] on input "text" at bounding box center [736, 365] width 396 height 19
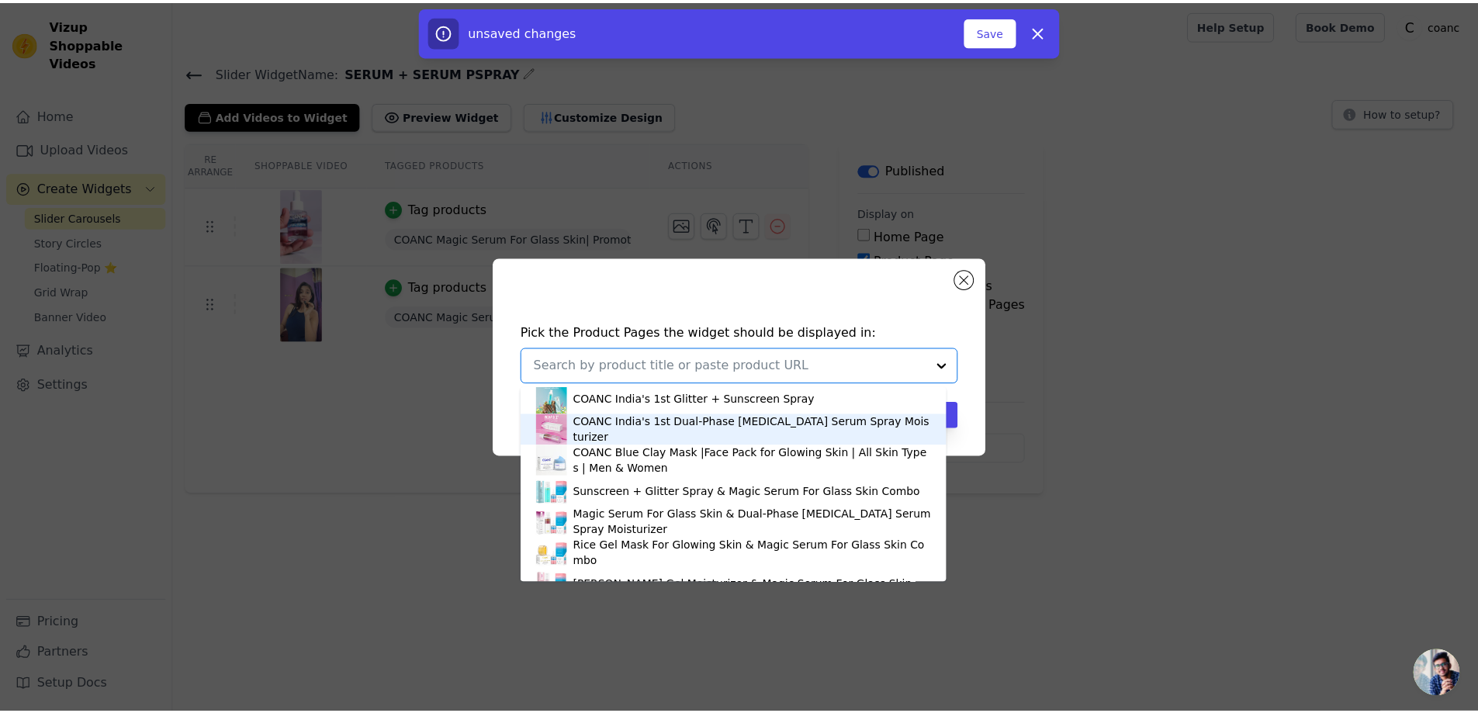
scroll to position [155, 0]
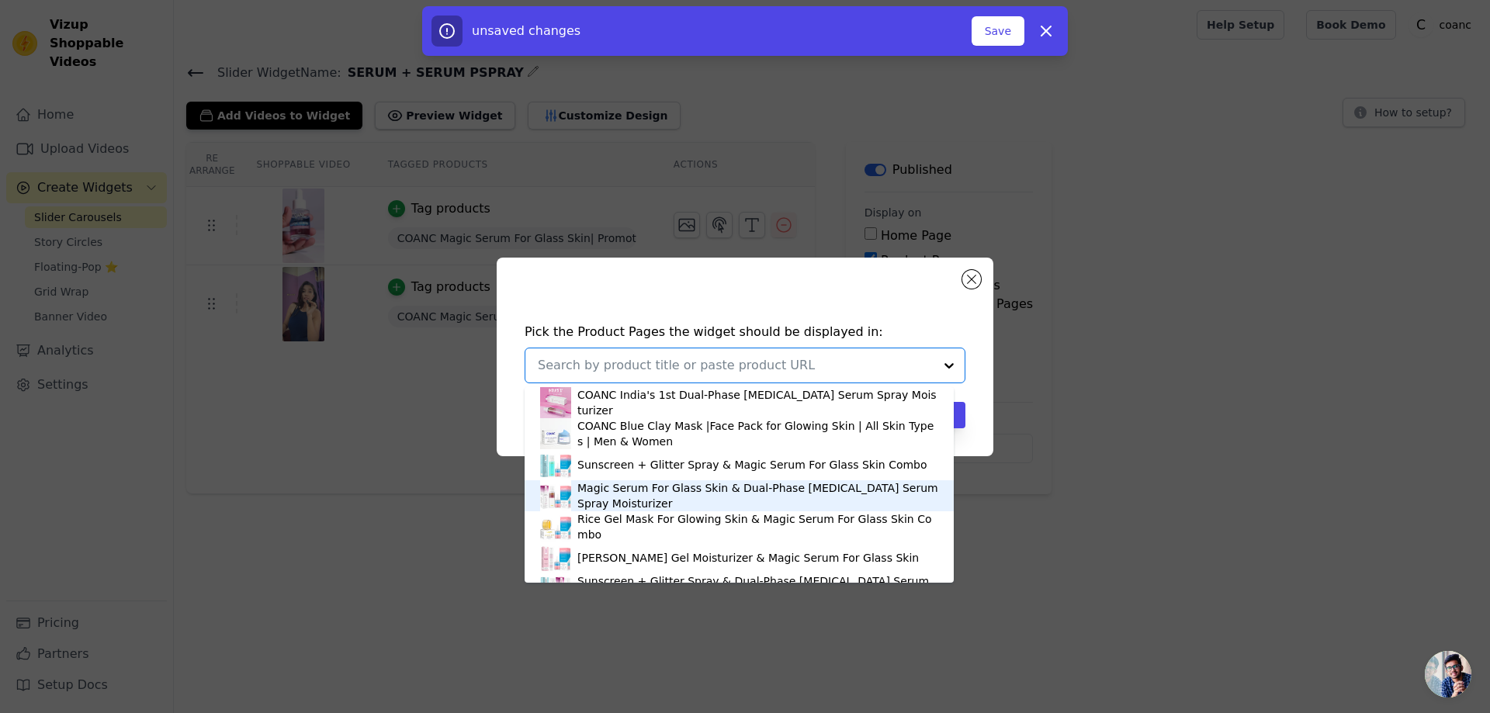
click at [649, 502] on div "Magic Serum For Glass Skin & Dual-Phase [MEDICAL_DATA] Serum Spray Moisturizer" at bounding box center [757, 495] width 361 height 31
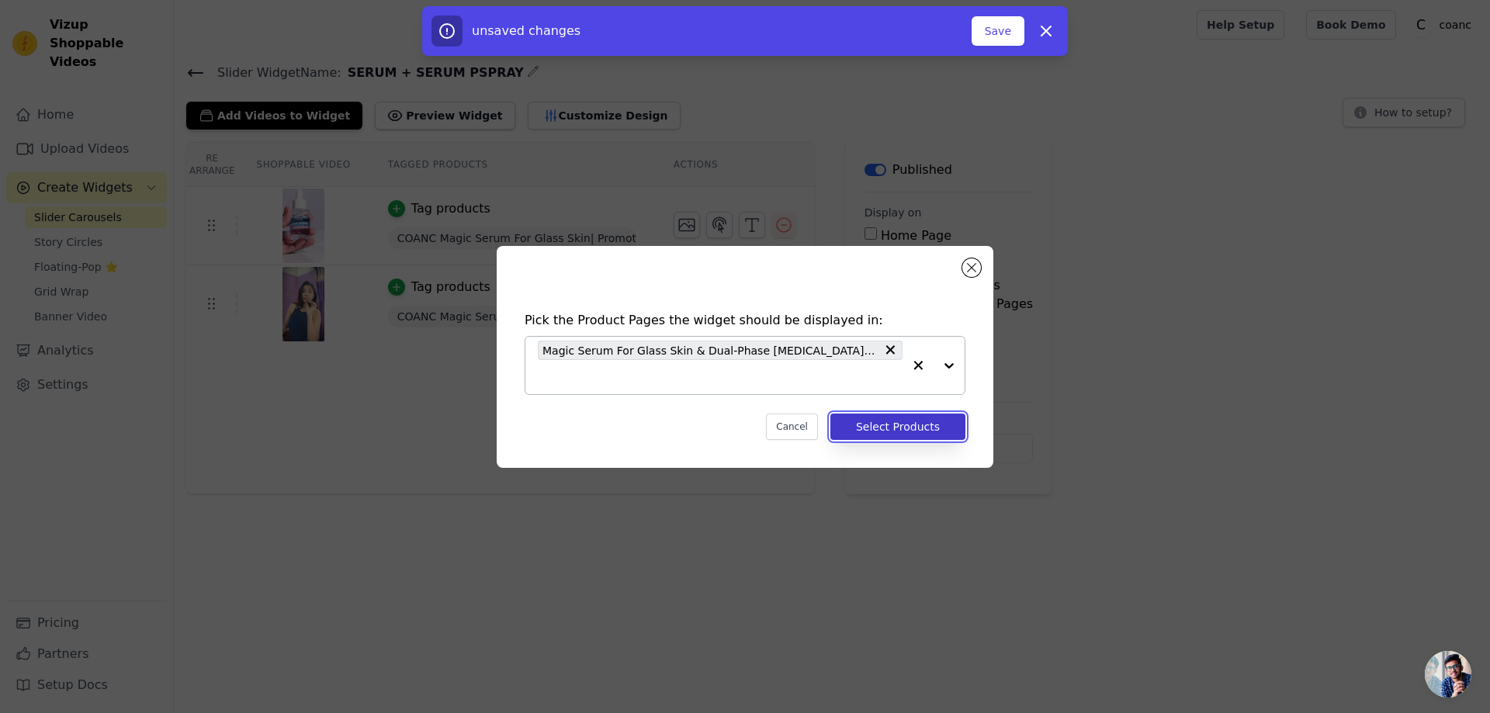
click at [886, 427] on button "Select Products" at bounding box center [897, 427] width 135 height 26
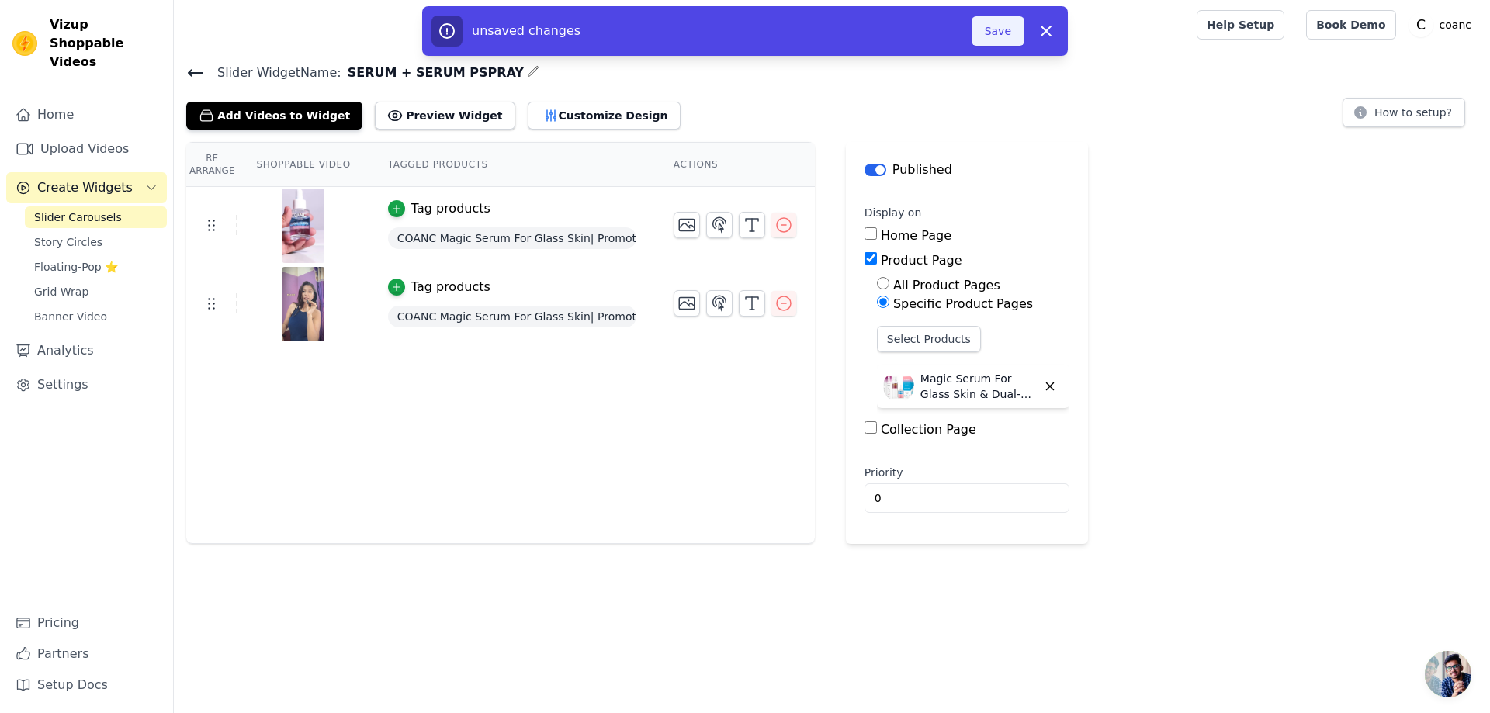
click at [984, 34] on button "Save" at bounding box center [997, 30] width 53 height 29
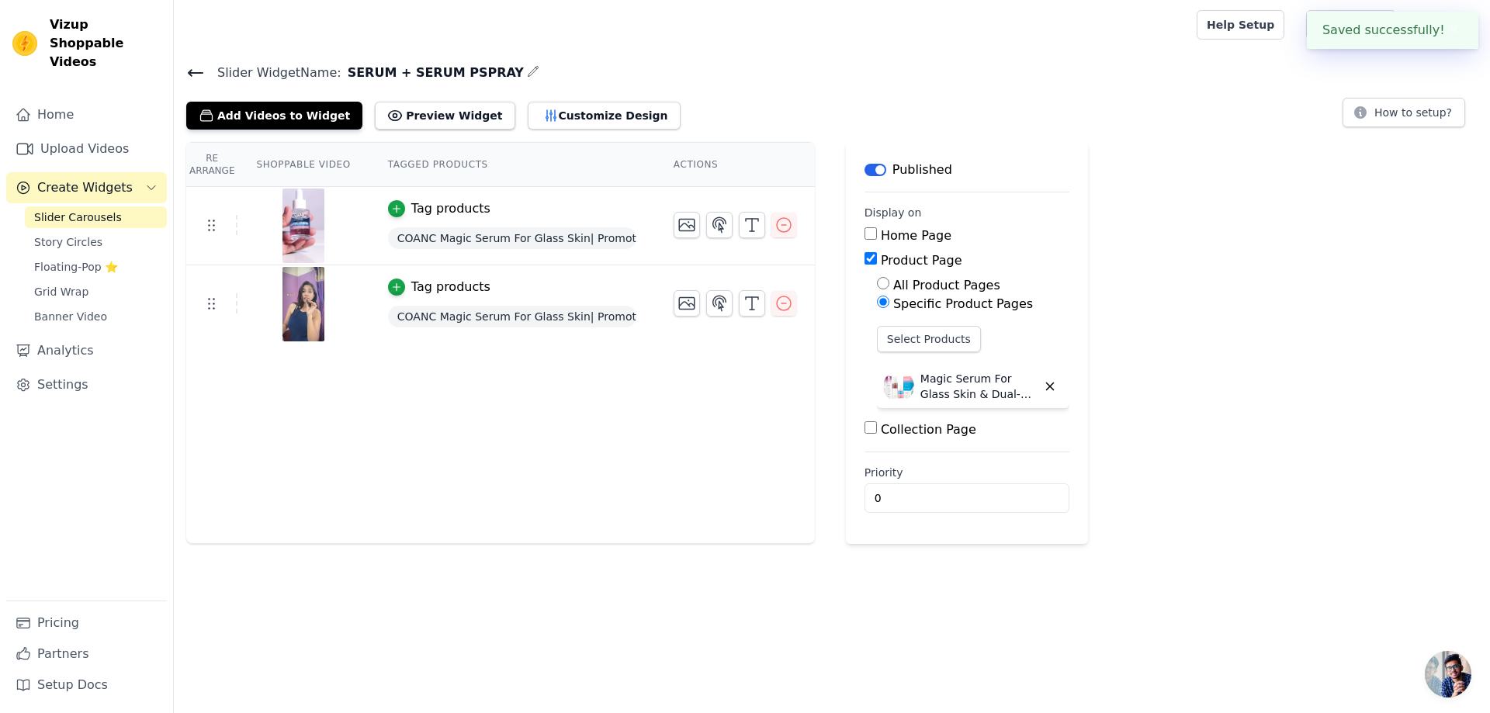
click at [187, 69] on icon at bounding box center [195, 73] width 19 height 19
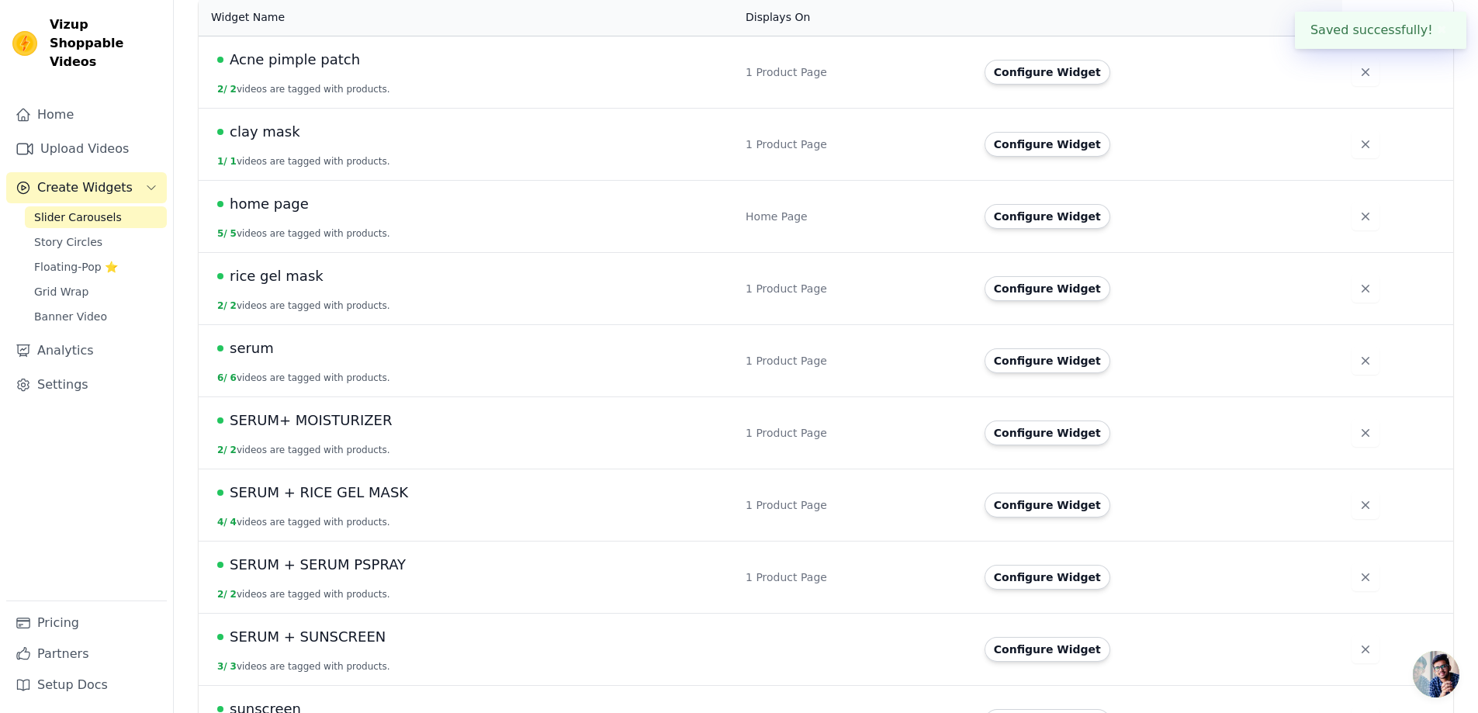
scroll to position [206, 0]
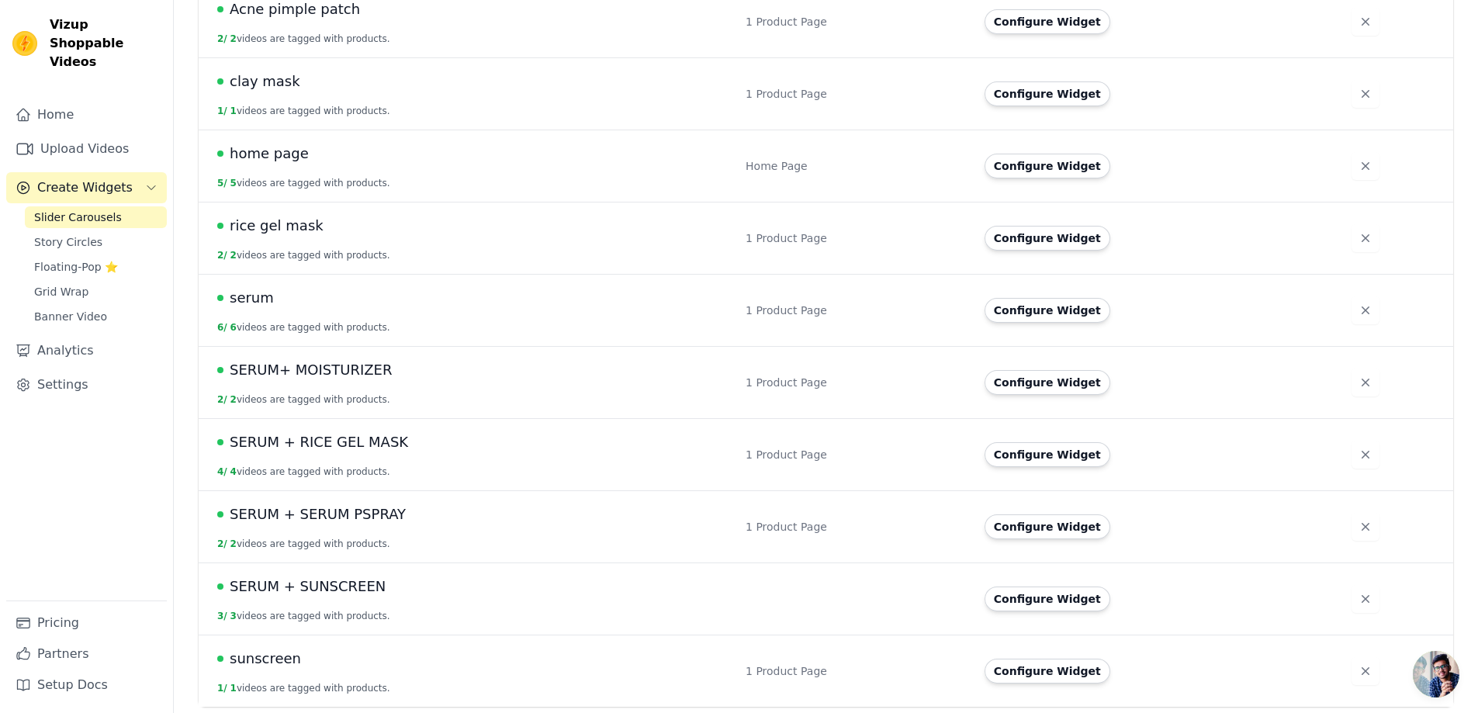
click at [351, 587] on span "SERUM + SUNSCREEN" at bounding box center [308, 587] width 156 height 22
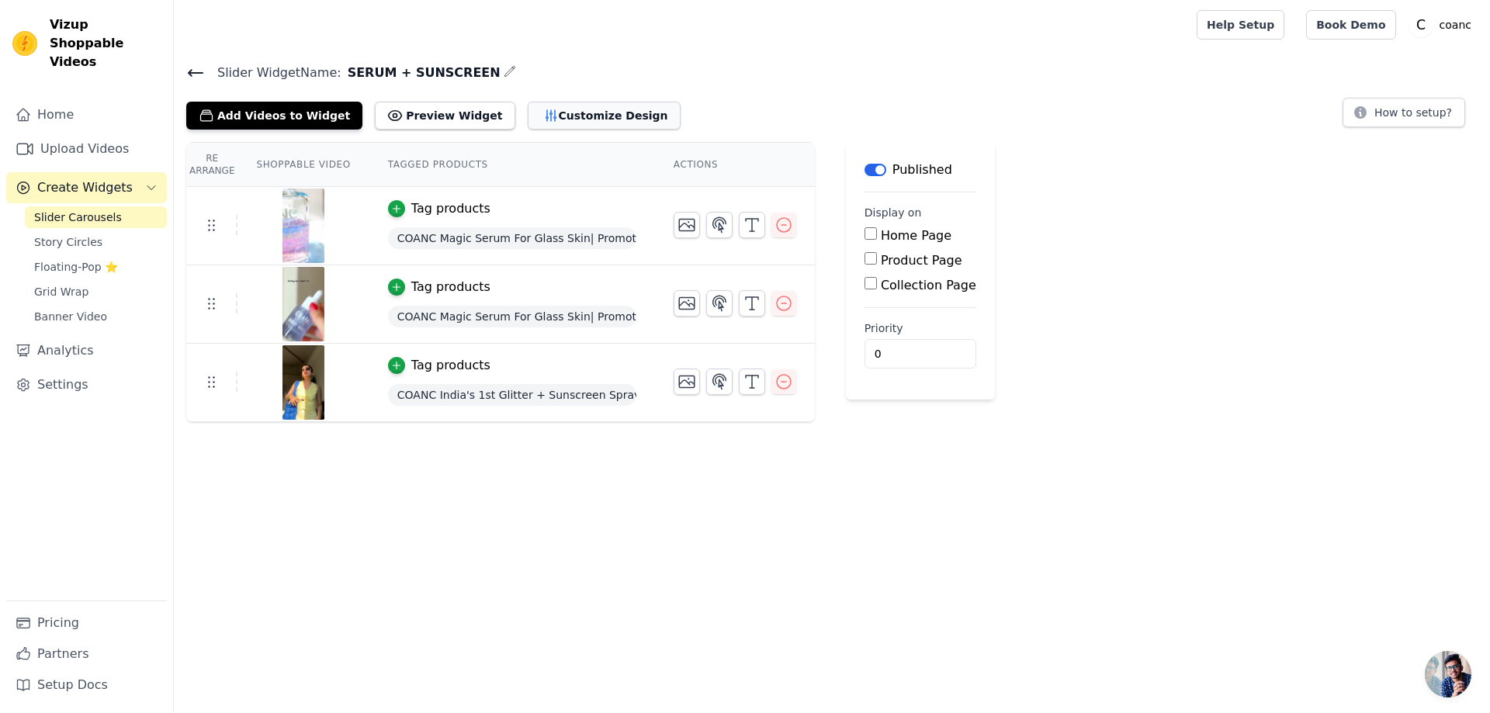
click at [568, 115] on button "Customize Design" at bounding box center [604, 116] width 153 height 28
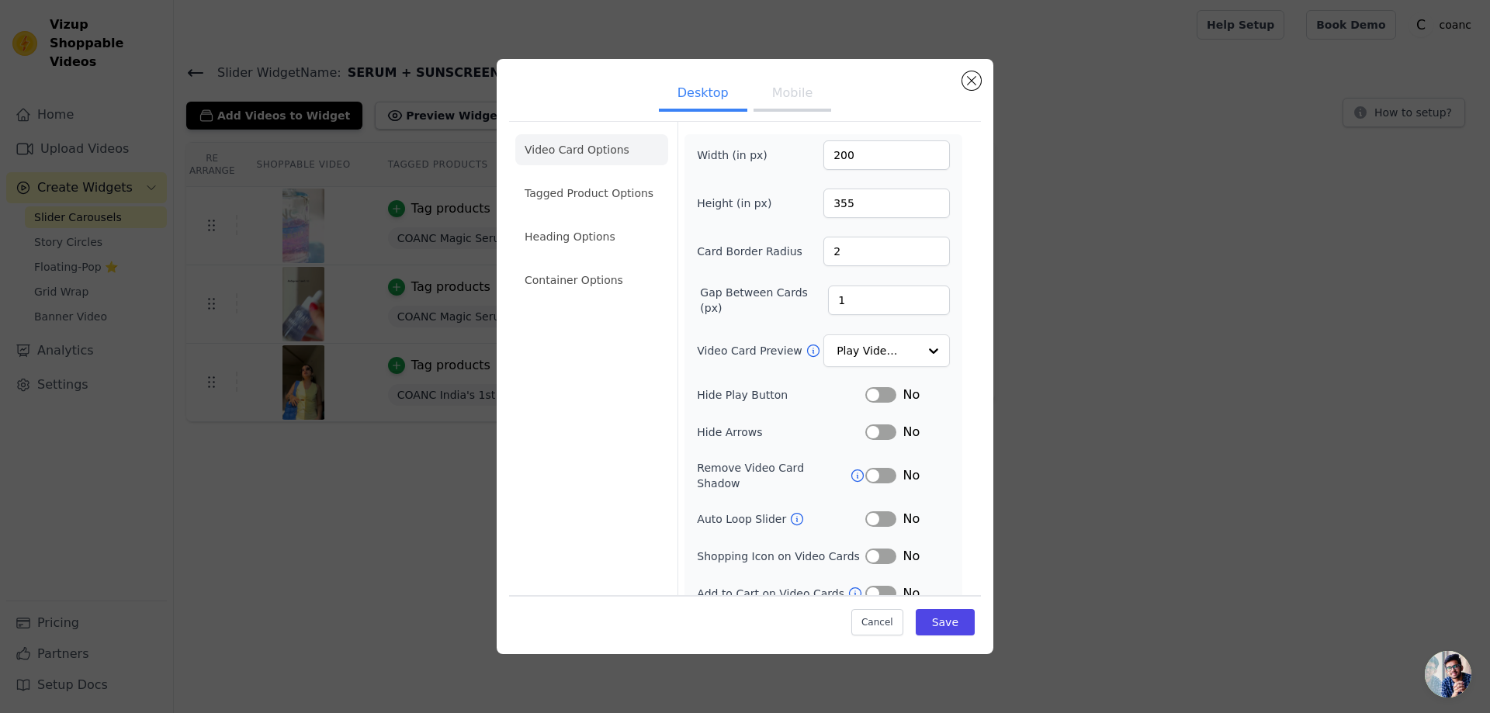
click at [874, 397] on button "Label" at bounding box center [880, 395] width 31 height 16
click at [865, 424] on button "Label" at bounding box center [880, 432] width 31 height 16
click at [951, 620] on button "Save" at bounding box center [945, 622] width 59 height 26
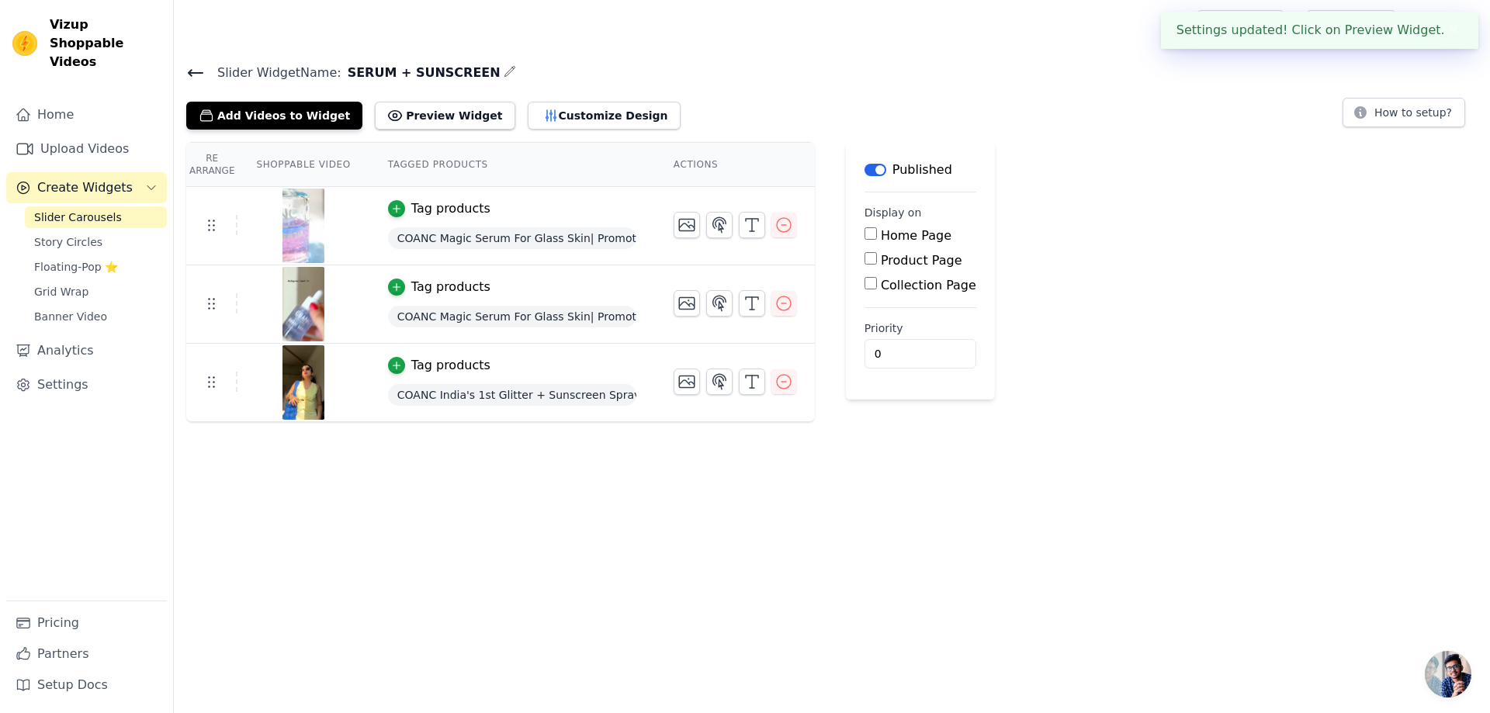
click at [869, 264] on div "Product Page" at bounding box center [920, 260] width 112 height 19
click at [864, 261] on input "Product Page" at bounding box center [870, 258] width 12 height 12
checkbox input "true"
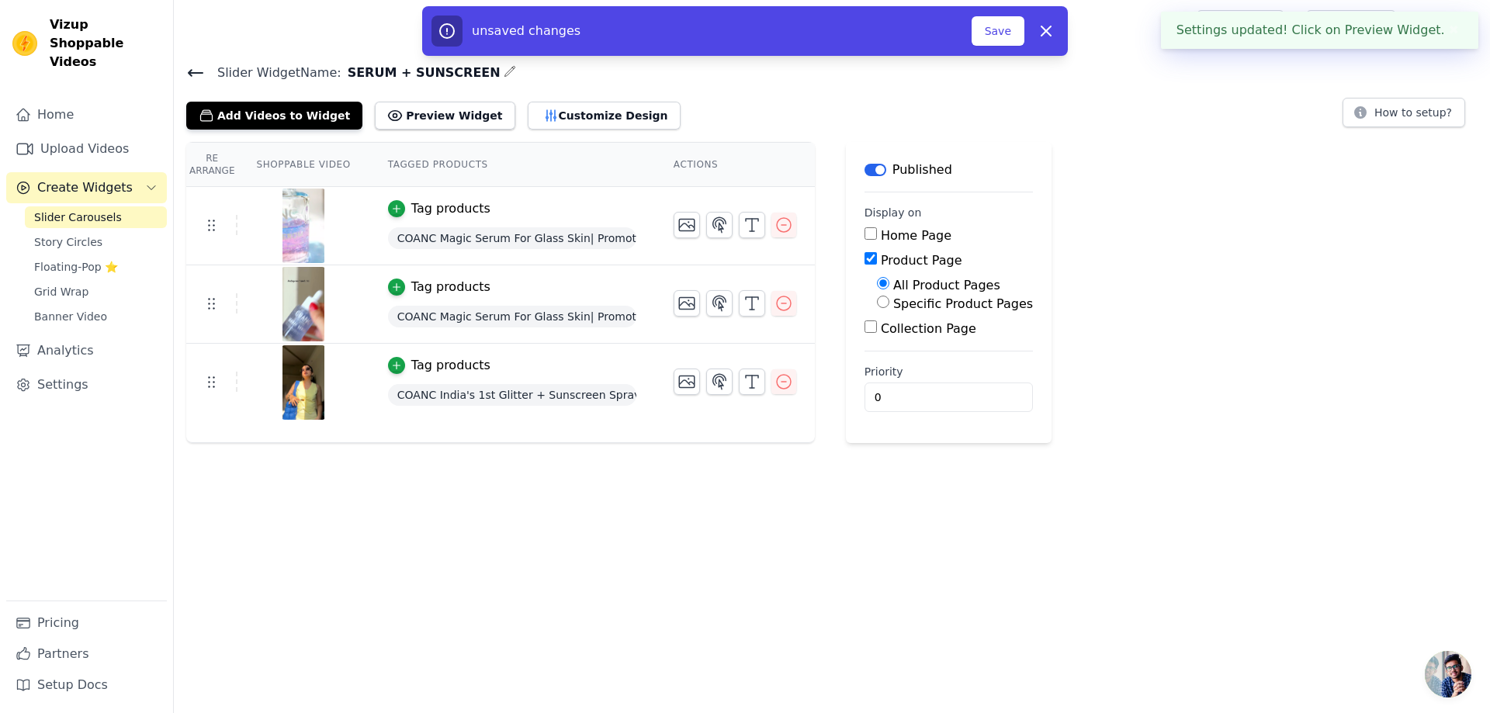
click at [877, 302] on input "Specific Product Pages" at bounding box center [883, 302] width 12 height 12
radio input "true"
click at [886, 334] on button "Select Products" at bounding box center [929, 339] width 104 height 26
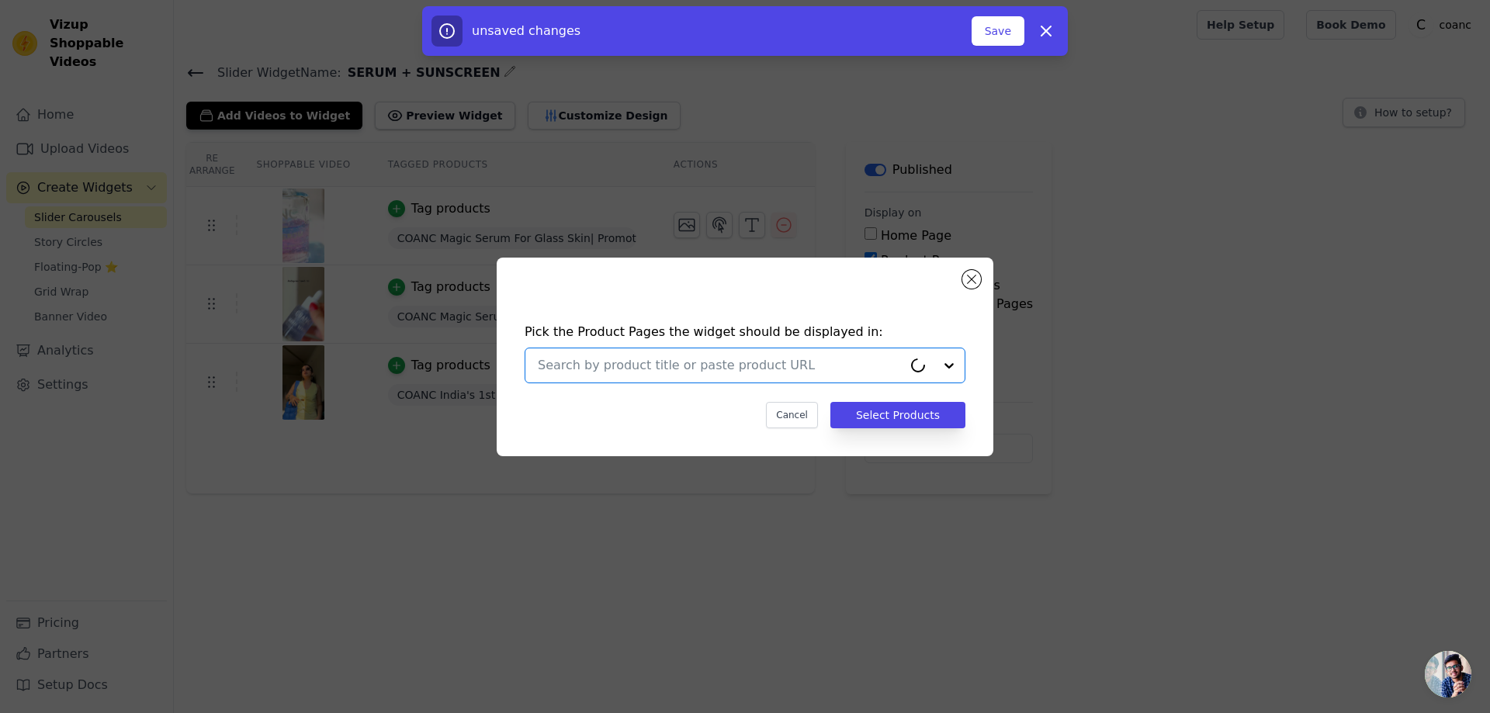
click at [822, 372] on input "text" at bounding box center [720, 365] width 365 height 19
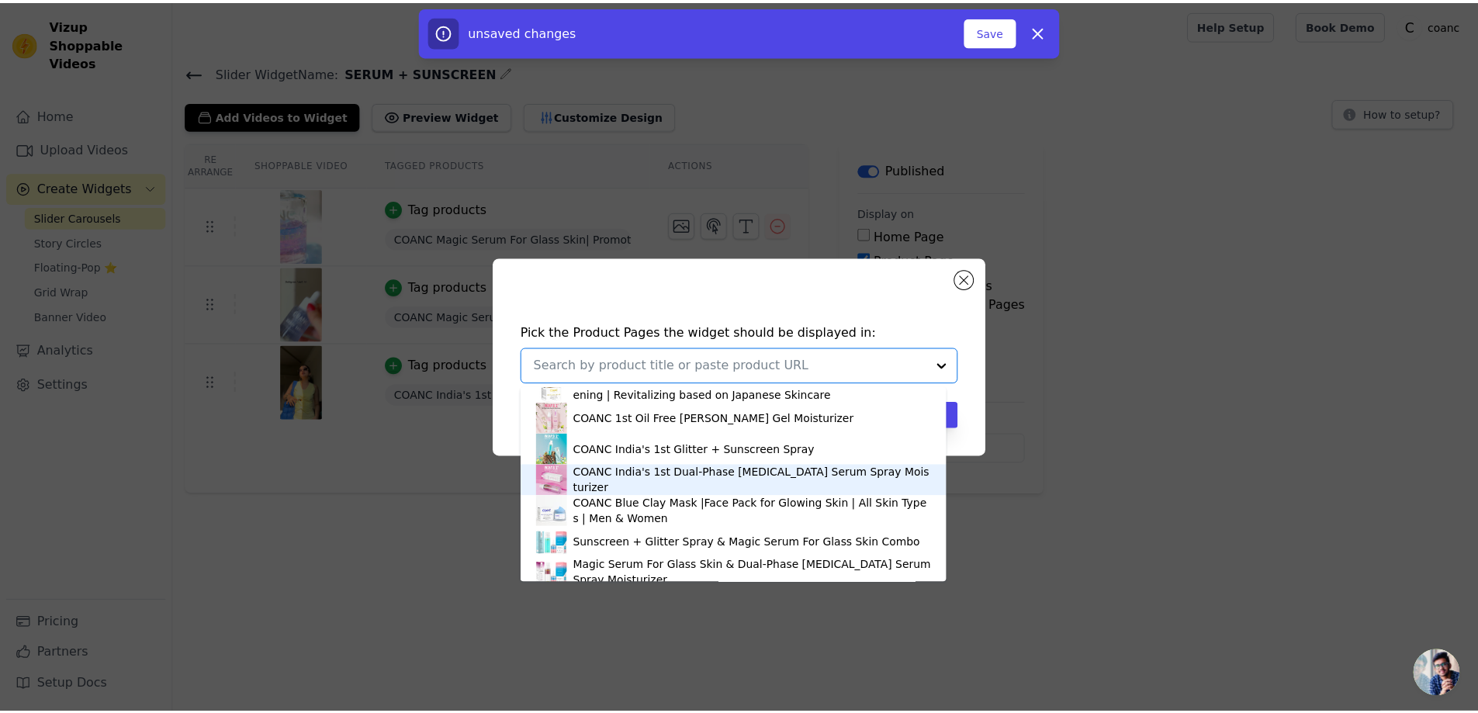
scroll to position [155, 0]
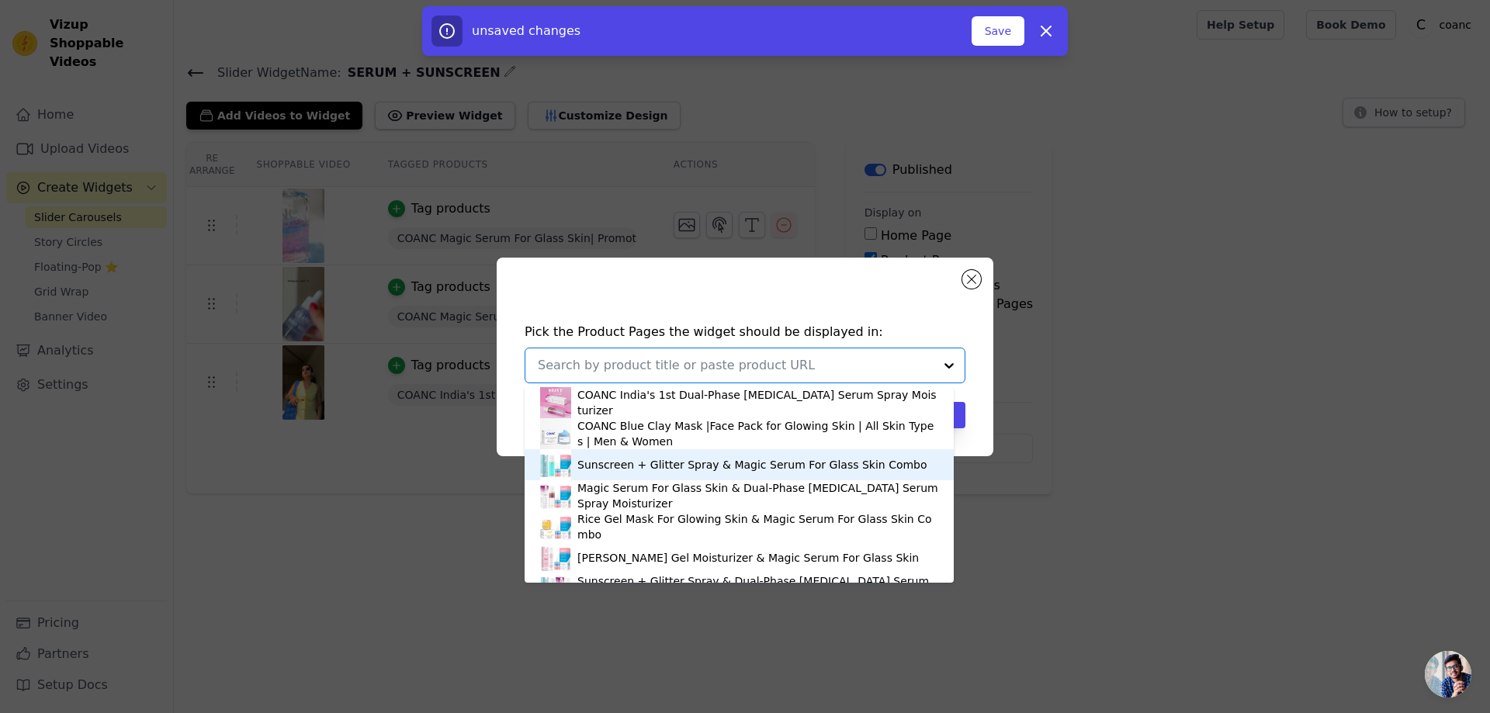
click at [662, 468] on div "Sunscreen + Glitter Spray & Magic Serum For Glass Skin Combo" at bounding box center [752, 465] width 350 height 16
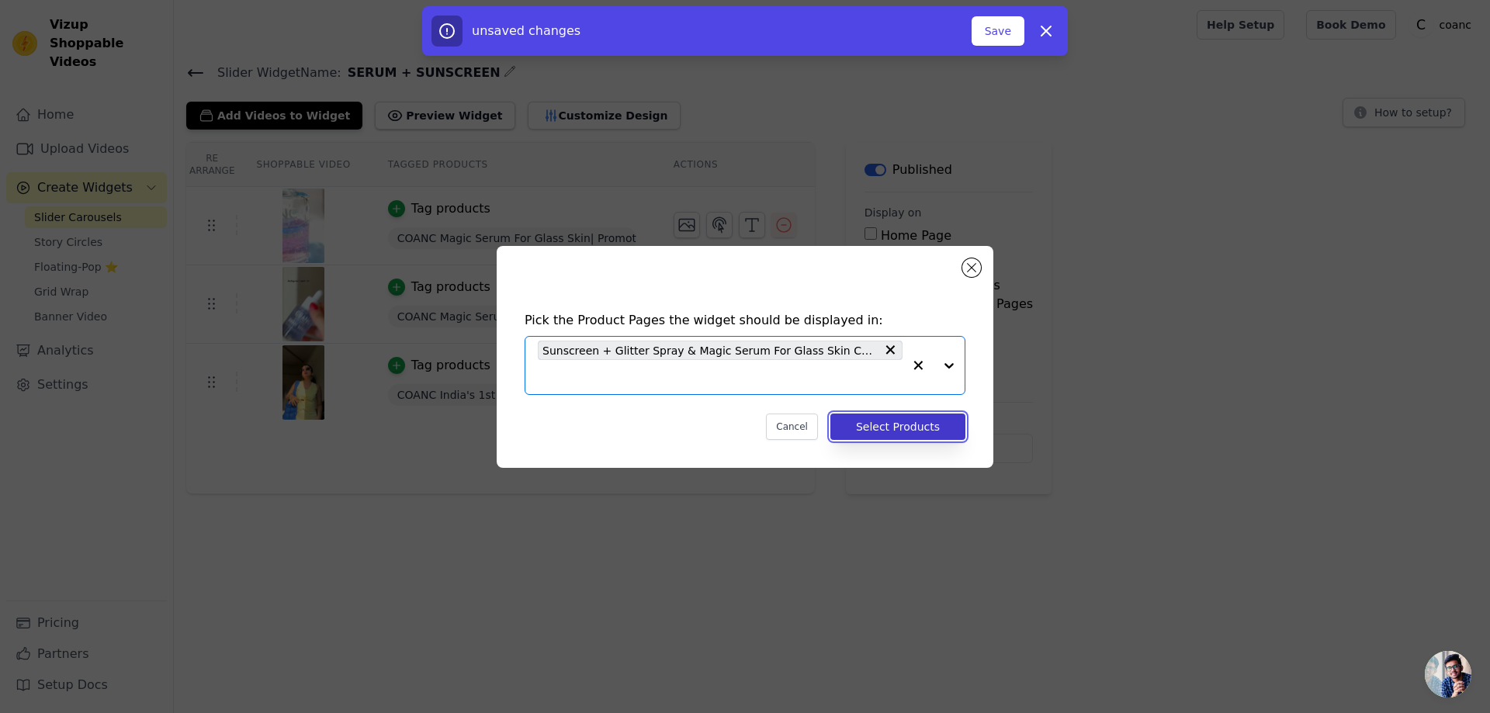
click at [915, 419] on button "Select Products" at bounding box center [897, 427] width 135 height 26
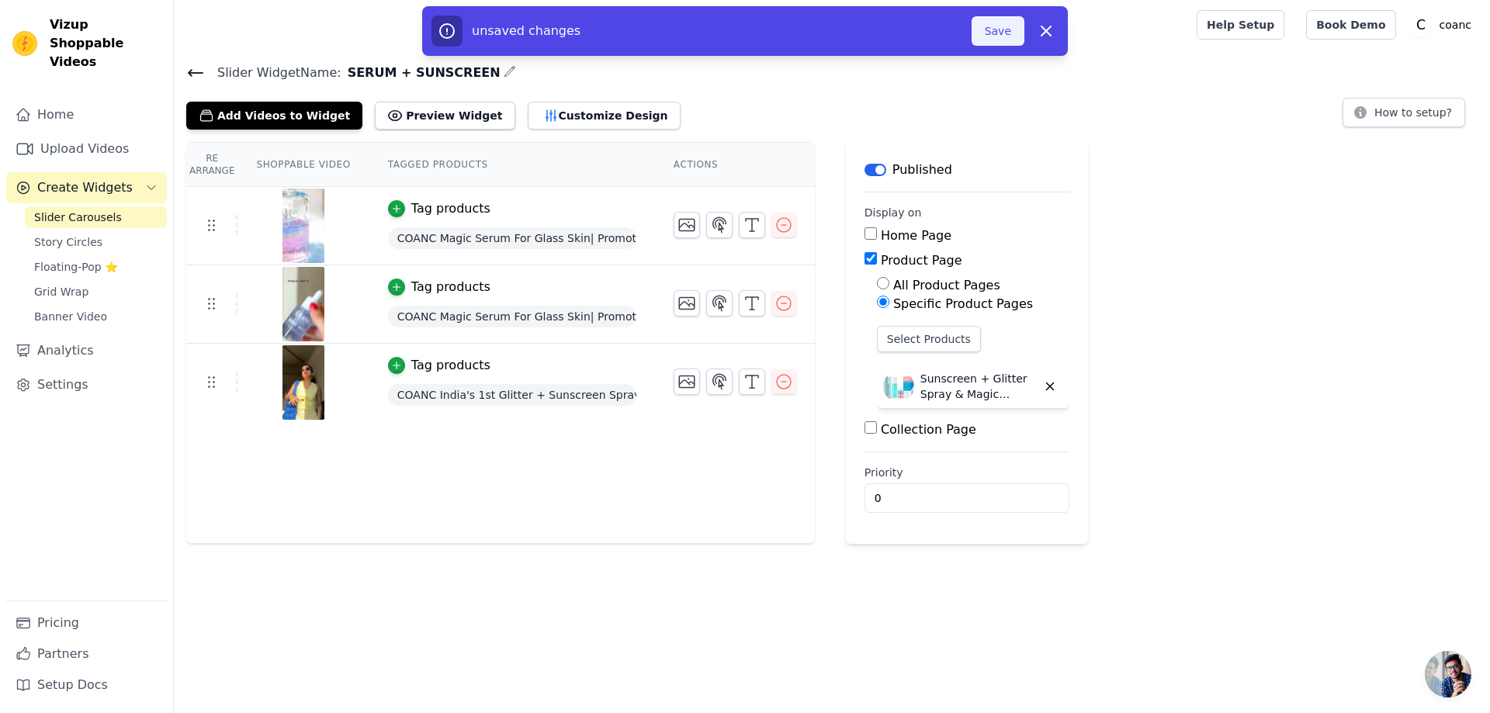
click at [1000, 36] on button "Save" at bounding box center [997, 30] width 53 height 29
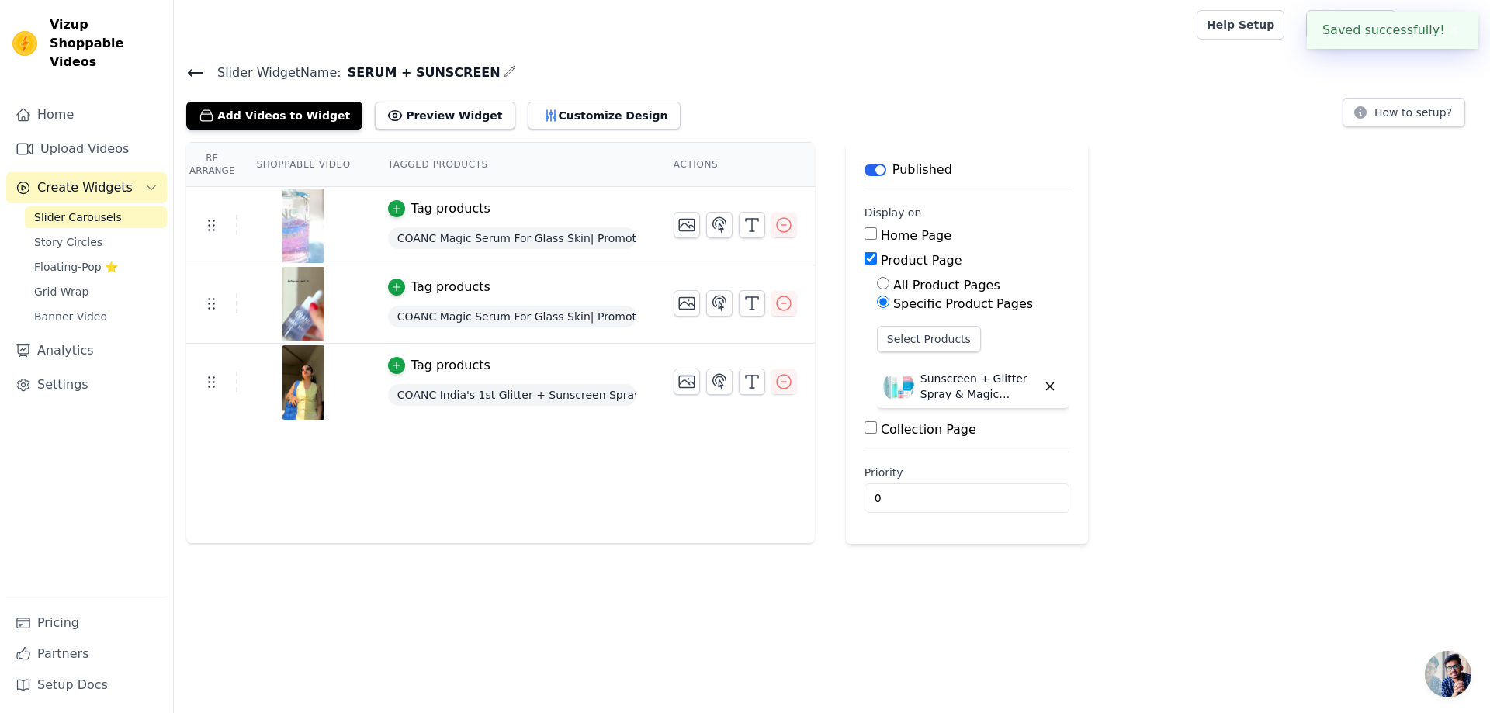
click at [197, 74] on icon at bounding box center [195, 73] width 19 height 19
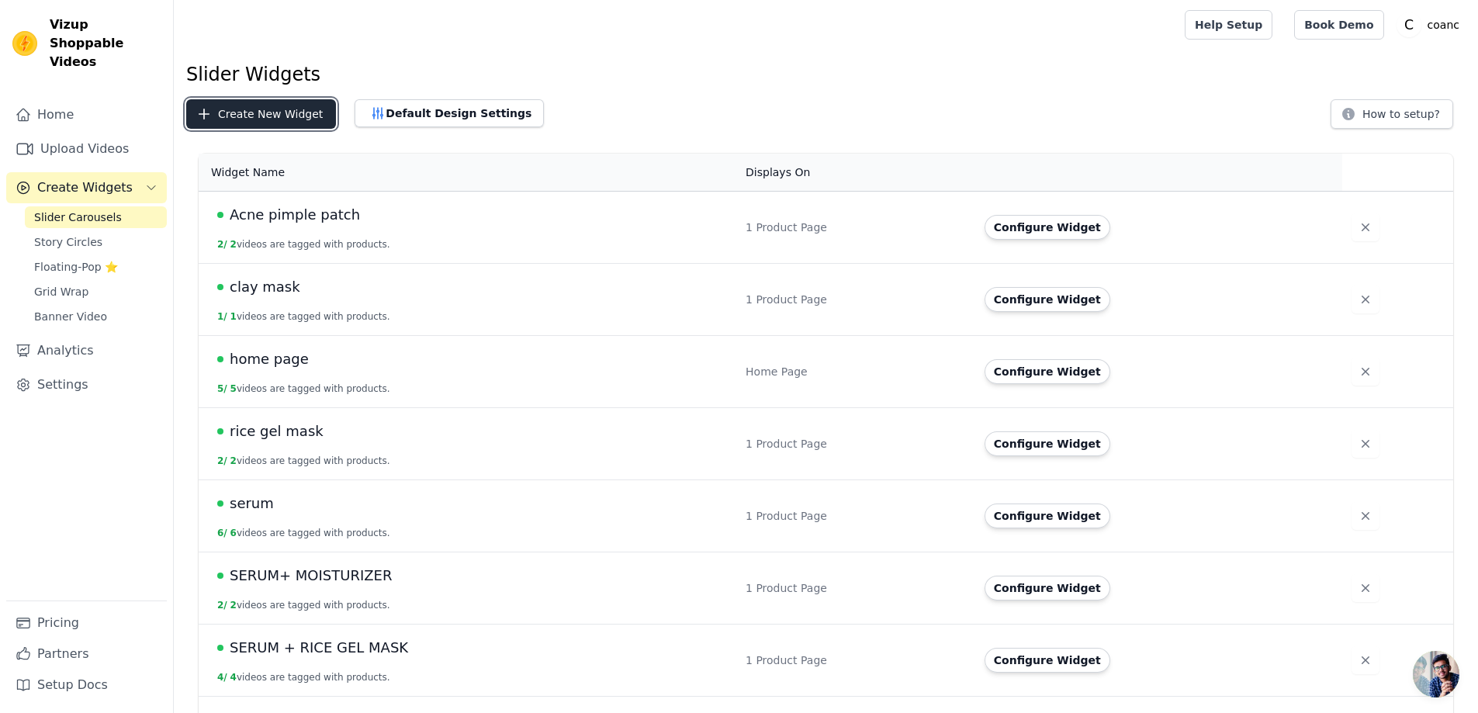
click at [283, 122] on button "Create New Widget" at bounding box center [261, 113] width 150 height 29
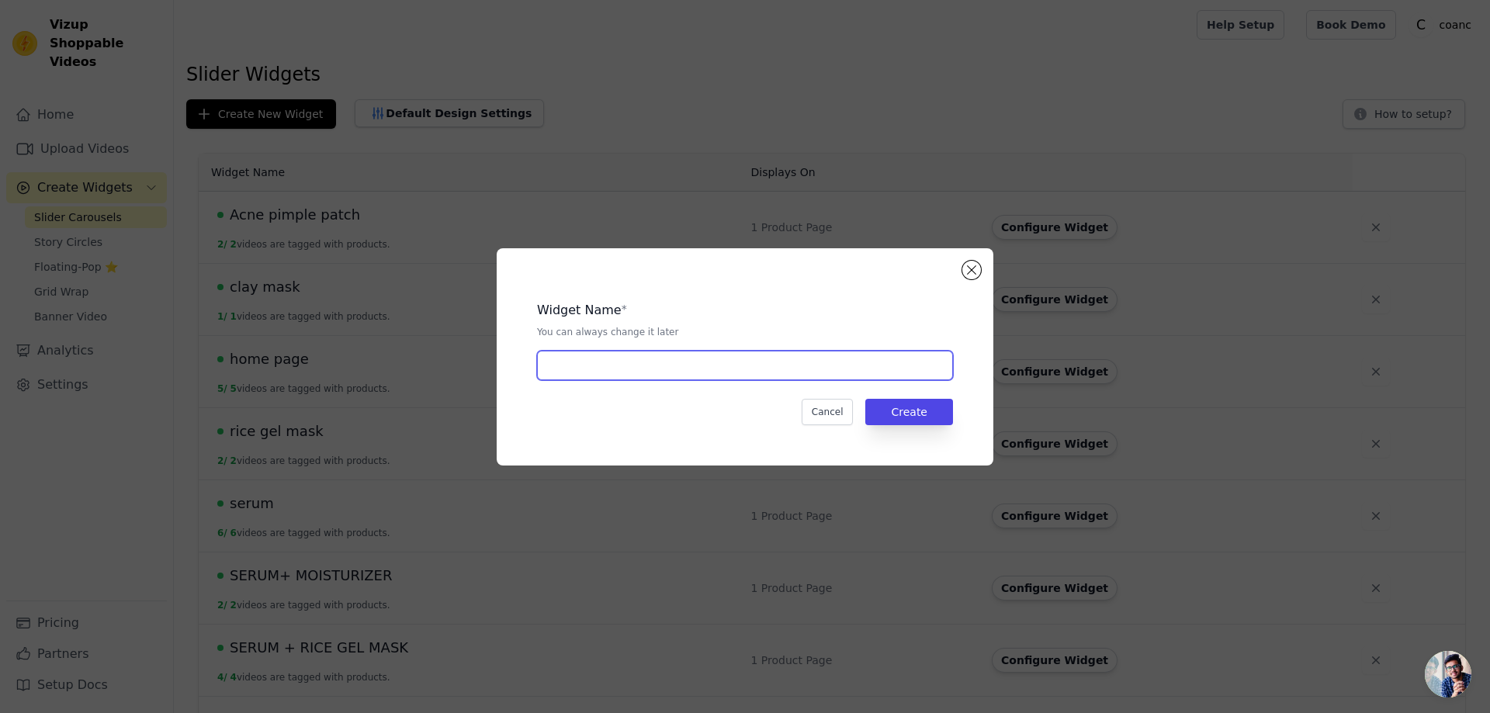
click at [615, 369] on input "text" at bounding box center [745, 365] width 416 height 29
type input "SUNSCREEN + SERUM SPRAY"
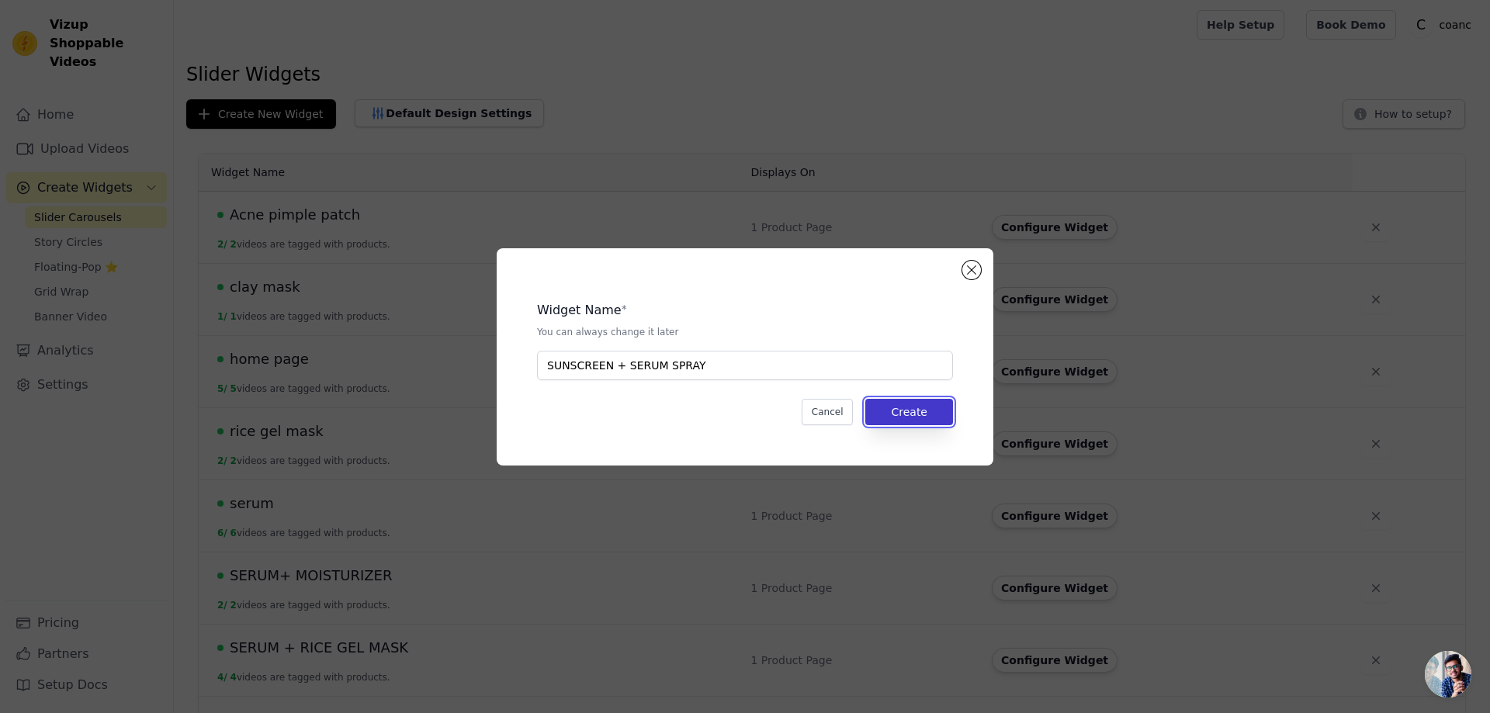
click at [898, 406] on button "Create" at bounding box center [909, 412] width 88 height 26
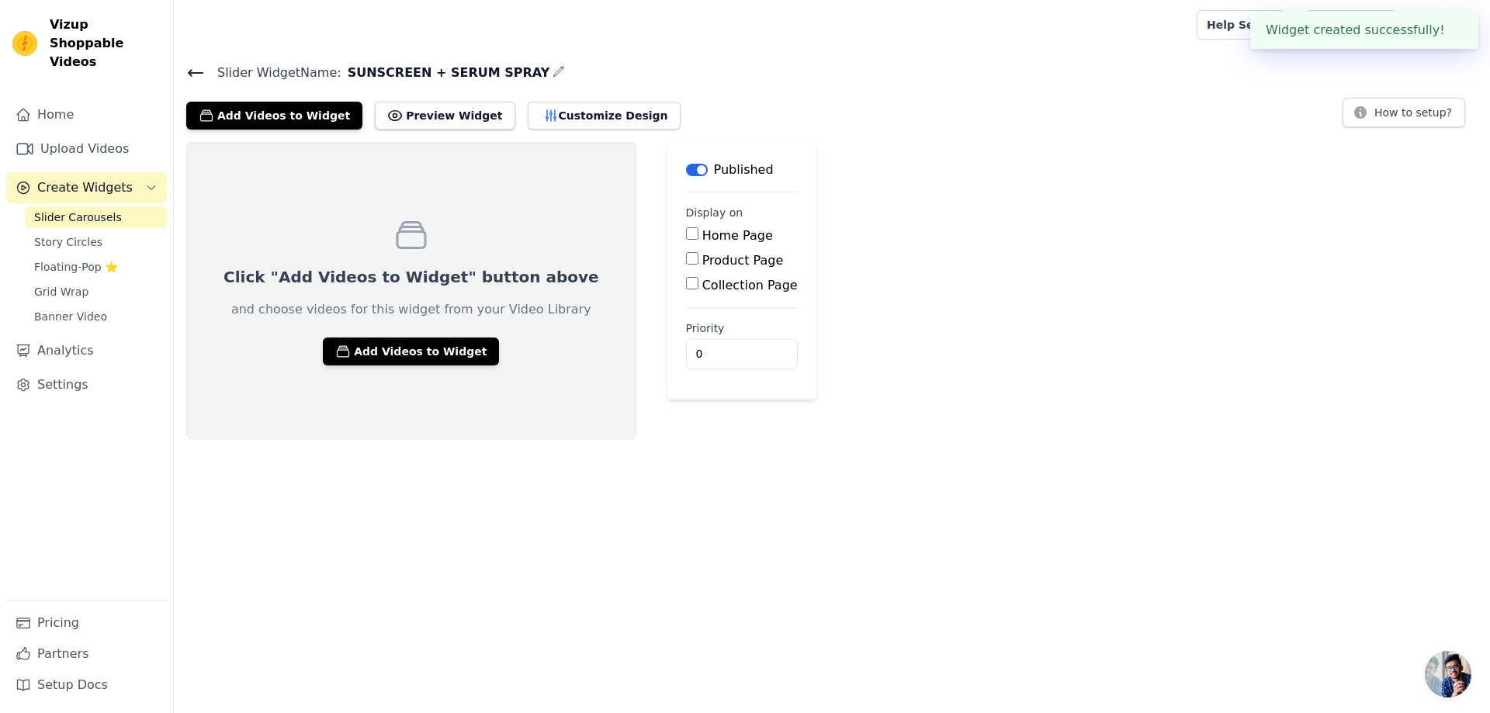
click at [196, 74] on icon at bounding box center [195, 73] width 19 height 19
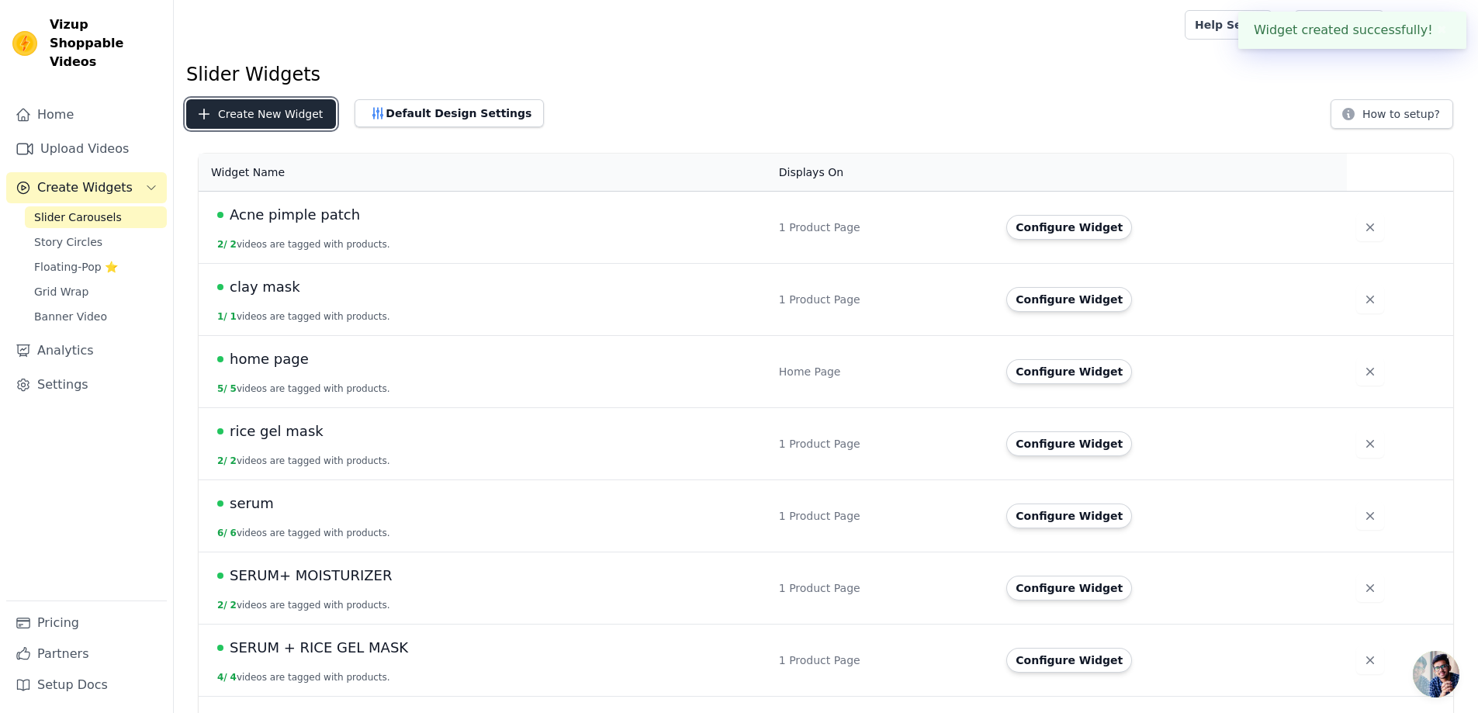
click at [261, 110] on button "Create New Widget" at bounding box center [261, 113] width 150 height 29
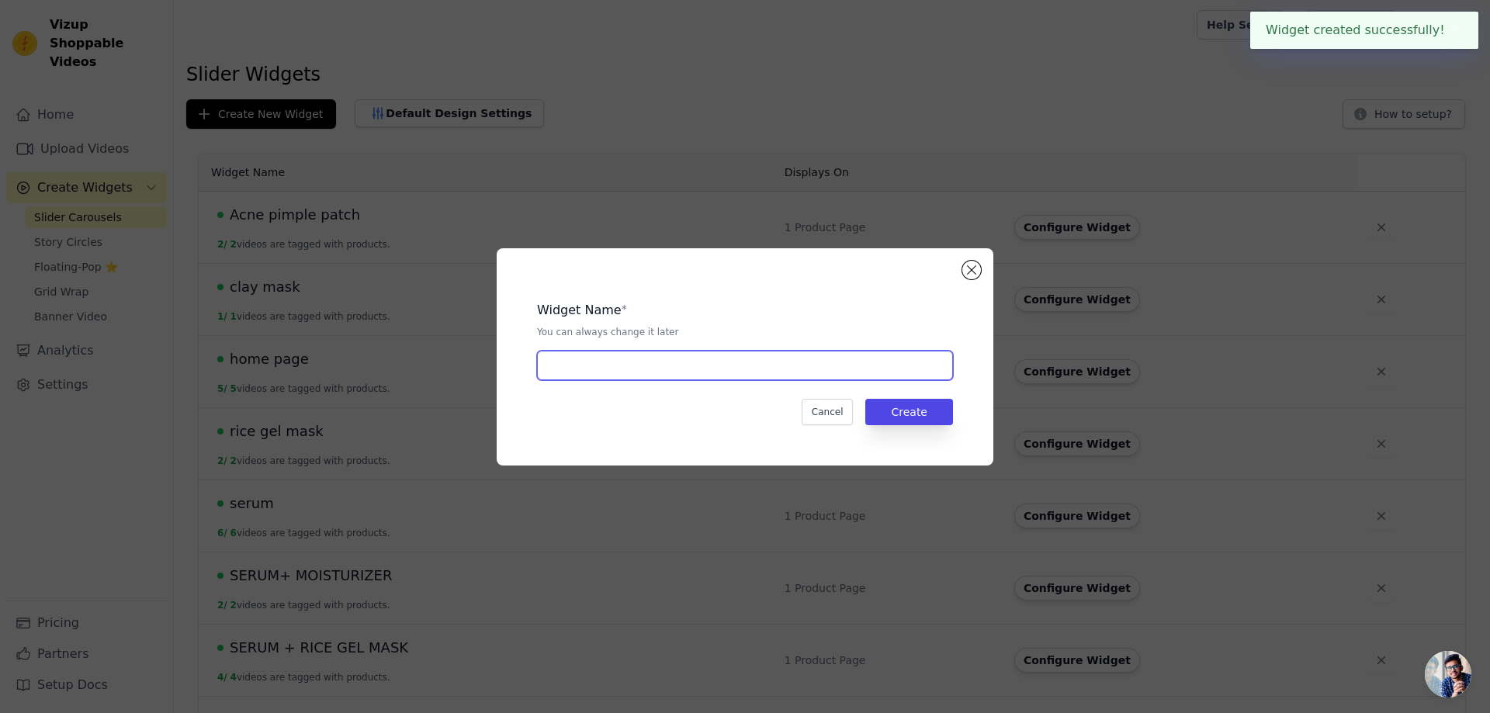
click at [680, 372] on input "text" at bounding box center [745, 365] width 416 height 29
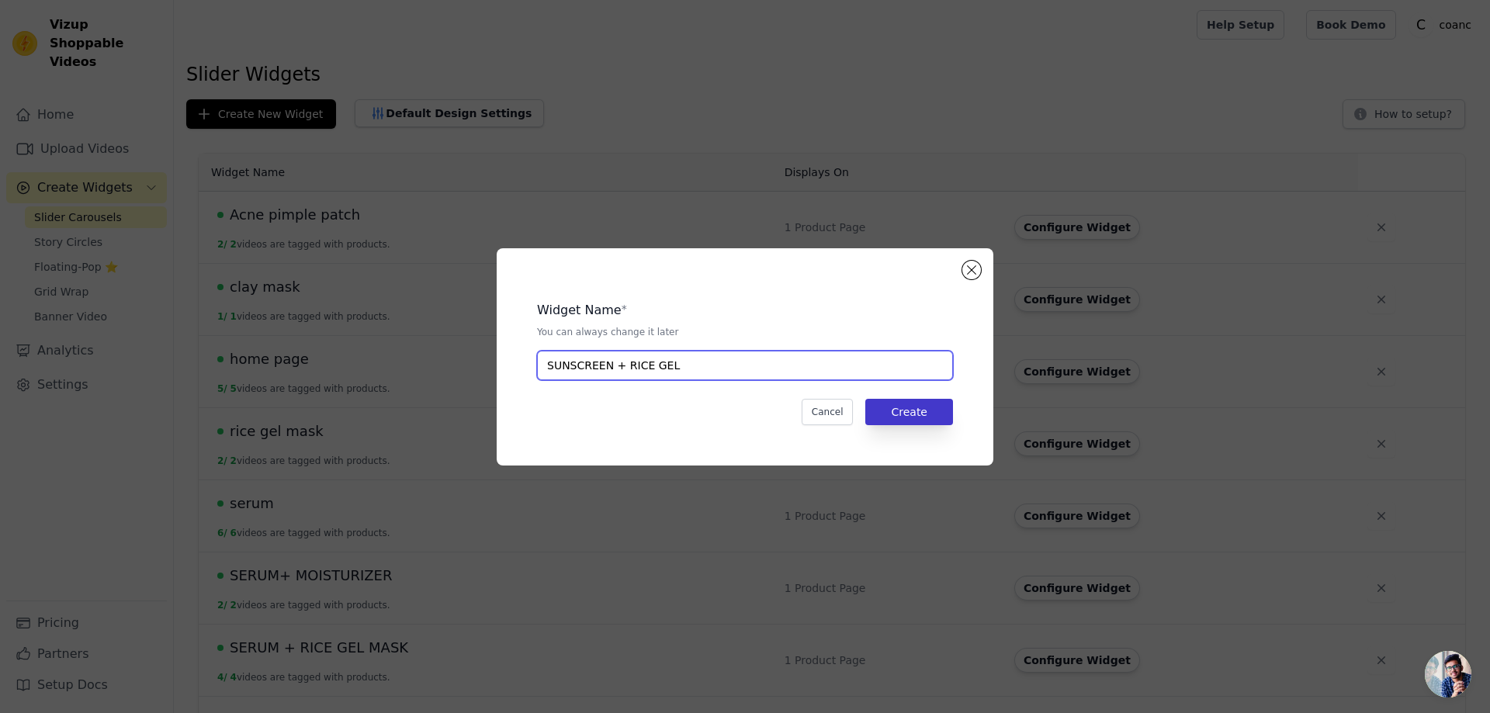
type input "SUNSCREEN + RICE GEL"
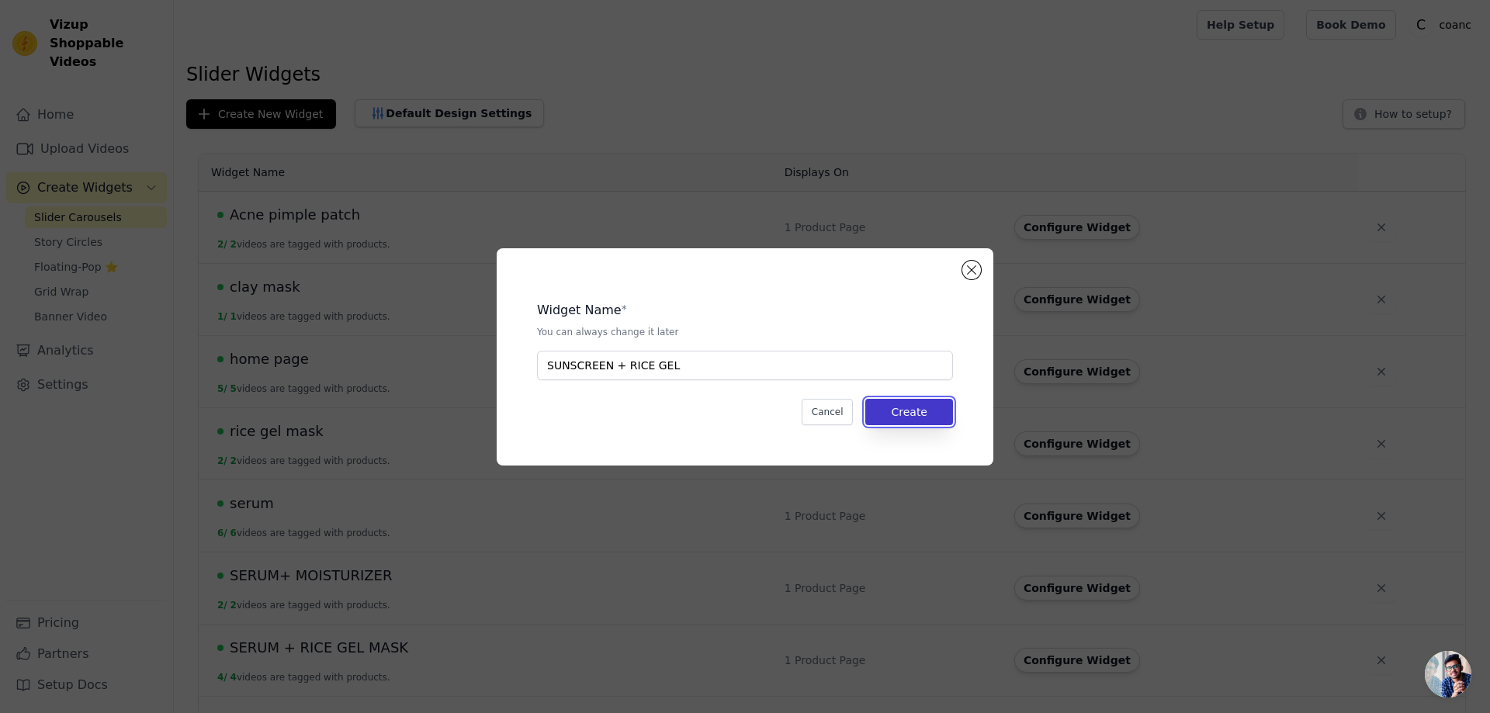
click at [898, 414] on button "Create" at bounding box center [909, 412] width 88 height 26
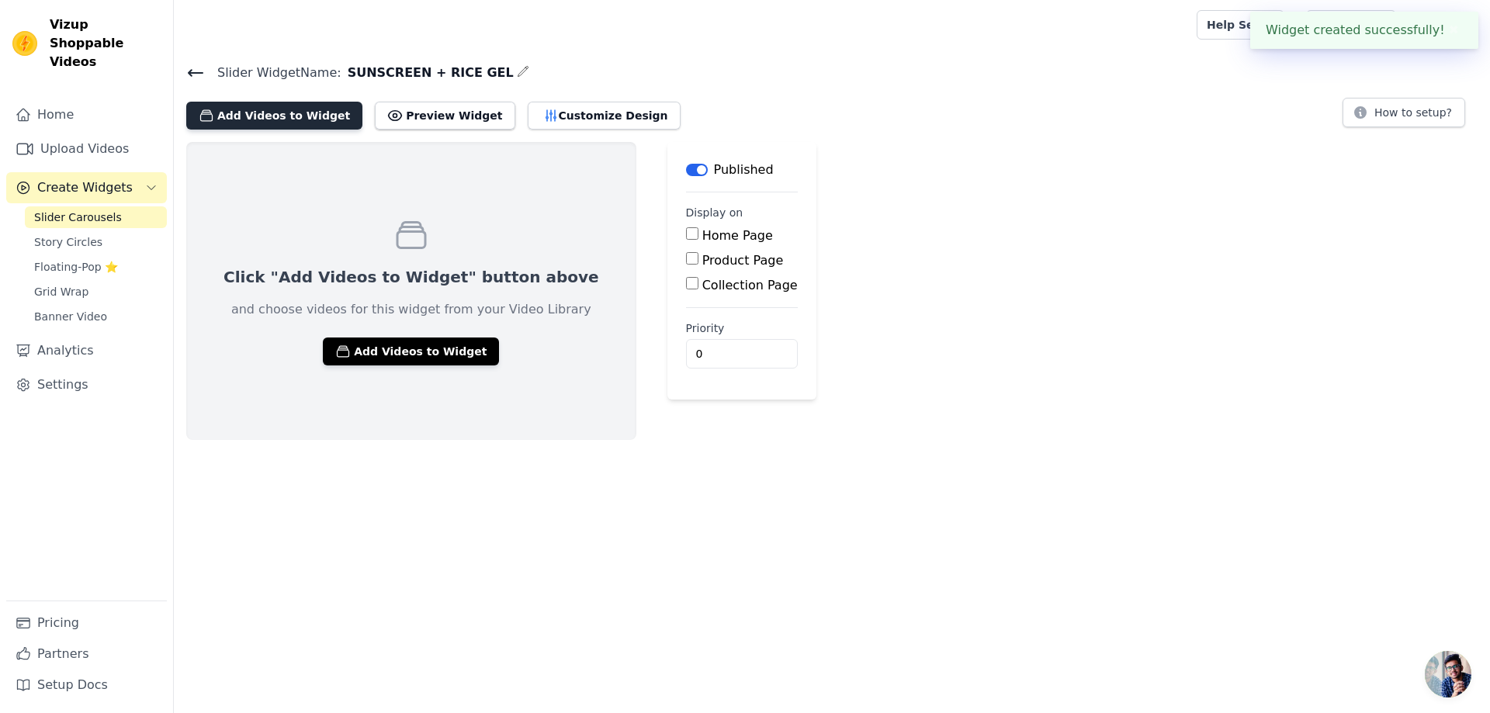
click at [265, 118] on button "Add Videos to Widget" at bounding box center [274, 116] width 176 height 28
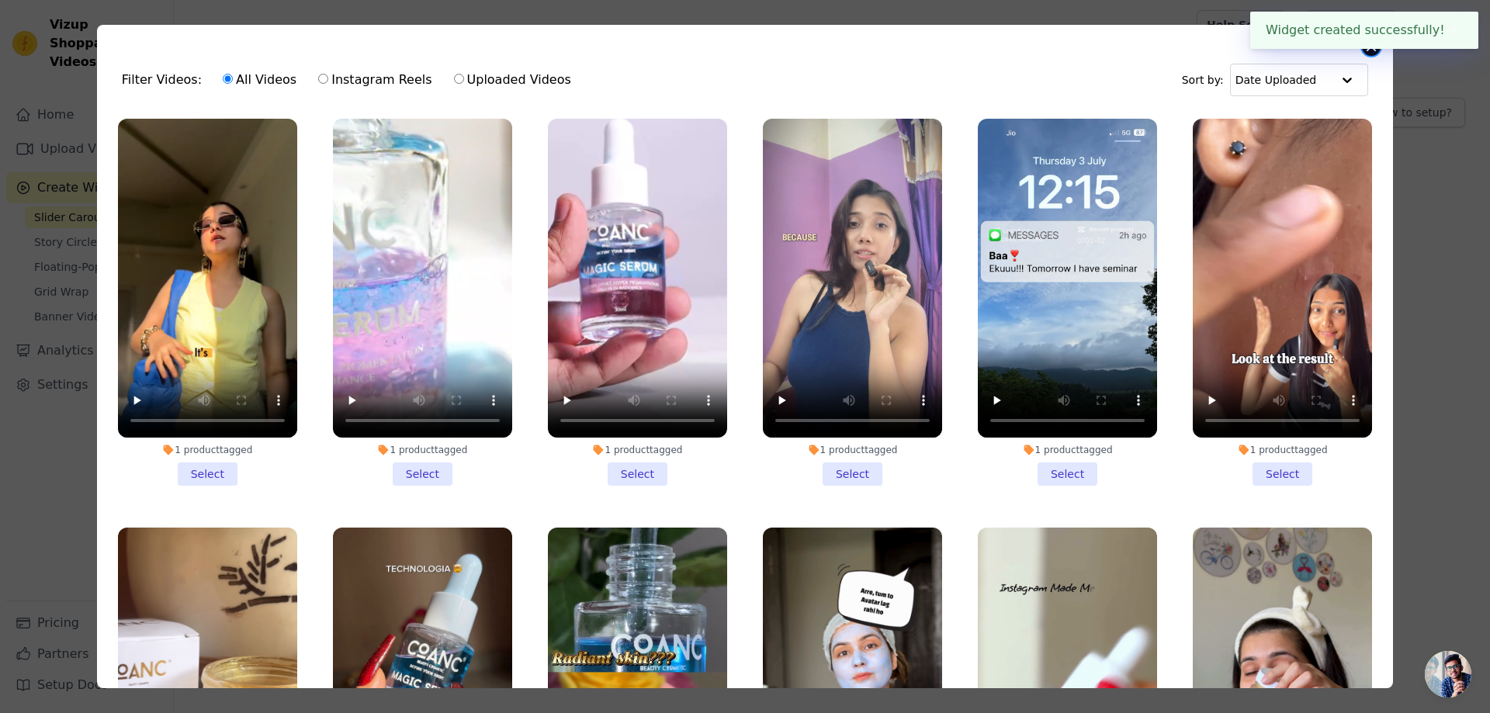
click at [1372, 50] on button "Close modal" at bounding box center [1371, 46] width 19 height 19
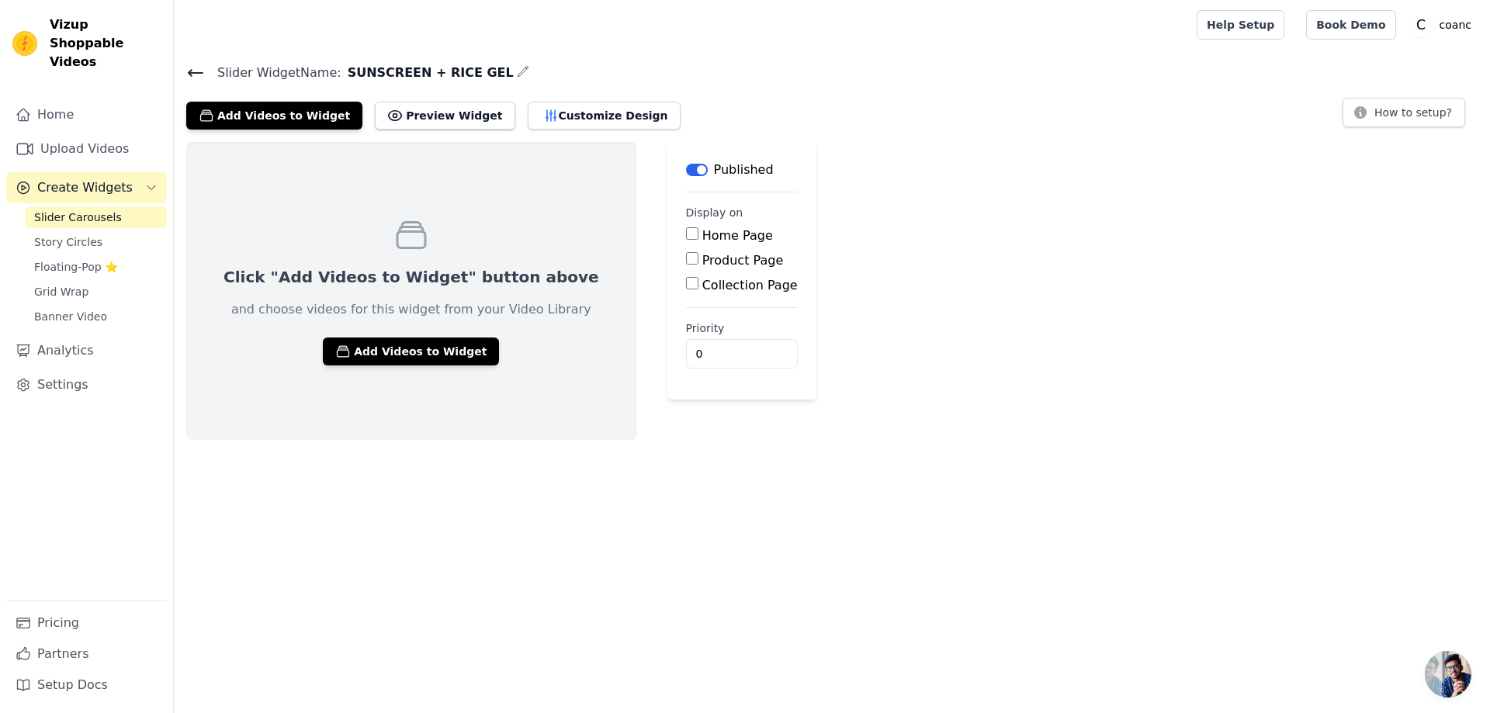
click at [188, 68] on icon at bounding box center [195, 73] width 19 height 19
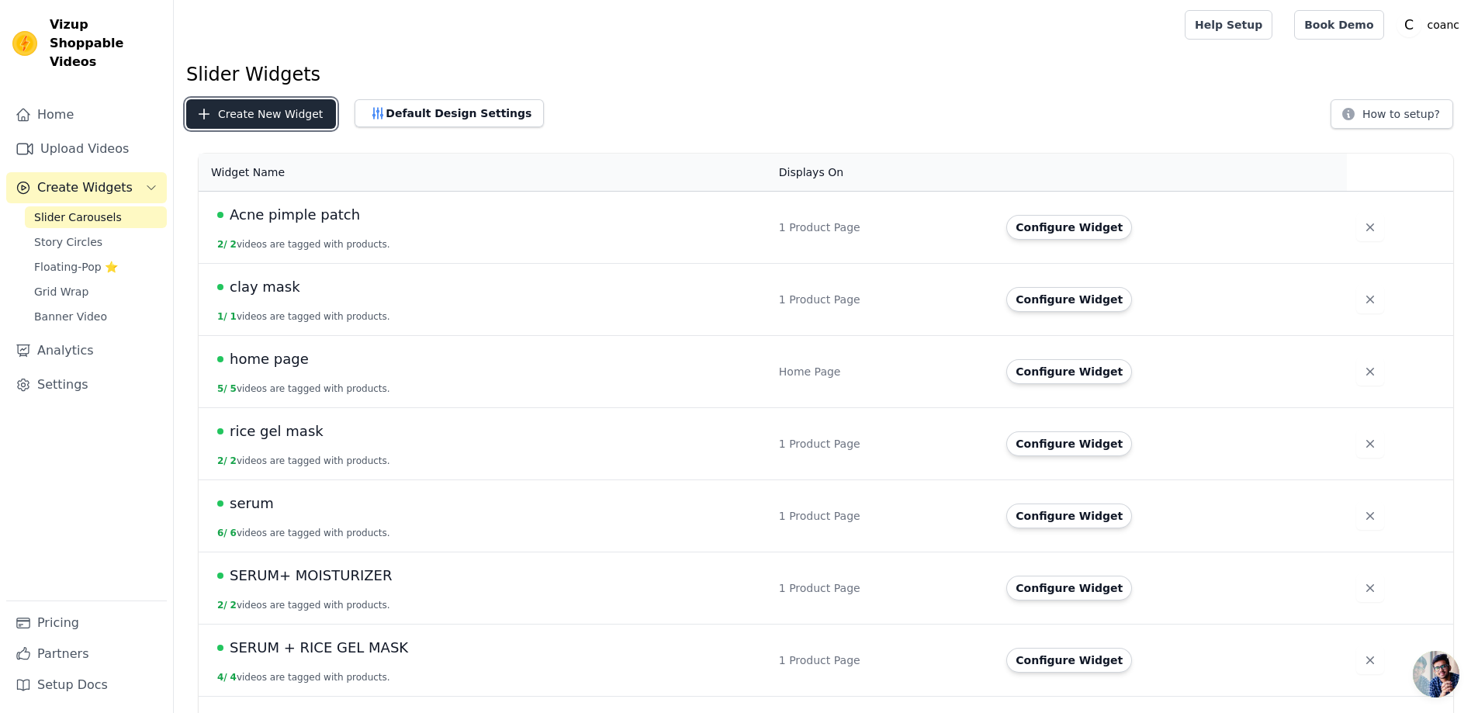
click at [252, 113] on button "Create New Widget" at bounding box center [261, 113] width 150 height 29
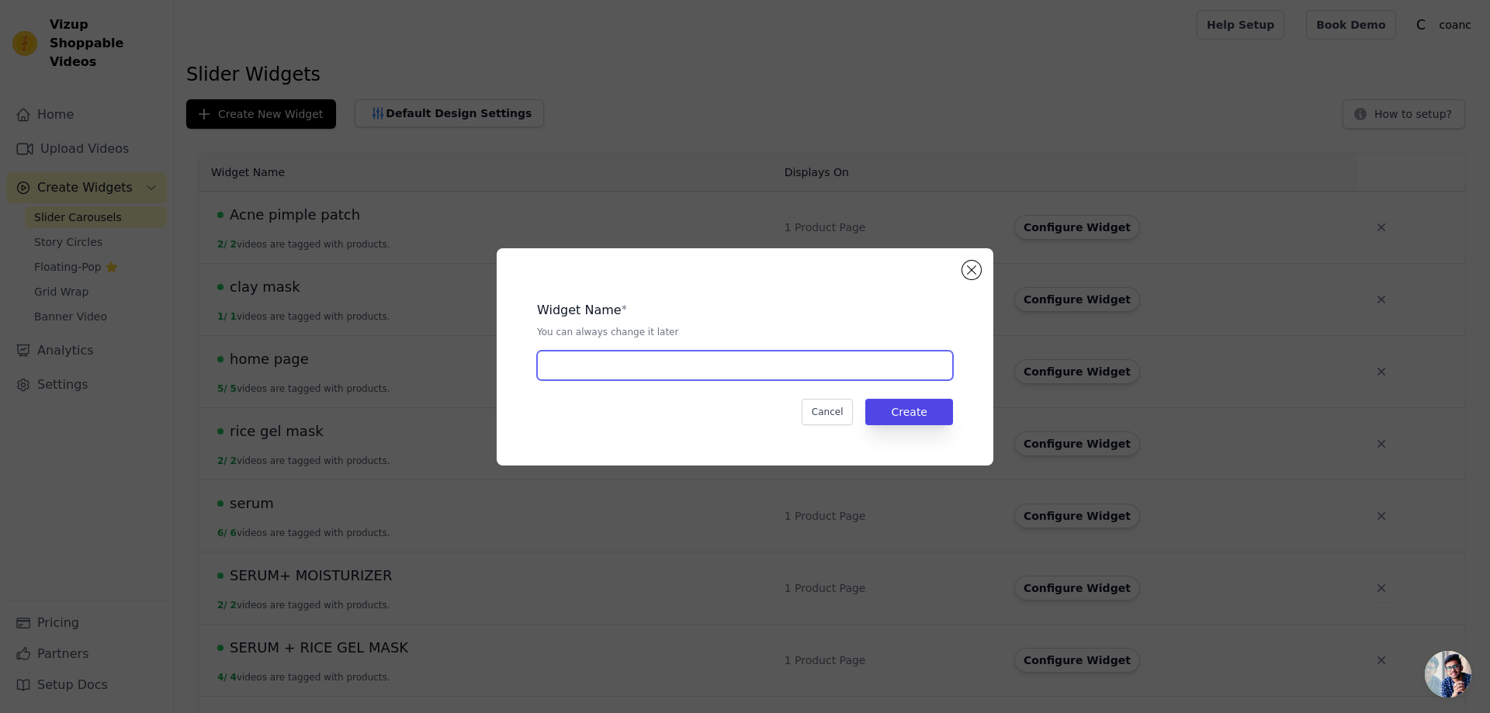
click at [643, 375] on input "text" at bounding box center [745, 365] width 416 height 29
type input "SUNSCREEN + MOISTURIZER"
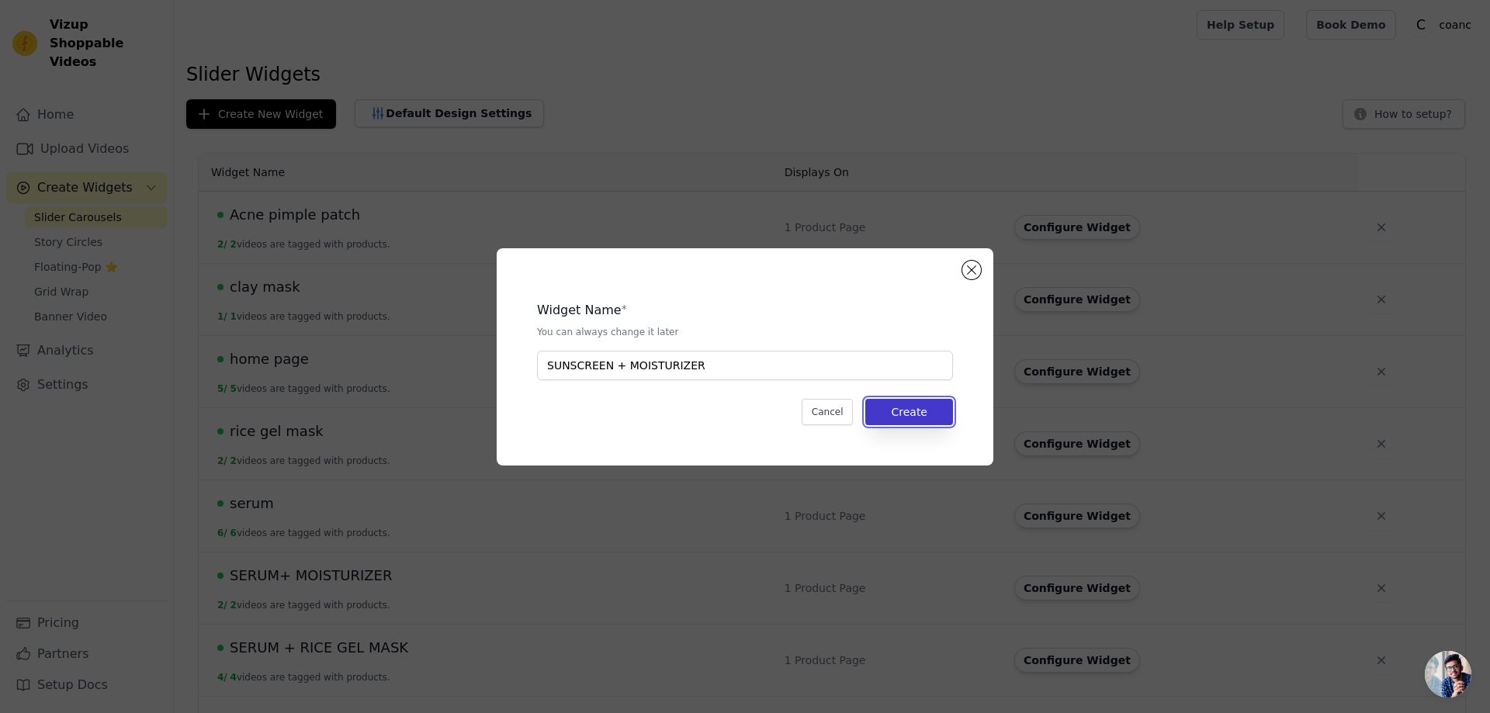
click at [910, 406] on button "Create" at bounding box center [909, 412] width 88 height 26
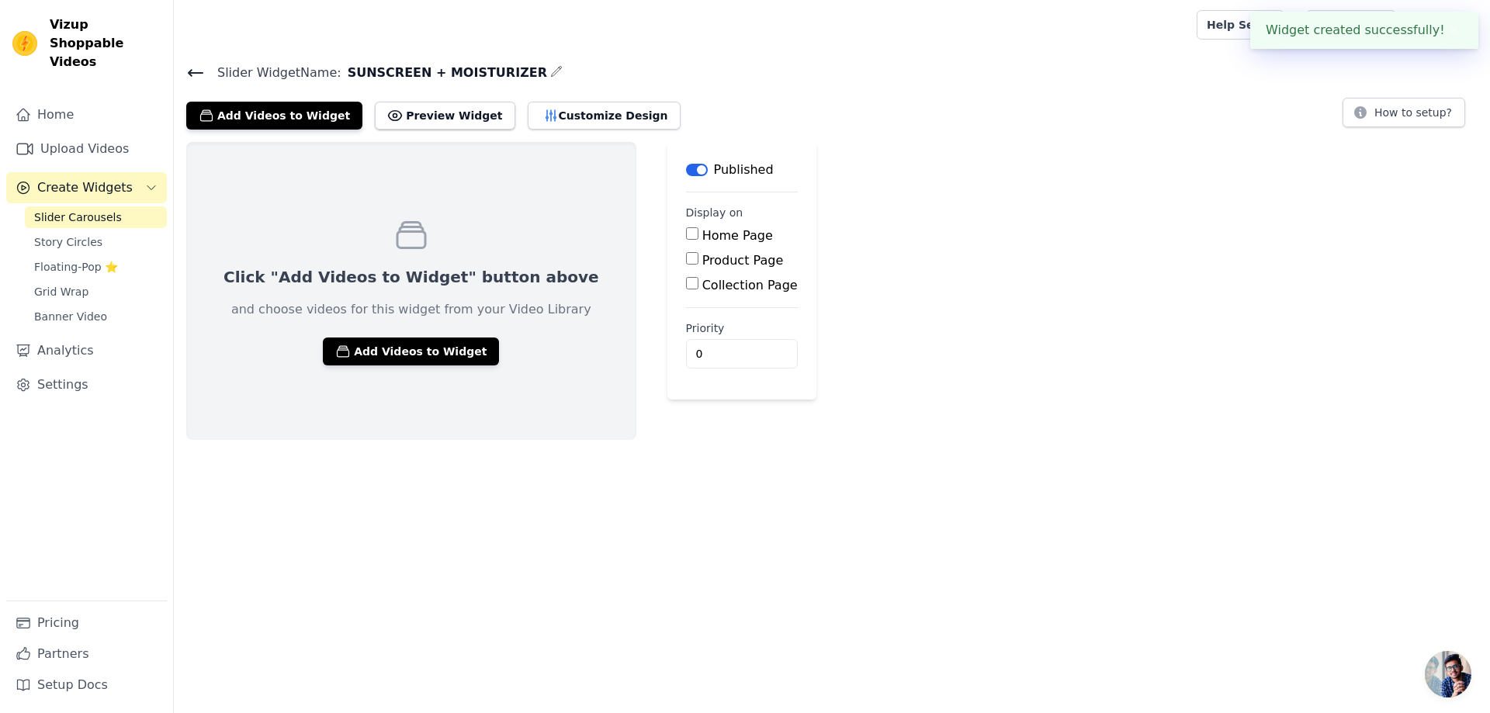
click at [189, 69] on icon at bounding box center [195, 73] width 19 height 19
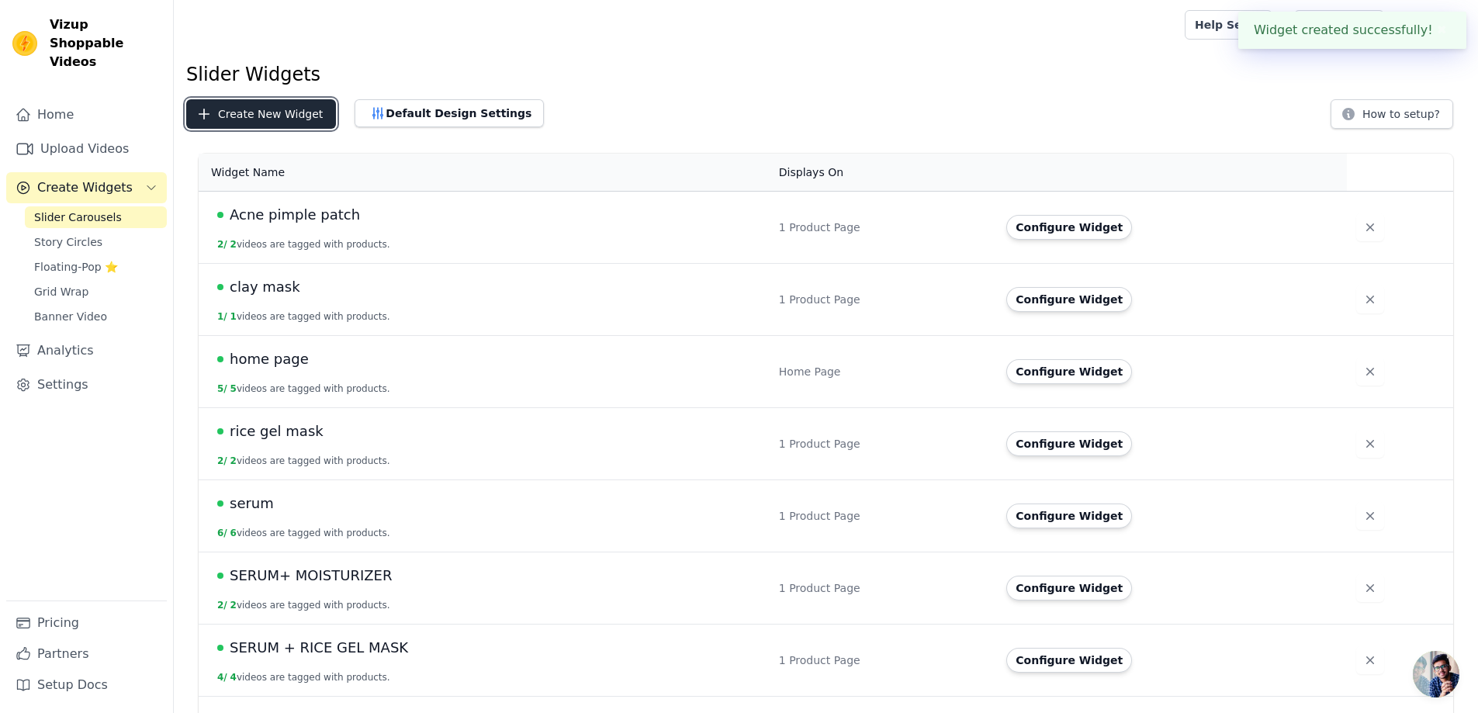
click at [258, 106] on button "Create New Widget" at bounding box center [261, 113] width 150 height 29
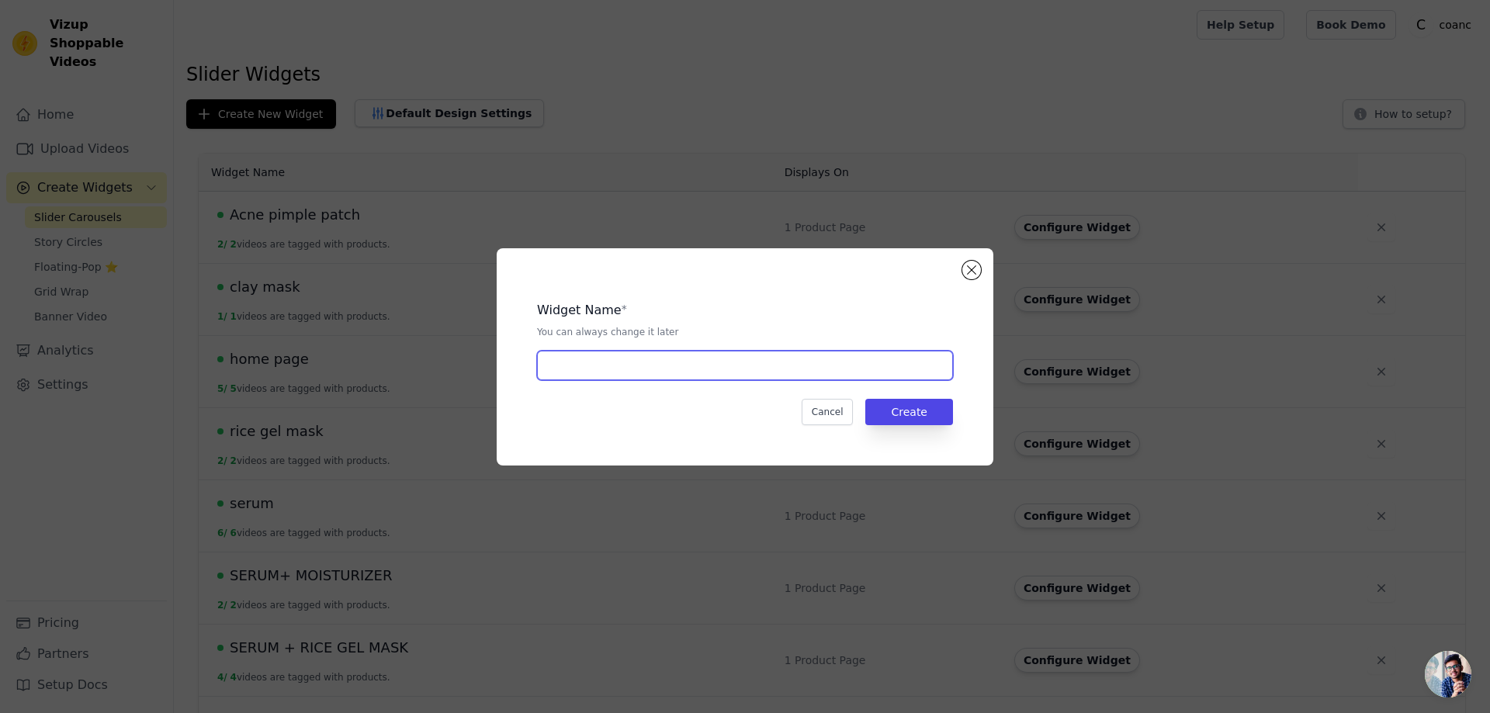
click at [578, 359] on input "text" at bounding box center [745, 365] width 416 height 29
click at [684, 362] on input "SPRAY SERUM +" at bounding box center [745, 365] width 416 height 29
type input "SPRAY SERUM + MOISTURIZER"
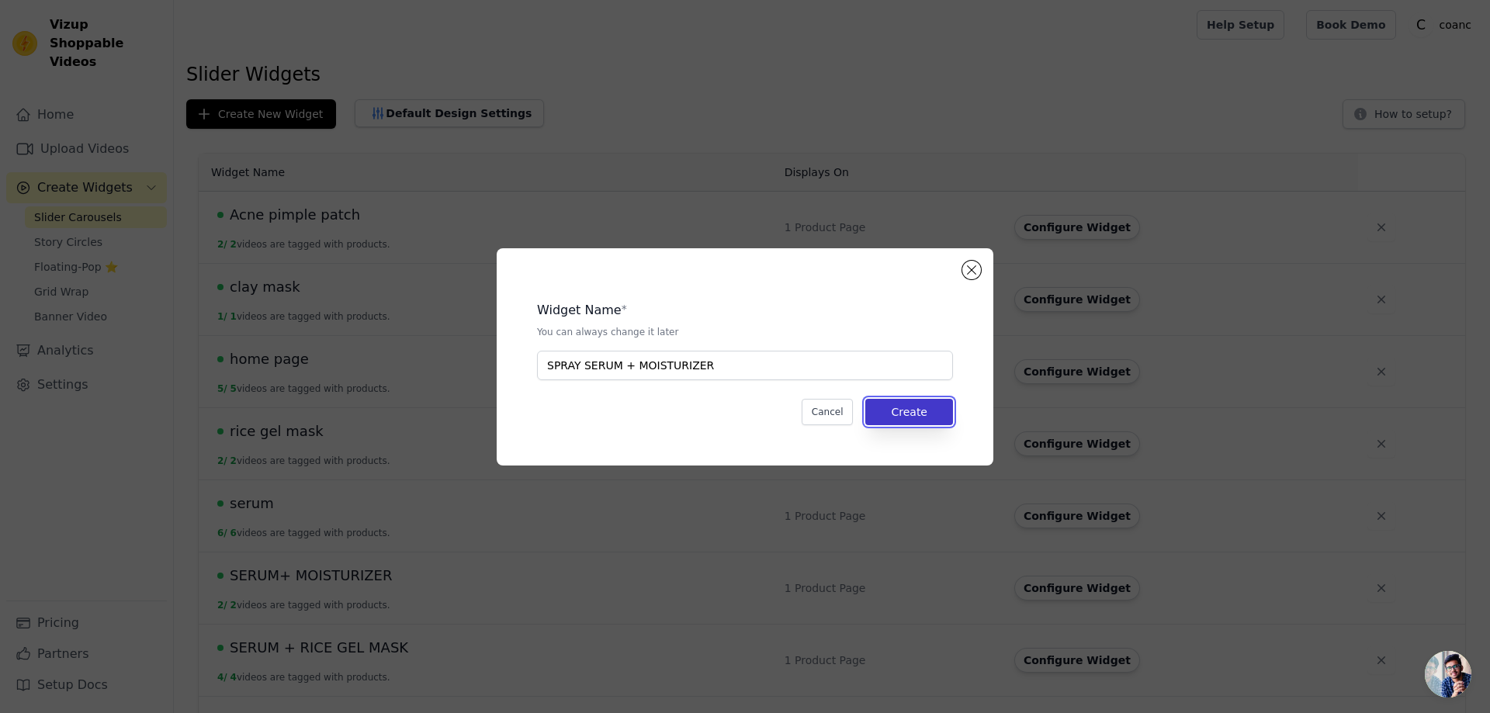
click at [942, 415] on button "Create" at bounding box center [909, 412] width 88 height 26
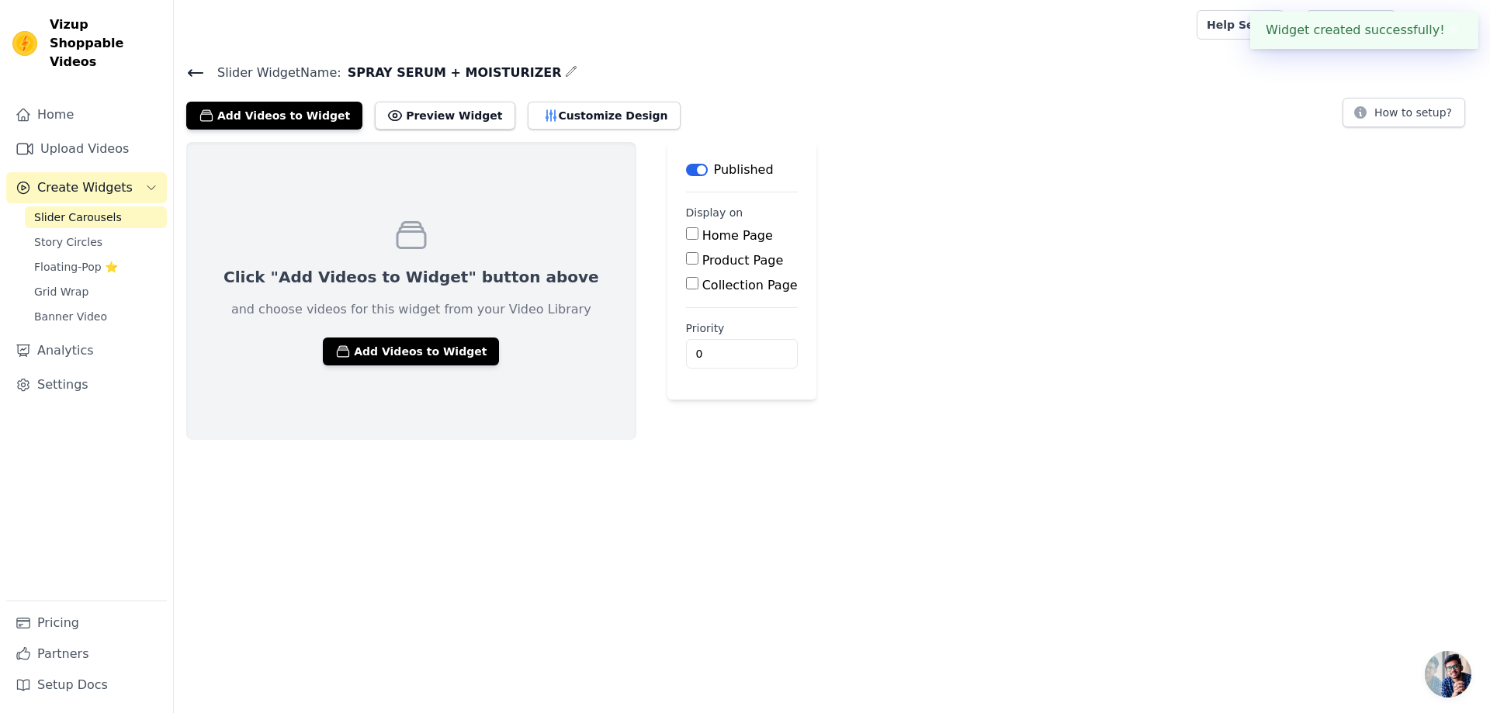
click at [240, 115] on button "Add Videos to Widget" at bounding box center [274, 116] width 176 height 28
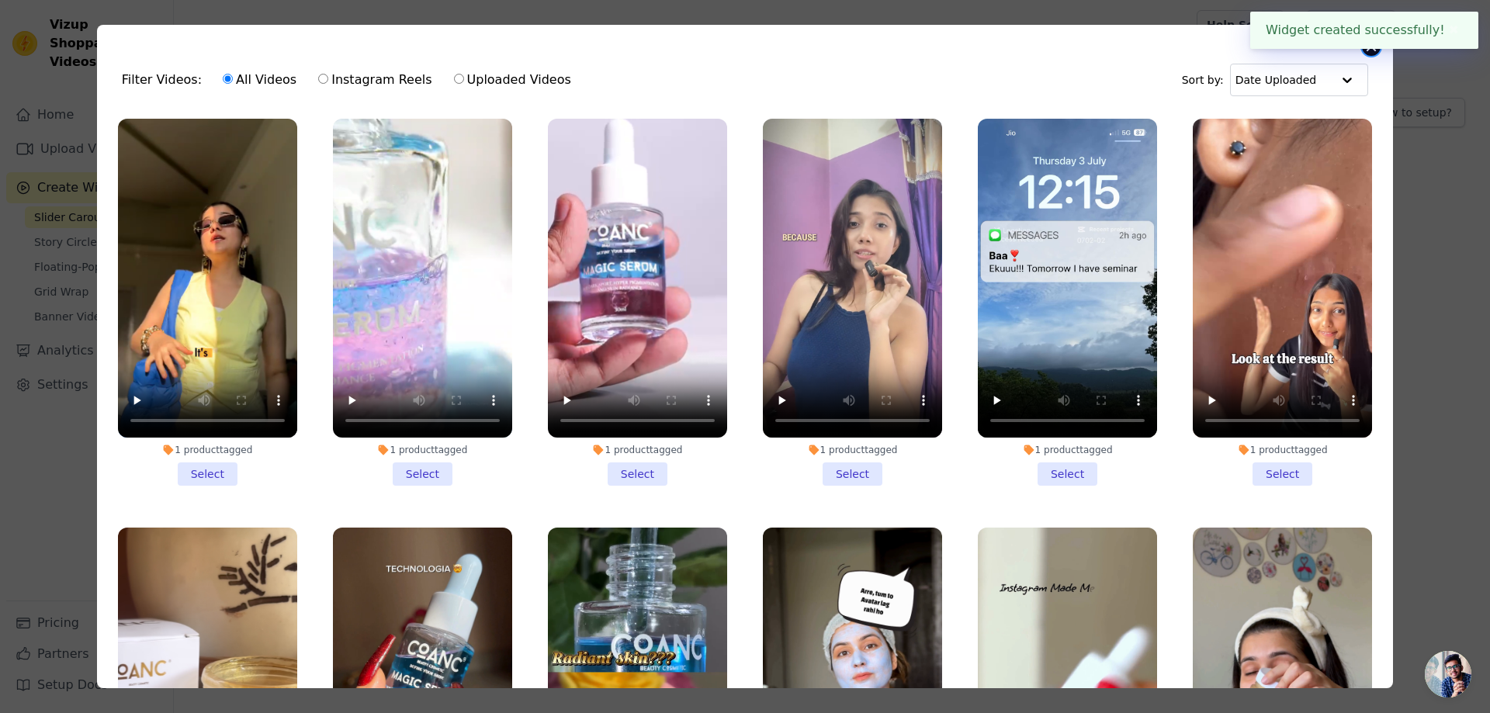
drag, startPoint x: 1375, startPoint y: 53, endPoint x: 1293, endPoint y: 64, distance: 83.1
click at [1374, 52] on button "Close modal" at bounding box center [1371, 46] width 19 height 19
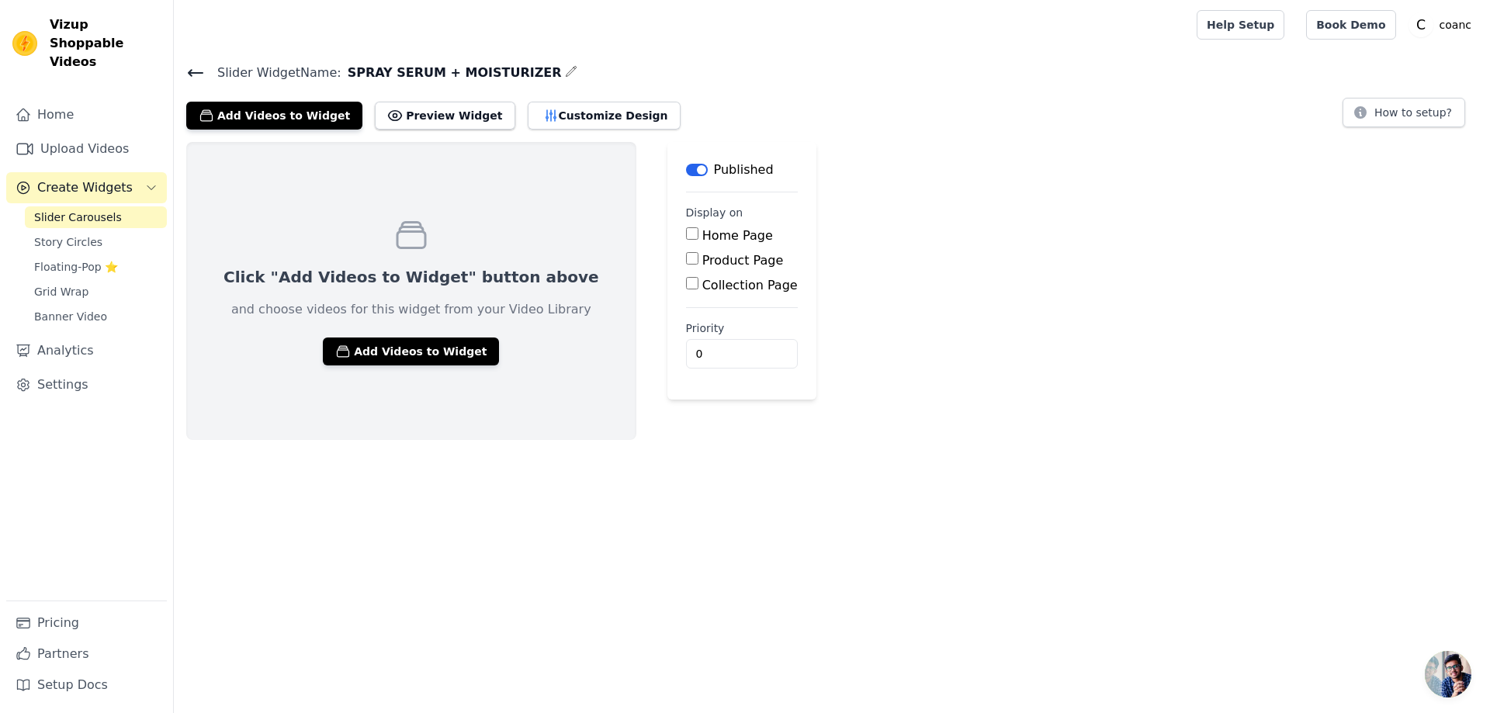
click at [192, 72] on icon at bounding box center [196, 73] width 14 height 6
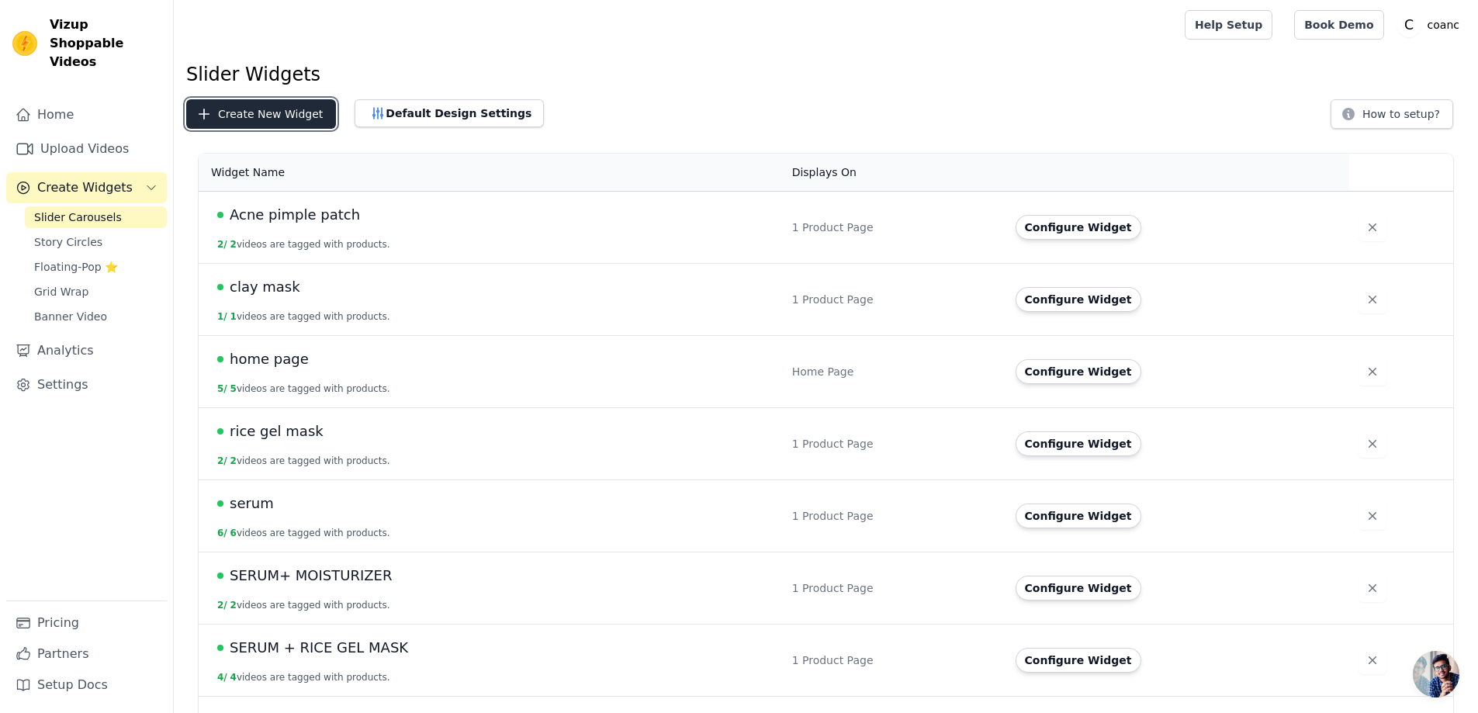
click at [251, 121] on button "Create New Widget" at bounding box center [261, 113] width 150 height 29
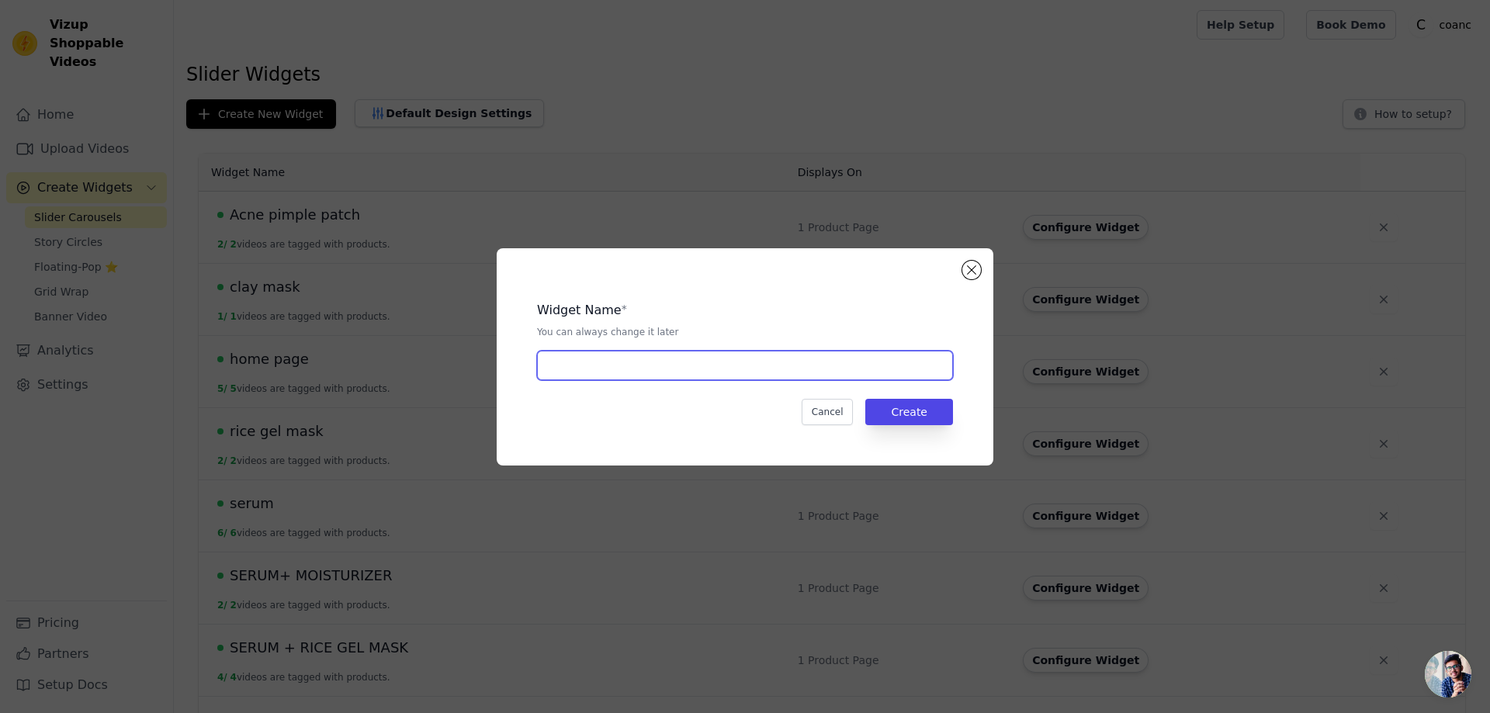
click at [643, 364] on input "text" at bounding box center [745, 365] width 416 height 29
type input "SERUM SPRAY + RICE GEL MASK"
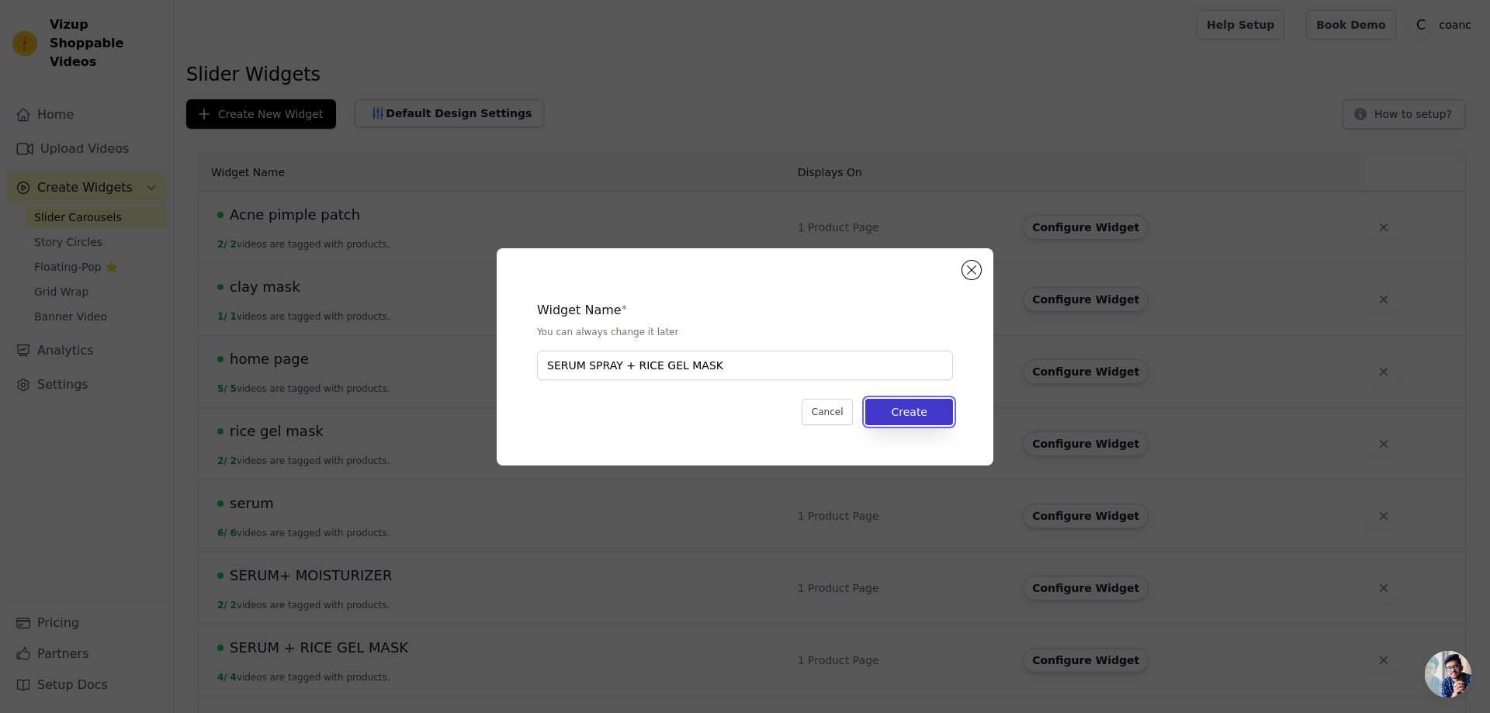
click at [907, 413] on button "Create" at bounding box center [909, 412] width 88 height 26
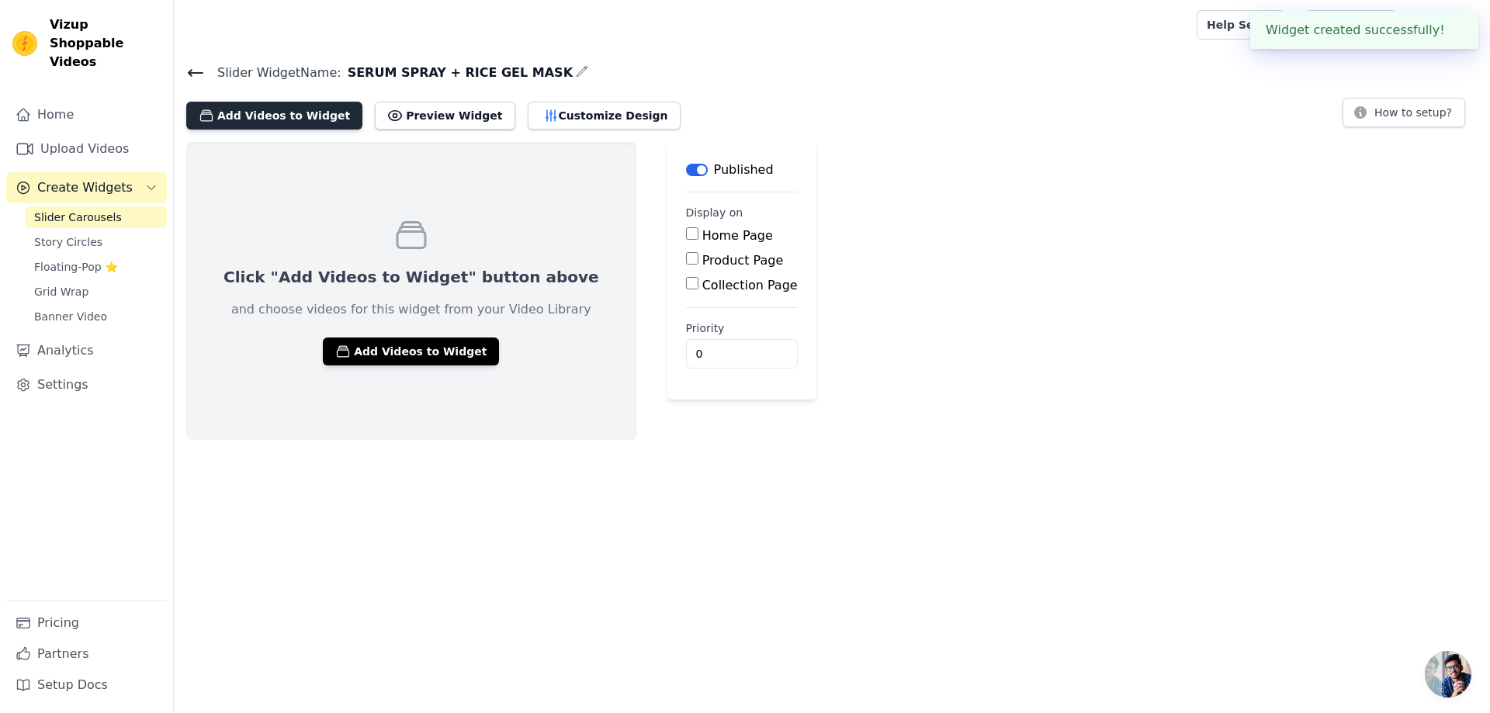
click at [230, 116] on button "Add Videos to Widget" at bounding box center [274, 116] width 176 height 28
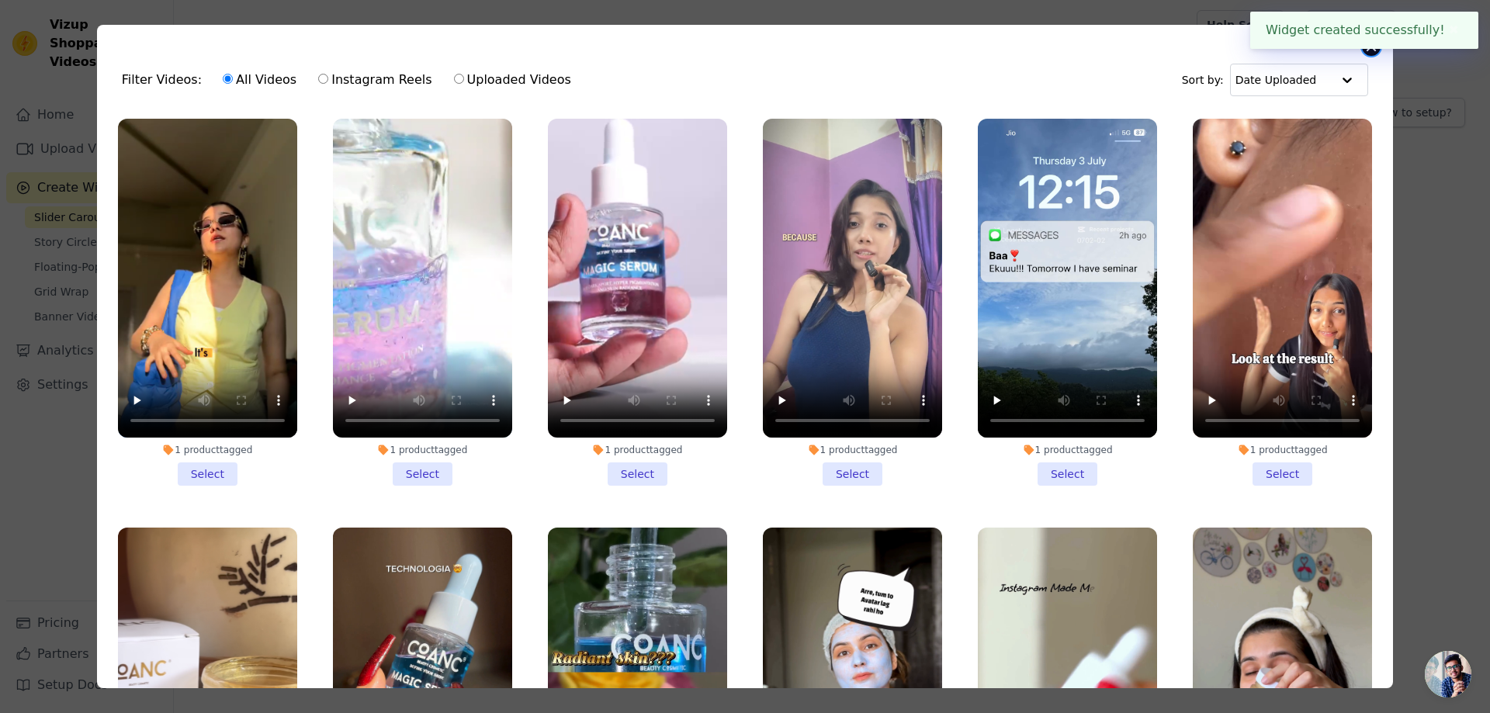
click at [1373, 51] on button "Close modal" at bounding box center [1371, 46] width 19 height 19
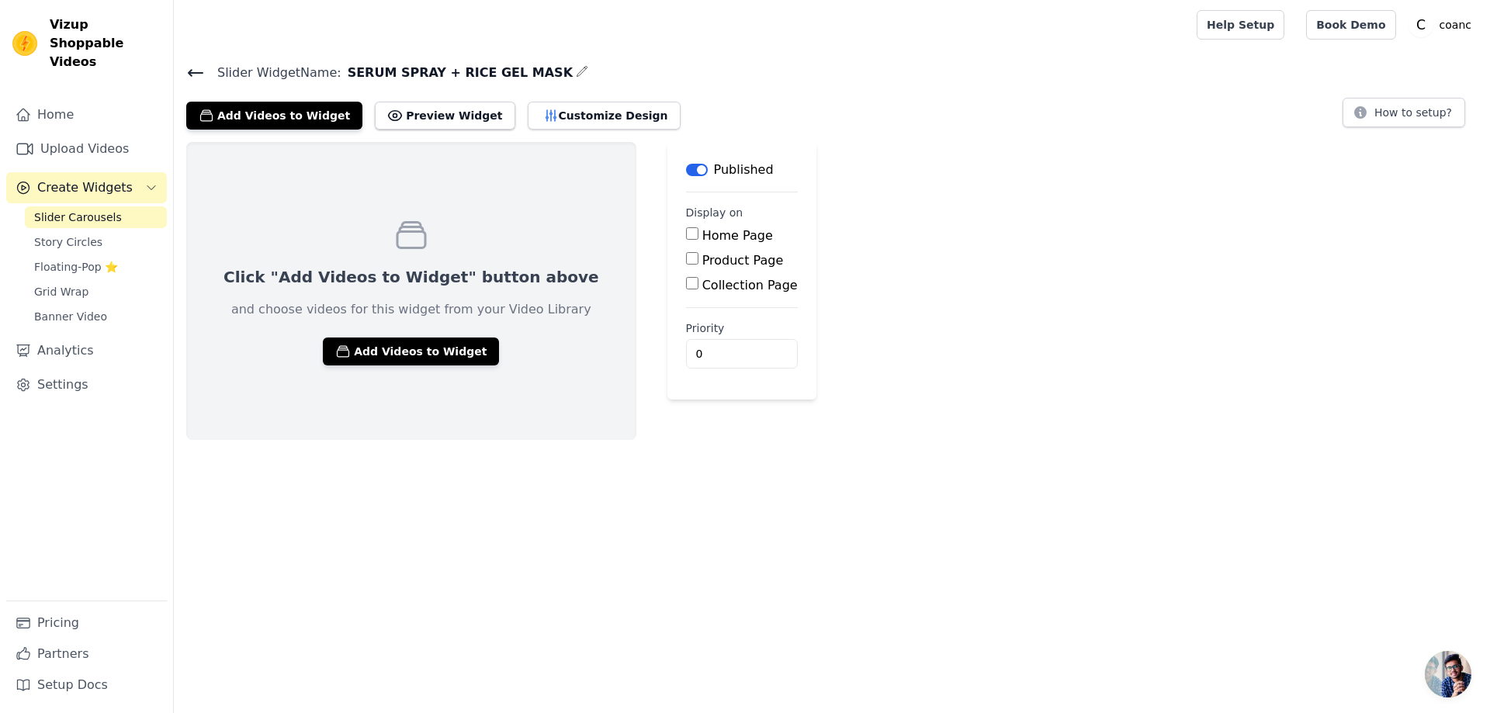
click at [191, 65] on icon at bounding box center [195, 73] width 19 height 19
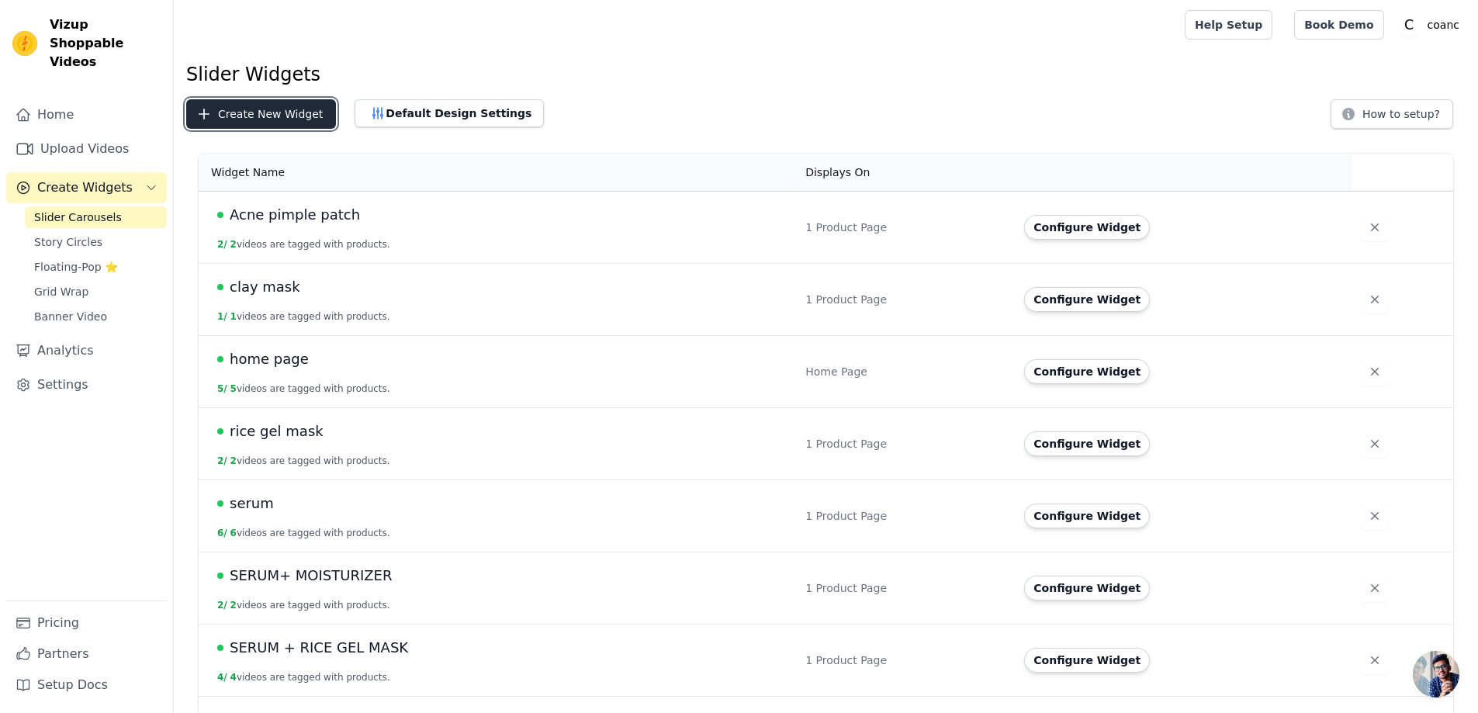
click at [246, 113] on button "Create New Widget" at bounding box center [261, 113] width 150 height 29
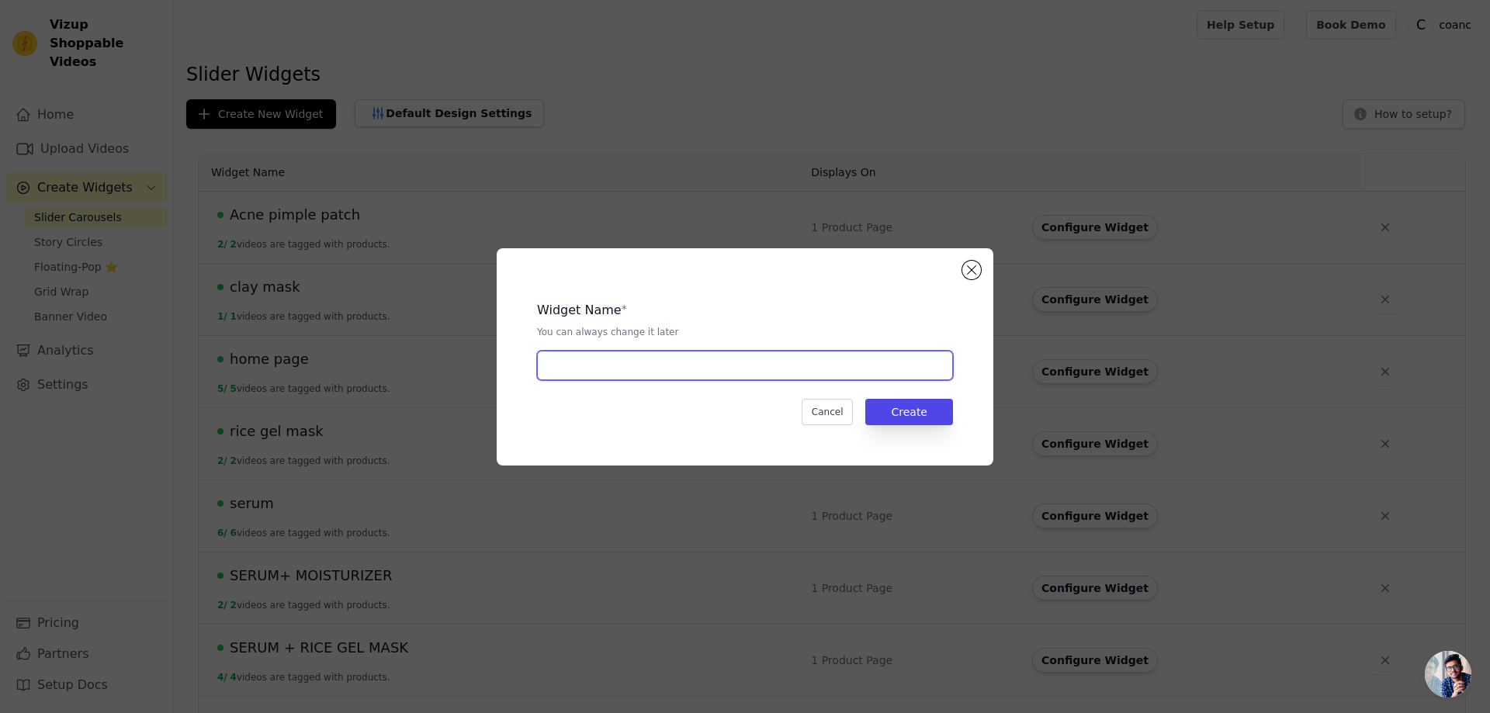
click at [668, 374] on input "text" at bounding box center [745, 365] width 416 height 29
type input "MOISTURIZER + RICE GEL MASK"
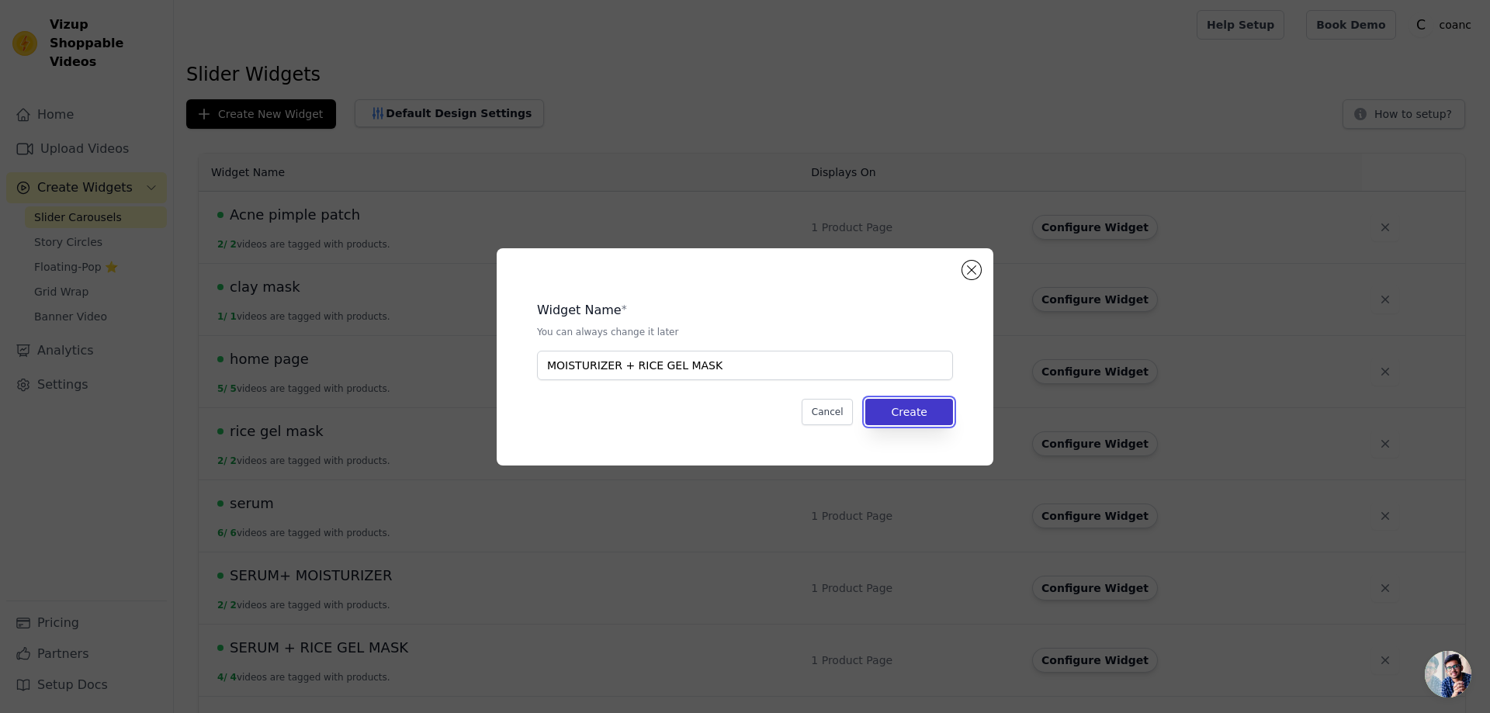
click at [924, 401] on button "Create" at bounding box center [909, 412] width 88 height 26
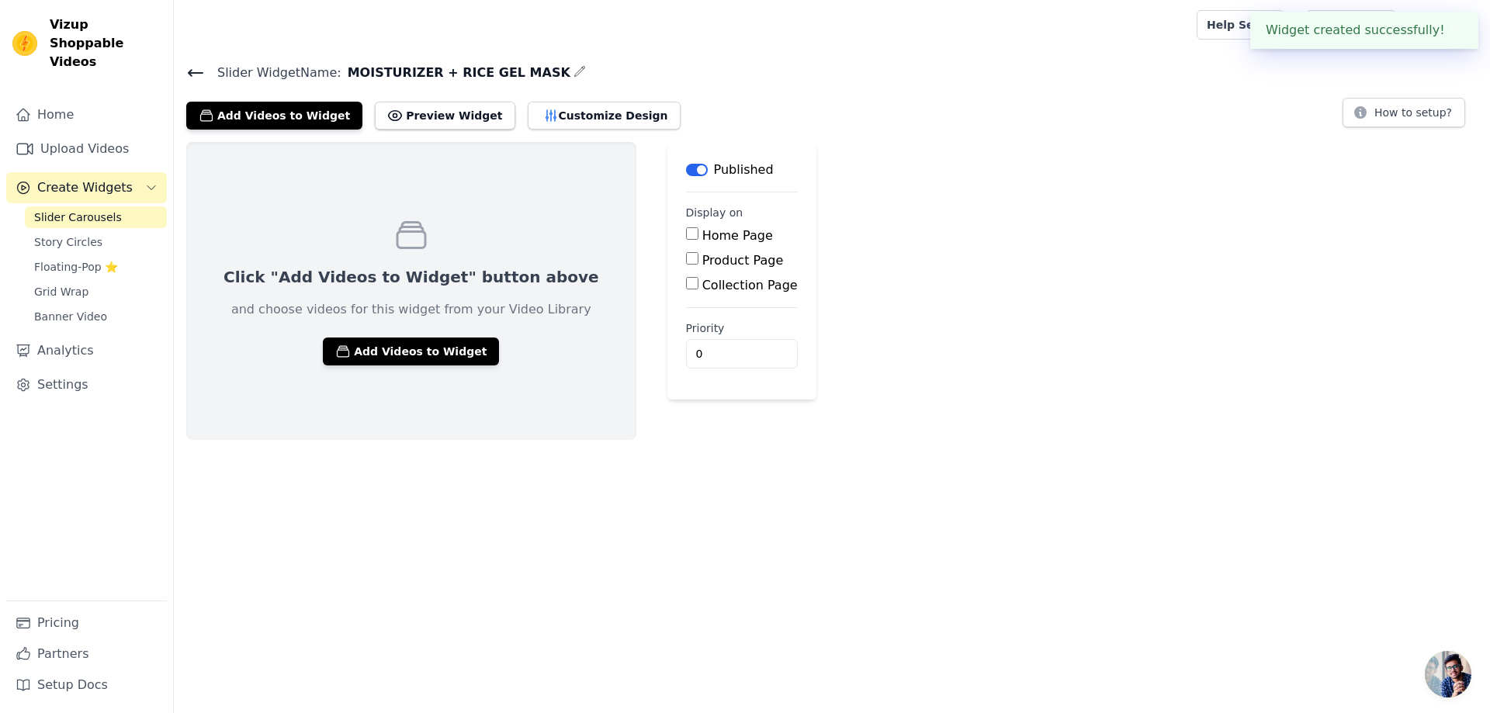
click at [203, 71] on icon at bounding box center [195, 73] width 19 height 19
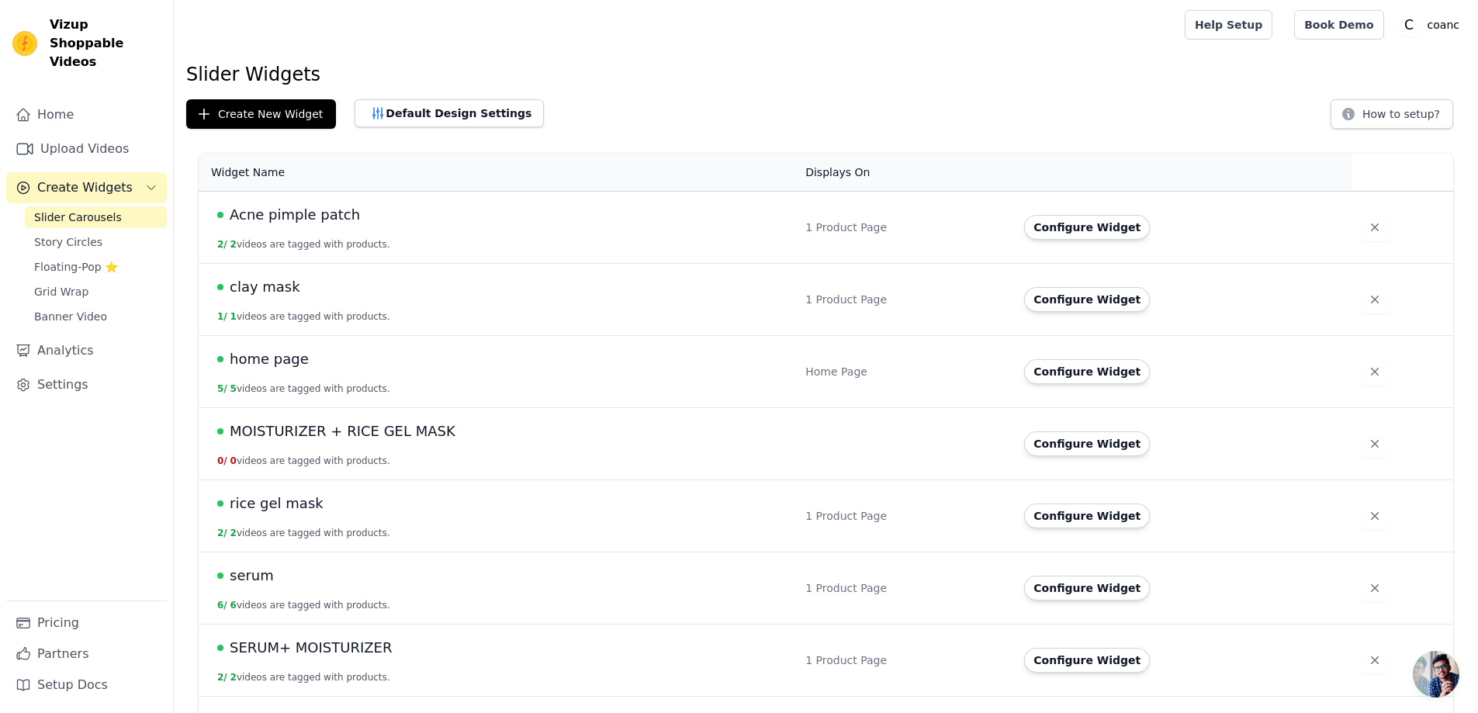
click at [401, 430] on span "MOISTURIZER + RICE GEL MASK" at bounding box center [343, 432] width 226 height 22
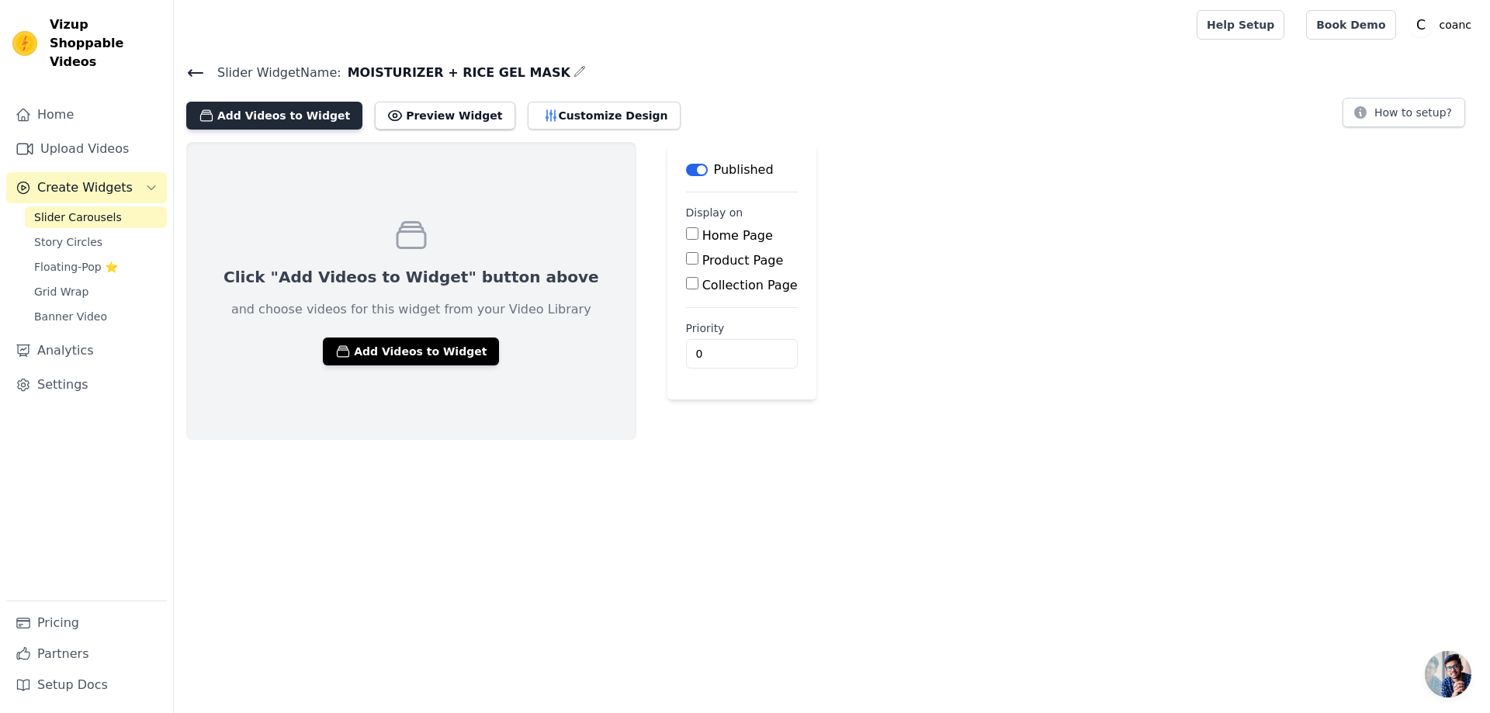
click at [306, 116] on button "Add Videos to Widget" at bounding box center [274, 116] width 176 height 28
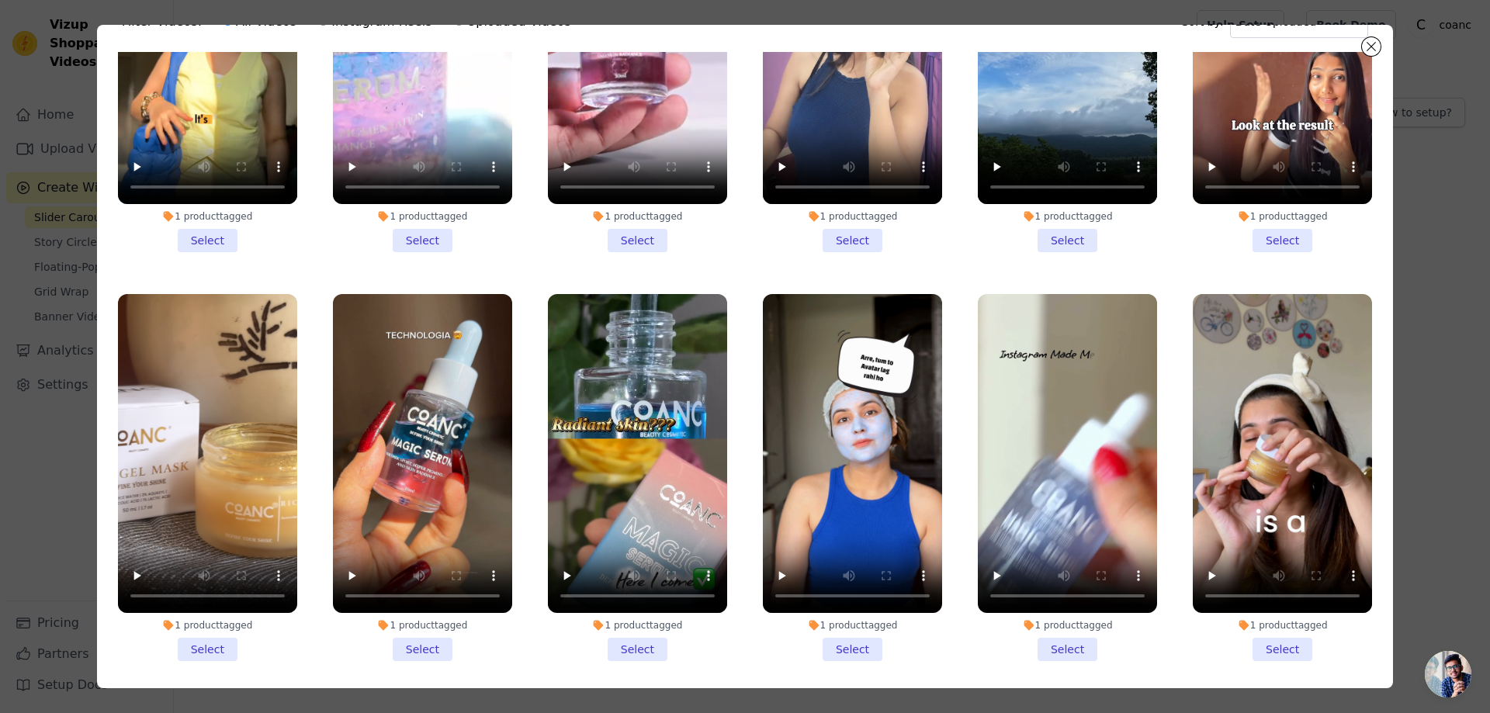
scroll to position [135, 0]
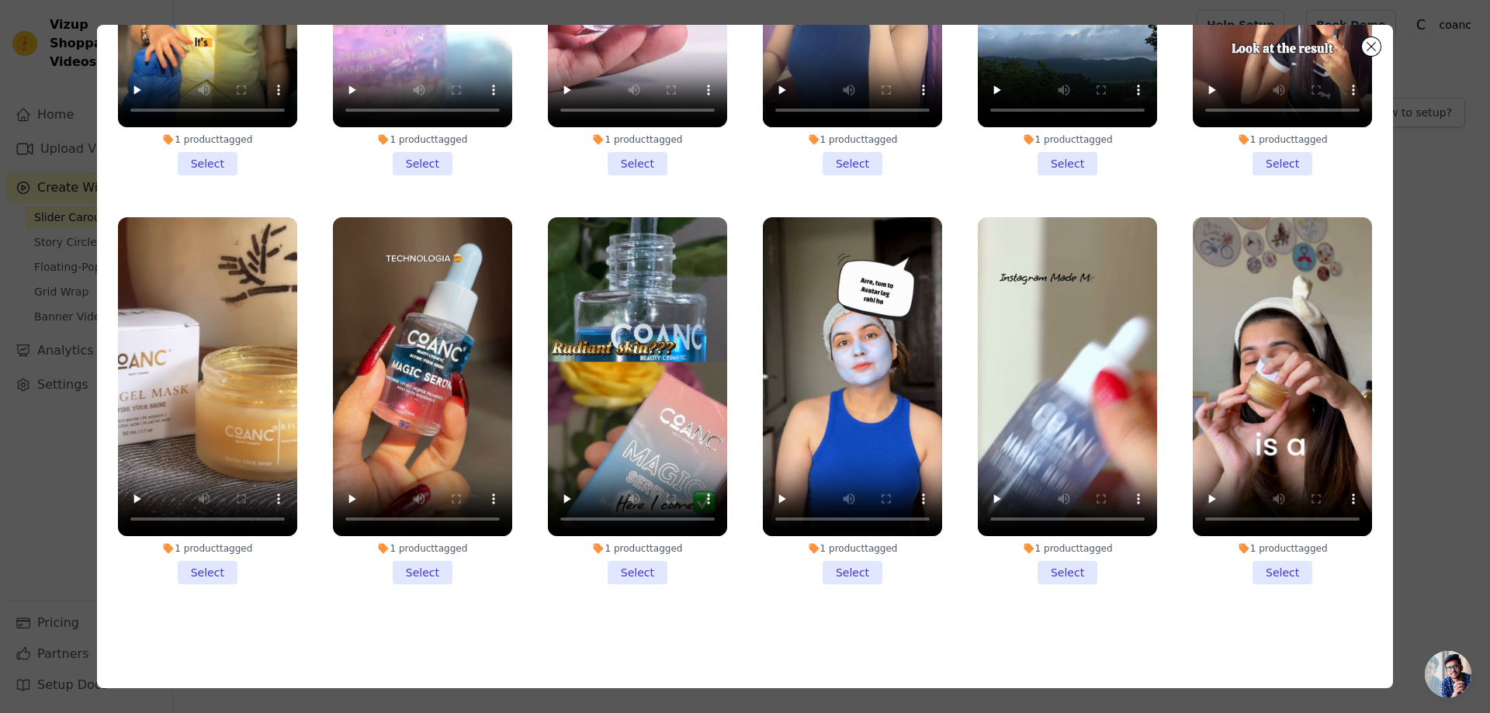
click at [207, 559] on li "1 product tagged Select" at bounding box center [207, 400] width 179 height 367
click at [0, 0] on input "1 product tagged Select" at bounding box center [0, 0] width 0 height 0
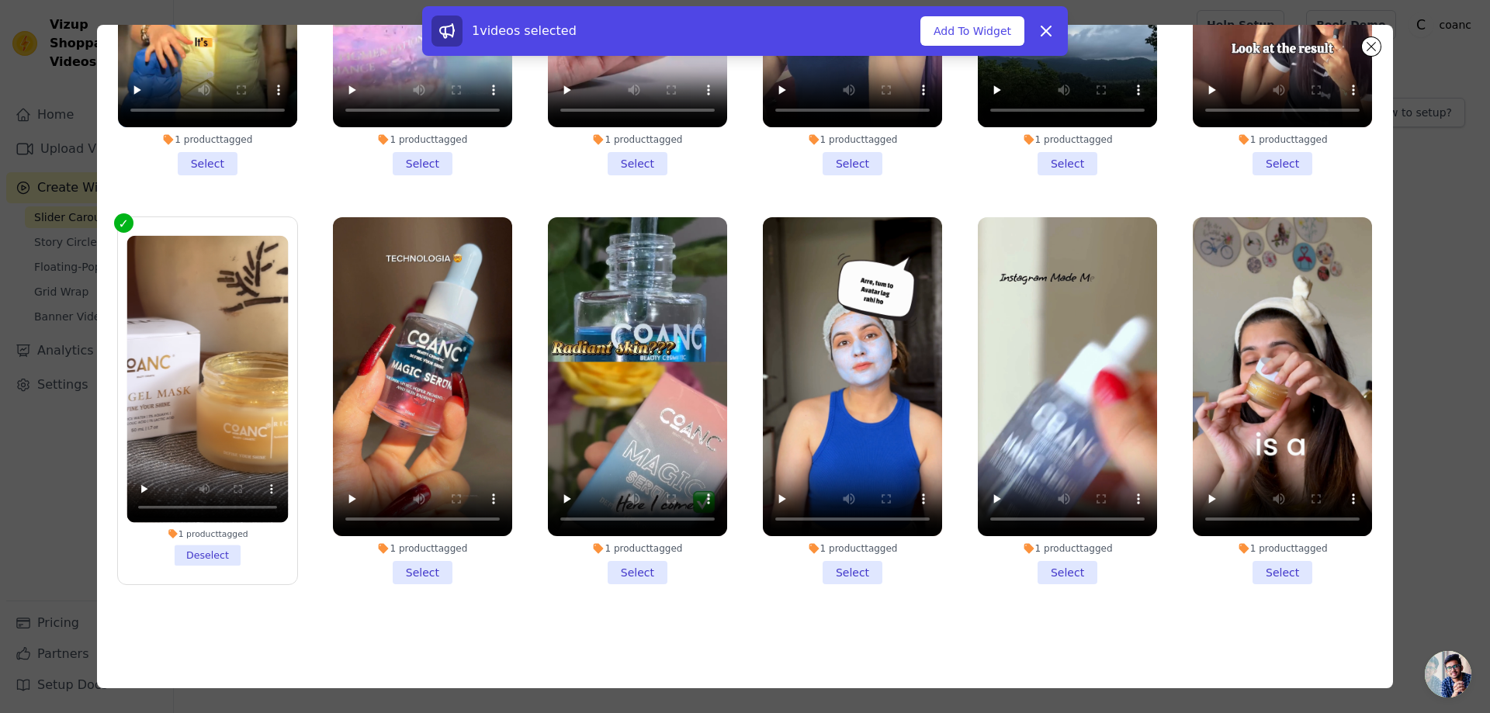
click at [1276, 555] on li "1 product tagged Select" at bounding box center [1282, 400] width 179 height 367
click at [0, 0] on input "1 product tagged Select" at bounding box center [0, 0] width 0 height 0
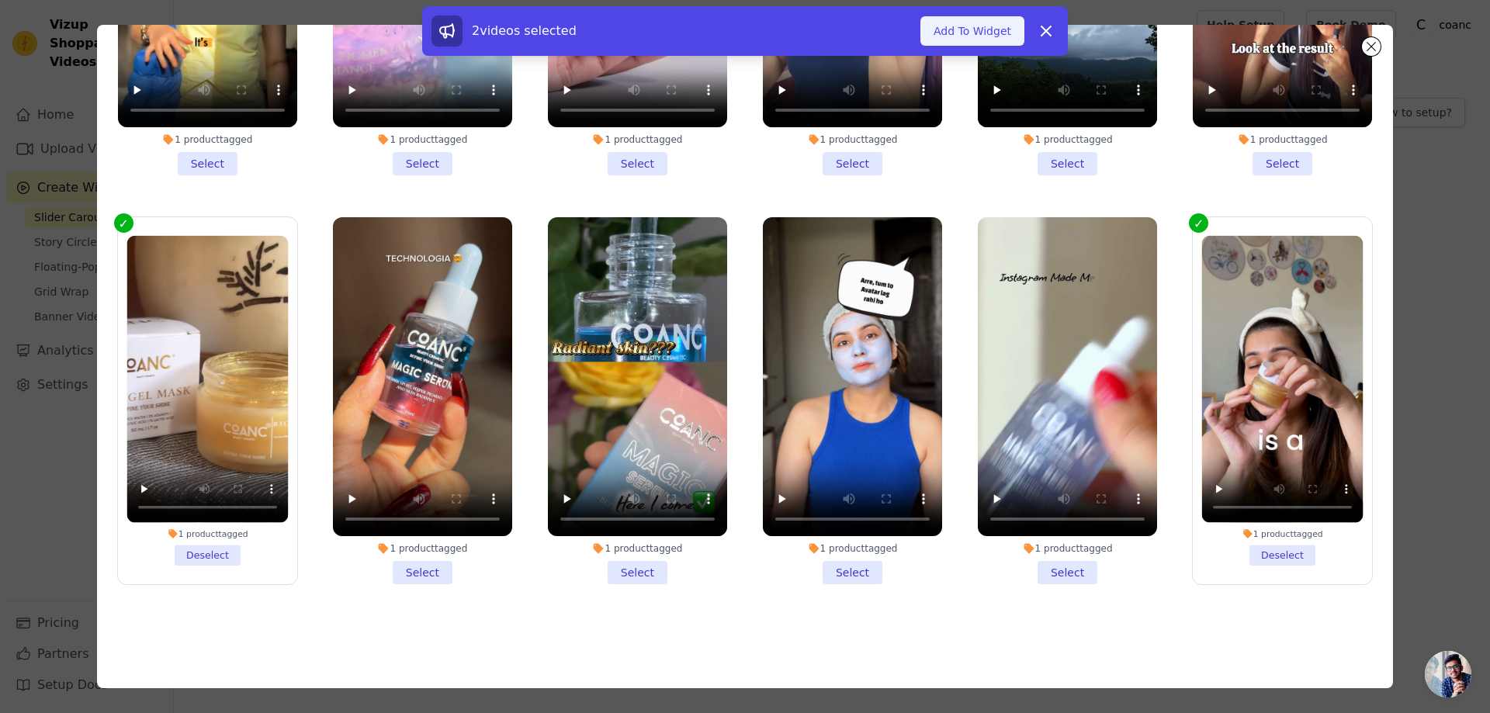
click at [970, 23] on button "Add To Widget" at bounding box center [972, 30] width 104 height 29
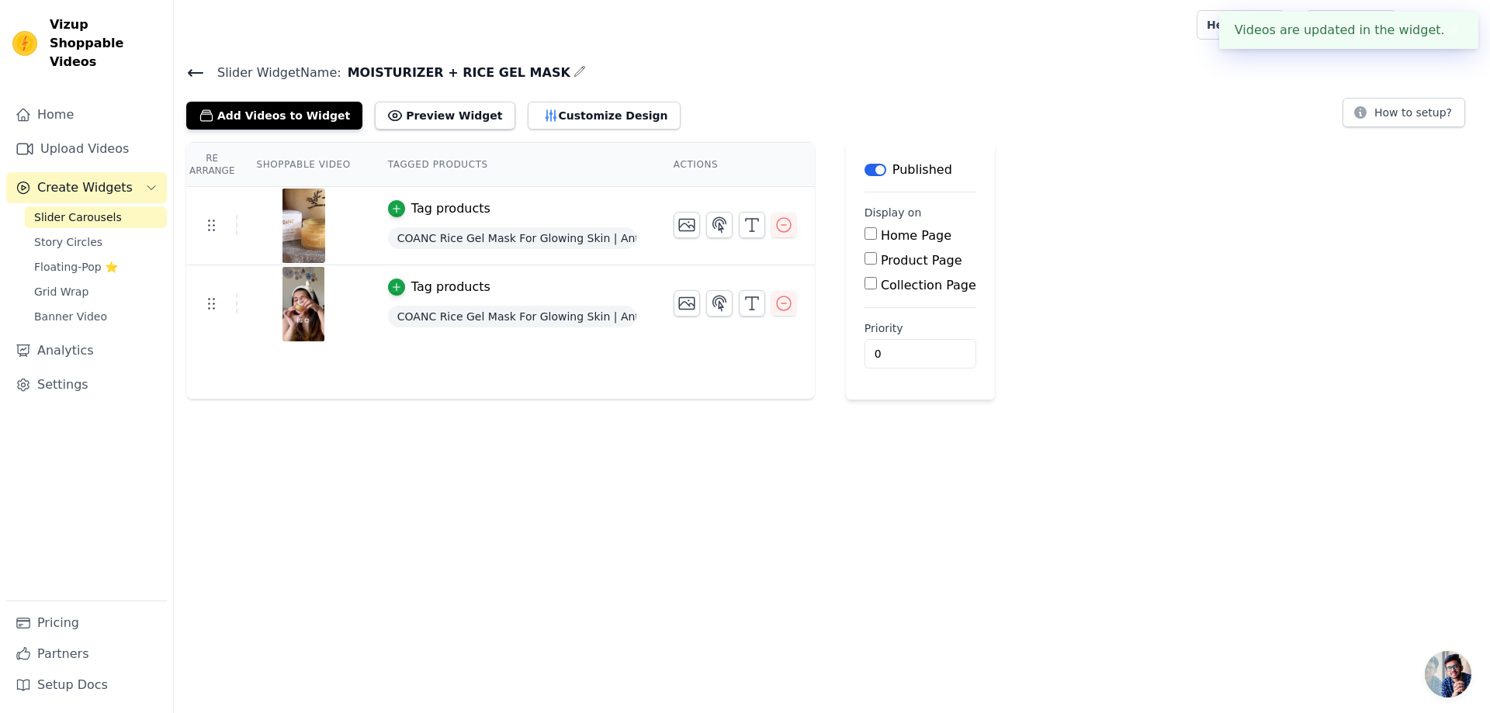
click at [864, 256] on input "Product Page" at bounding box center [870, 258] width 12 height 12
checkbox input "true"
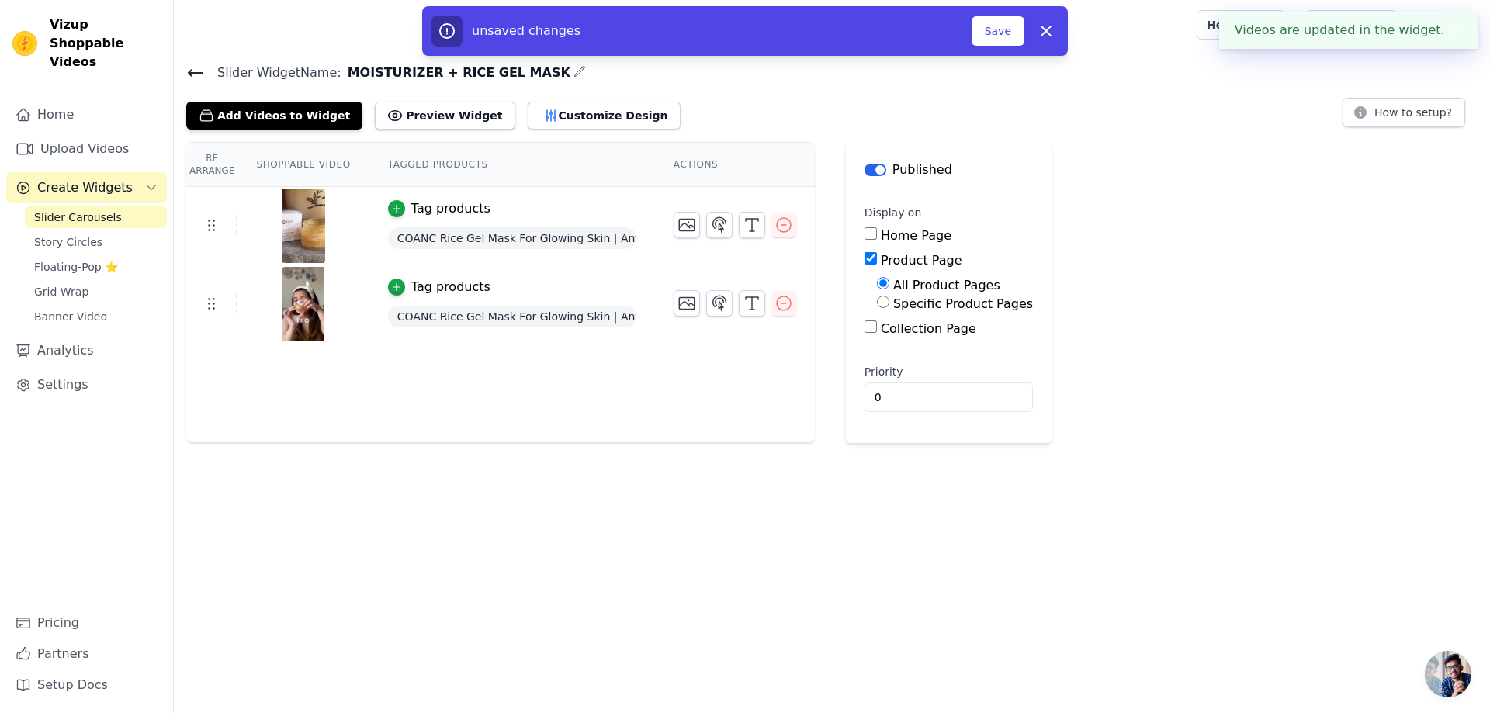
click at [877, 300] on input "Specific Product Pages" at bounding box center [883, 302] width 12 height 12
radio input "true"
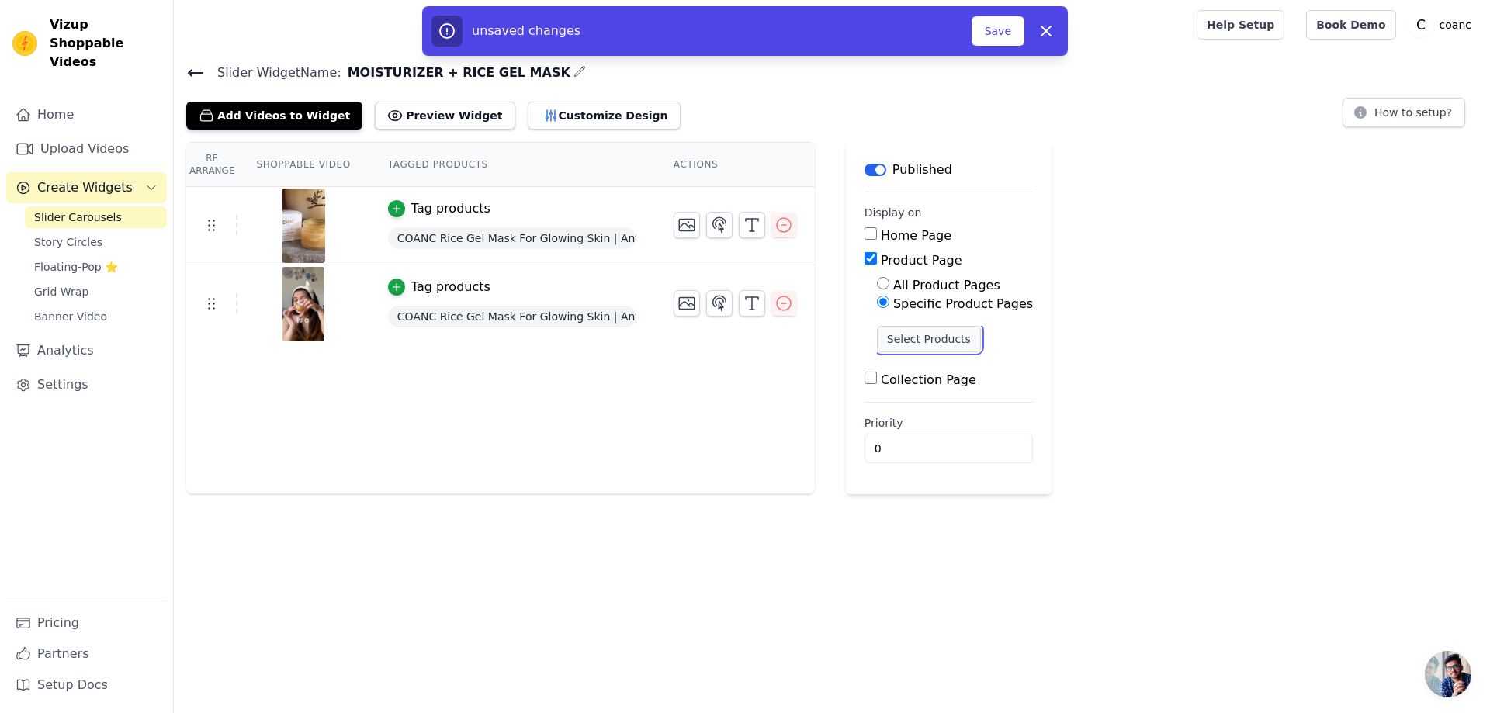
click at [880, 340] on button "Select Products" at bounding box center [929, 339] width 104 height 26
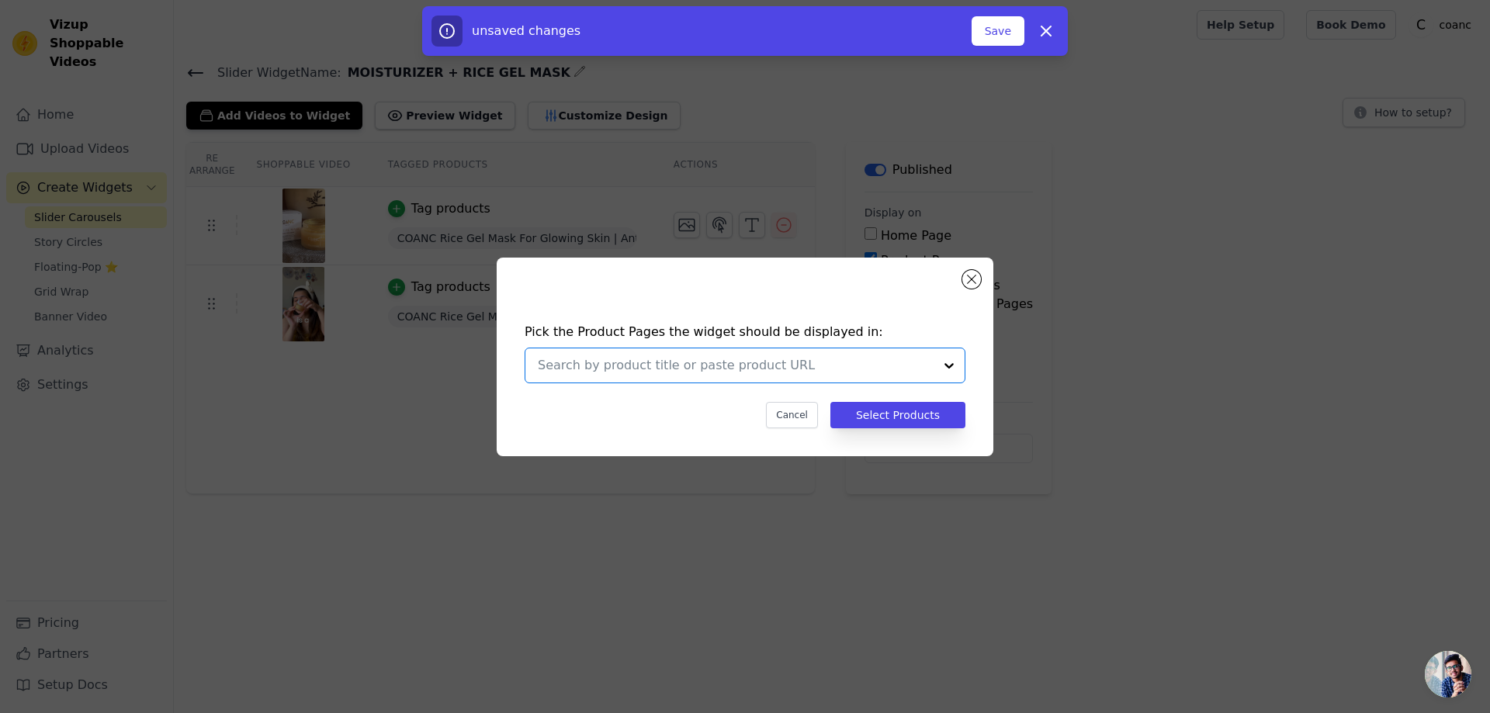
click at [694, 363] on input "text" at bounding box center [736, 365] width 396 height 19
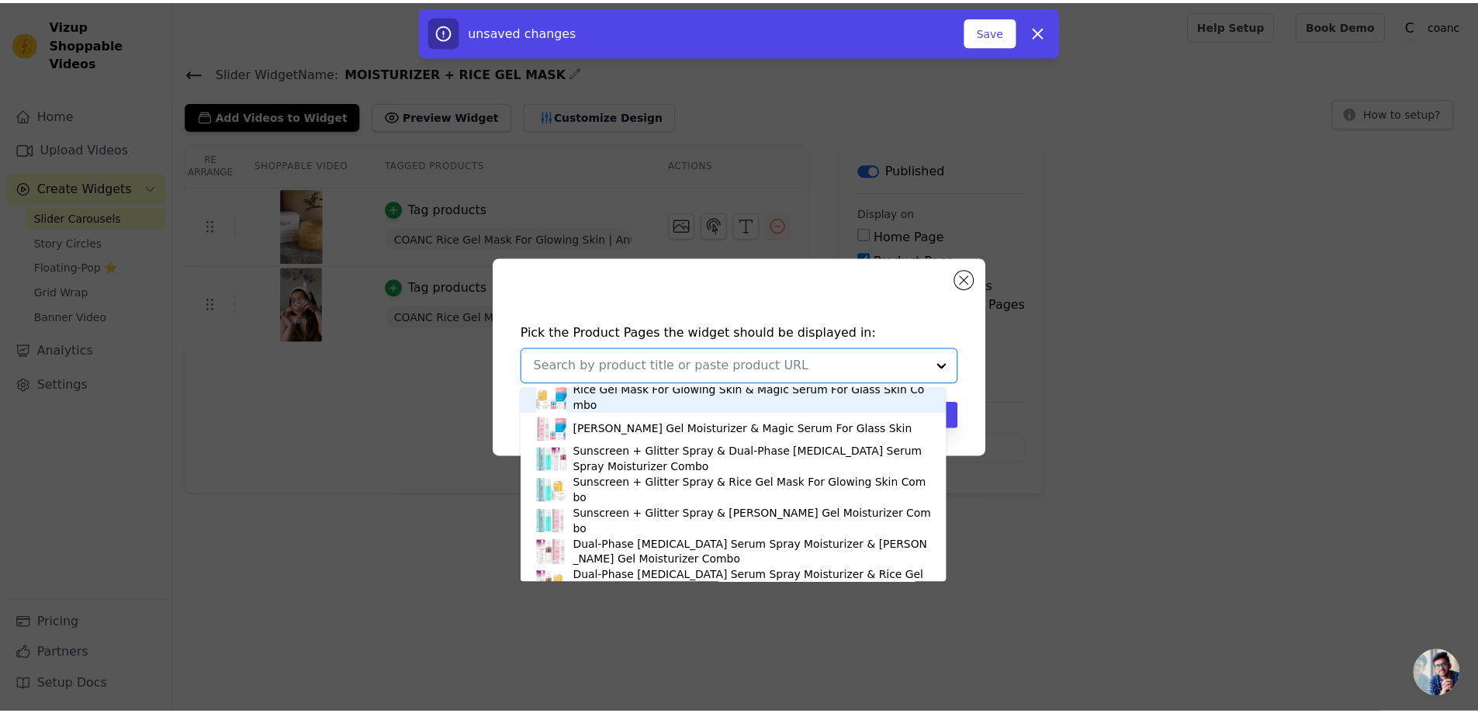
scroll to position [337, 0]
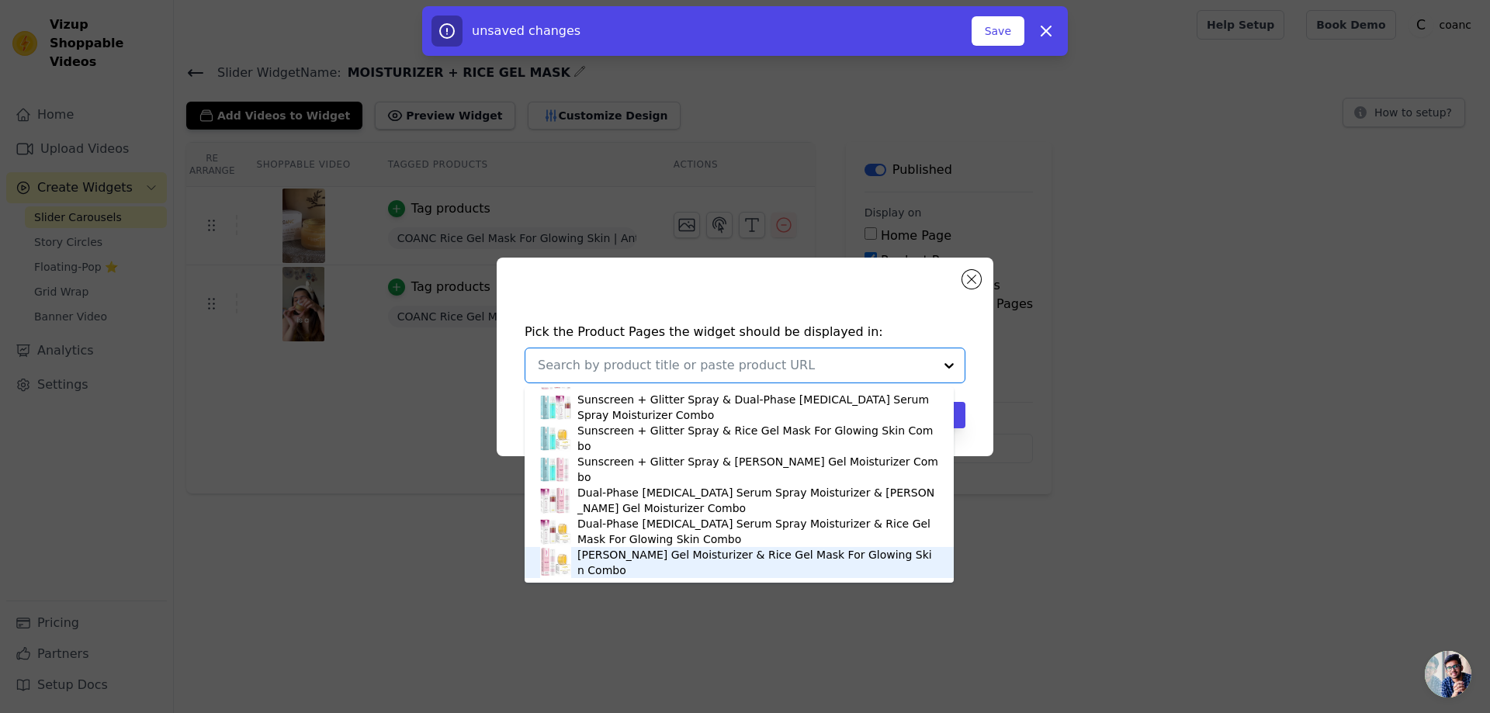
click at [677, 563] on div "[PERSON_NAME] Gel Moisturizer & Rice Gel Mask For Glowing Skin Combo" at bounding box center [757, 562] width 361 height 31
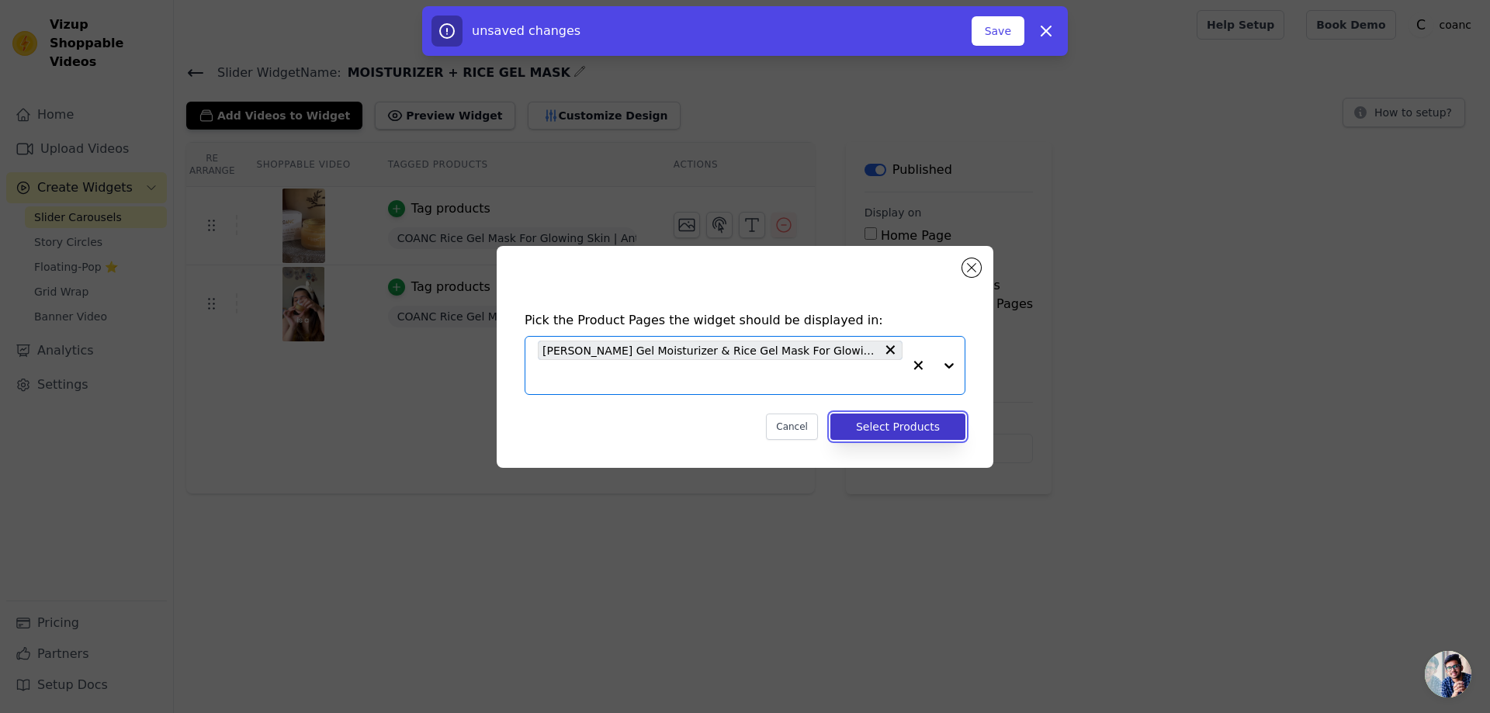
click at [888, 424] on button "Select Products" at bounding box center [897, 427] width 135 height 26
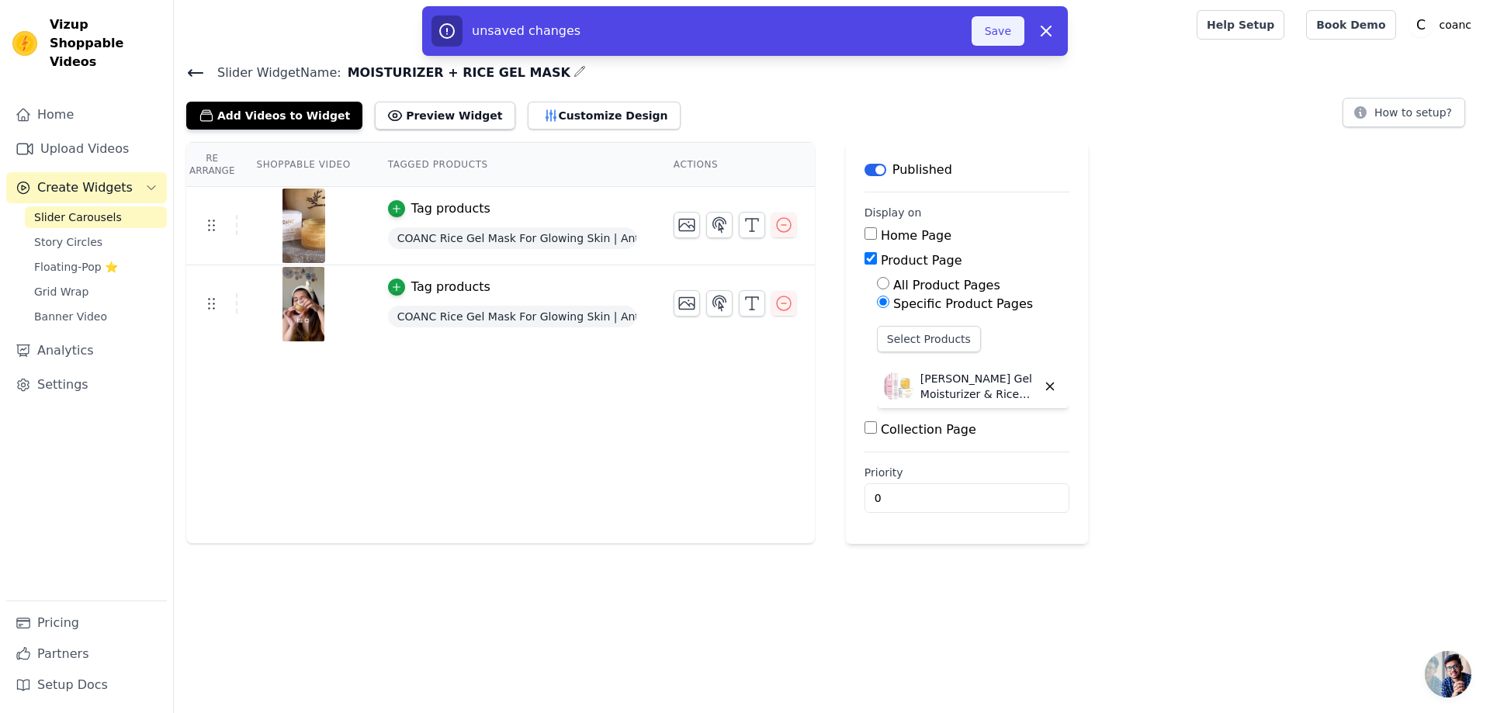
click at [991, 32] on button "Save" at bounding box center [997, 30] width 53 height 29
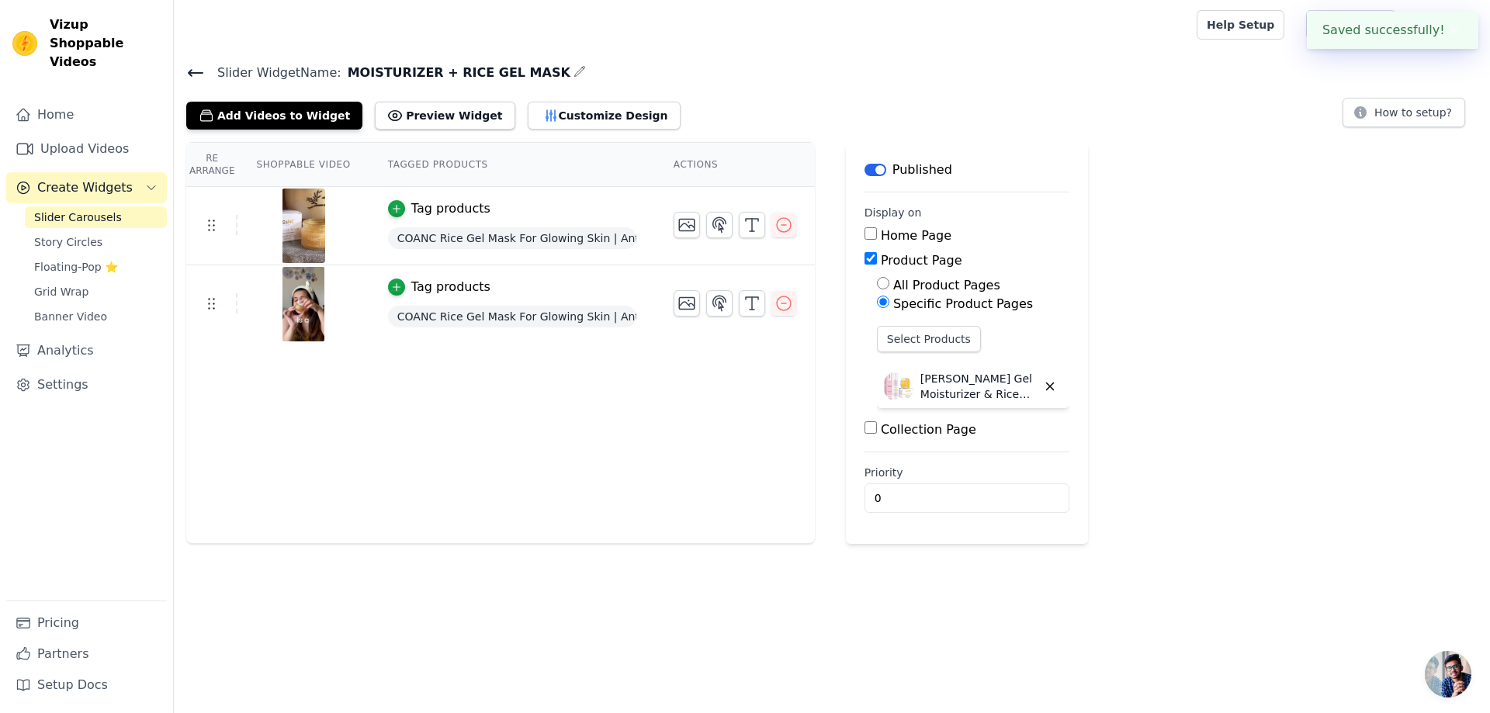
click at [203, 71] on icon at bounding box center [196, 73] width 14 height 6
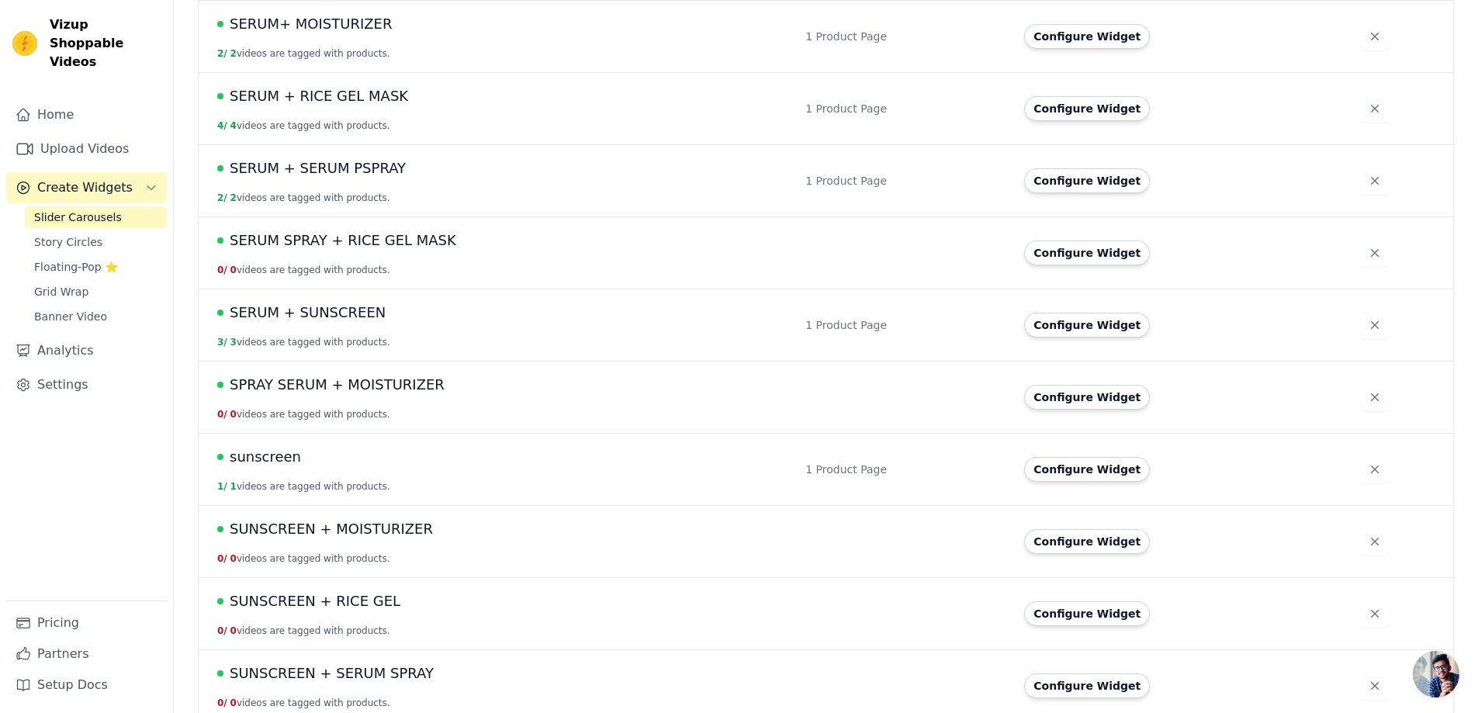
scroll to position [639, 0]
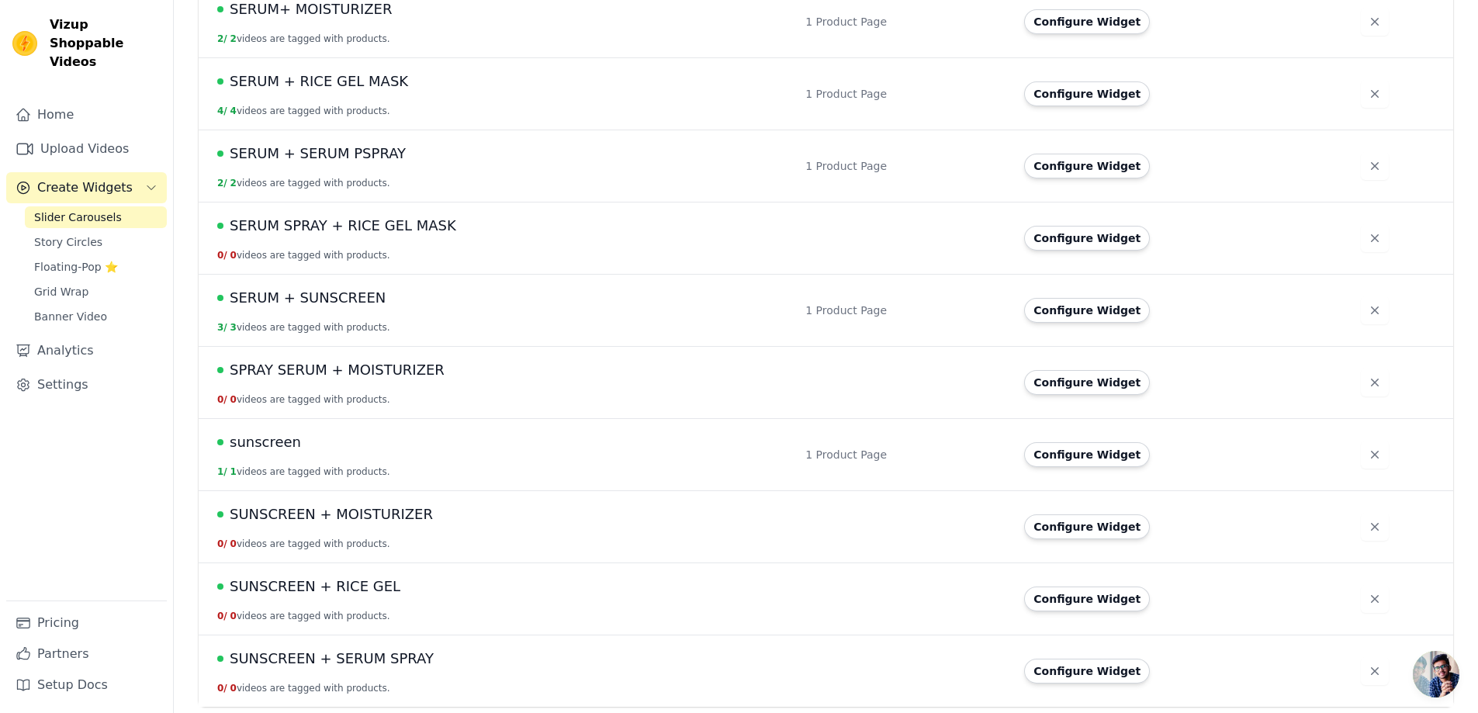
click at [417, 224] on span "SERUM SPRAY + RICE GEL MASK" at bounding box center [343, 226] width 227 height 22
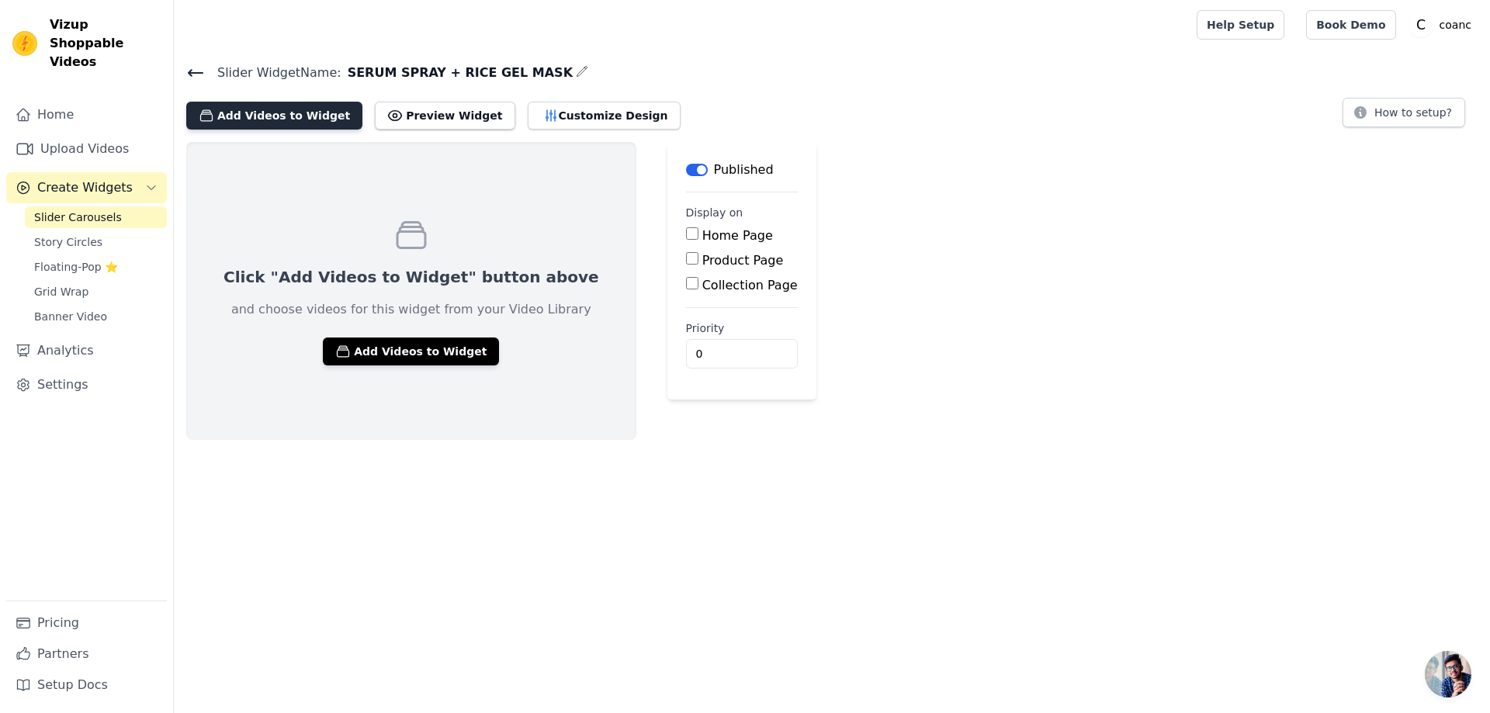
click at [295, 125] on button "Add Videos to Widget" at bounding box center [274, 116] width 176 height 28
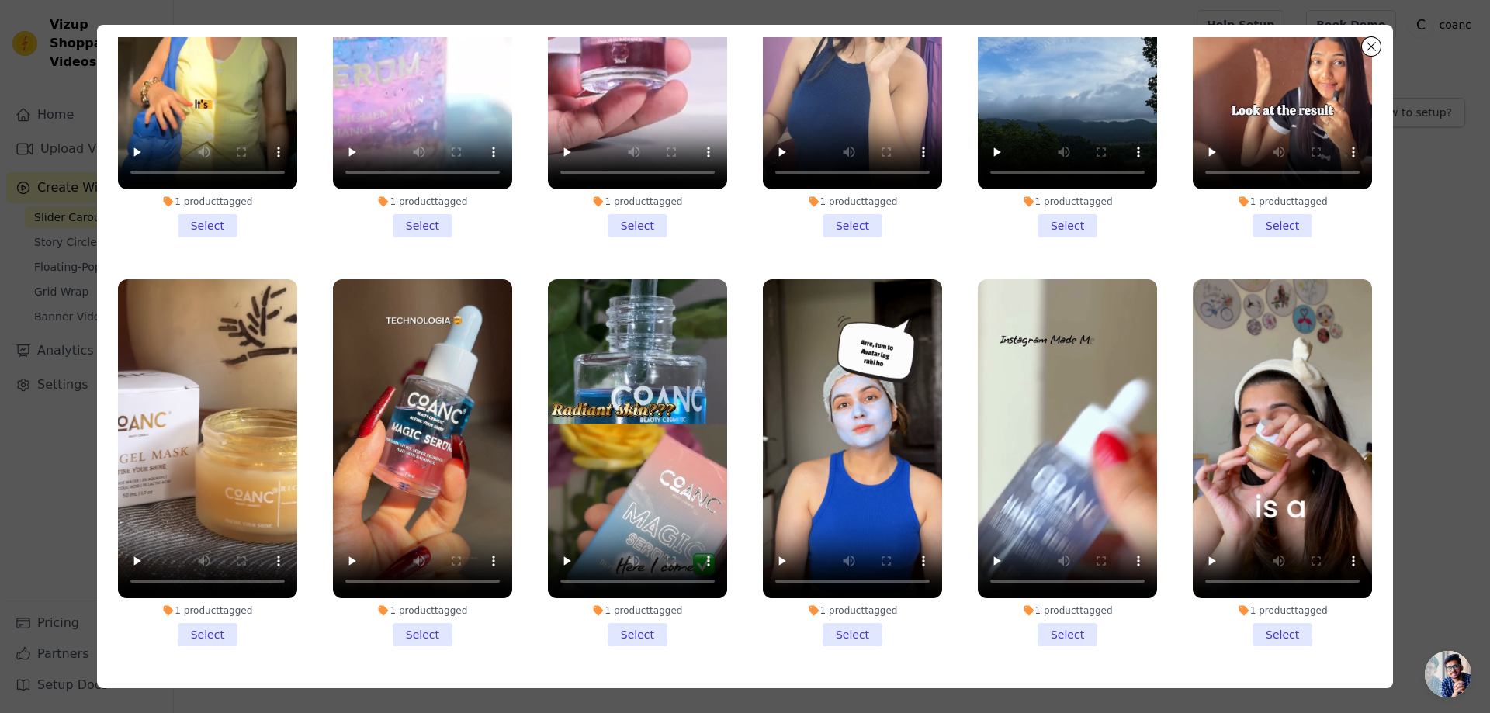
scroll to position [135, 0]
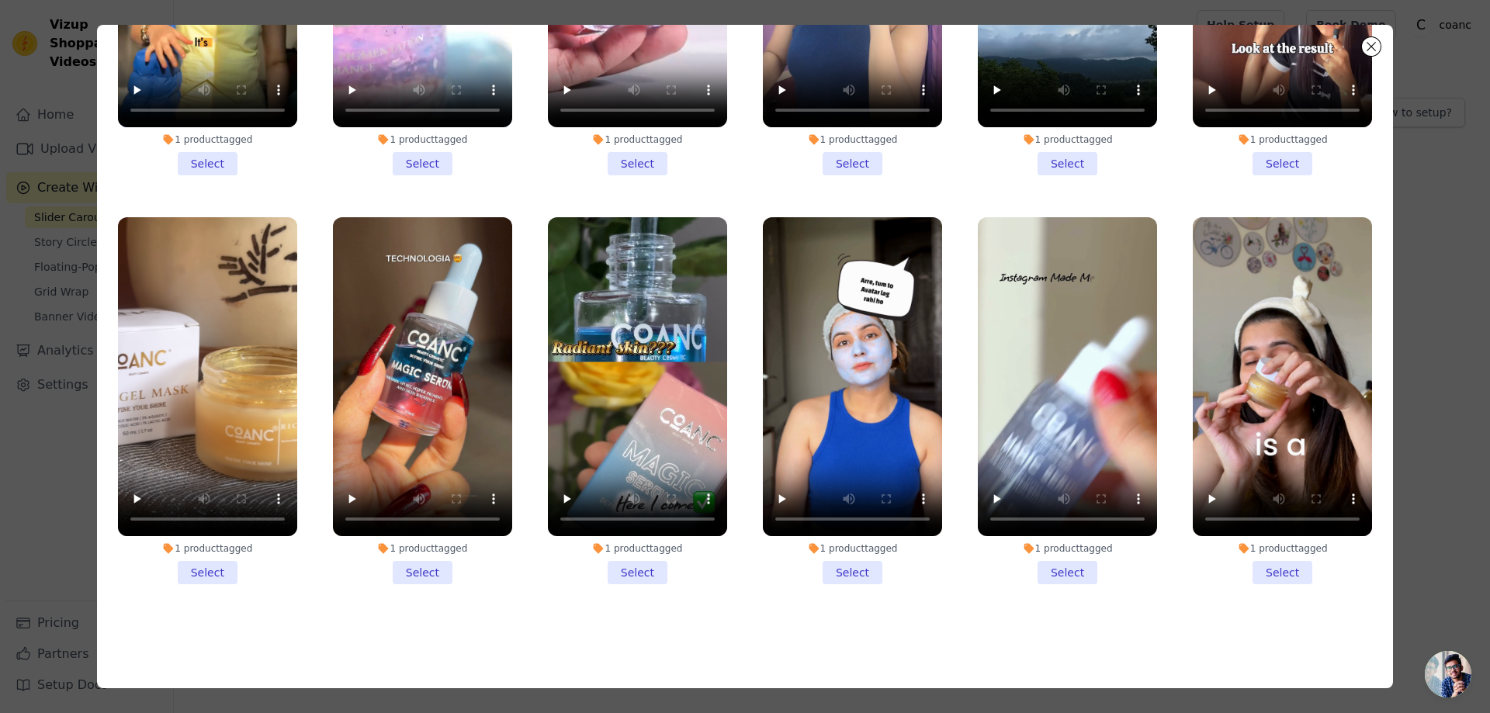
click at [216, 568] on li "1 product tagged Select" at bounding box center [207, 400] width 179 height 367
click at [0, 0] on input "1 product tagged Select" at bounding box center [0, 0] width 0 height 0
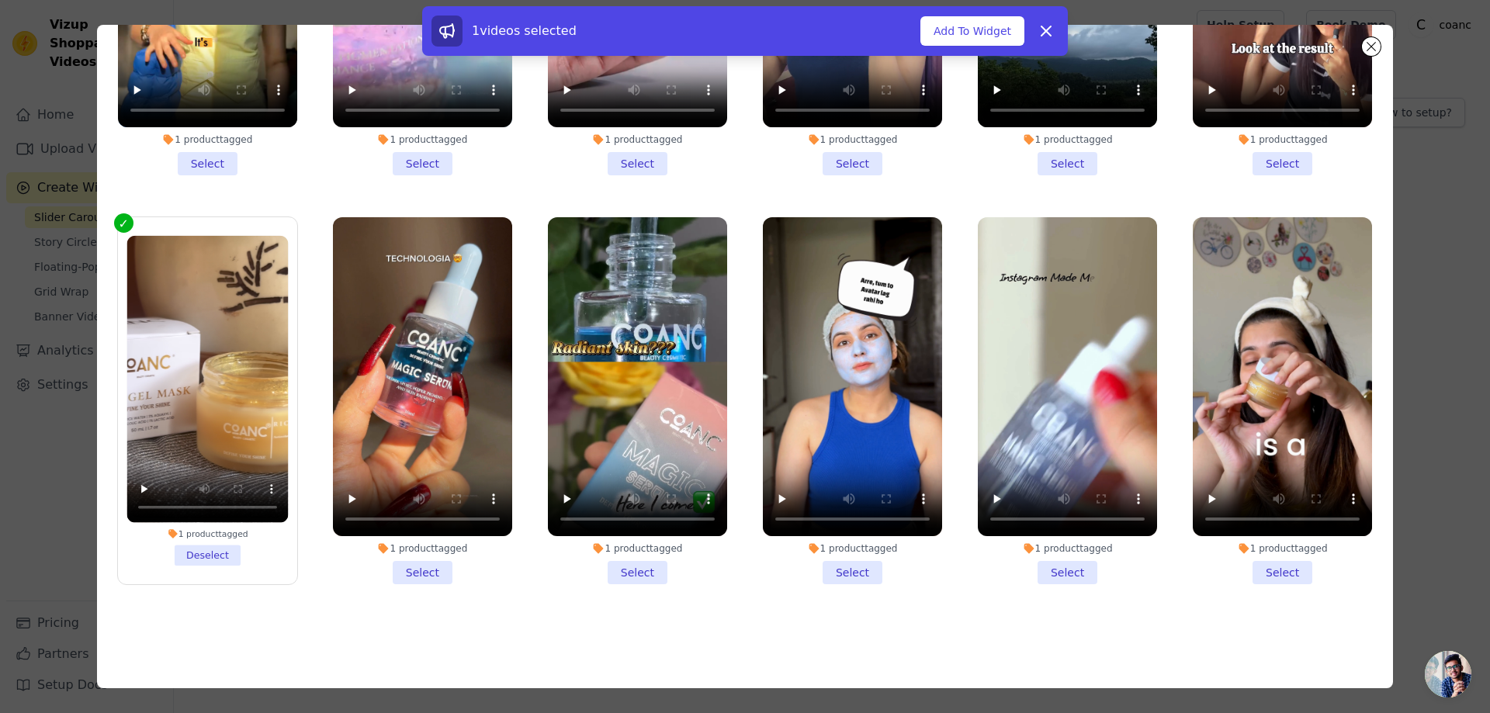
click at [1240, 557] on li "1 product tagged Select" at bounding box center [1282, 400] width 179 height 367
click at [0, 0] on input "1 product tagged Select" at bounding box center [0, 0] width 0 height 0
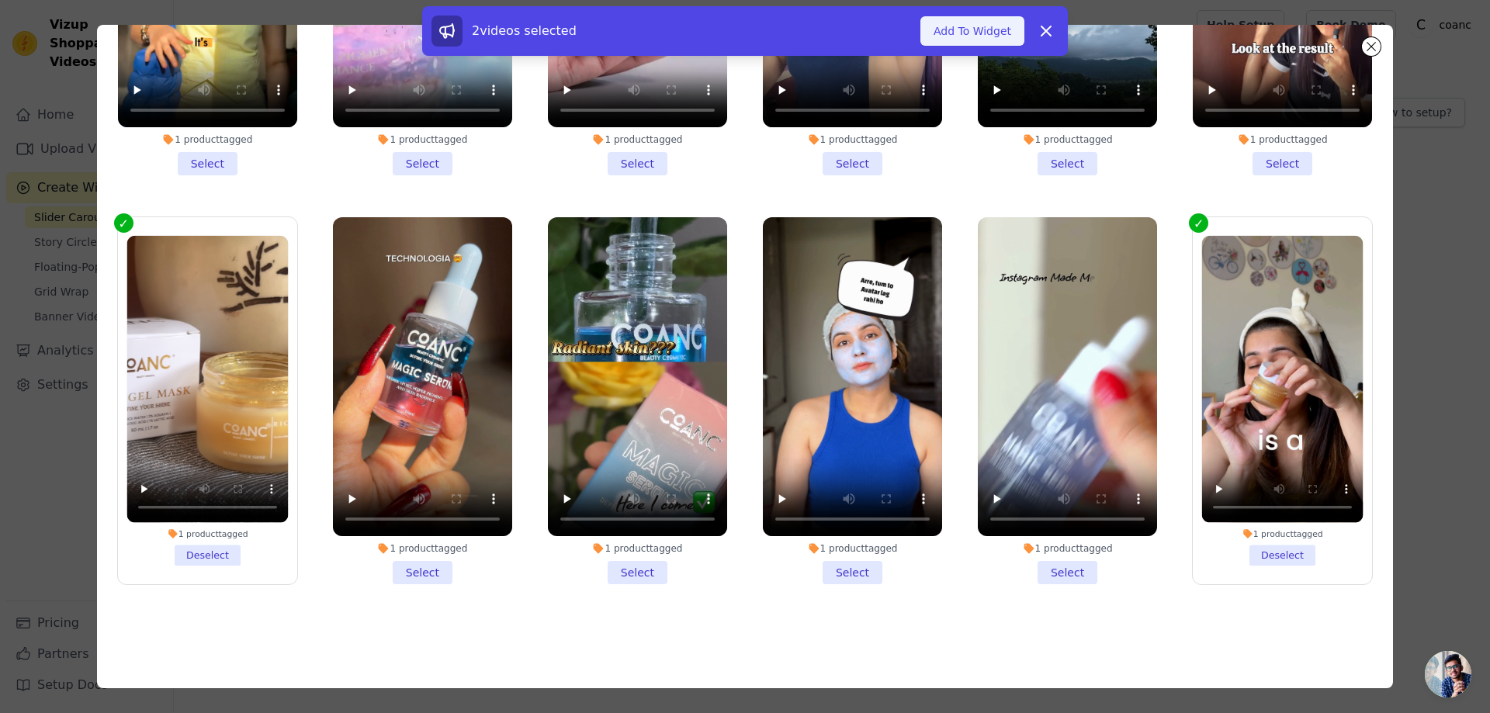
click at [992, 39] on button "Add To Widget" at bounding box center [972, 30] width 104 height 29
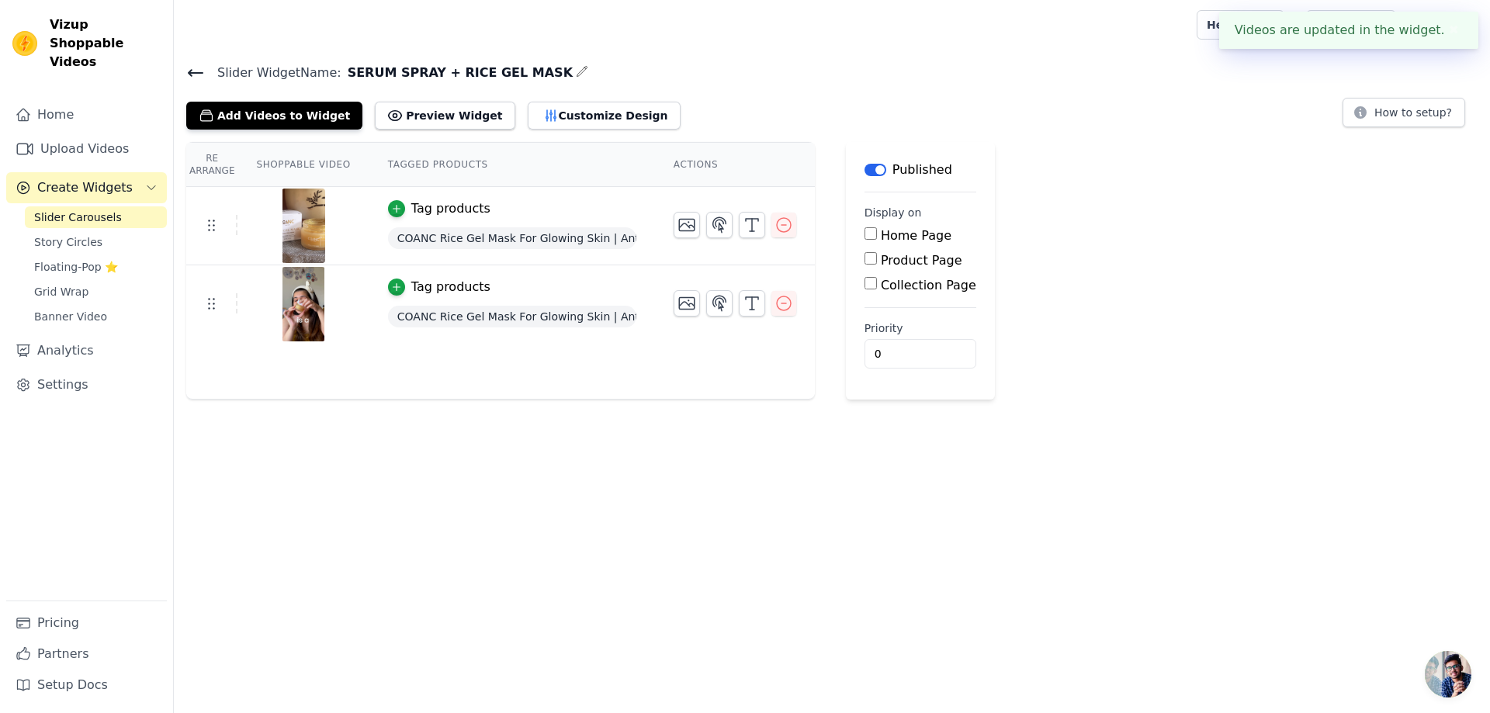
click at [864, 258] on input "Product Page" at bounding box center [870, 258] width 12 height 12
checkbox input "true"
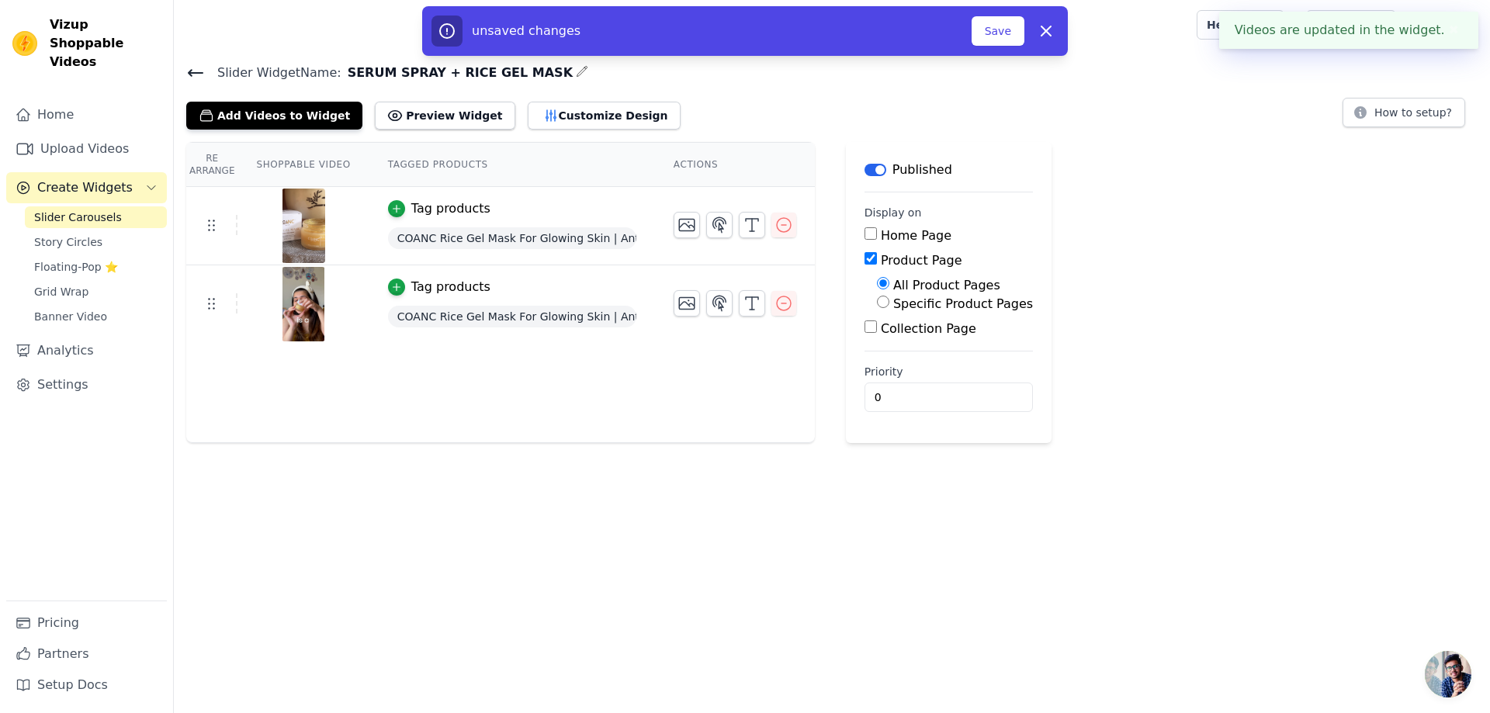
click at [877, 306] on input "Specific Product Pages" at bounding box center [883, 302] width 12 height 12
radio input "true"
click at [887, 343] on button "Select Products" at bounding box center [929, 339] width 104 height 26
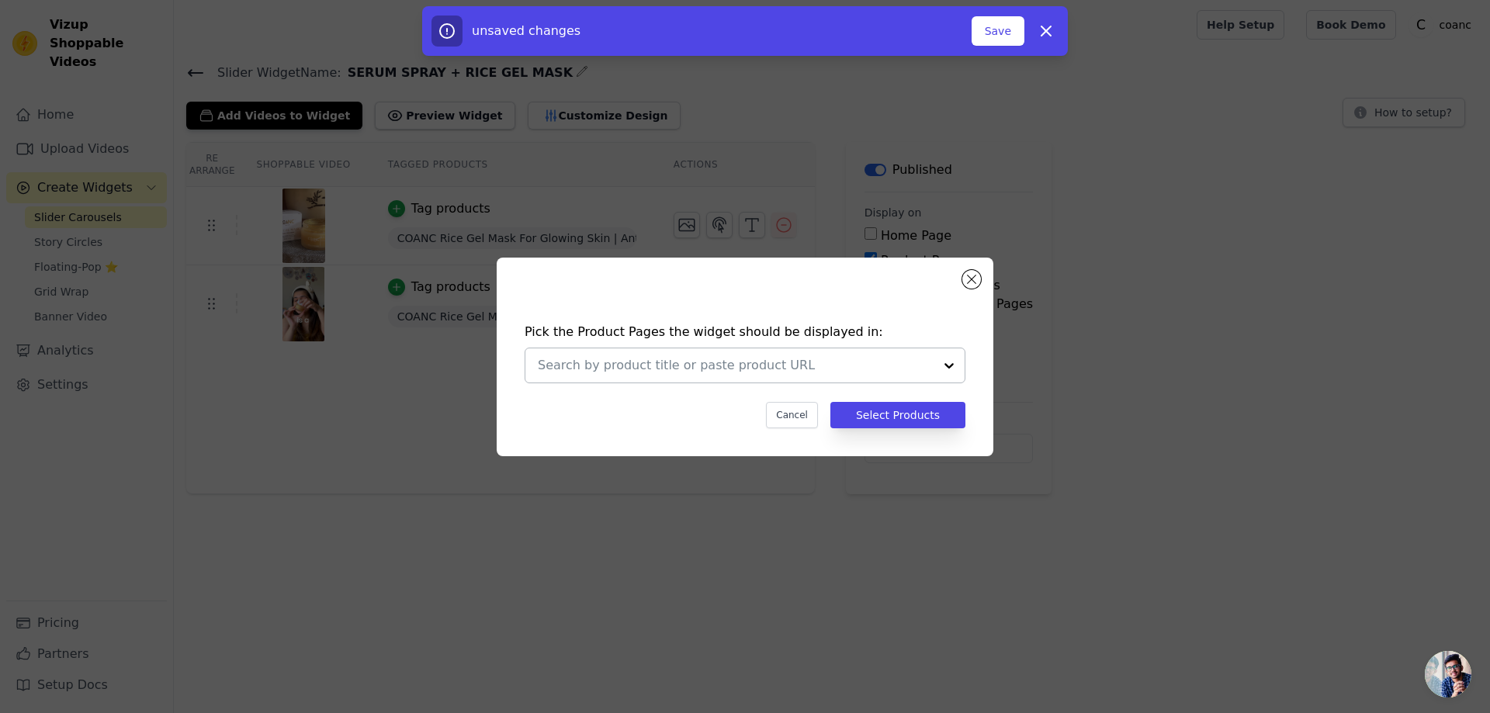
click at [643, 360] on input "text" at bounding box center [736, 365] width 396 height 19
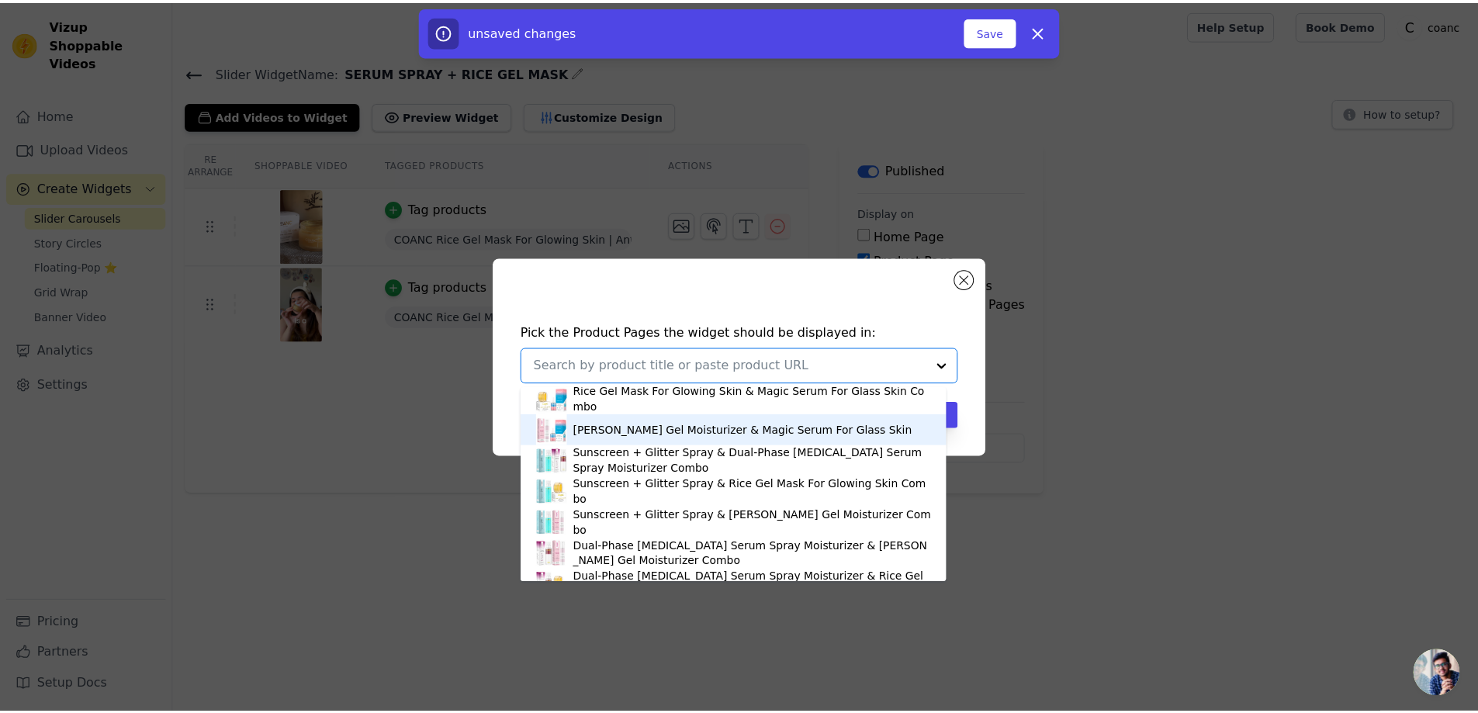
scroll to position [310, 0]
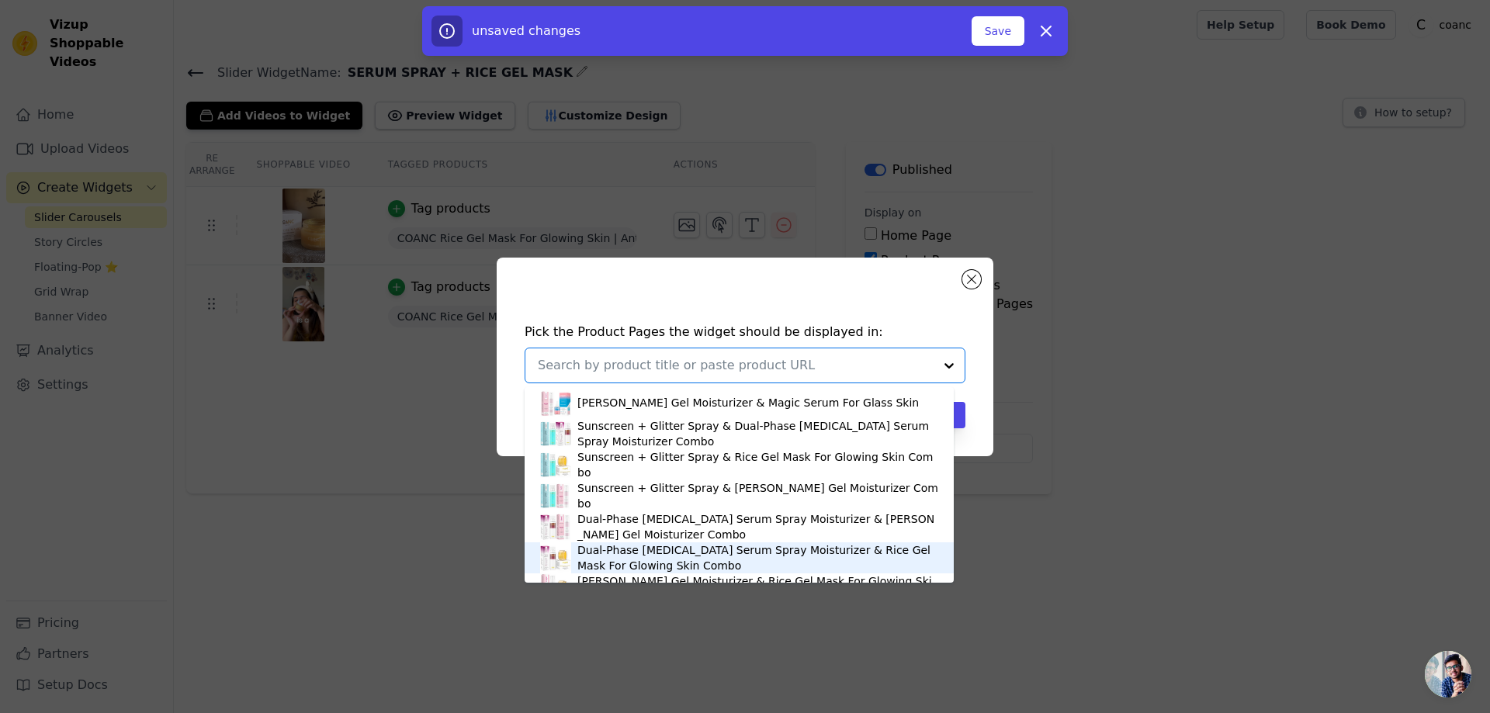
click at [638, 559] on div "Dual-Phase [MEDICAL_DATA] Serum Spray Moisturizer & Rice Gel Mask For Glowing S…" at bounding box center [757, 557] width 361 height 31
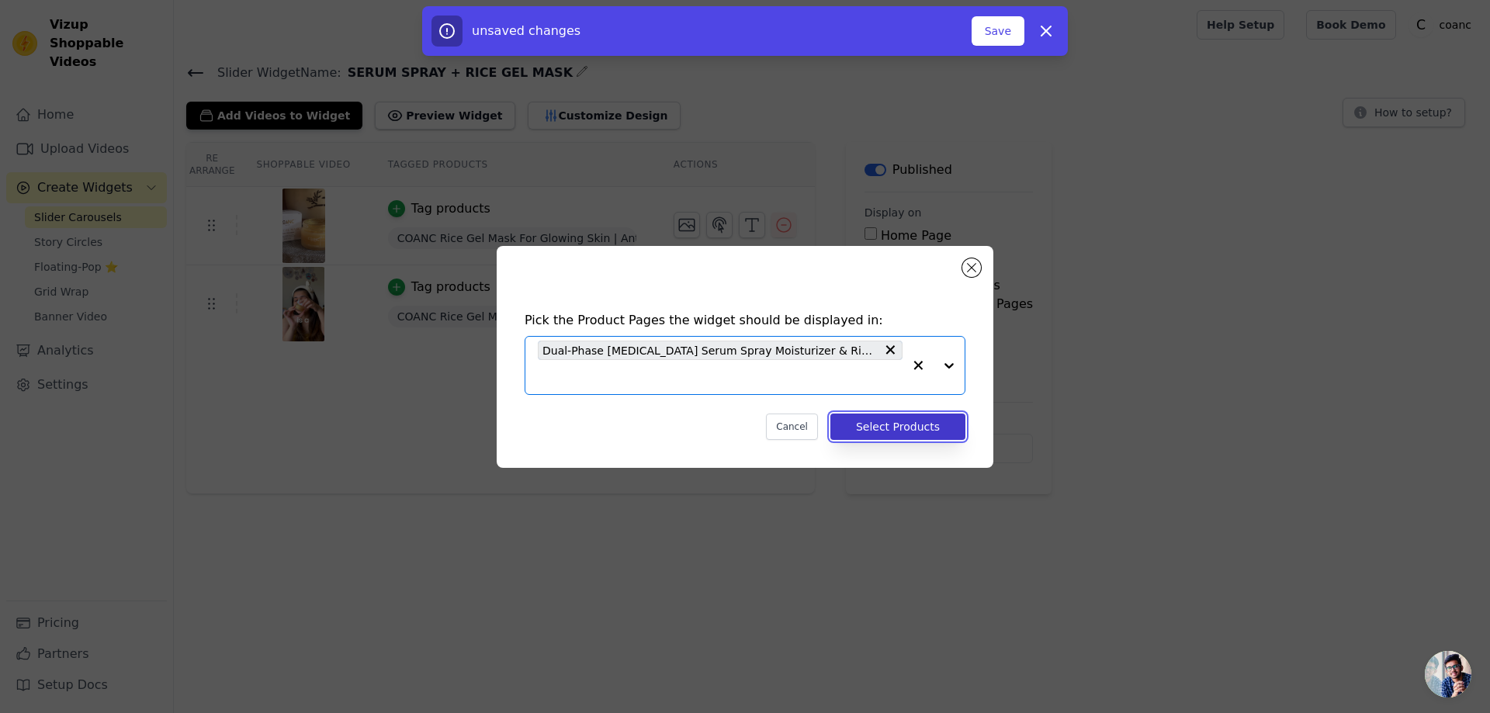
click at [913, 425] on button "Select Products" at bounding box center [897, 427] width 135 height 26
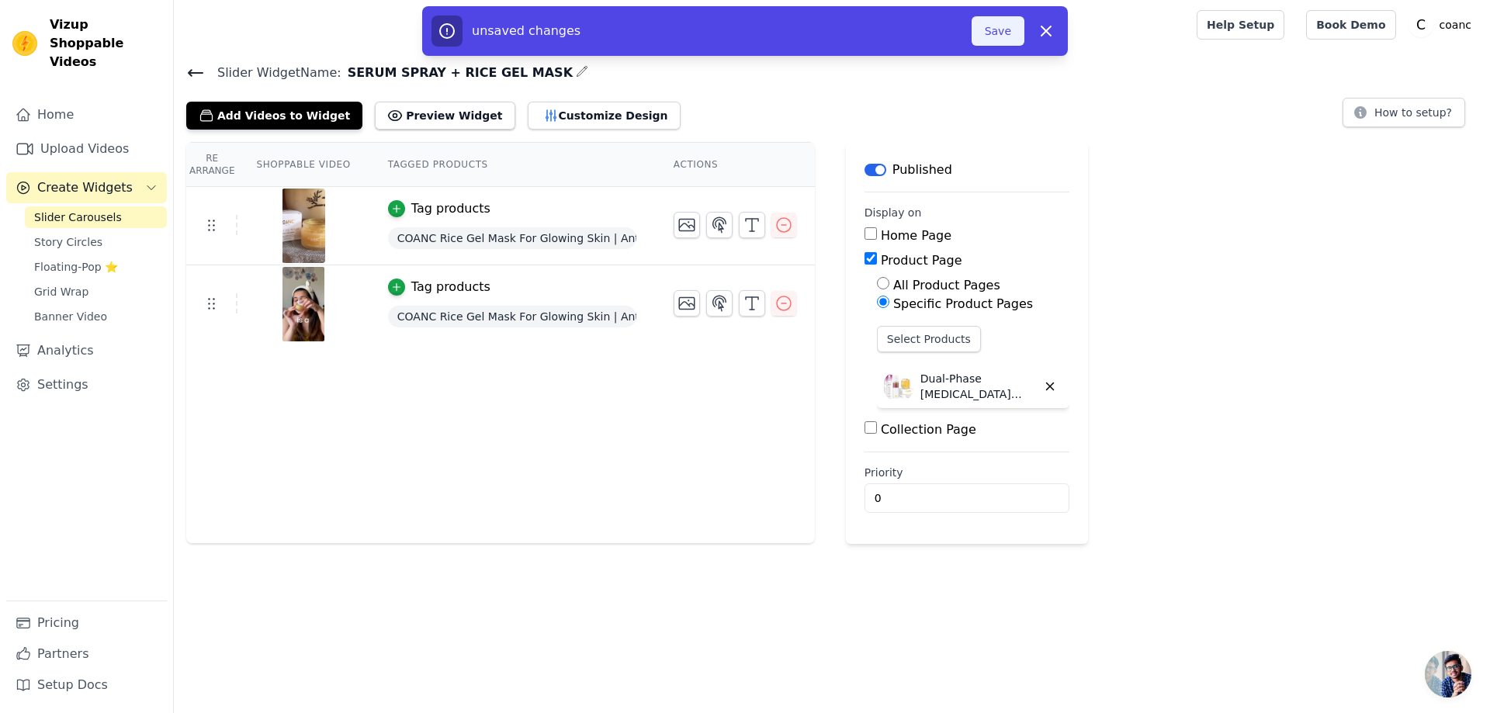
click at [998, 28] on button "Save" at bounding box center [997, 30] width 53 height 29
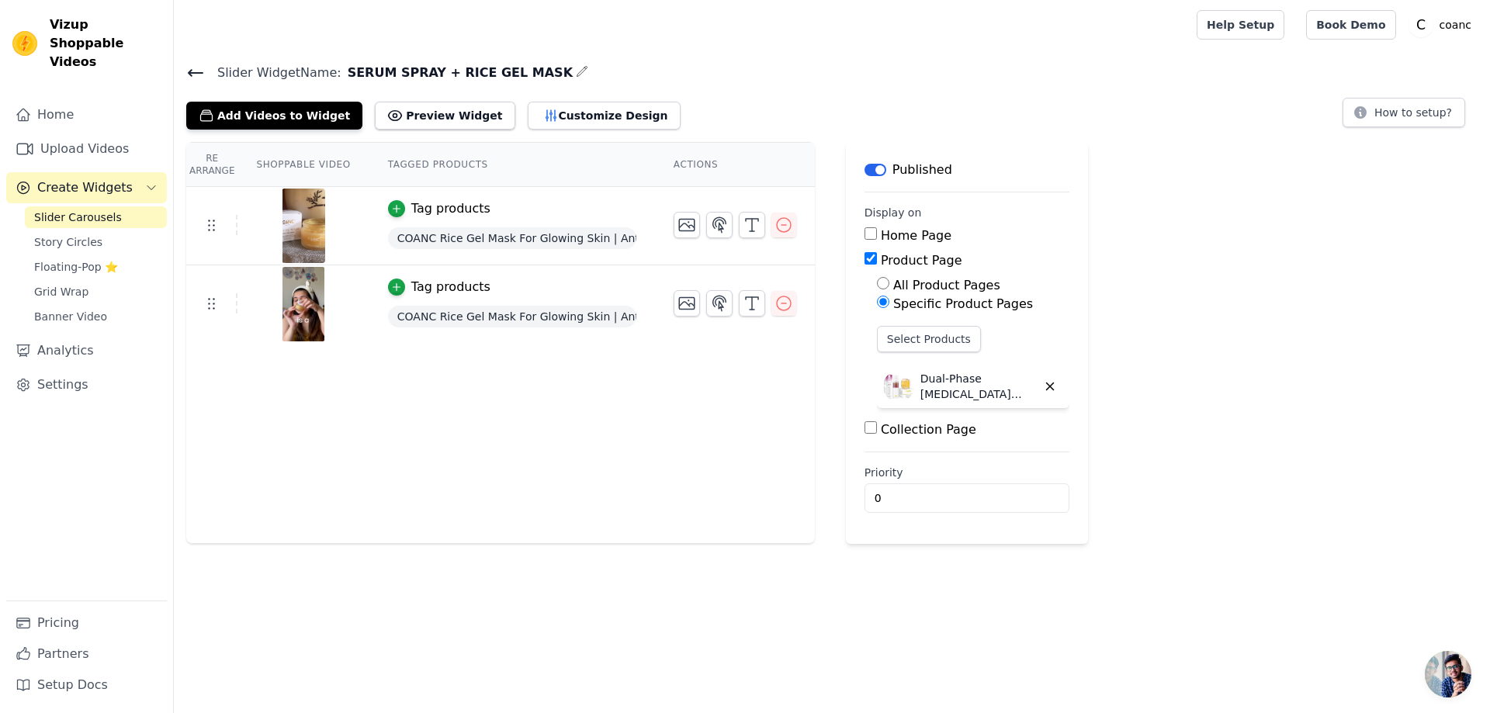
click at [201, 73] on icon at bounding box center [196, 73] width 14 height 6
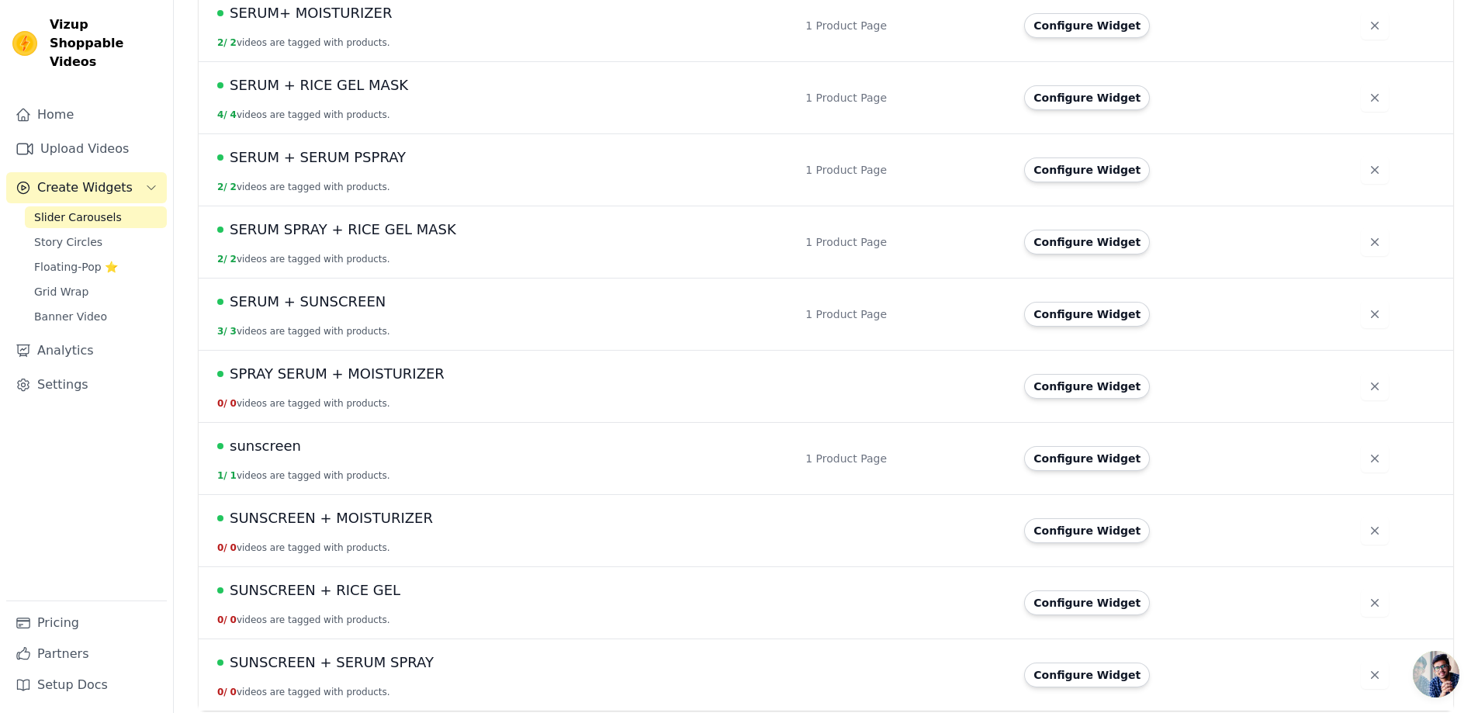
scroll to position [639, 0]
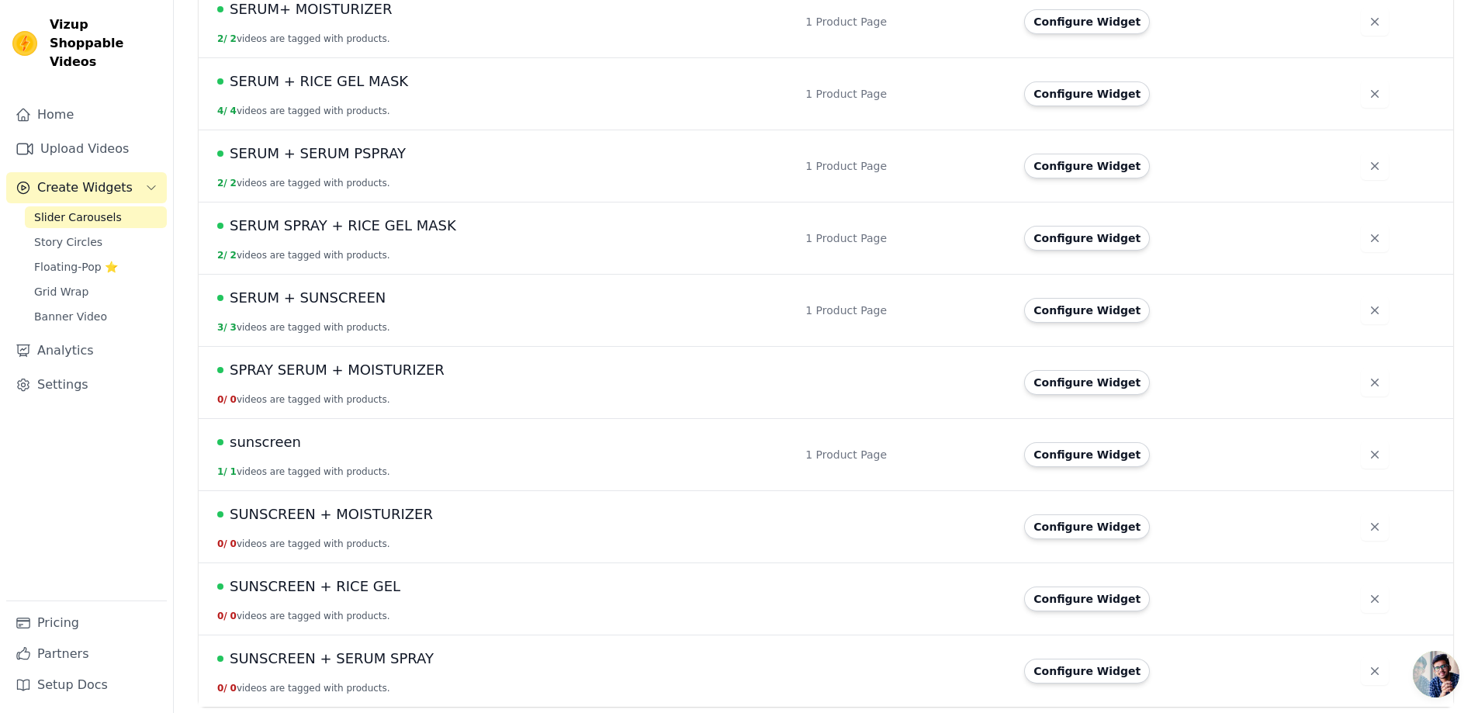
click at [354, 518] on span "SUNSCREEN + MOISTURIZER" at bounding box center [331, 515] width 203 height 22
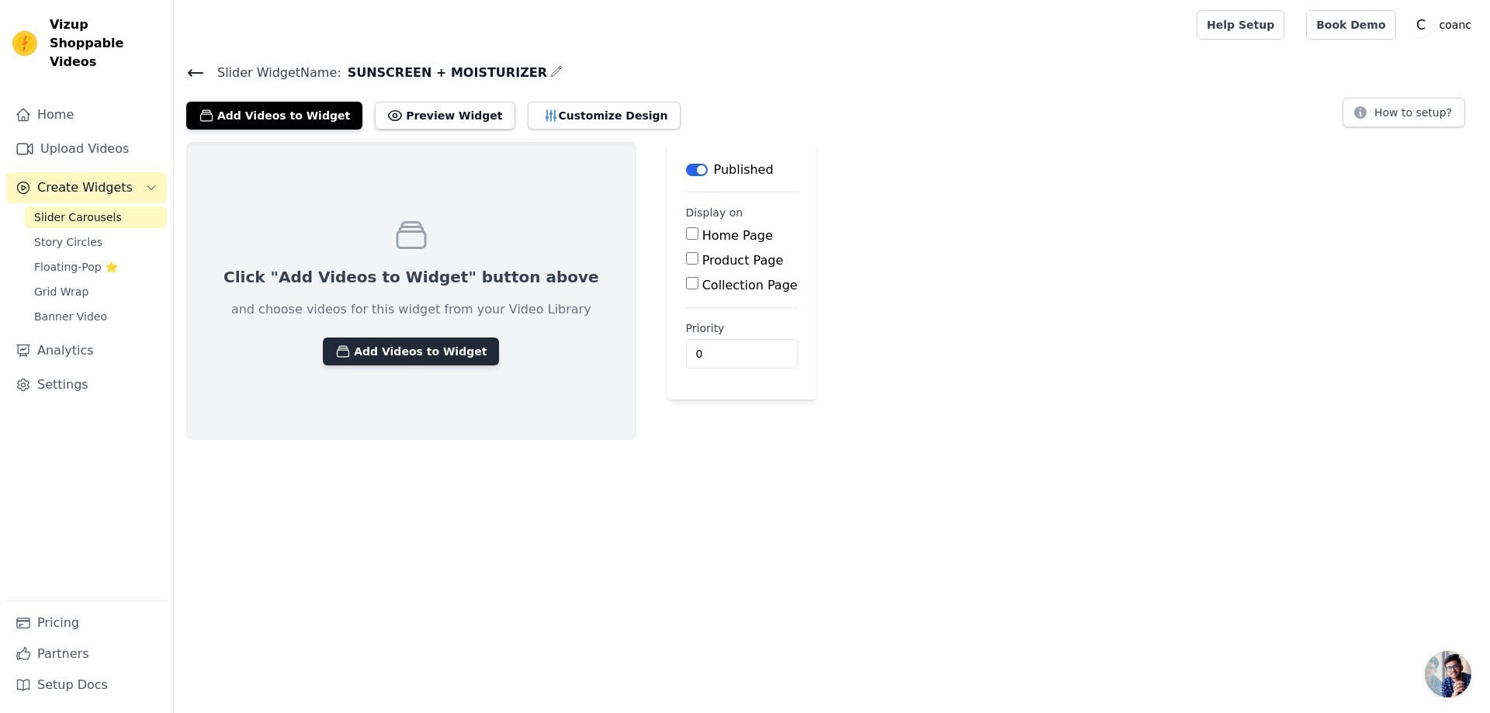
click at [411, 340] on button "Add Videos to Widget" at bounding box center [411, 352] width 176 height 28
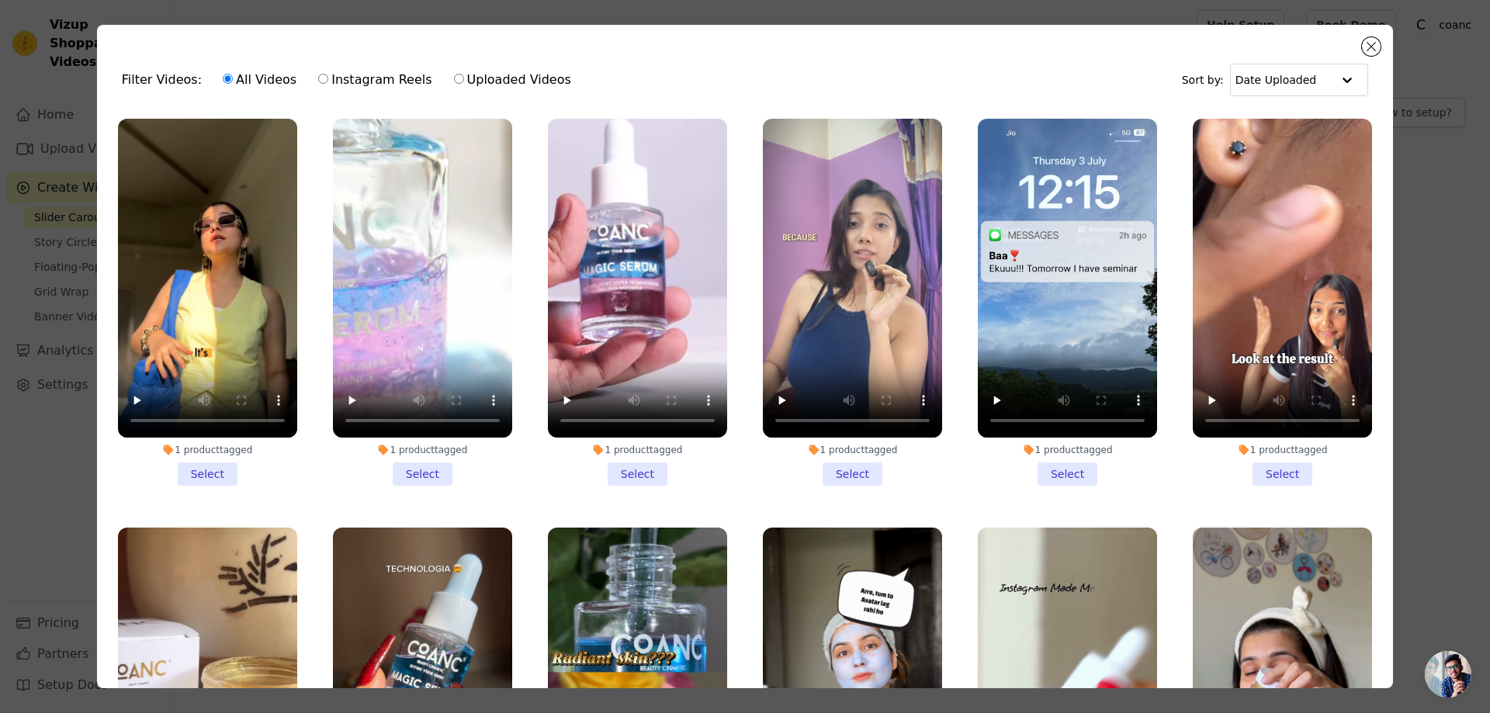
click at [207, 460] on li "1 product tagged Select" at bounding box center [207, 302] width 179 height 367
click at [0, 0] on input "1 product tagged Select" at bounding box center [0, 0] width 0 height 0
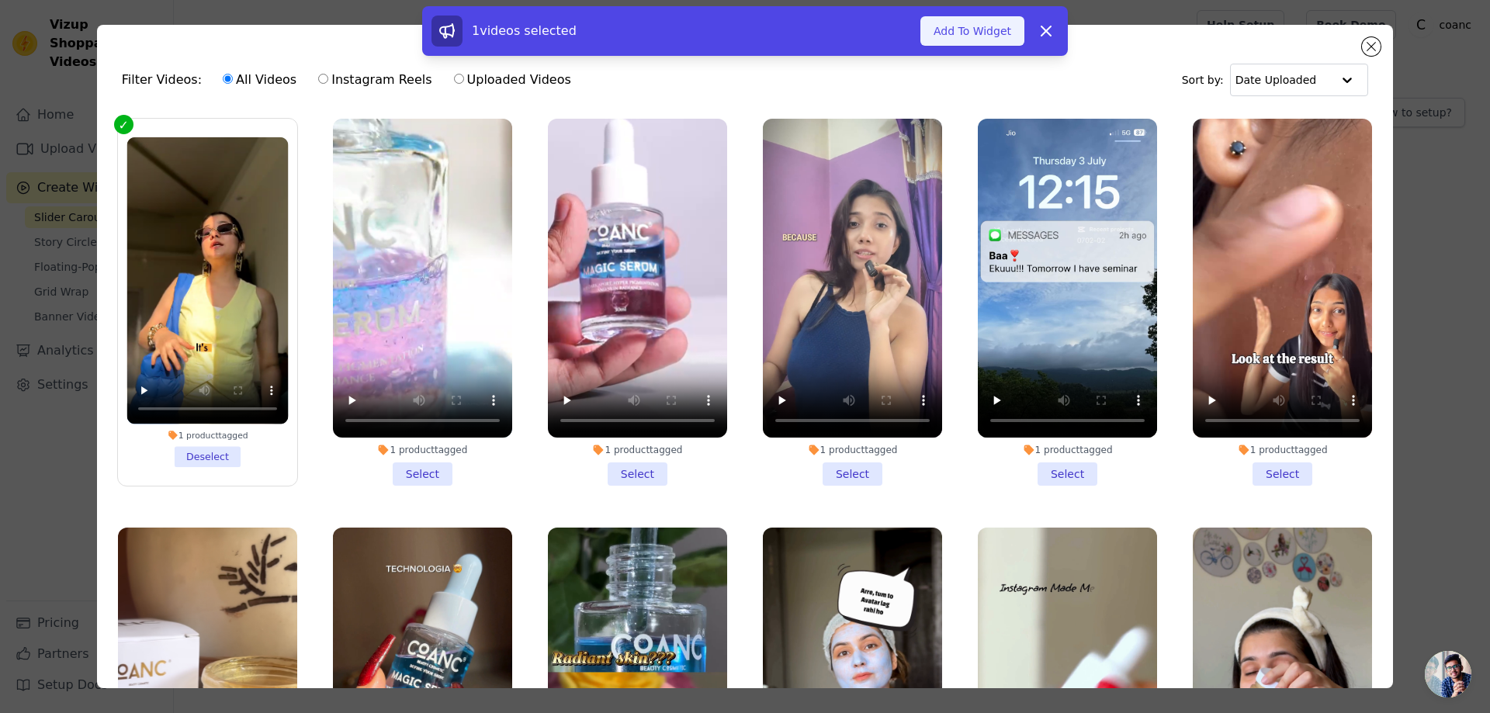
click at [955, 35] on button "Add To Widget" at bounding box center [972, 30] width 104 height 29
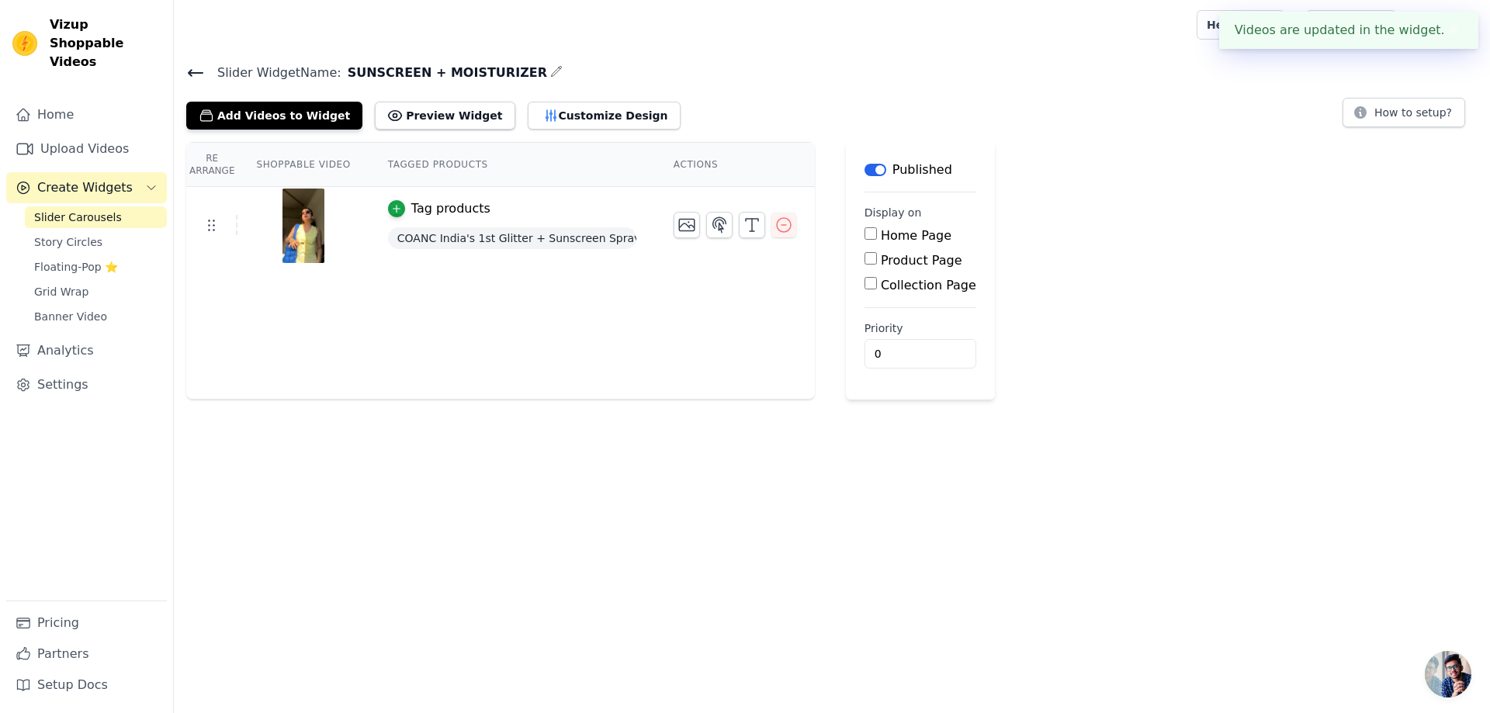
click at [864, 261] on input "Product Page" at bounding box center [870, 258] width 12 height 12
checkbox input "true"
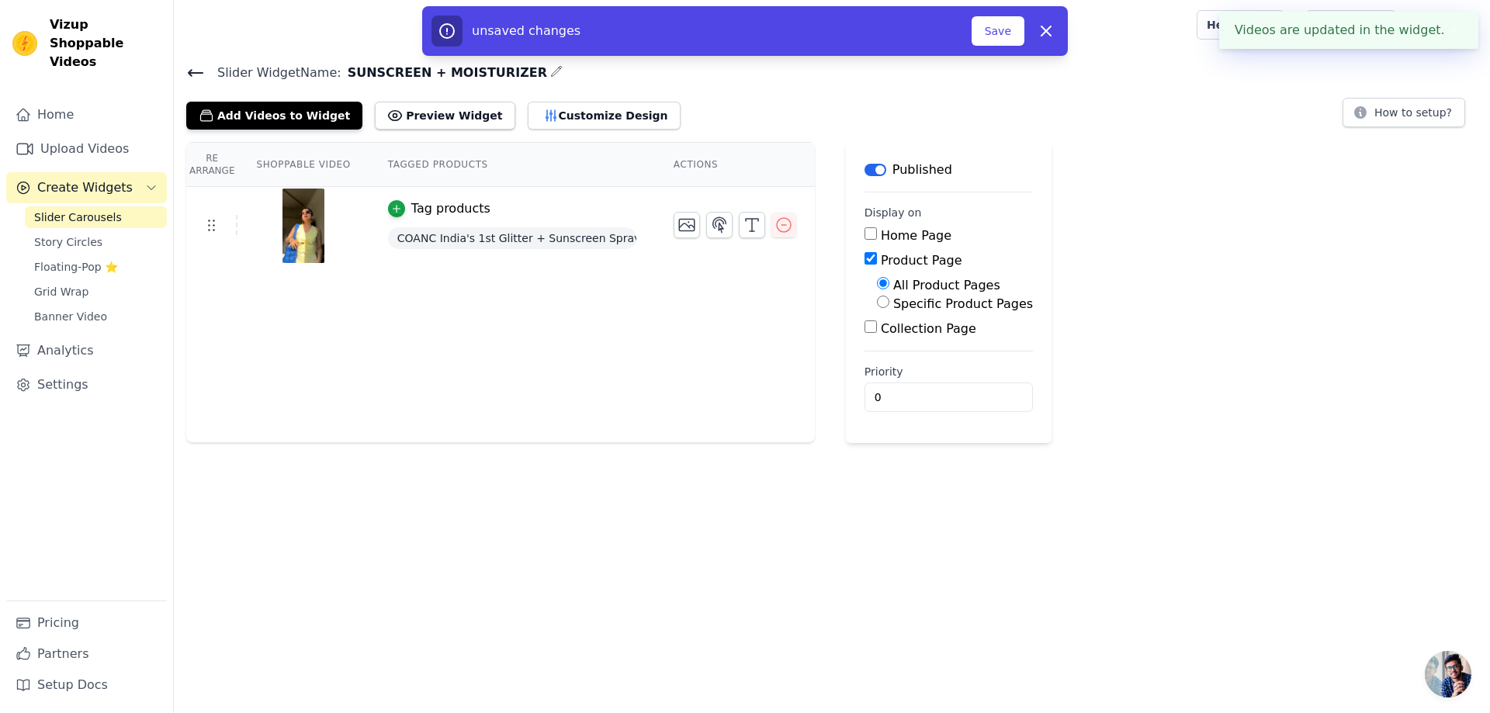
click at [877, 309] on div "Specific Product Pages" at bounding box center [955, 304] width 156 height 19
click at [877, 303] on div "Specific Product Pages" at bounding box center [955, 304] width 156 height 19
click at [877, 303] on input "Specific Product Pages" at bounding box center [883, 302] width 12 height 12
radio input "true"
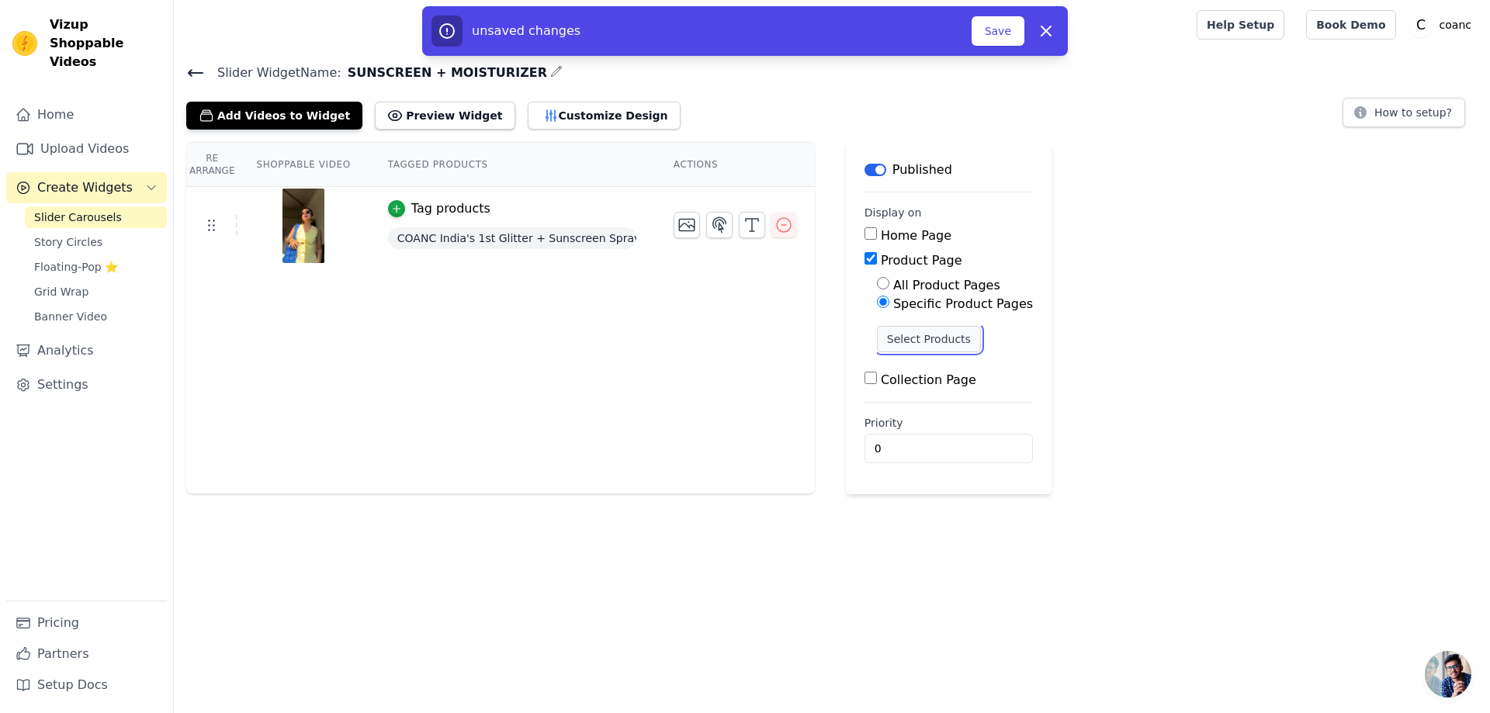
click at [877, 345] on button "Select Products" at bounding box center [929, 339] width 104 height 26
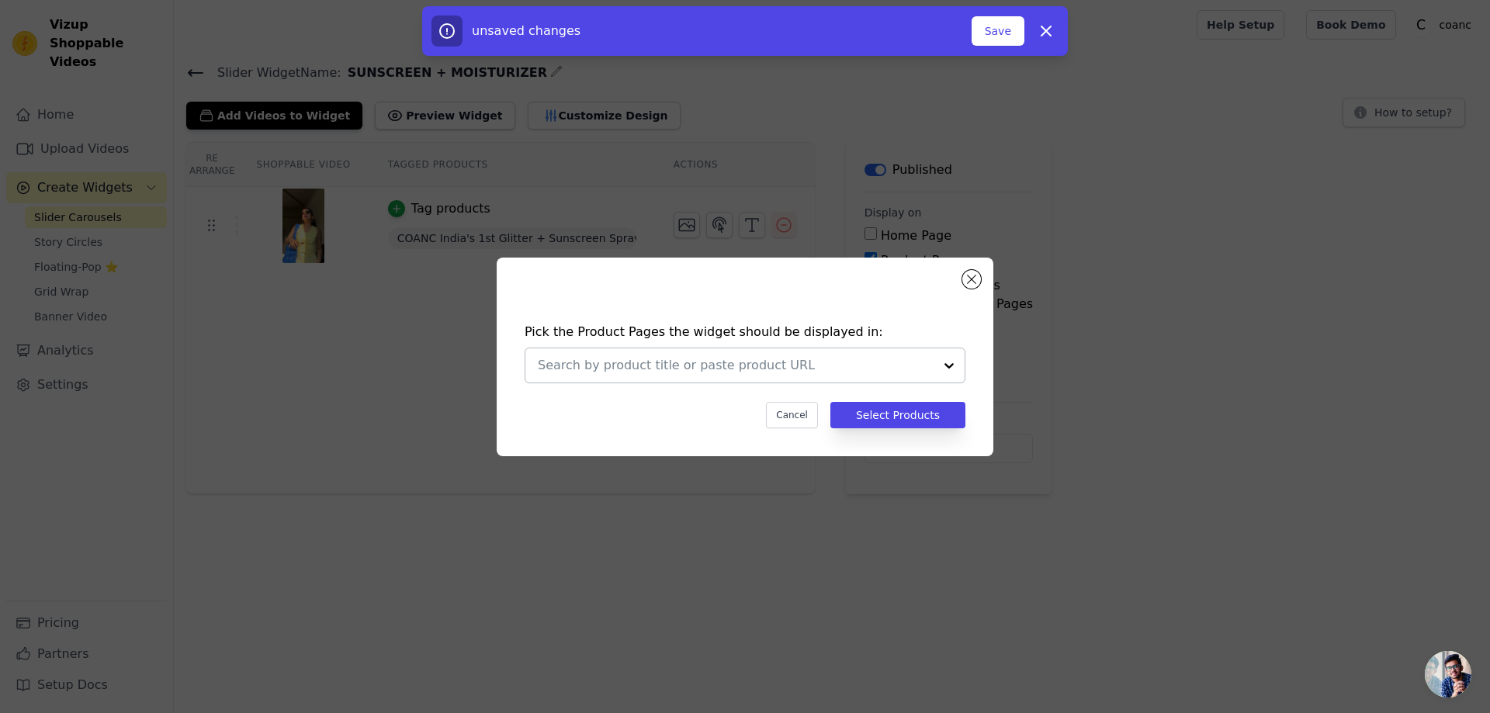
click at [842, 375] on div at bounding box center [736, 365] width 396 height 34
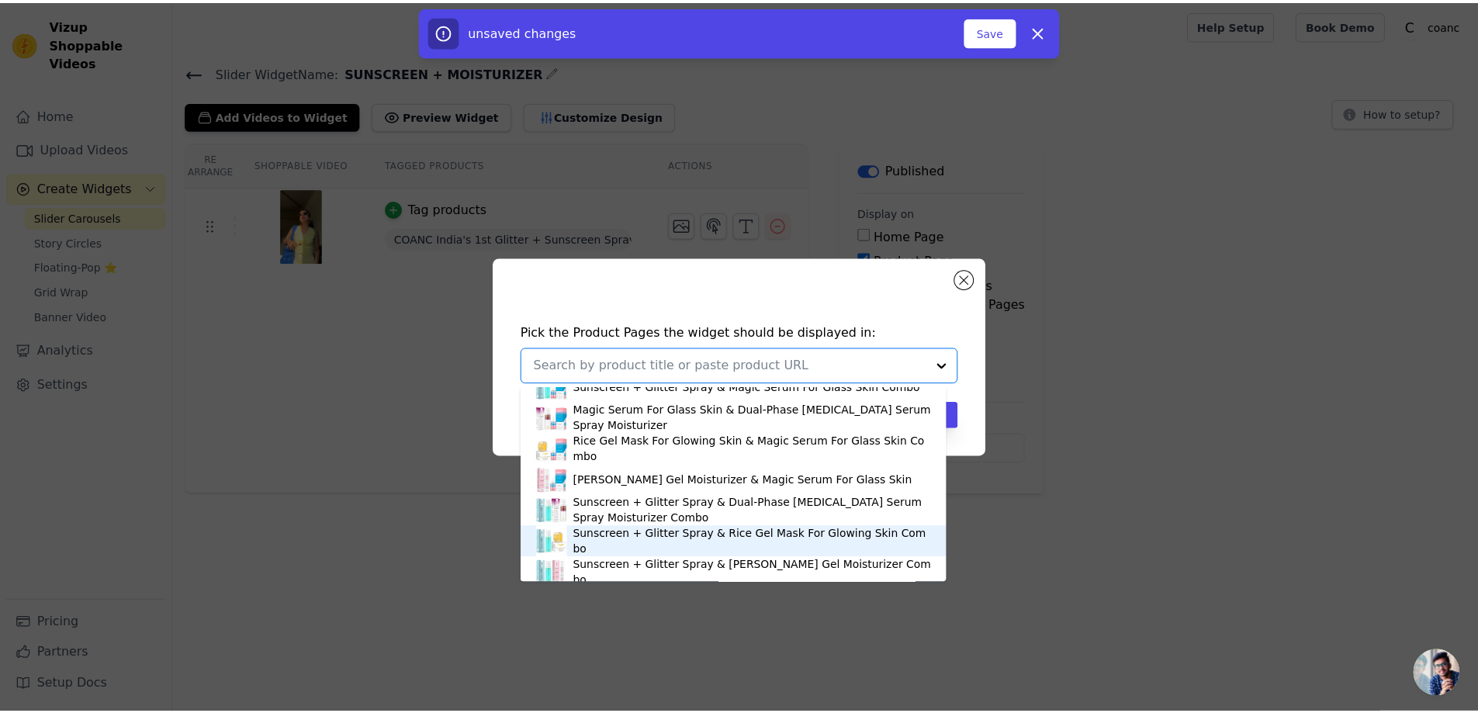
scroll to position [239, 0]
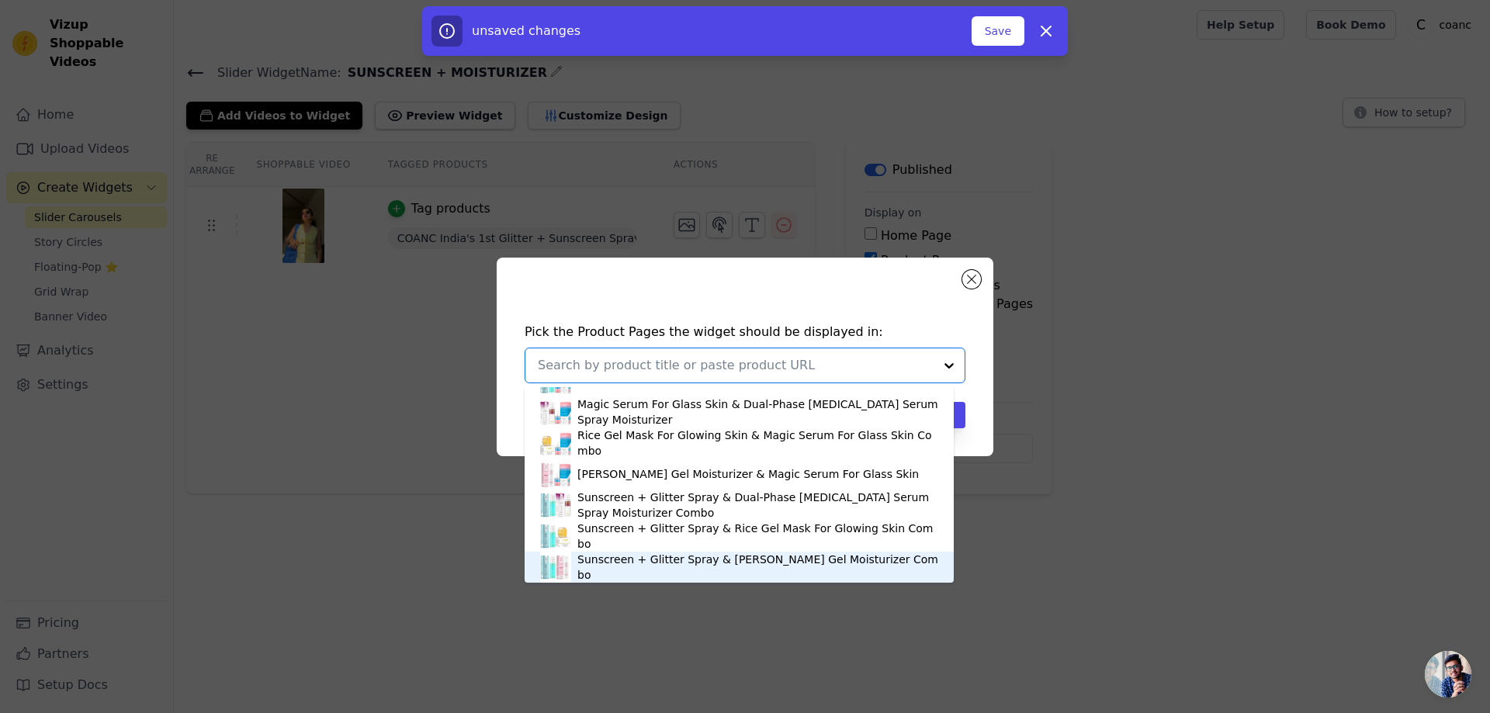
click at [625, 566] on div "Sunscreen + Glitter Spray & [PERSON_NAME] Gel Moisturizer Combo" at bounding box center [757, 567] width 361 height 31
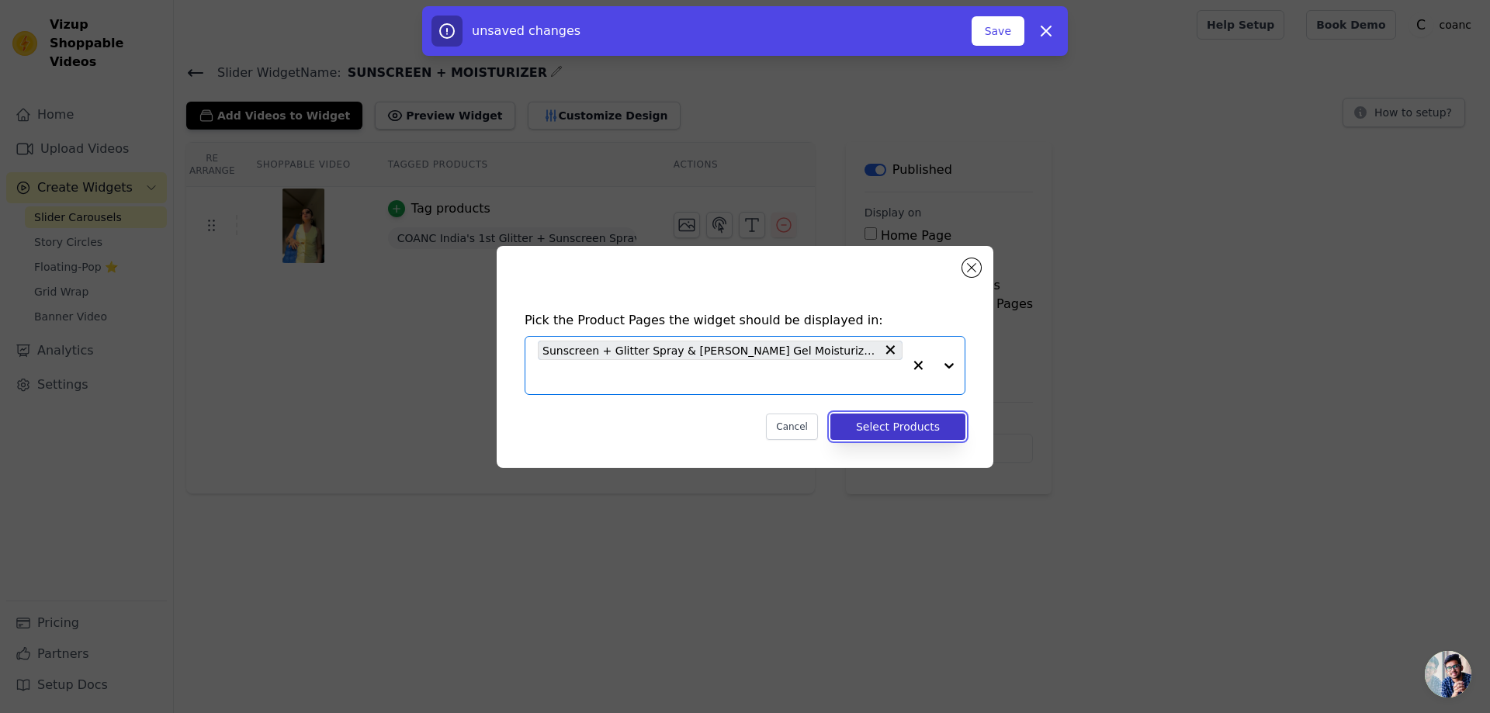
click at [902, 428] on button "Select Products" at bounding box center [897, 427] width 135 height 26
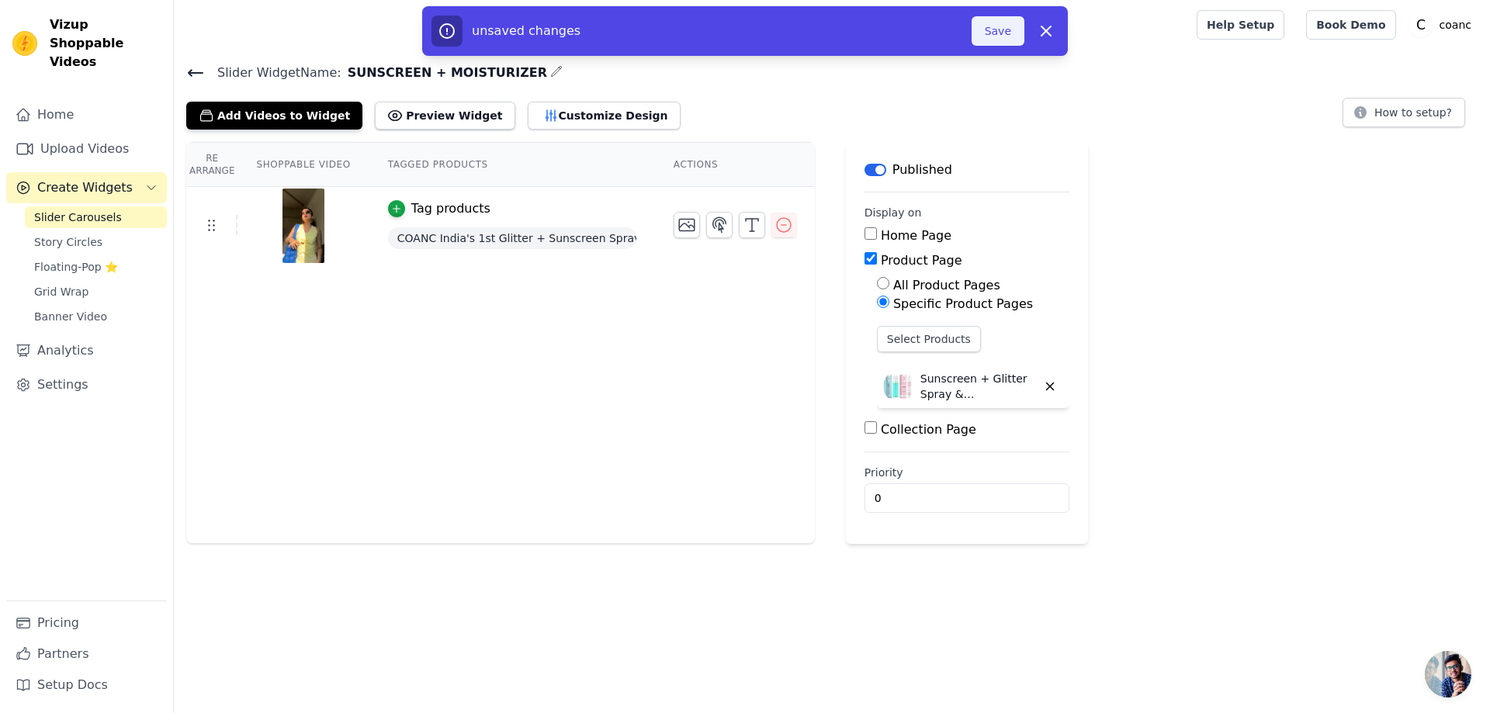
click at [978, 35] on button "Save" at bounding box center [997, 30] width 53 height 29
click at [994, 35] on button "Save" at bounding box center [997, 30] width 53 height 29
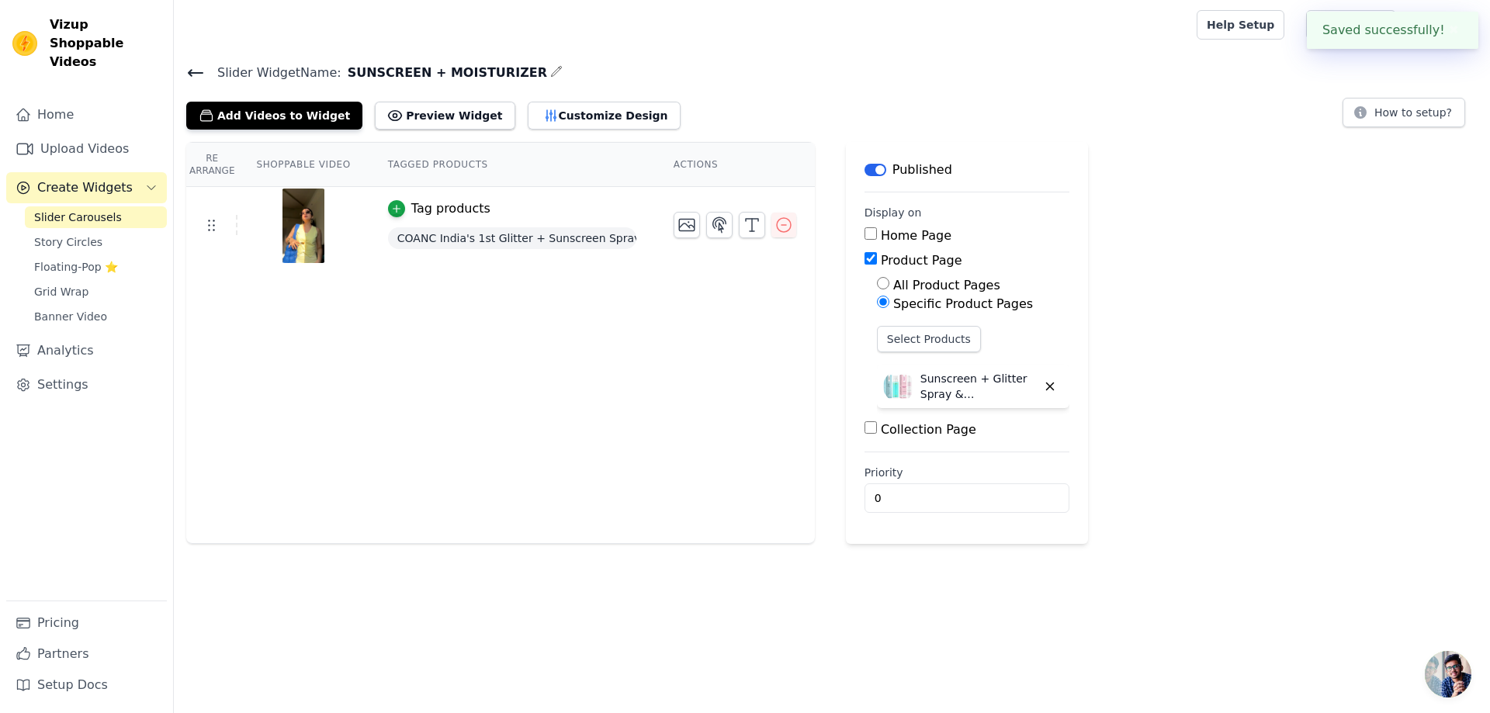
click at [202, 64] on icon at bounding box center [195, 73] width 19 height 19
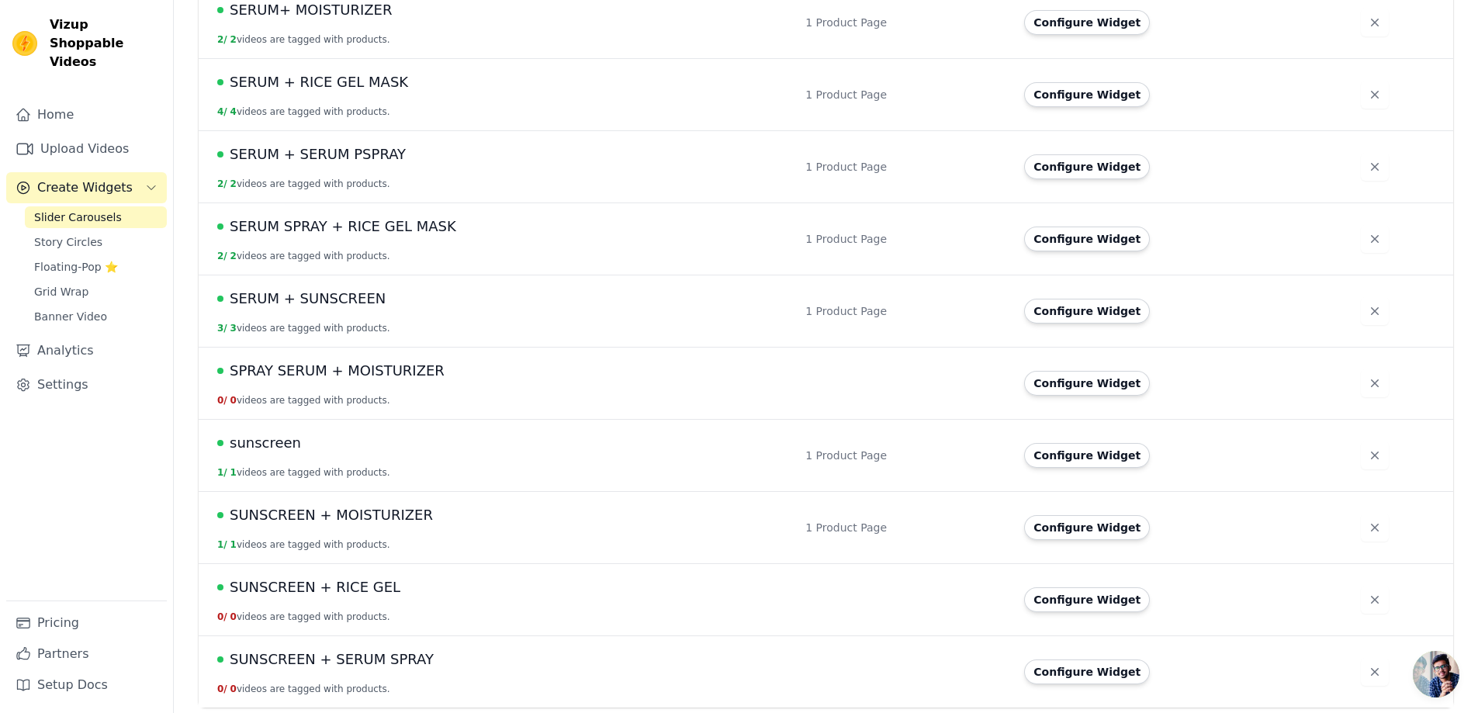
scroll to position [639, 0]
click at [373, 655] on span "SUNSCREEN + SERUM SPRAY" at bounding box center [332, 659] width 204 height 22
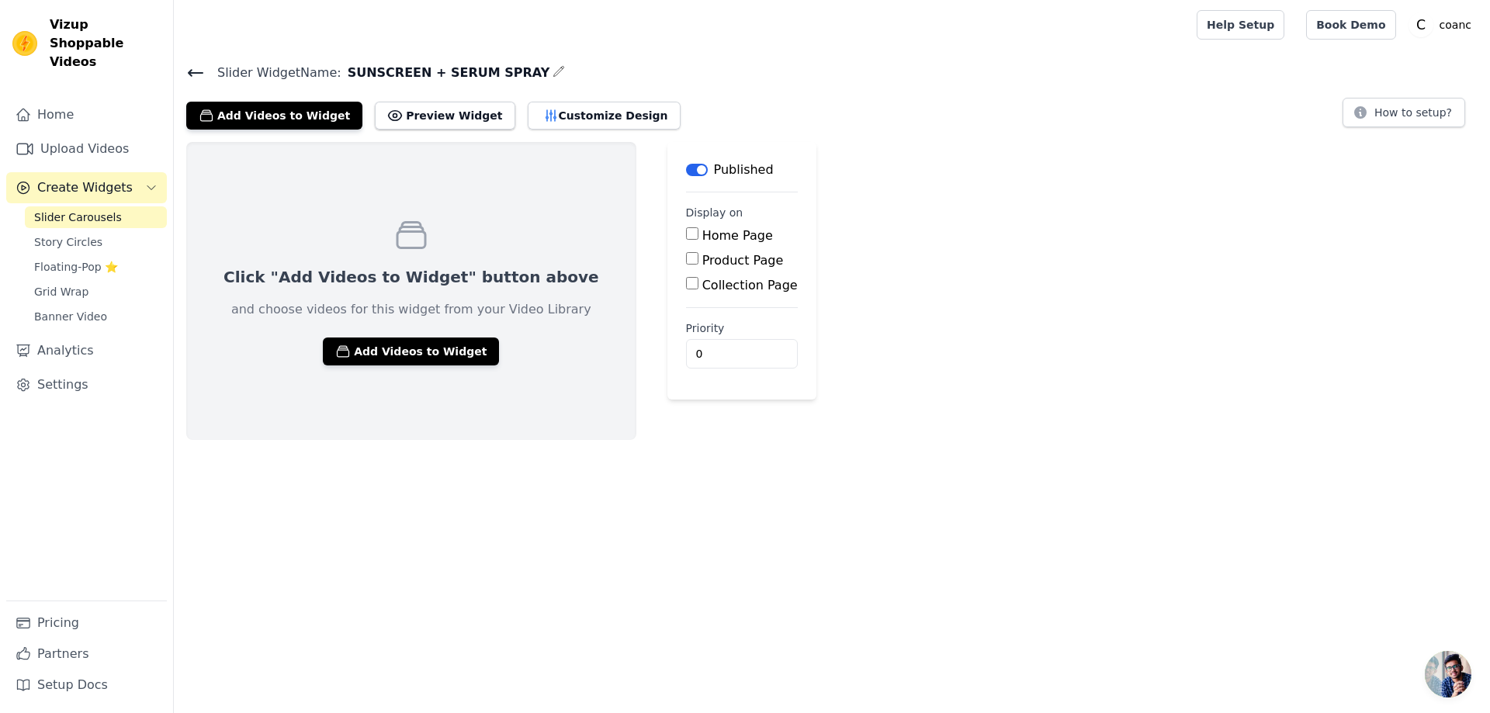
click at [686, 261] on input "Product Page" at bounding box center [692, 258] width 12 height 12
checkbox input "true"
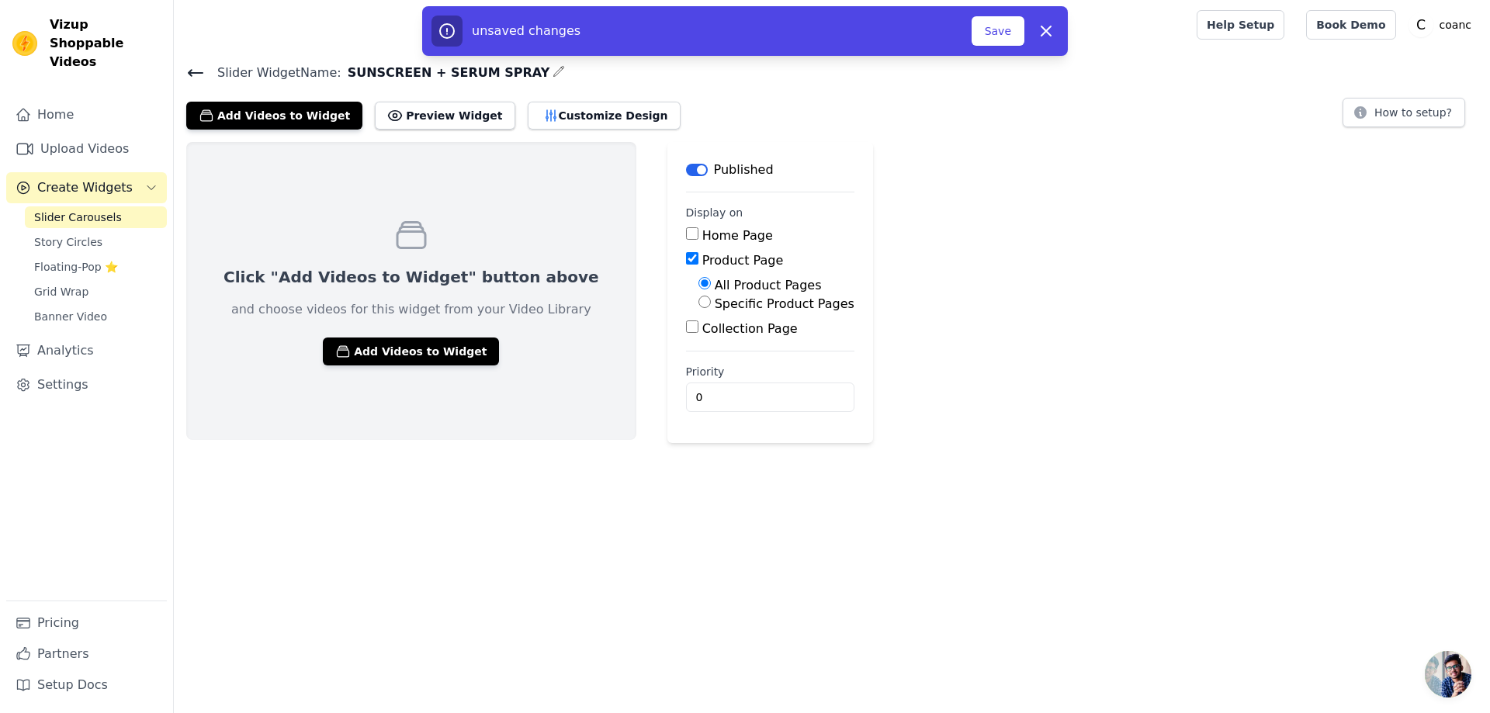
click at [698, 306] on div "Specific Product Pages" at bounding box center [776, 304] width 156 height 19
click at [698, 300] on input "Specific Product Pages" at bounding box center [704, 302] width 12 height 12
radio input "true"
click at [698, 336] on button "Select Products" at bounding box center [750, 339] width 104 height 26
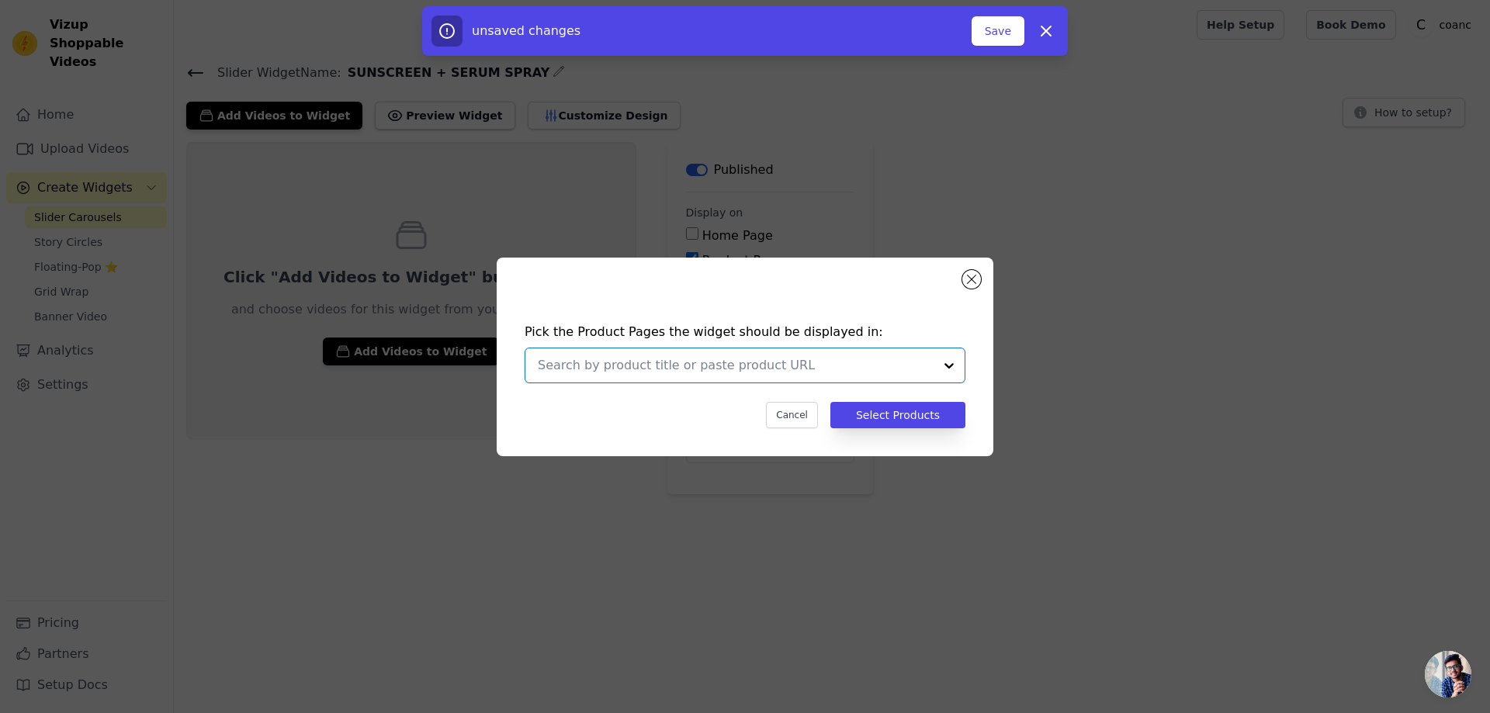
click at [618, 371] on input "text" at bounding box center [736, 365] width 396 height 19
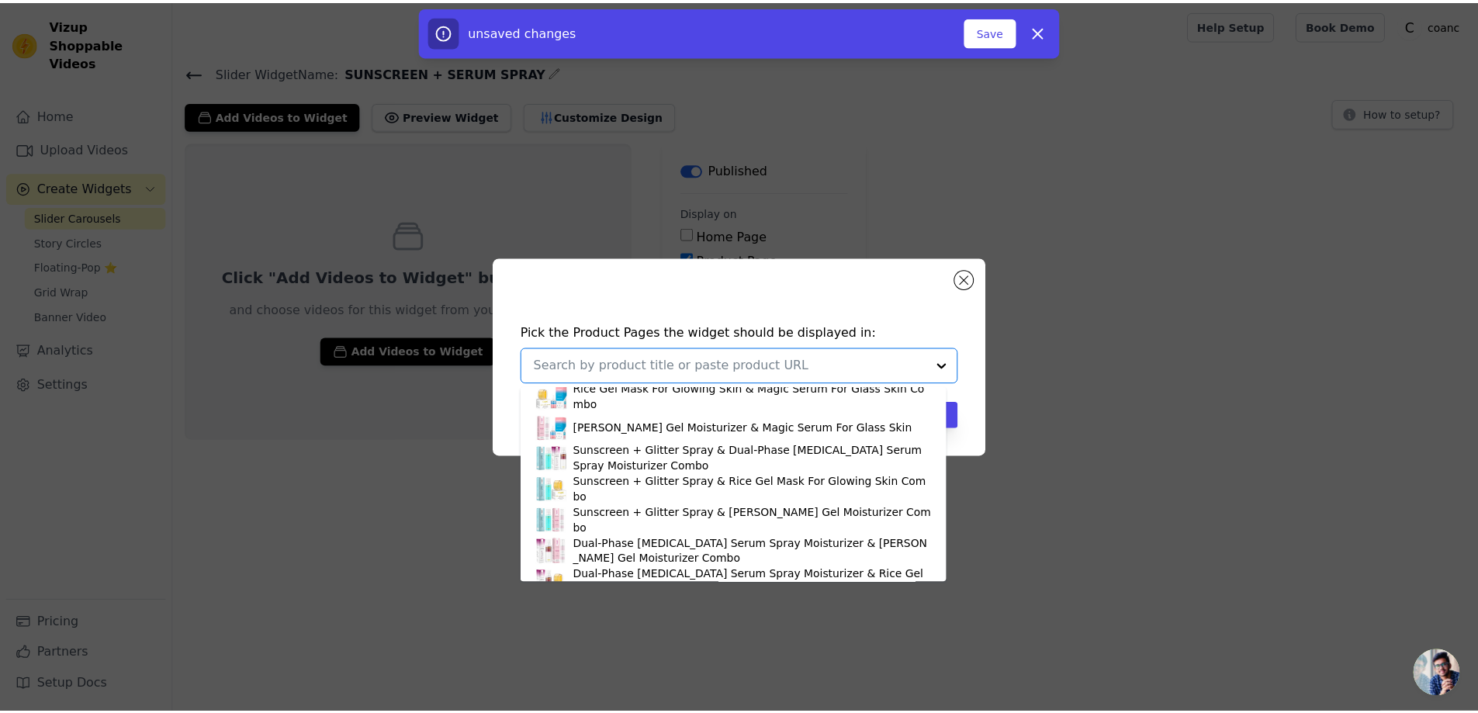
scroll to position [310, 0]
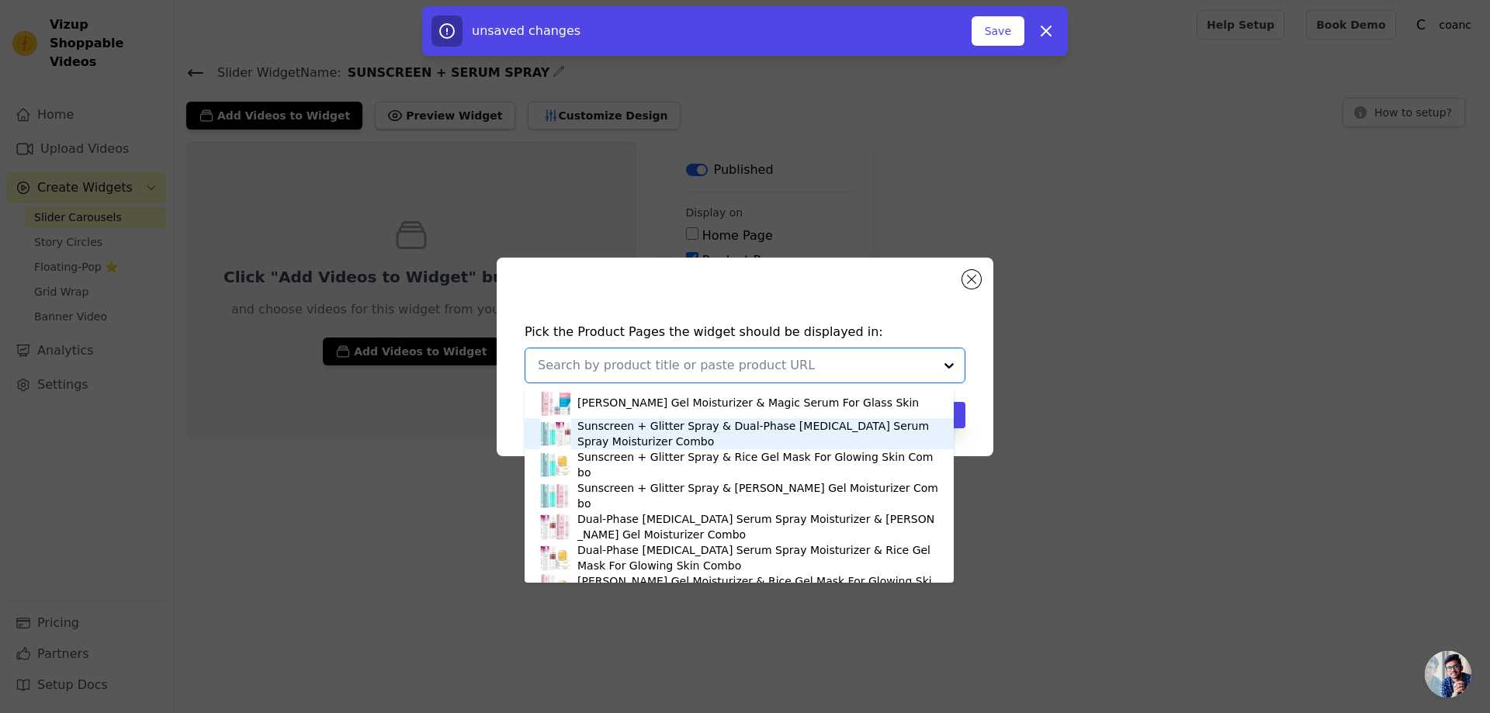
click at [616, 439] on div "Sunscreen + Glitter Spray & Dual-Phase [MEDICAL_DATA] Serum Spray Moisturizer C…" at bounding box center [757, 433] width 361 height 31
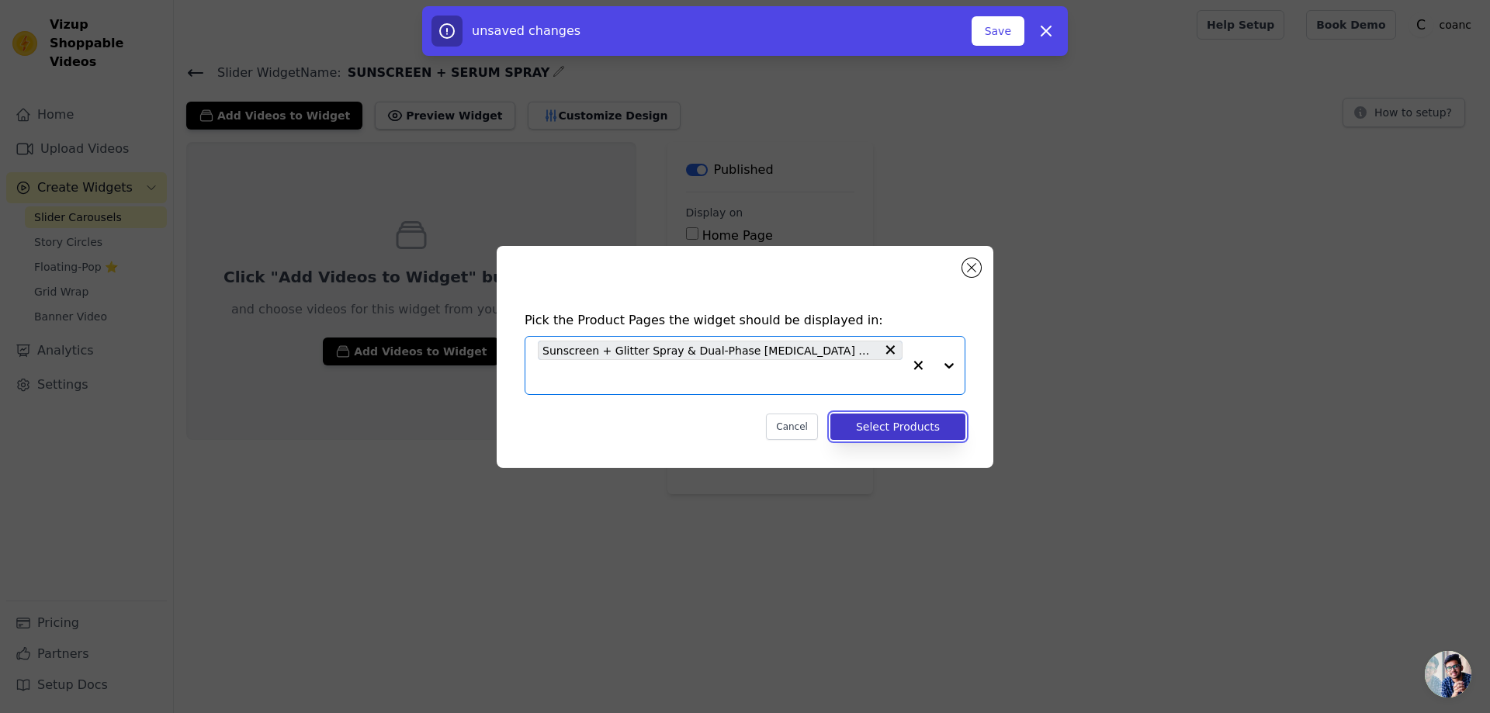
click at [884, 422] on button "Select Products" at bounding box center [897, 427] width 135 height 26
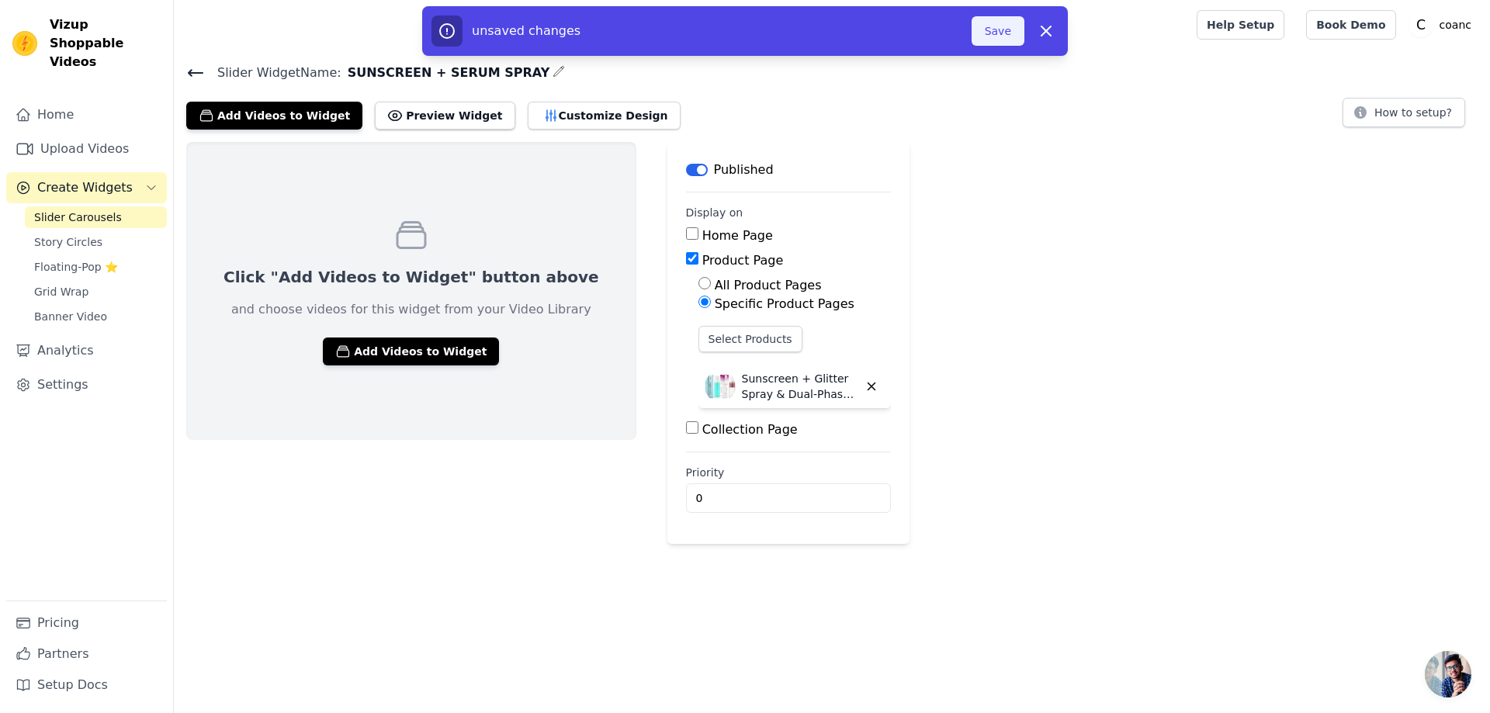
click at [981, 31] on button "Save" at bounding box center [997, 30] width 53 height 29
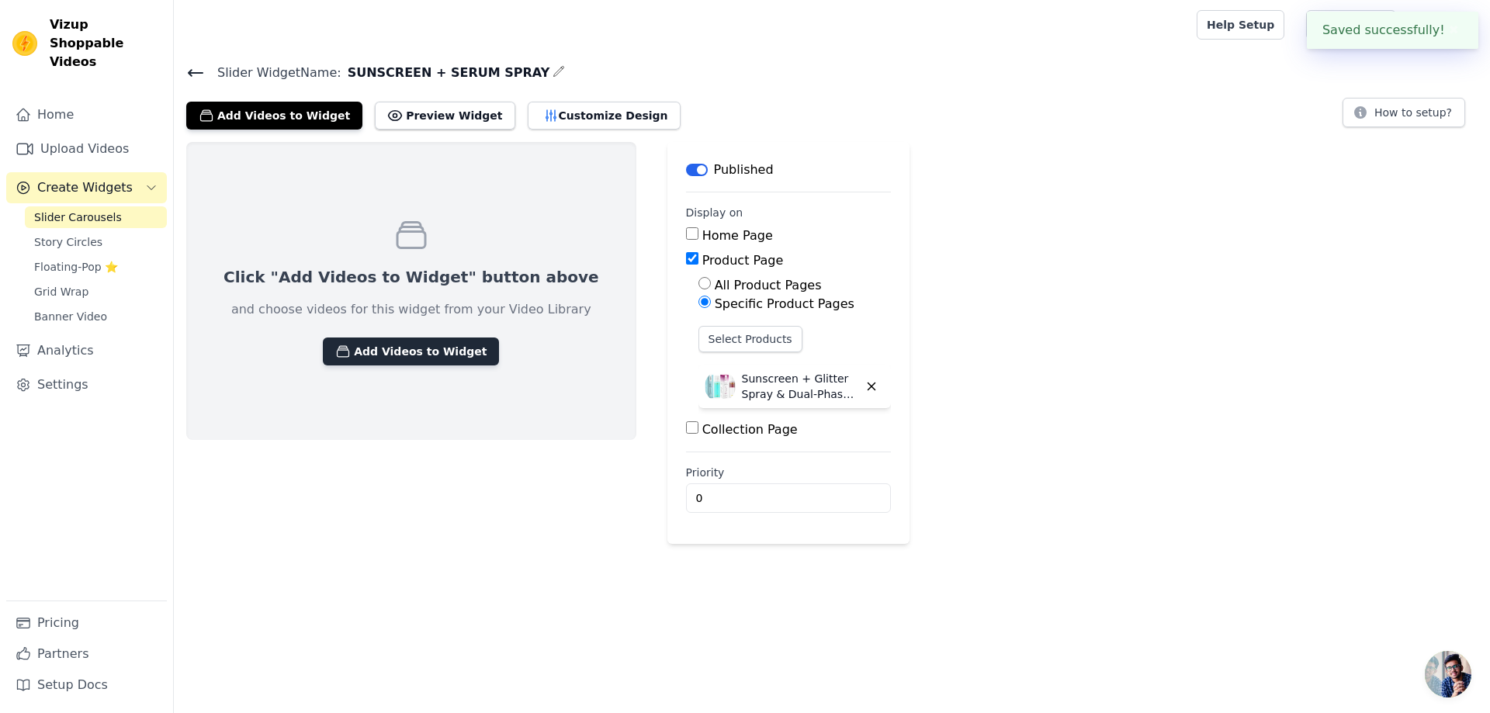
click at [380, 341] on button "Add Videos to Widget" at bounding box center [411, 352] width 176 height 28
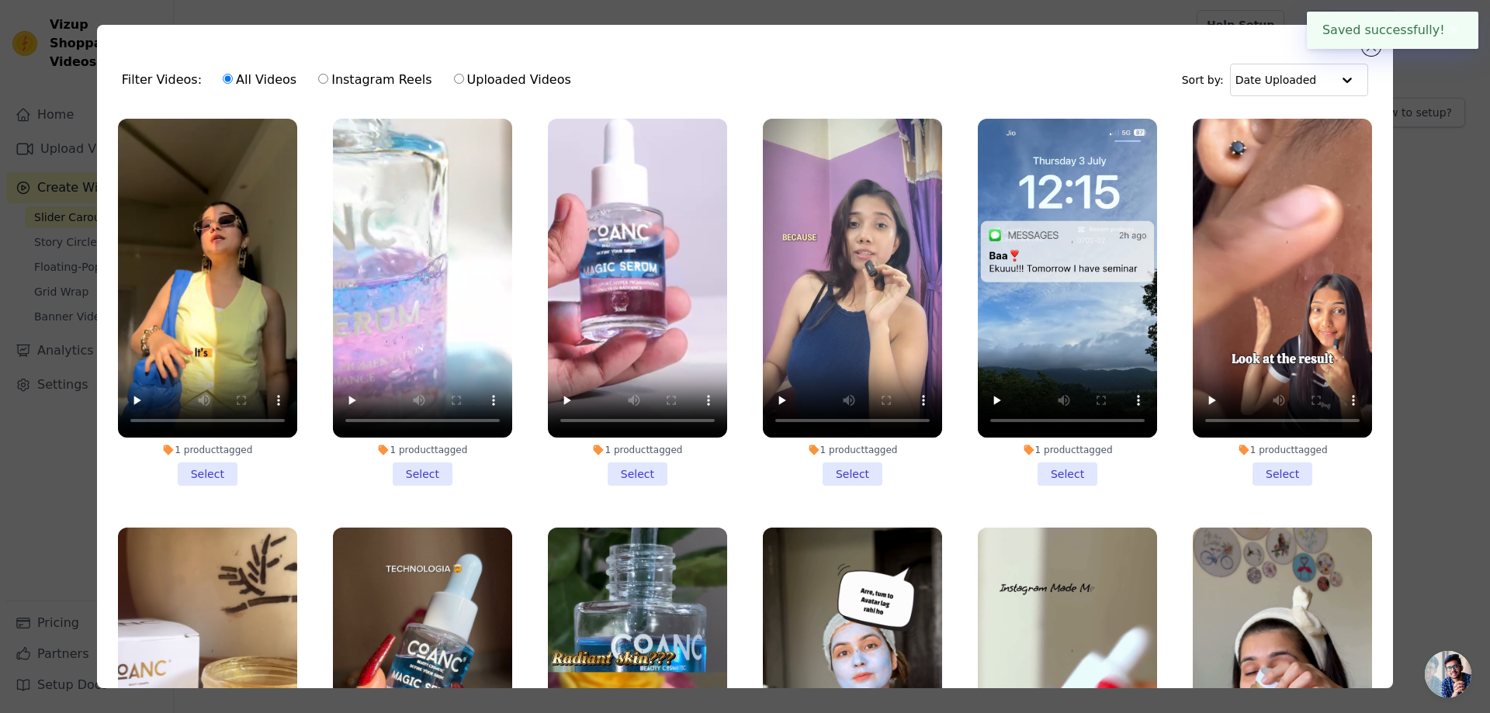
click at [222, 469] on li "1 product tagged Select" at bounding box center [207, 302] width 179 height 367
click at [0, 0] on input "1 product tagged Select" at bounding box center [0, 0] width 0 height 0
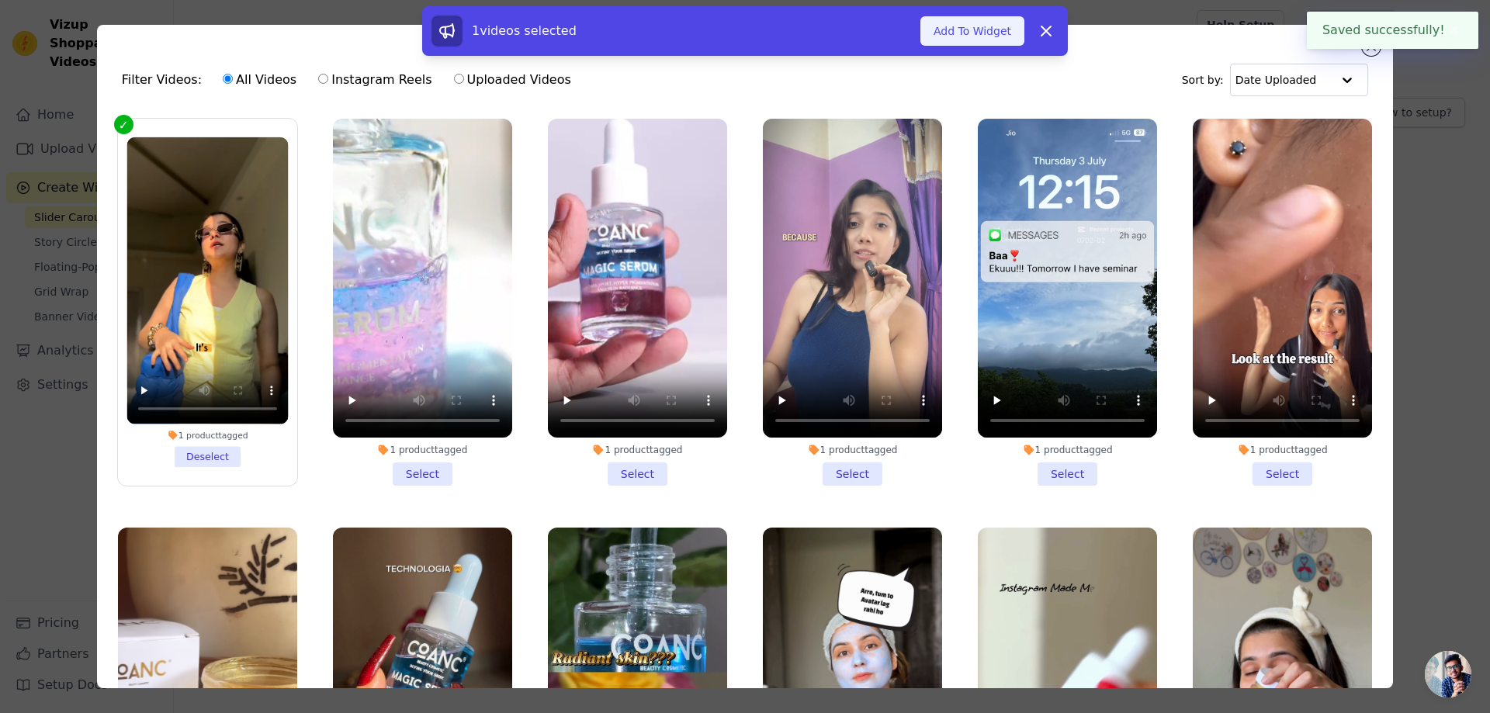
click at [992, 25] on button "Add To Widget" at bounding box center [972, 30] width 104 height 29
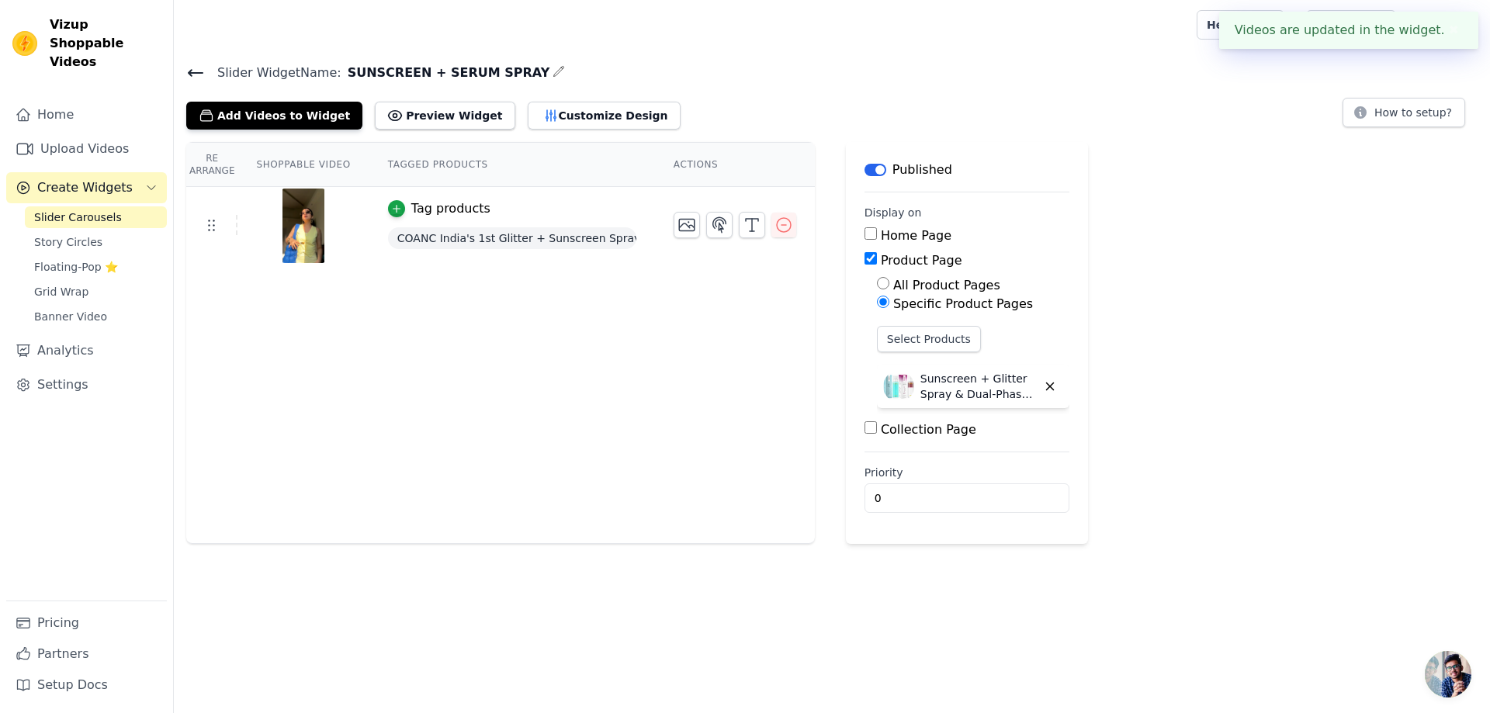
click at [188, 71] on icon at bounding box center [195, 73] width 19 height 19
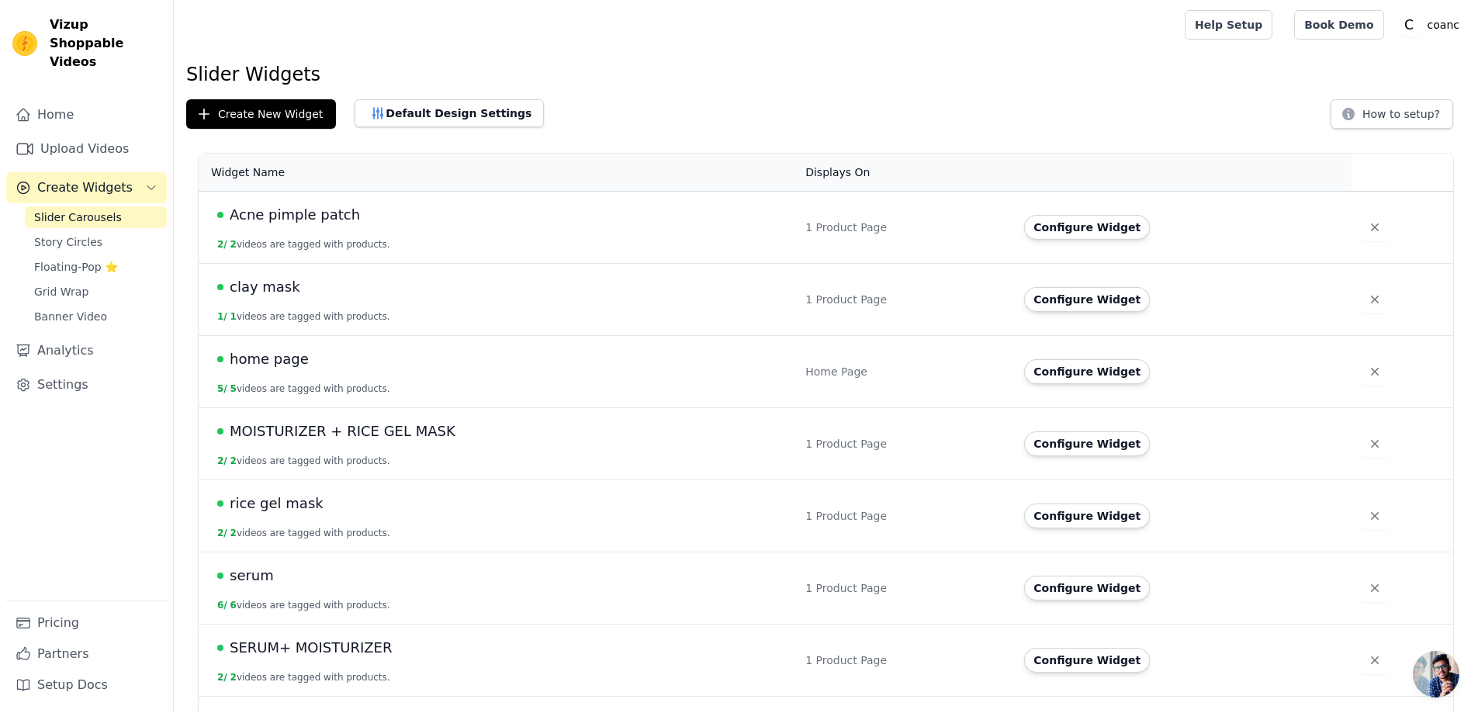
click at [281, 356] on span "home page" at bounding box center [269, 359] width 79 height 22
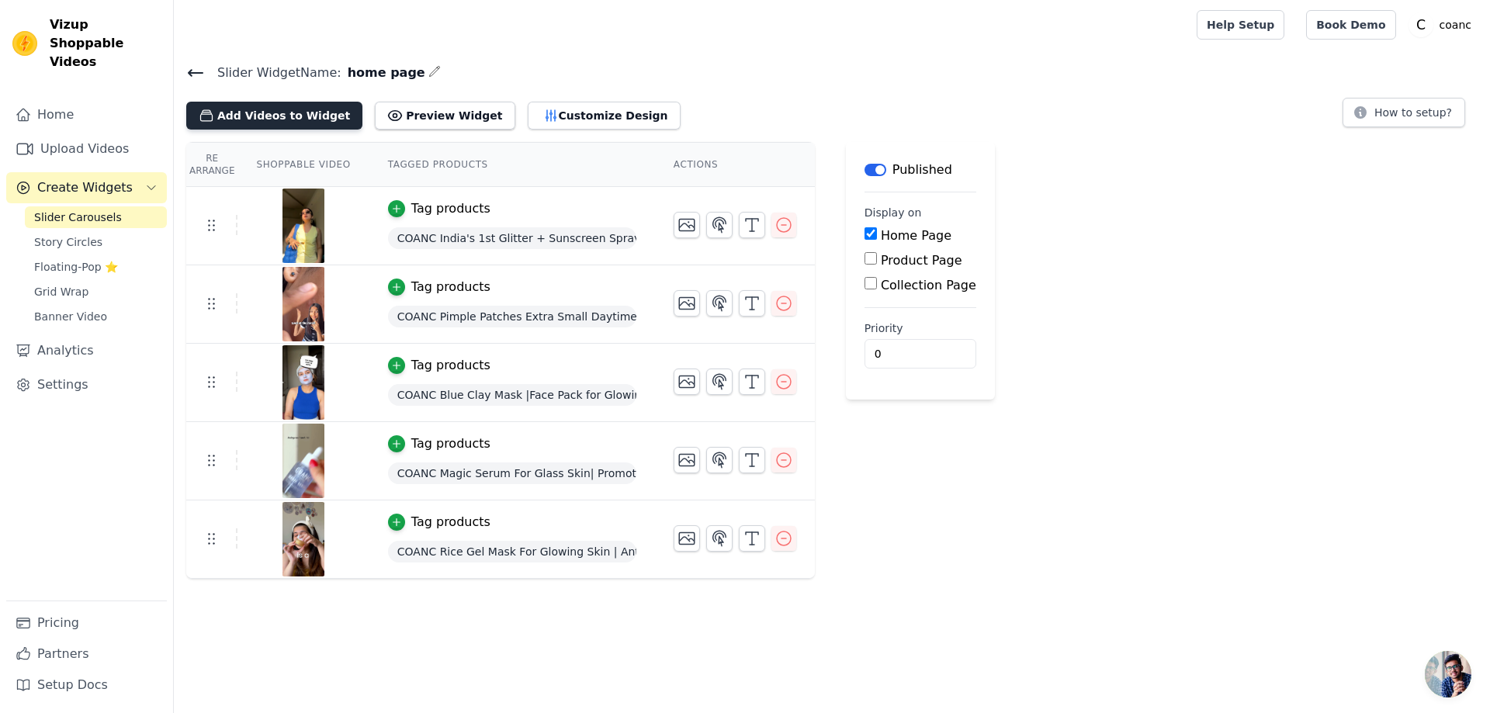
click at [300, 123] on button "Add Videos to Widget" at bounding box center [274, 116] width 176 height 28
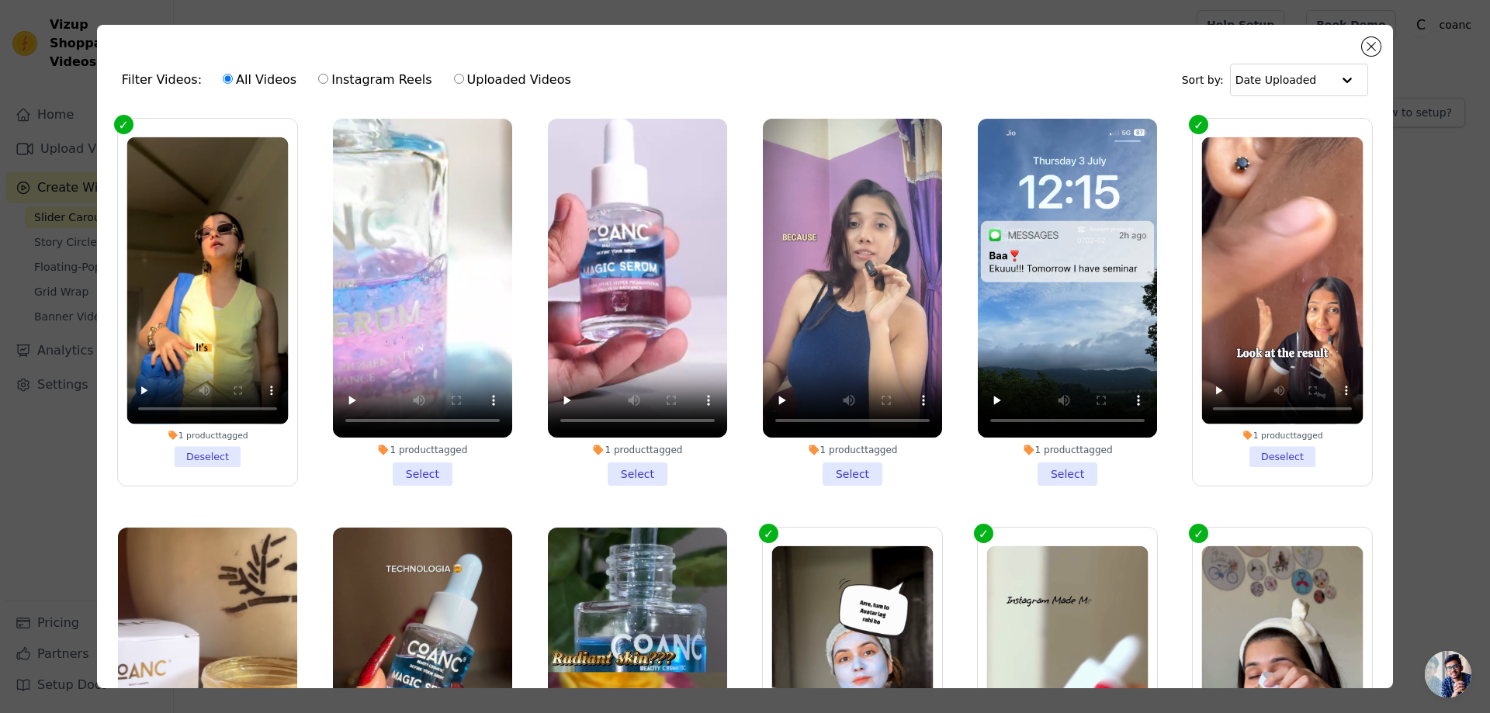
click at [427, 467] on li "1 product tagged Select" at bounding box center [422, 302] width 179 height 367
click at [0, 0] on input "1 product tagged Select" at bounding box center [0, 0] width 0 height 0
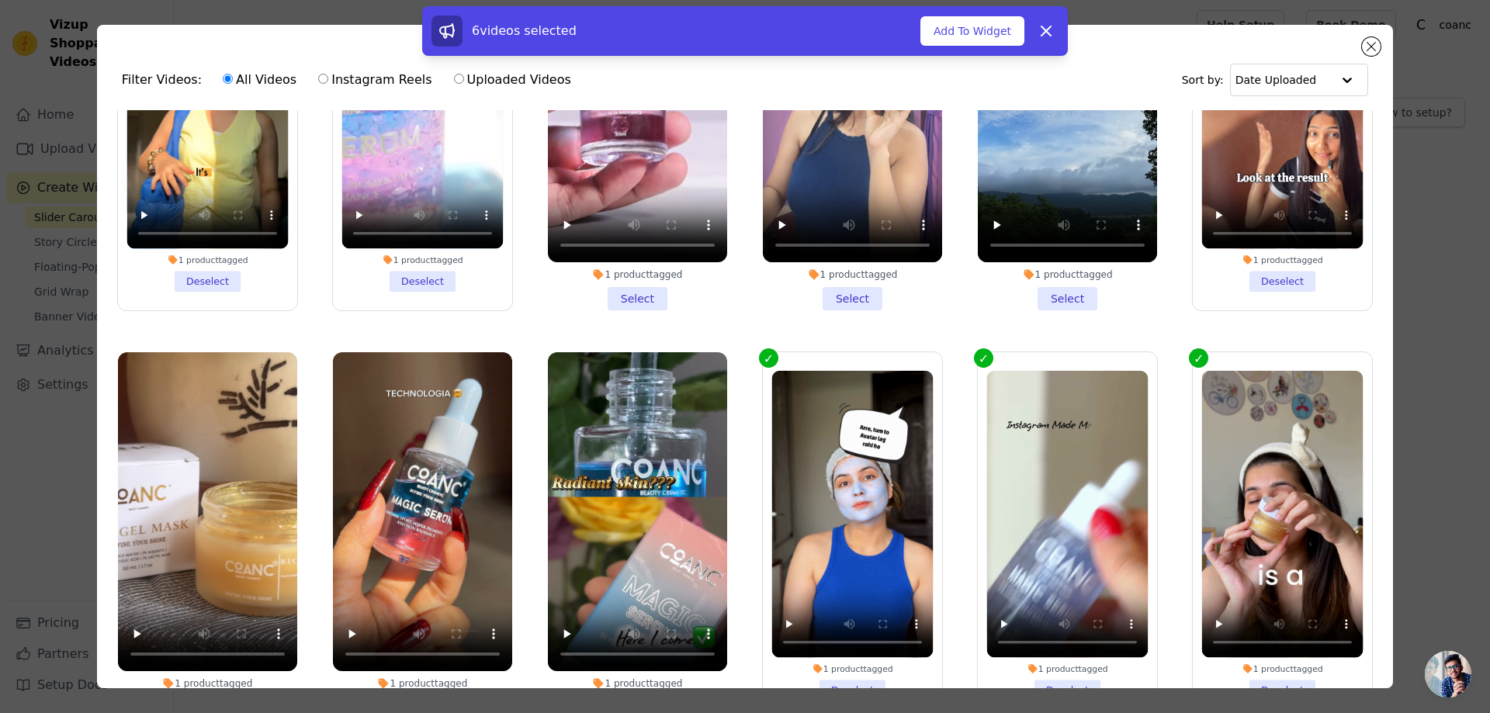
scroll to position [135, 0]
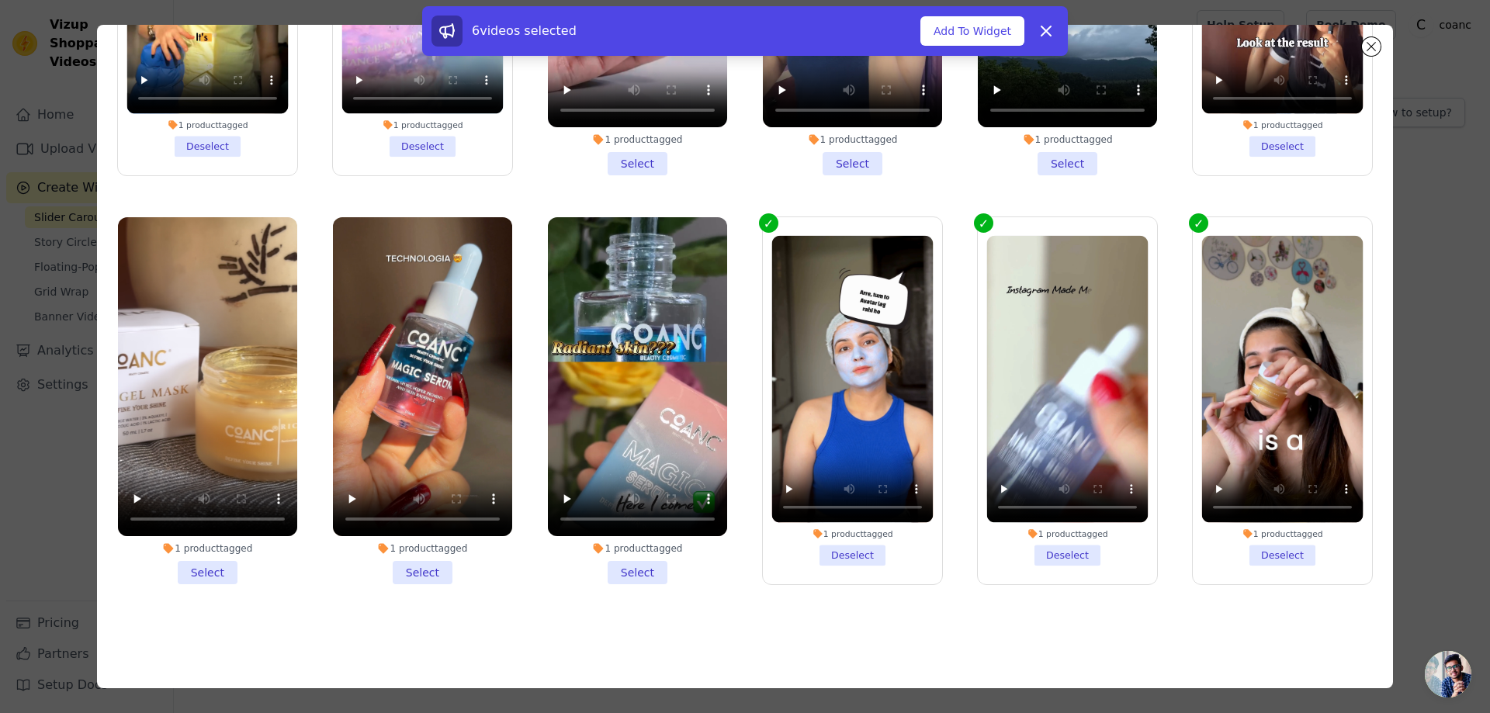
click at [185, 559] on li "1 product tagged Select" at bounding box center [207, 400] width 179 height 367
click at [0, 0] on input "1 product tagged Select" at bounding box center [0, 0] width 0 height 0
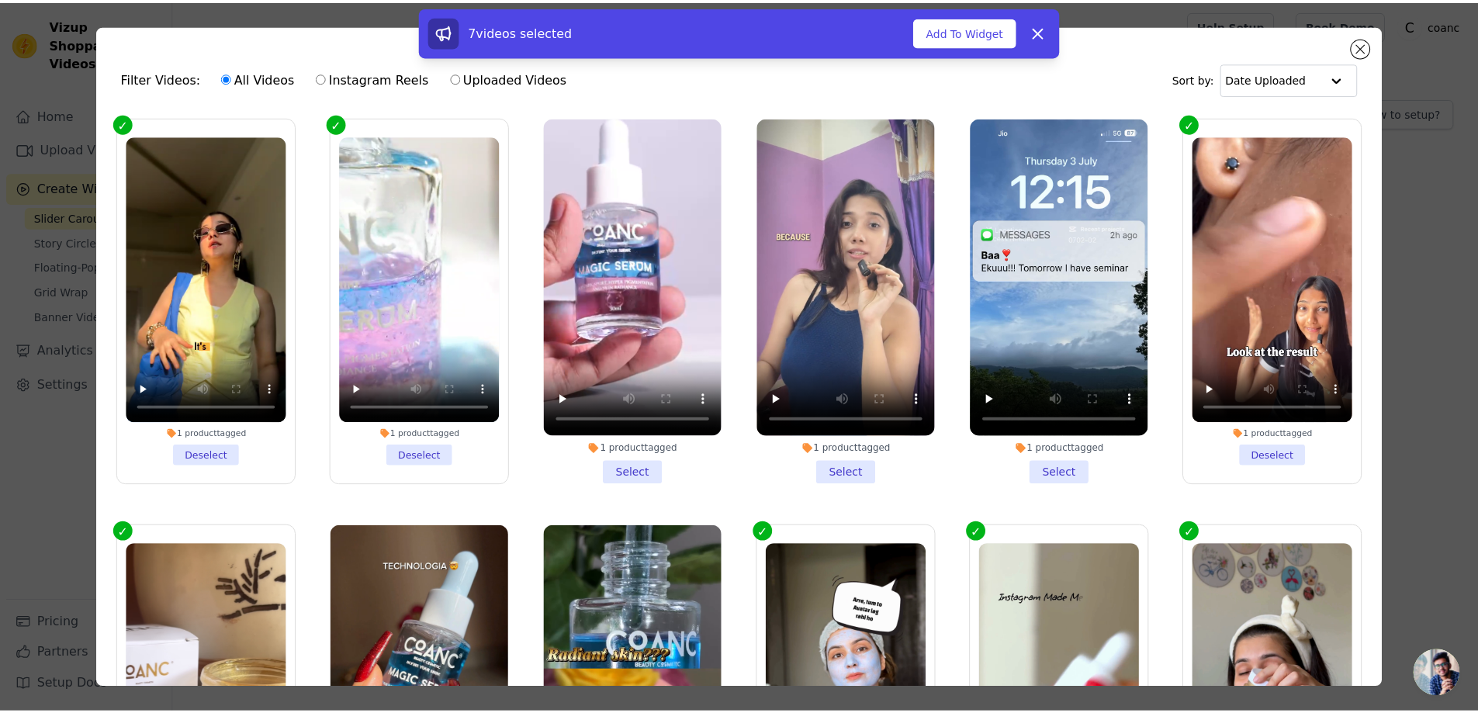
scroll to position [0, 0]
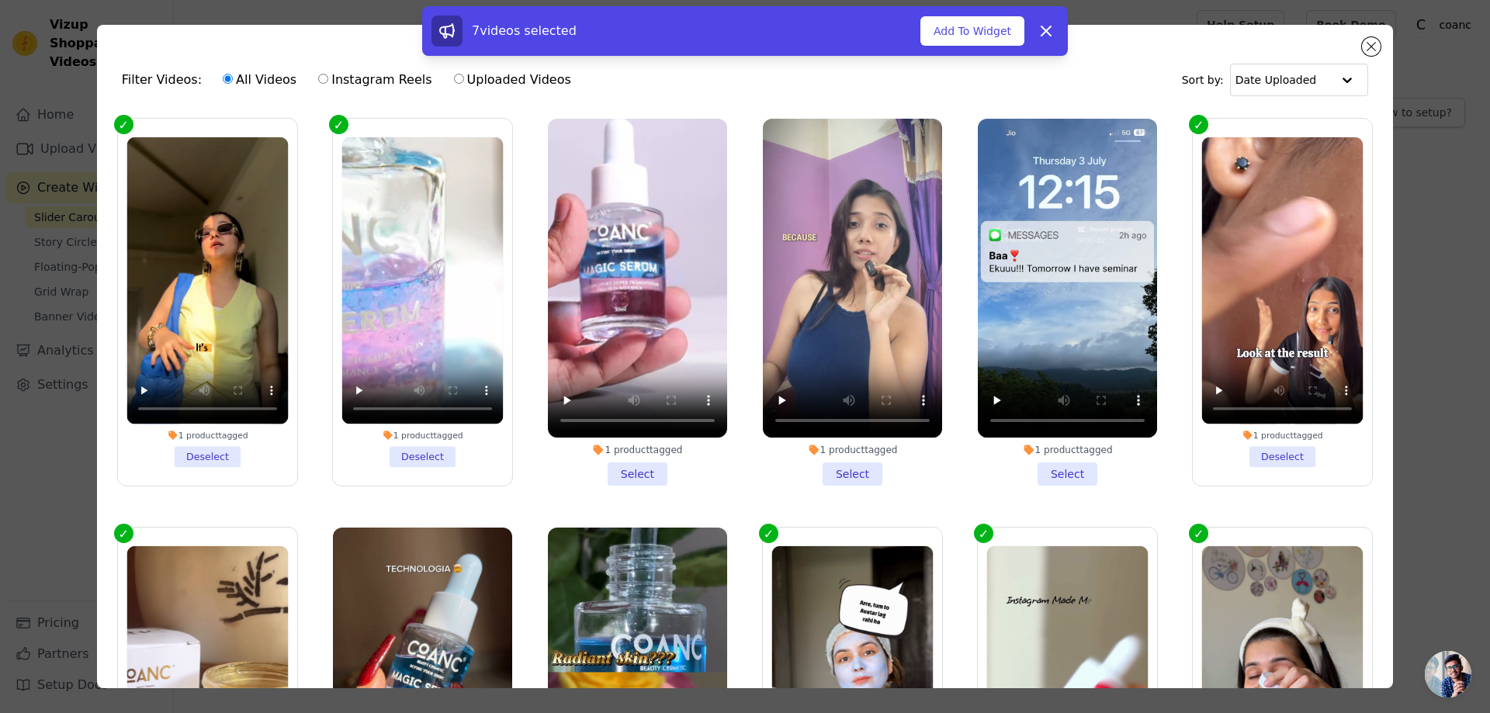
click at [1048, 470] on li "1 product tagged Select" at bounding box center [1067, 302] width 179 height 367
click at [0, 0] on input "1 product tagged Select" at bounding box center [0, 0] width 0 height 0
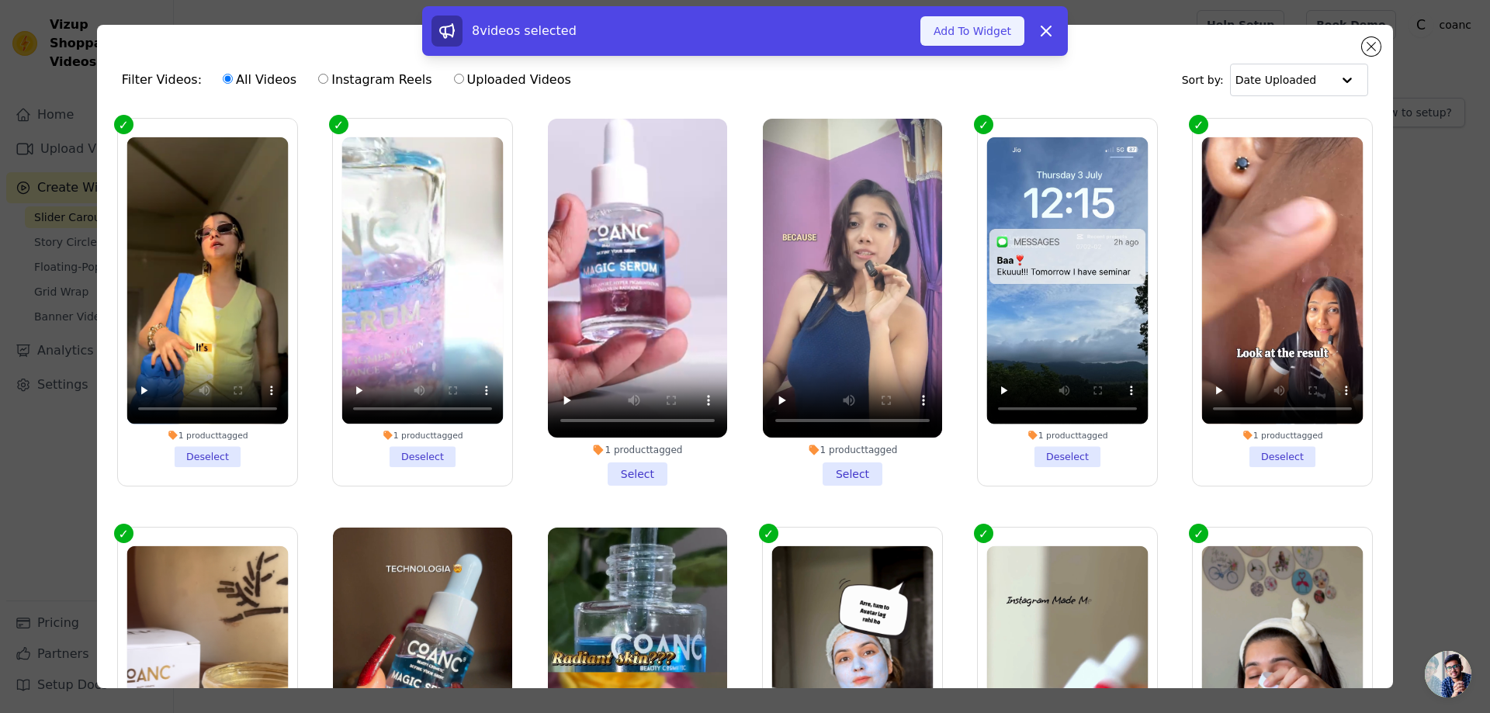
click at [988, 36] on button "Add To Widget" at bounding box center [972, 30] width 104 height 29
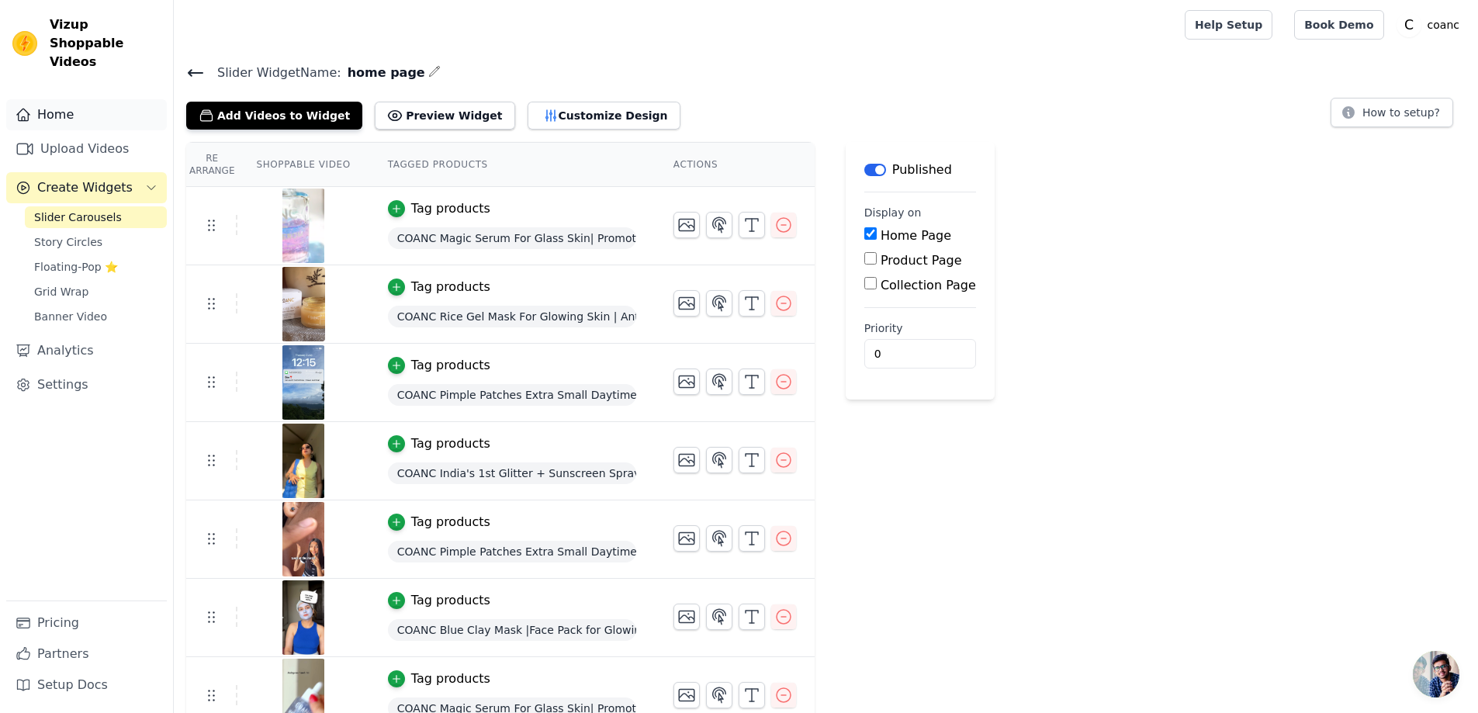
click at [33, 99] on link "Home" at bounding box center [86, 114] width 161 height 31
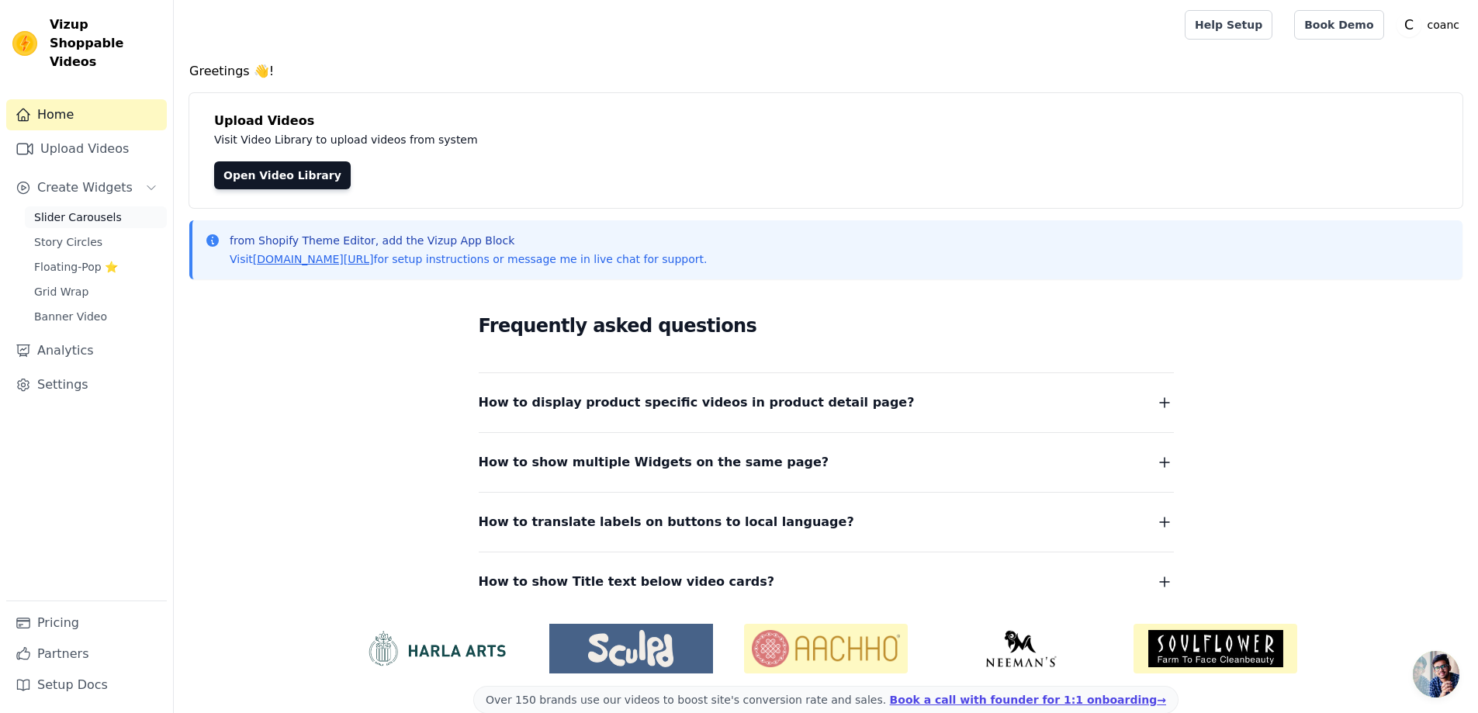
click at [74, 210] on span "Slider Carousels" at bounding box center [78, 218] width 88 height 16
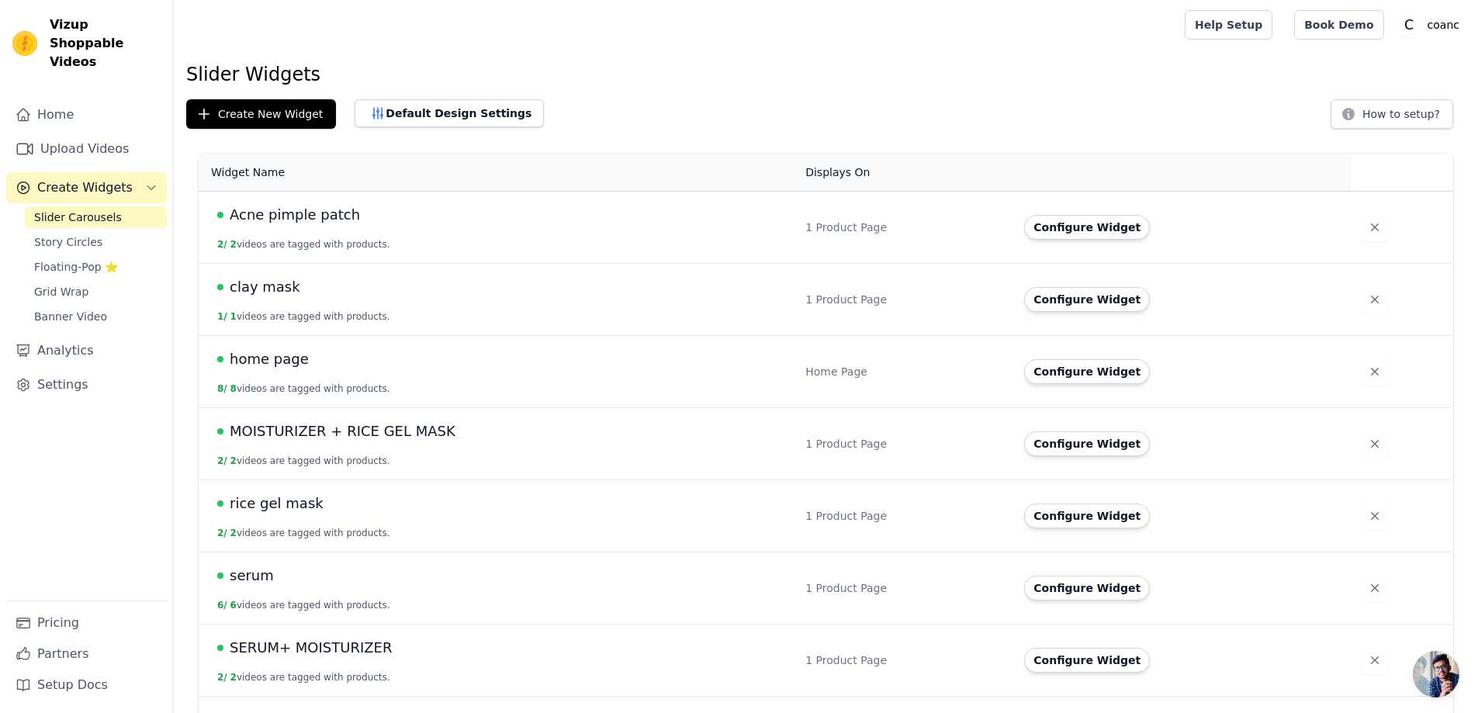
click at [285, 361] on span "home page" at bounding box center [269, 359] width 79 height 22
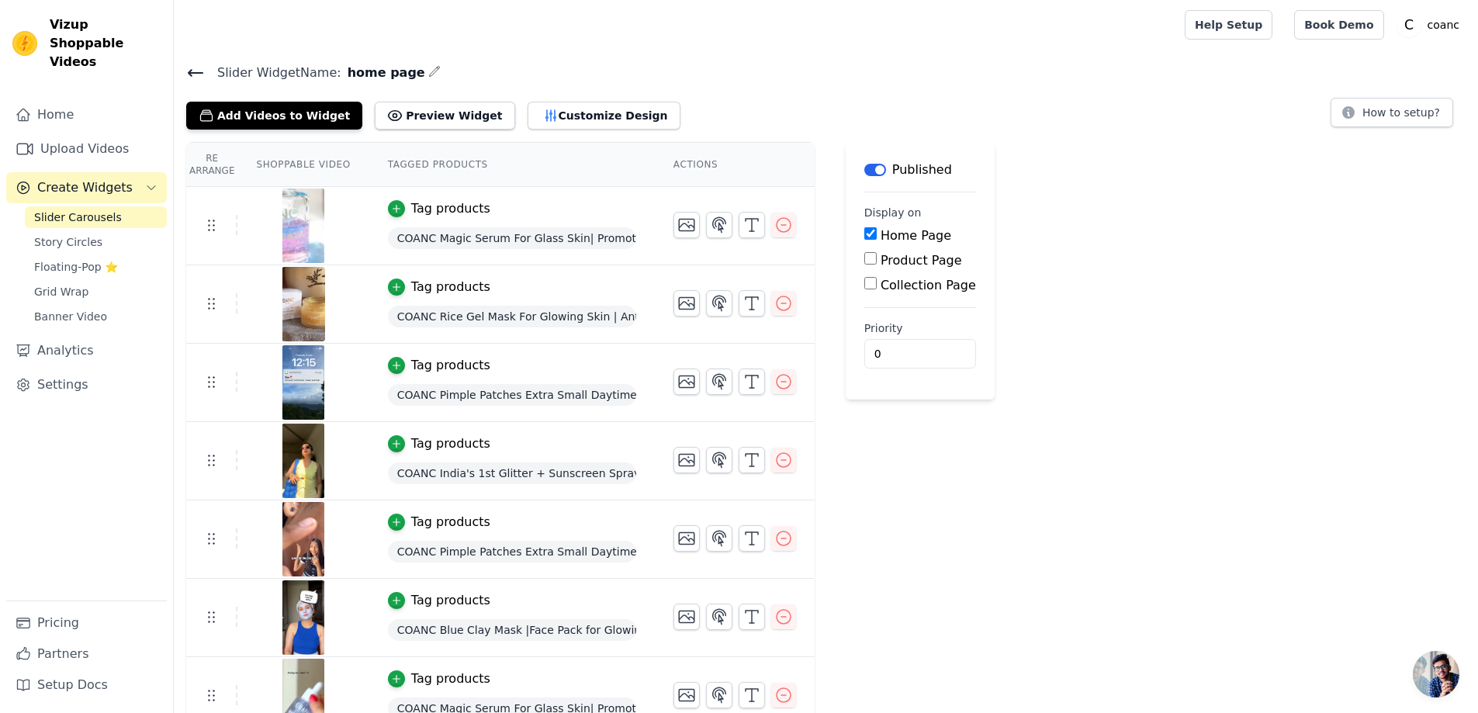
click at [196, 73] on icon at bounding box center [196, 73] width 14 height 6
